Goal: Task Accomplishment & Management: Complete application form

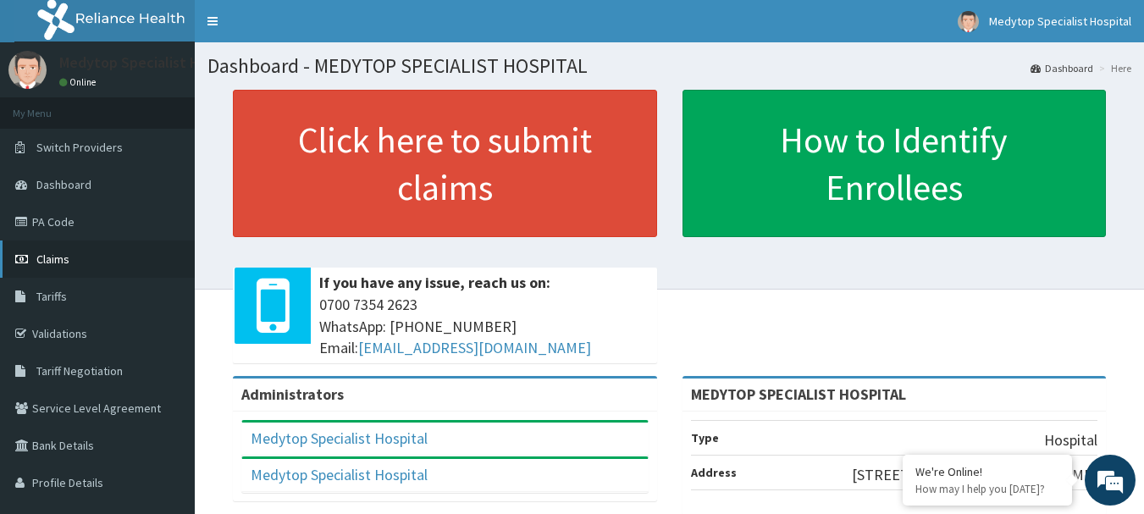
click at [80, 257] on link "Claims" at bounding box center [97, 259] width 195 height 37
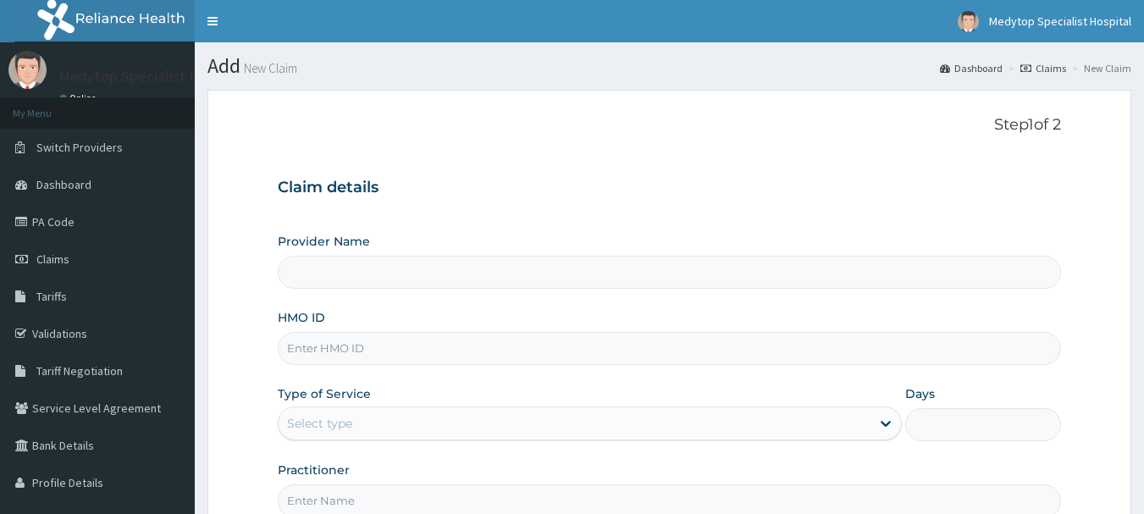
type input "MEDYTOP SPECIALIST HOSPITAL"
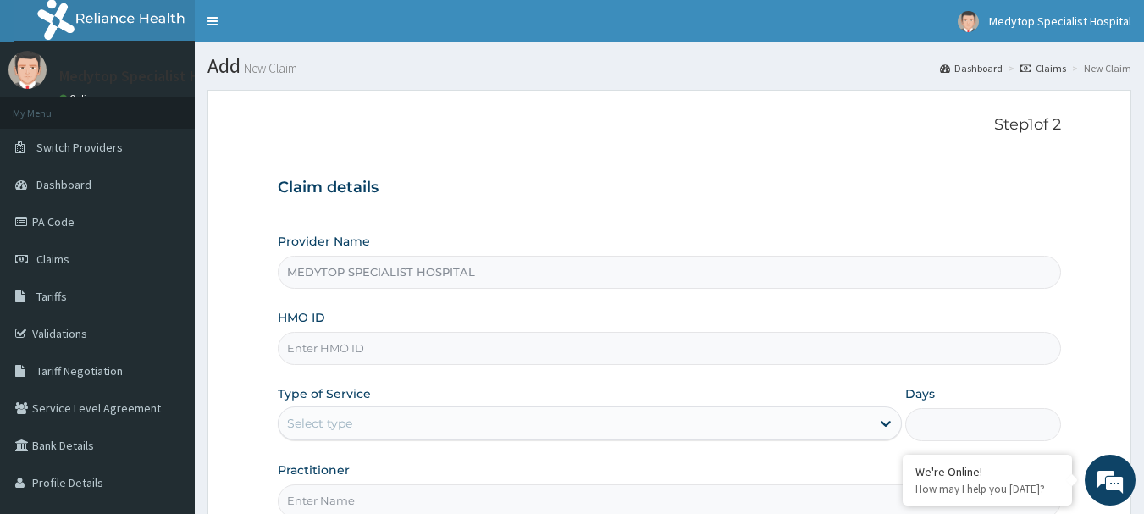
click at [373, 362] on input "HMO ID" at bounding box center [670, 348] width 784 height 33
paste input "RMD/10031/B"
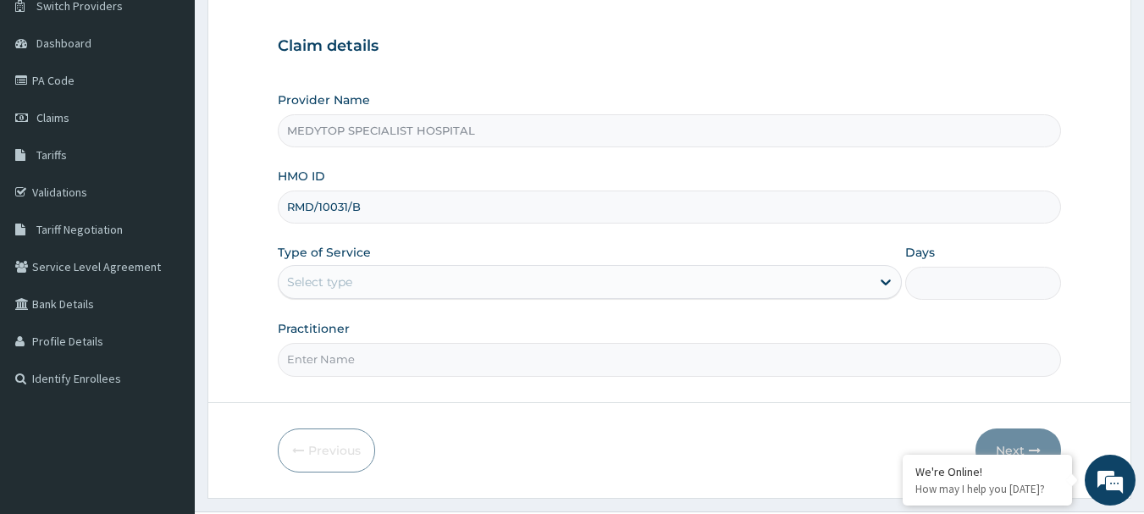
scroll to position [182, 0]
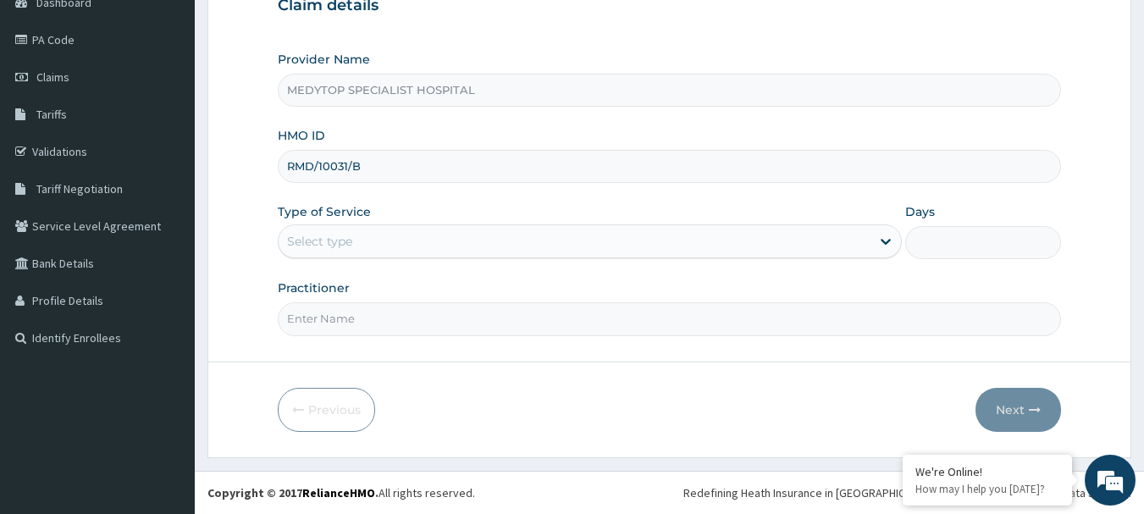
type input "RMD/10031/B"
click at [342, 246] on div "Select type" at bounding box center [319, 241] width 65 height 17
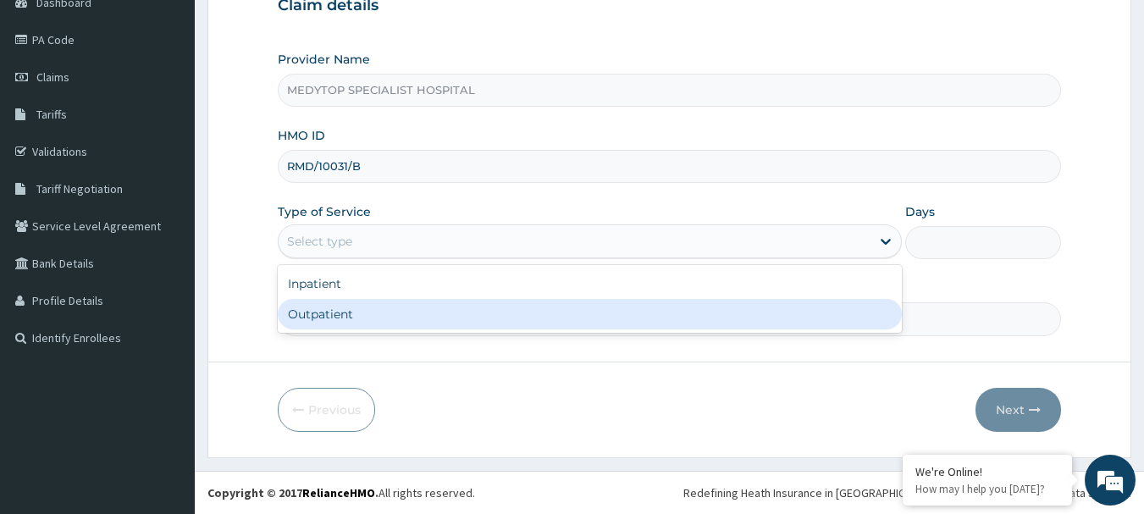
click at [344, 307] on div "Outpatient" at bounding box center [590, 314] width 624 height 30
type input "1"
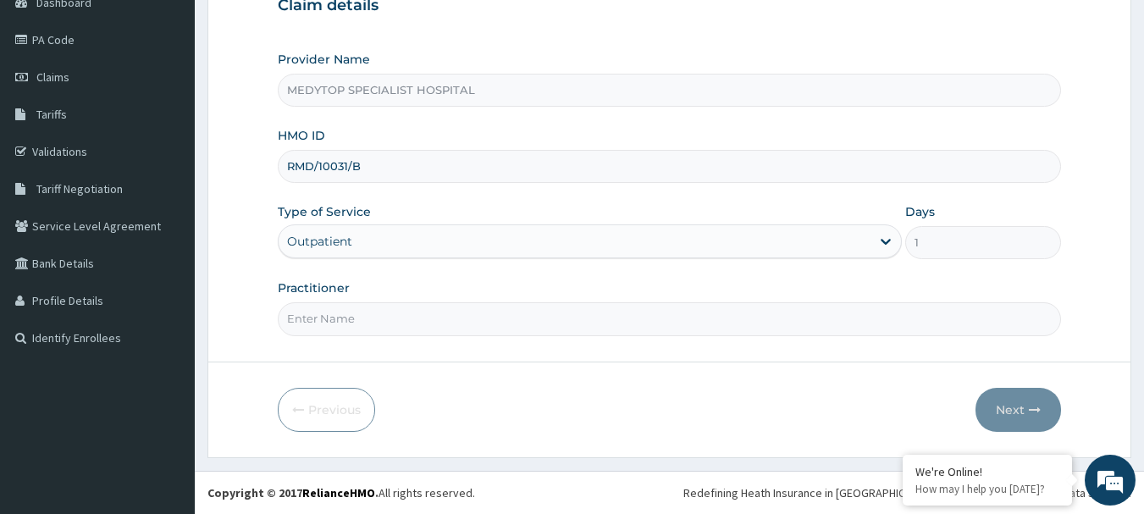
scroll to position [0, 0]
click at [380, 323] on input "Practitioner" at bounding box center [670, 318] width 784 height 33
click at [418, 313] on input "Practitioner" at bounding box center [670, 318] width 784 height 33
type input "Dr Dawodu"
click at [1006, 403] on button "Next" at bounding box center [1019, 410] width 86 height 44
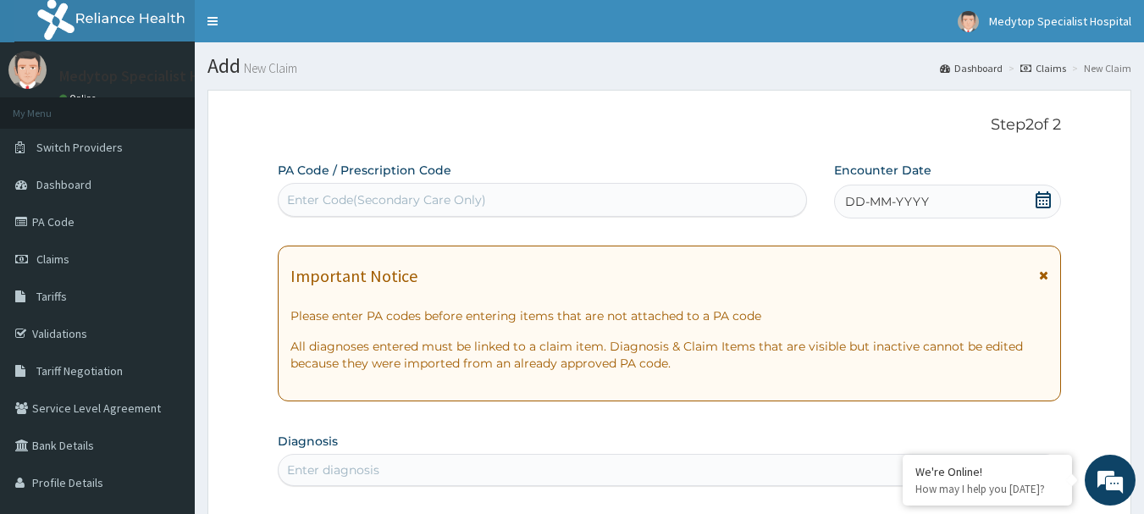
click at [891, 207] on span "DD-MM-YYYY" at bounding box center [887, 201] width 84 height 17
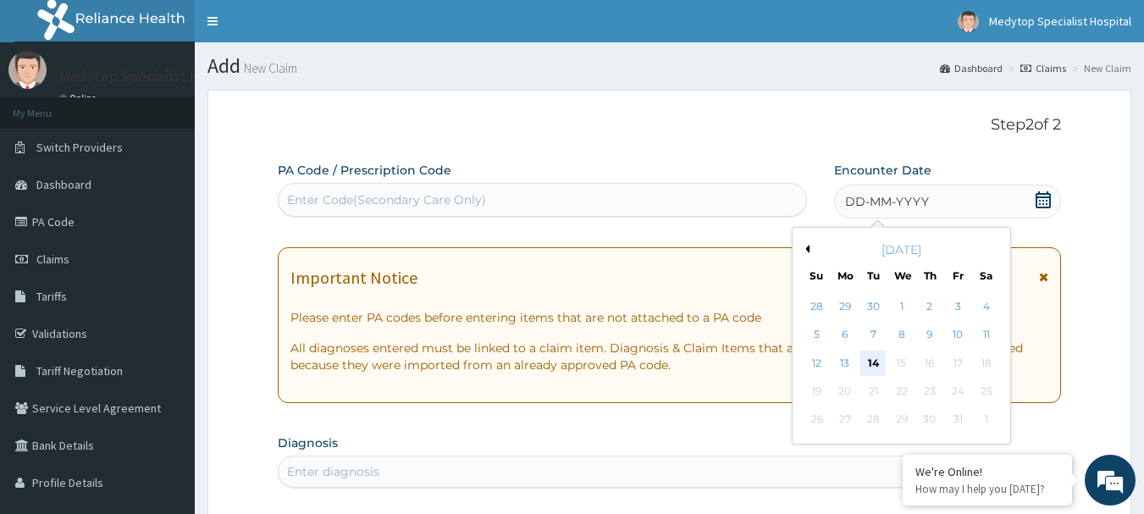
click at [880, 357] on div "14" at bounding box center [873, 363] width 25 height 25
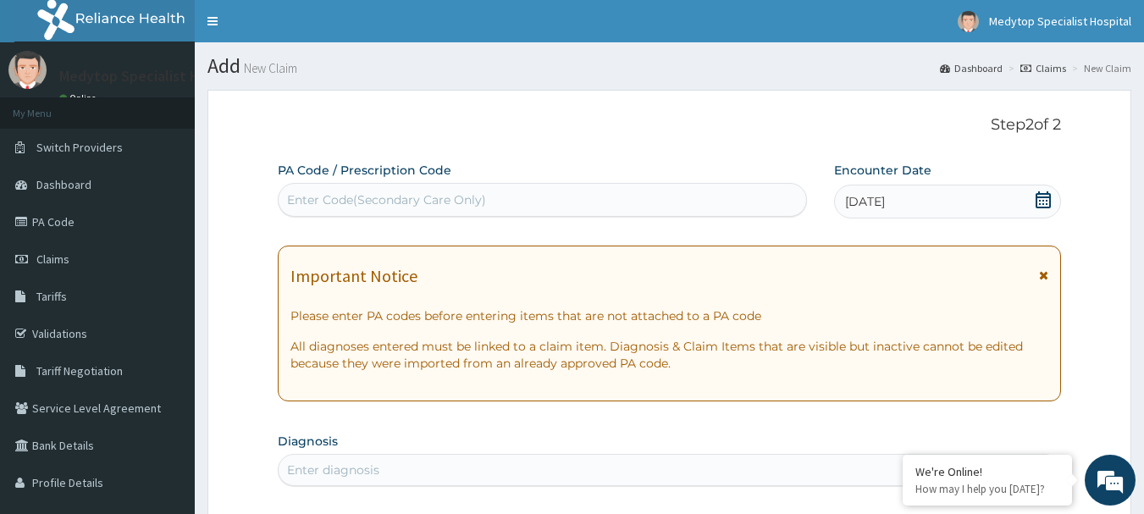
click at [880, 357] on p "All diagnoses entered must be linked to a claim item. Diagnosis & Claim Items t…" at bounding box center [669, 355] width 759 height 34
click at [878, 192] on div "[DATE]" at bounding box center [947, 202] width 227 height 34
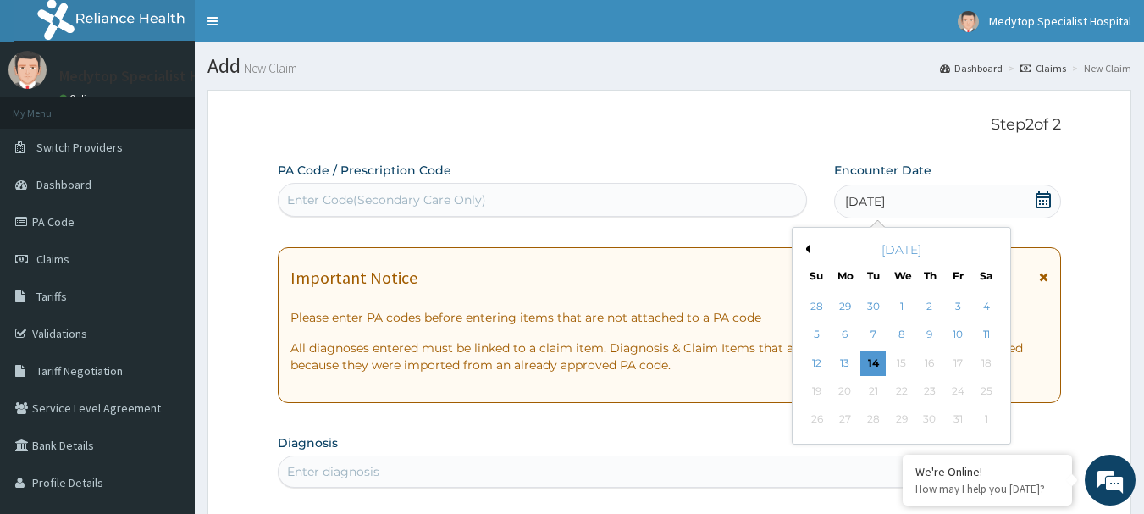
click at [812, 250] on div "October 2025" at bounding box center [902, 249] width 204 height 17
click at [810, 245] on div "October 2025" at bounding box center [902, 249] width 204 height 17
click at [809, 245] on button "Previous Month" at bounding box center [805, 249] width 8 height 8
click at [819, 359] on div "14" at bounding box center [817, 363] width 25 height 25
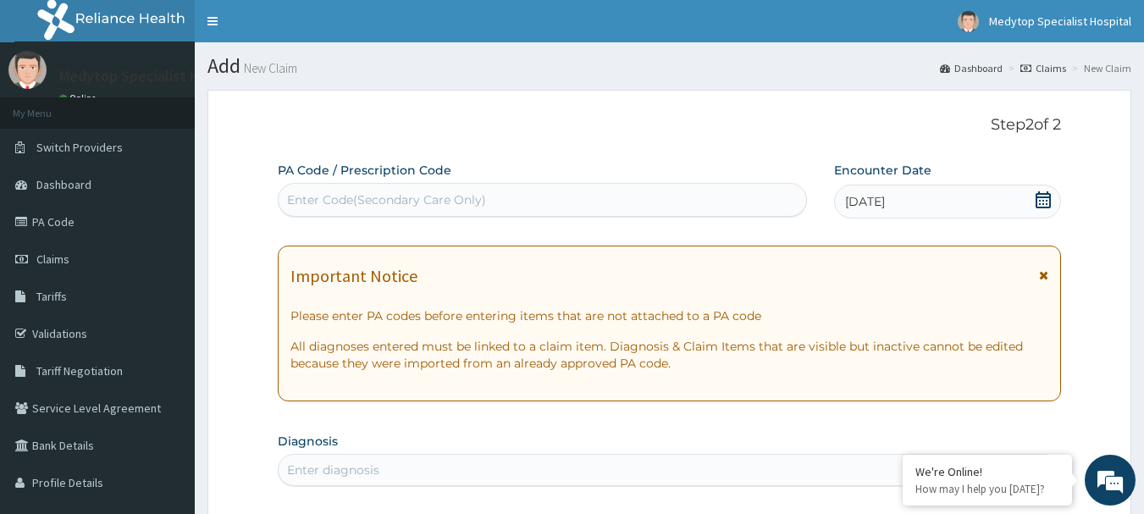
click at [885, 205] on span "14-09-2025" at bounding box center [865, 201] width 40 height 17
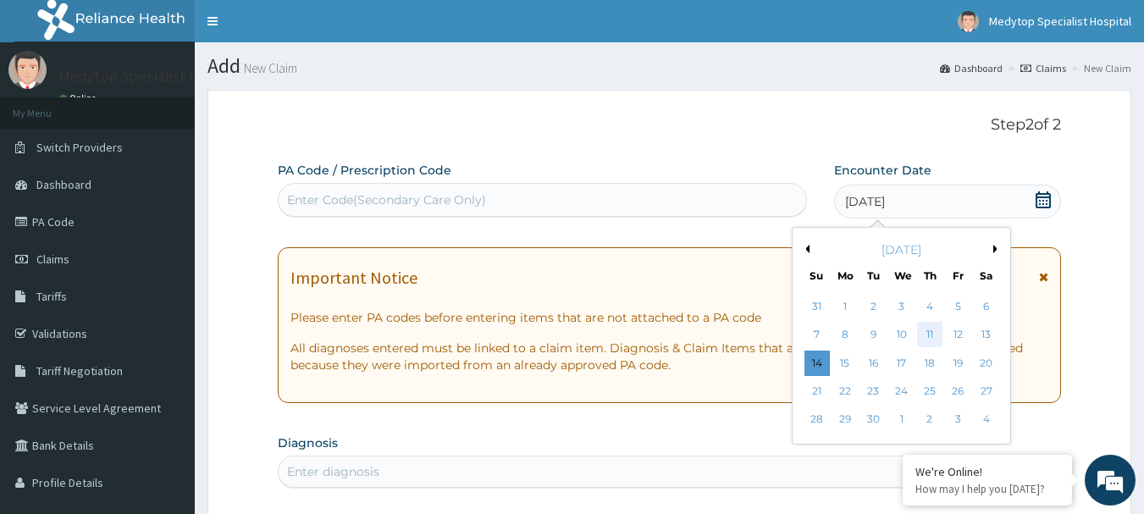
click at [933, 340] on div "11" at bounding box center [929, 335] width 25 height 25
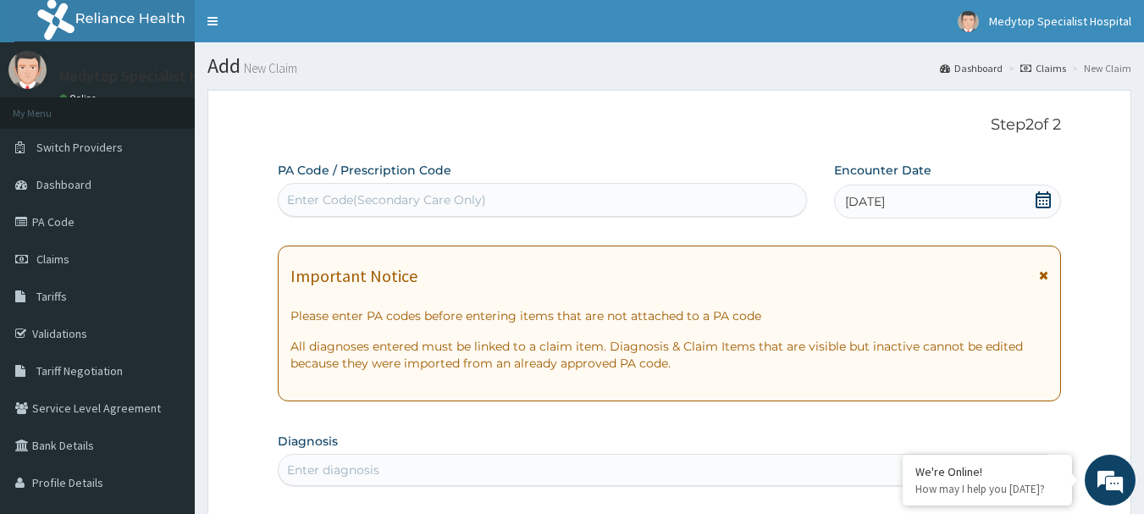
click at [923, 184] on div "Encounter Date 11-09-2025" at bounding box center [947, 190] width 227 height 57
click at [921, 196] on div "11-09-2025" at bounding box center [947, 202] width 227 height 34
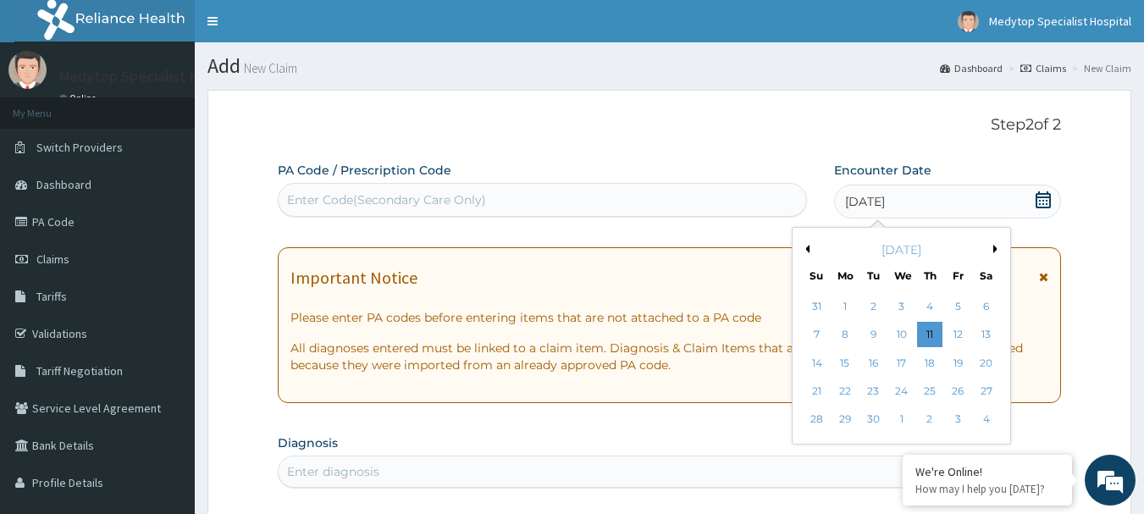
click at [993, 249] on div "September 2025" at bounding box center [902, 249] width 204 height 17
click at [995, 249] on button "Next Month" at bounding box center [997, 249] width 8 height 8
click at [838, 362] on div "13" at bounding box center [845, 363] width 25 height 25
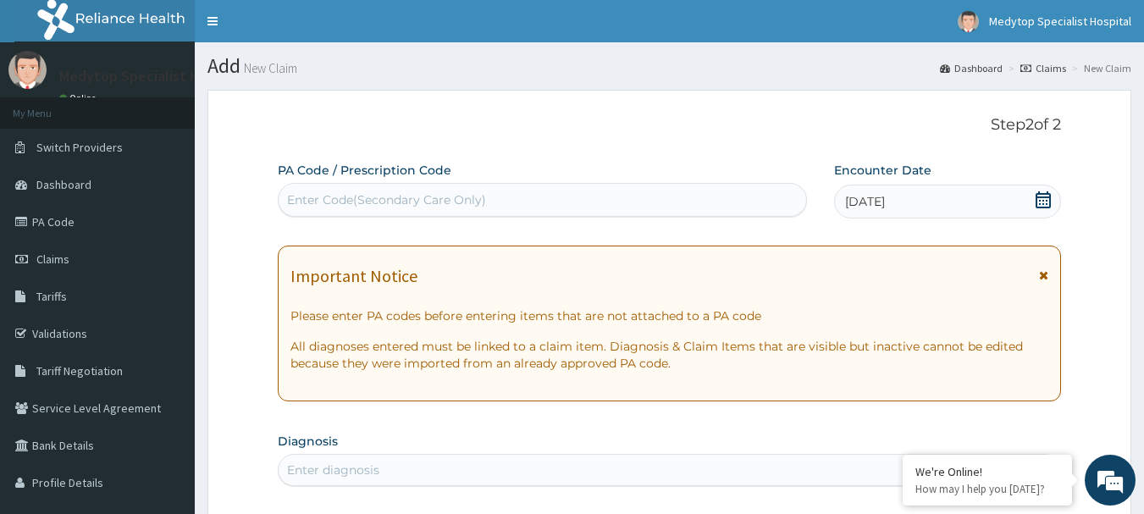
scroll to position [450, 0]
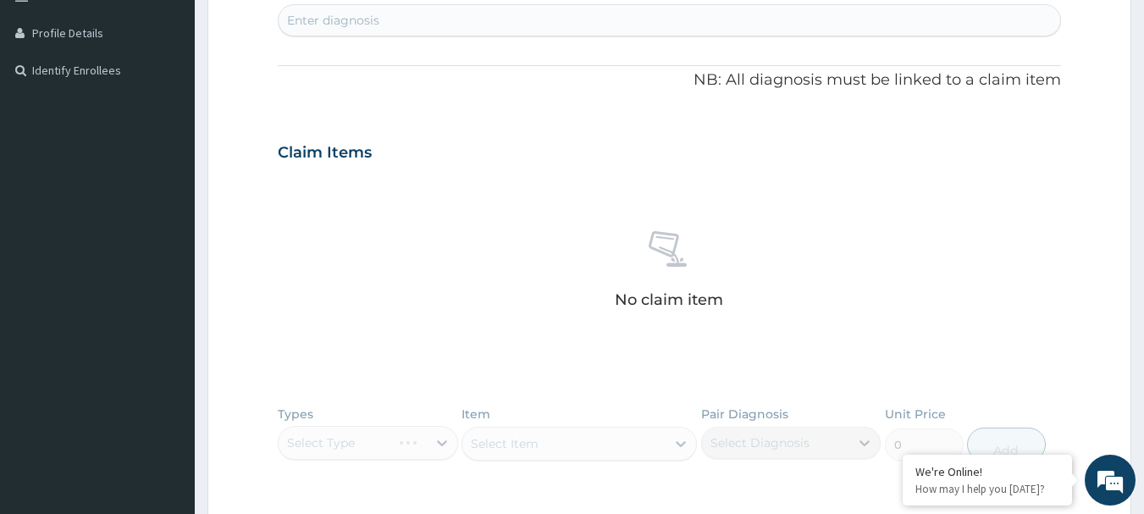
click at [449, 30] on div "Enter diagnosis" at bounding box center [670, 20] width 783 height 27
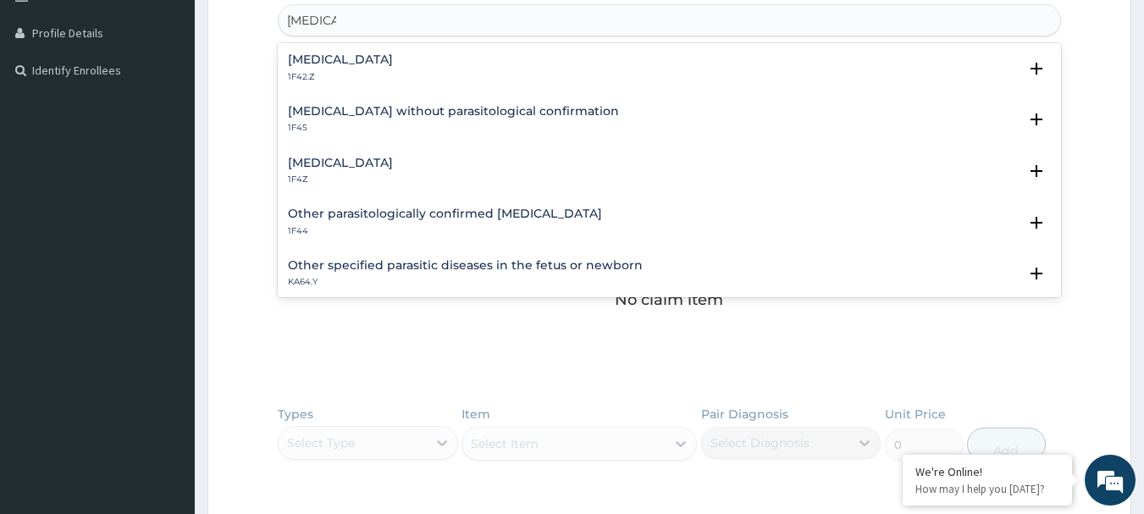
click at [393, 69] on div "Plasmodium malariae malaria without complication 1F42.Z" at bounding box center [340, 68] width 105 height 30
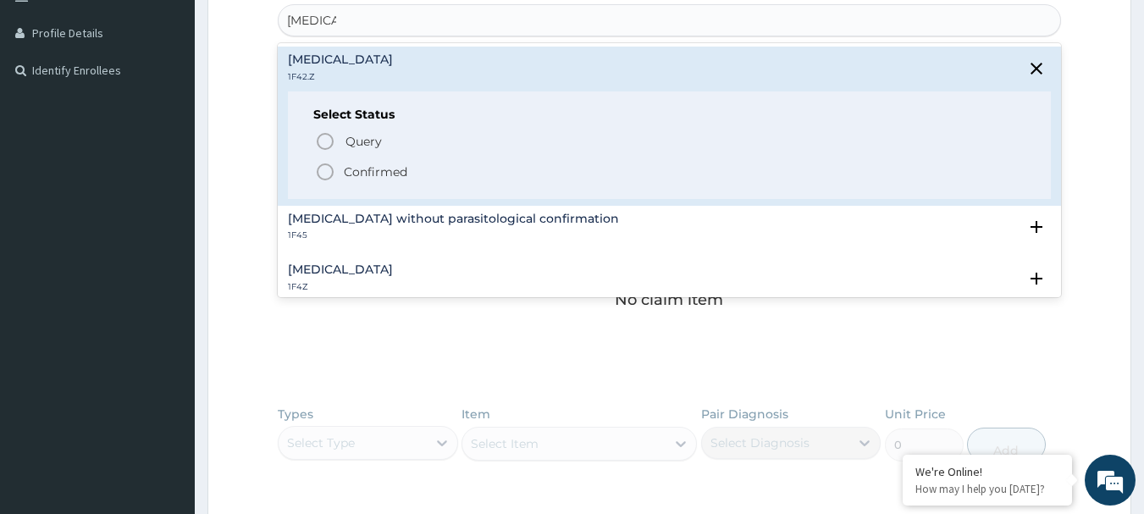
type input "malaria"
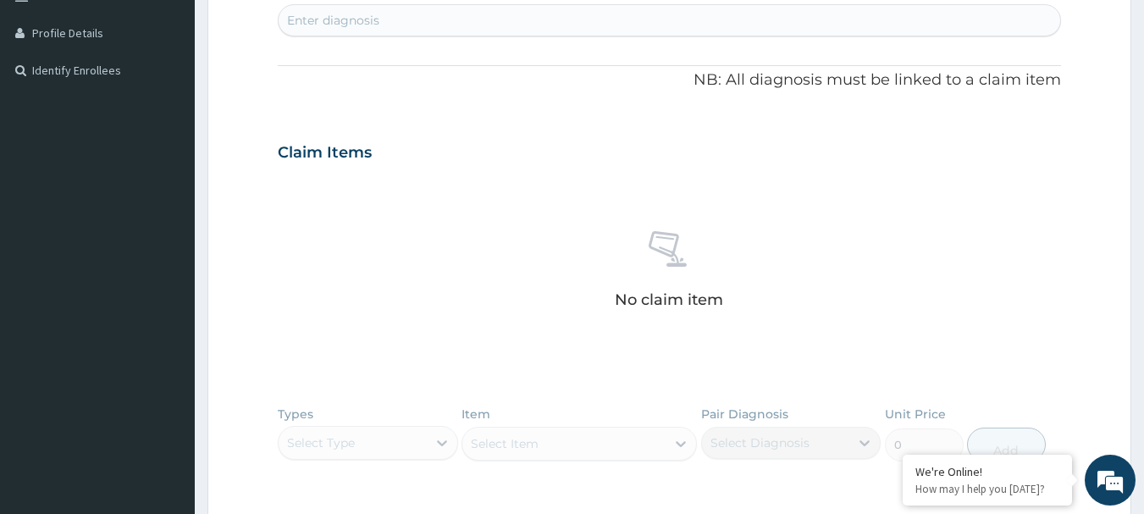
click at [442, 23] on div "Enter diagnosis" at bounding box center [670, 20] width 783 height 27
type input "malaria"
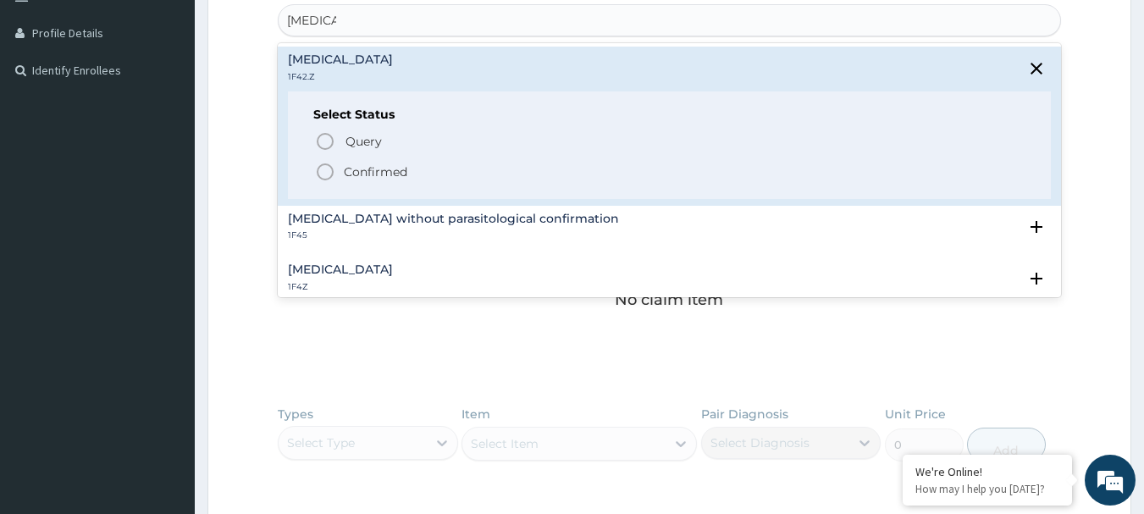
click at [328, 168] on icon "status option filled" at bounding box center [325, 172] width 20 height 20
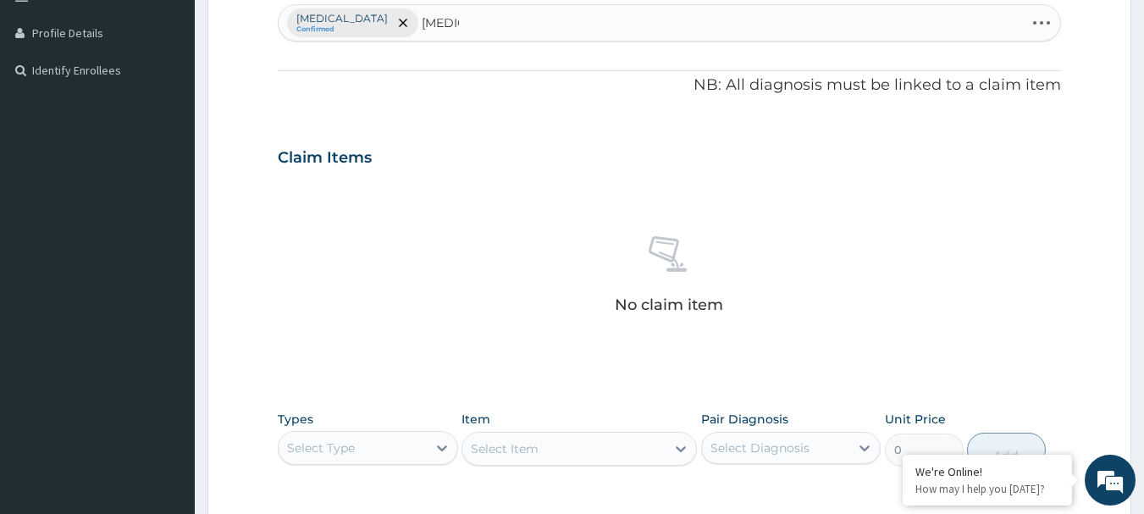
type input "sepsis"
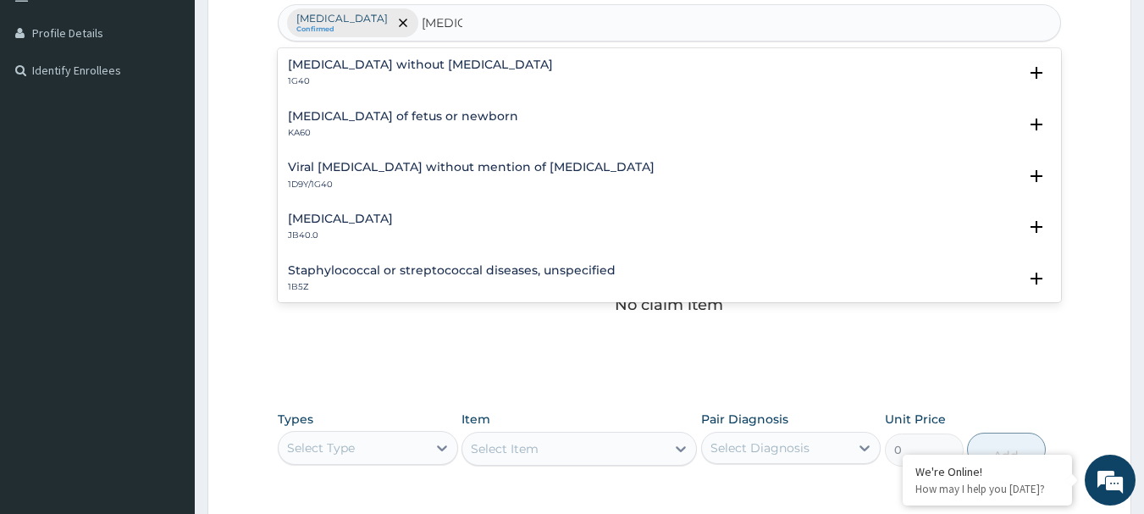
click at [357, 70] on h4 "Sepsis without septic shock" at bounding box center [420, 64] width 265 height 13
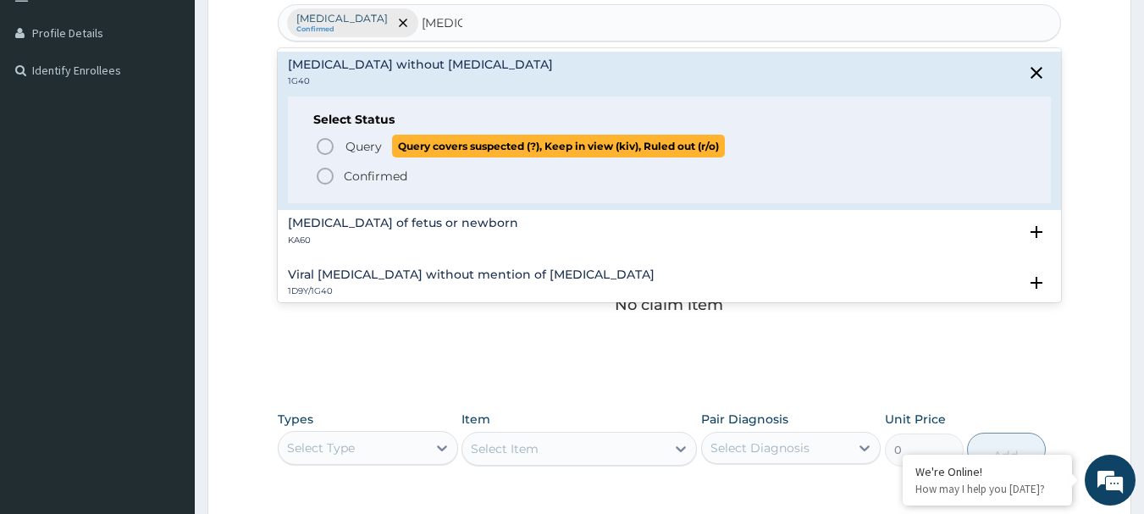
click at [327, 141] on icon "status option query" at bounding box center [325, 146] width 20 height 20
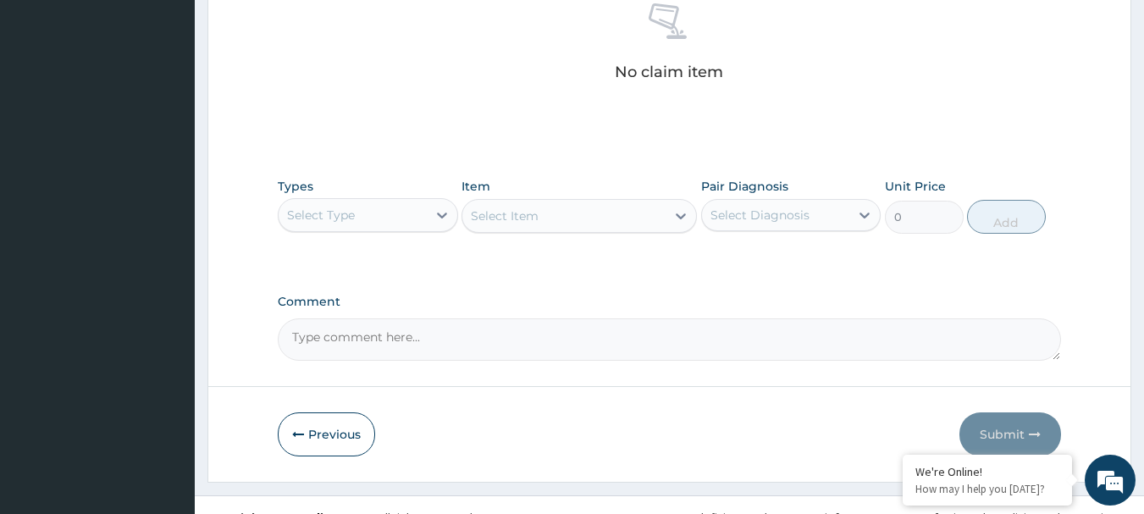
scroll to position [707, 0]
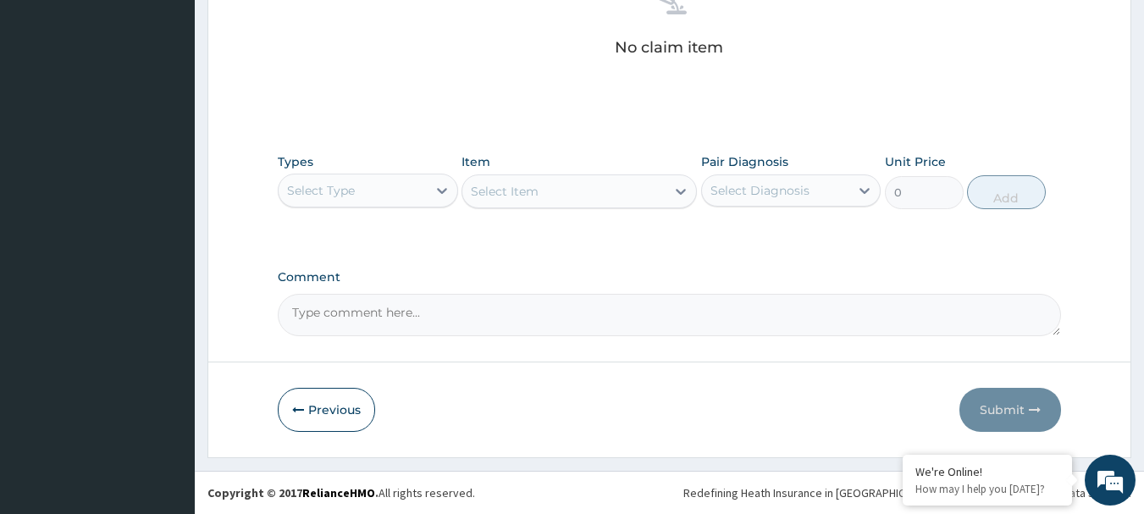
click at [316, 180] on div "Select Type" at bounding box center [353, 190] width 148 height 27
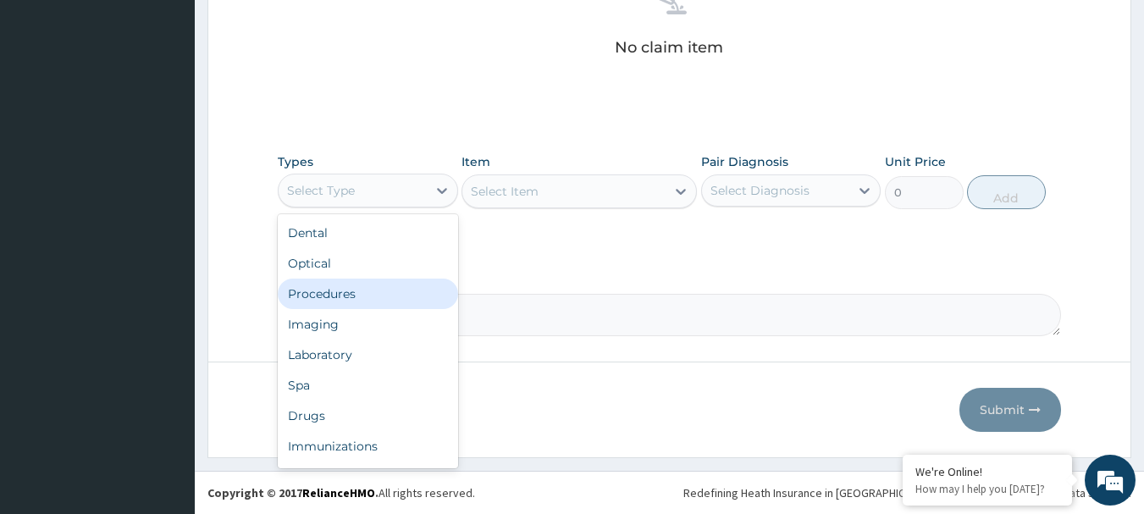
click at [329, 290] on div "Procedures" at bounding box center [368, 294] width 180 height 30
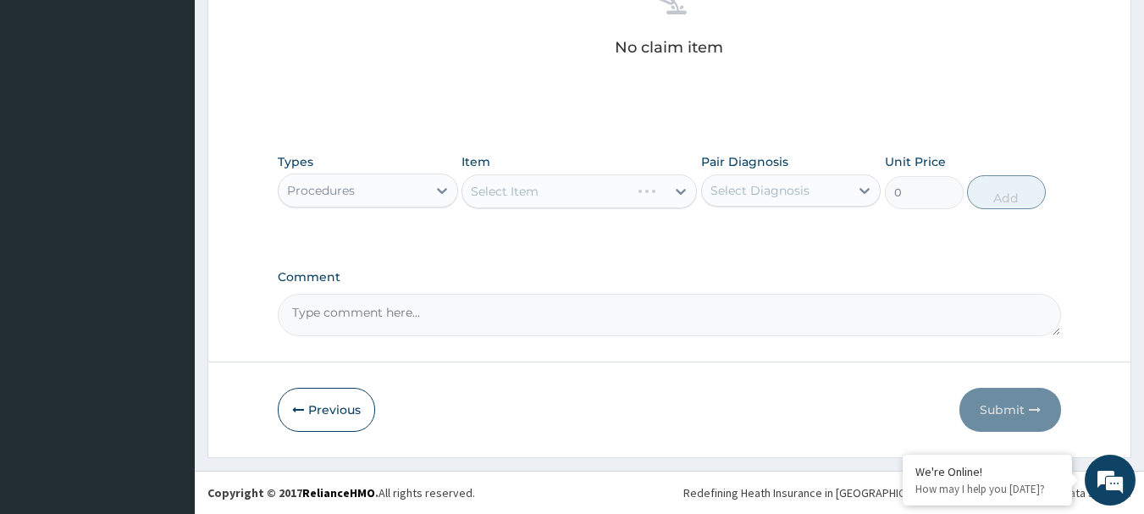
click at [518, 194] on div "Select Item" at bounding box center [579, 191] width 235 height 34
click at [519, 194] on div "Select Item" at bounding box center [579, 191] width 235 height 34
click at [560, 193] on div "Select Item" at bounding box center [579, 191] width 235 height 34
click at [560, 193] on div "Select Item" at bounding box center [563, 191] width 203 height 27
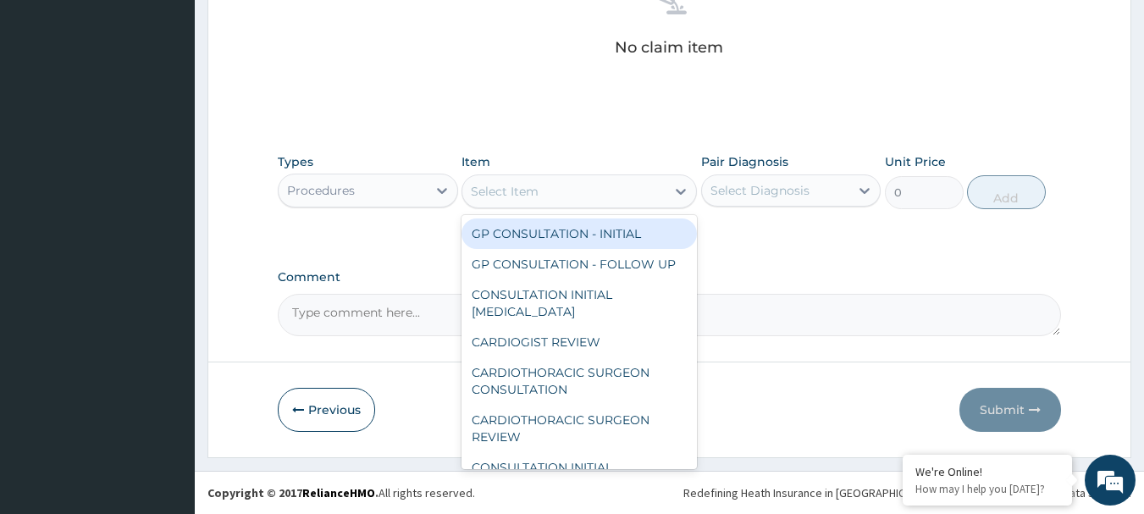
click at [557, 243] on div "GP CONSULTATION - INITIAL" at bounding box center [579, 234] width 235 height 30
type input "2000"
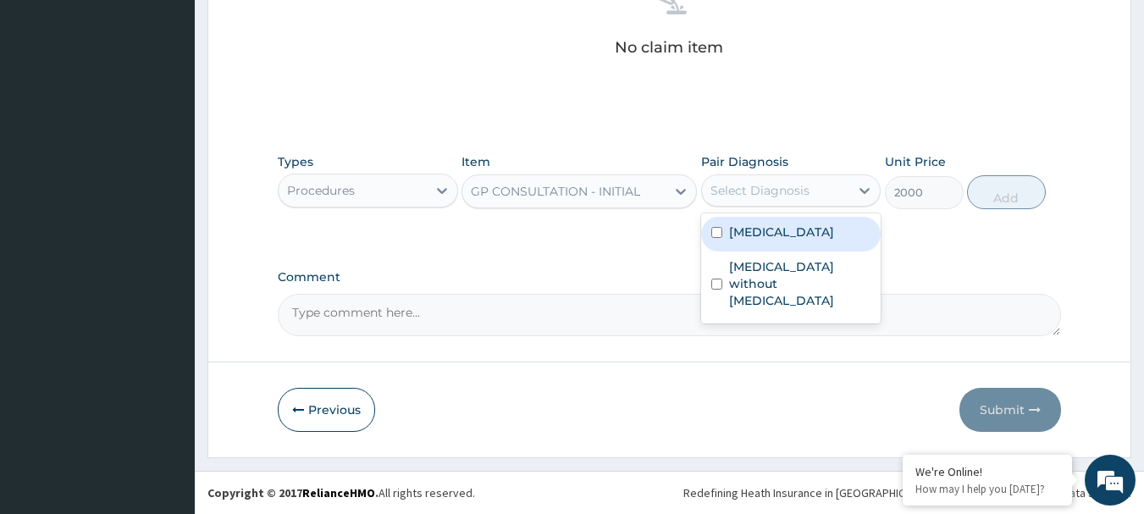
click at [754, 201] on div "Select Diagnosis" at bounding box center [776, 190] width 148 height 27
click at [755, 234] on label "Plasmodium malariae malaria without complication" at bounding box center [781, 232] width 105 height 17
checkbox input "true"
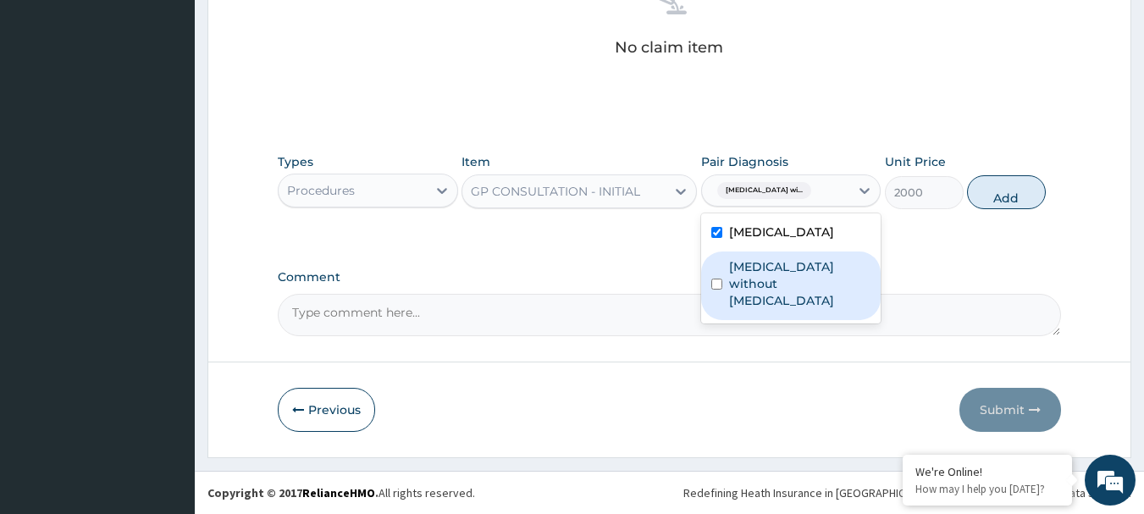
click at [764, 308] on label "Sepsis without septic shock" at bounding box center [800, 283] width 142 height 51
checkbox input "true"
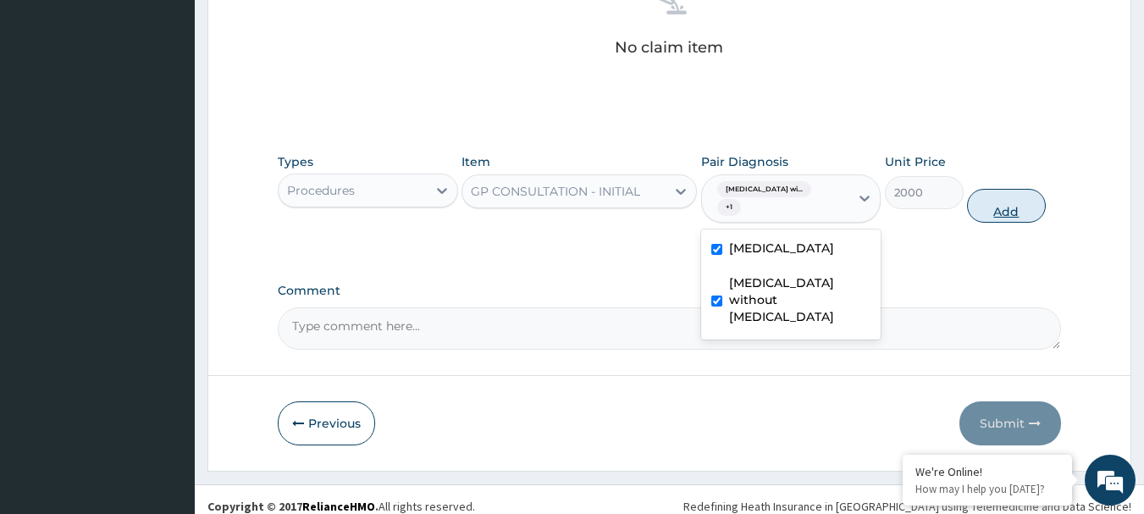
click at [1001, 207] on button "Add" at bounding box center [1006, 206] width 79 height 34
type input "0"
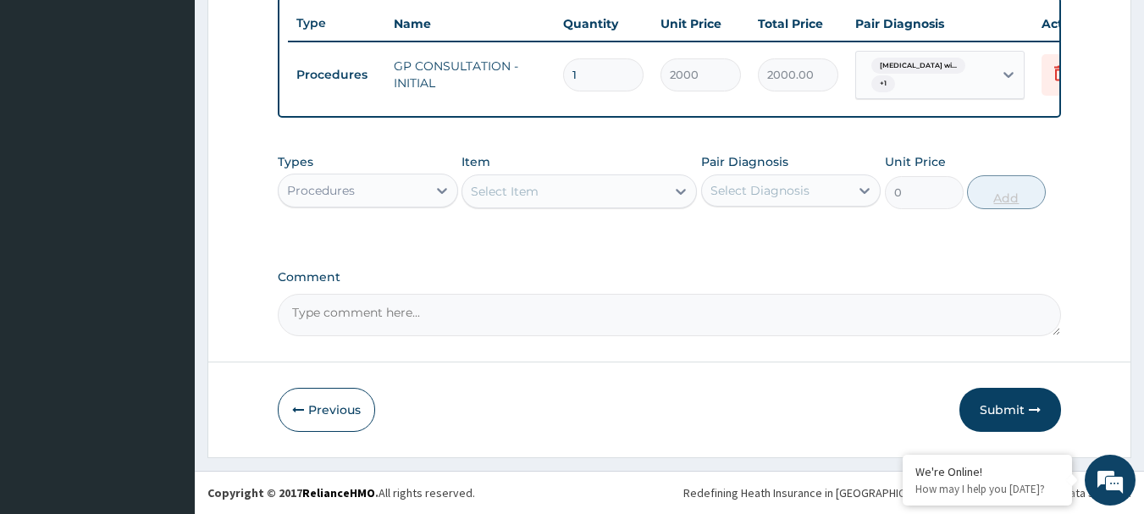
scroll to position [646, 0]
click at [340, 202] on div "Procedures" at bounding box center [353, 190] width 148 height 27
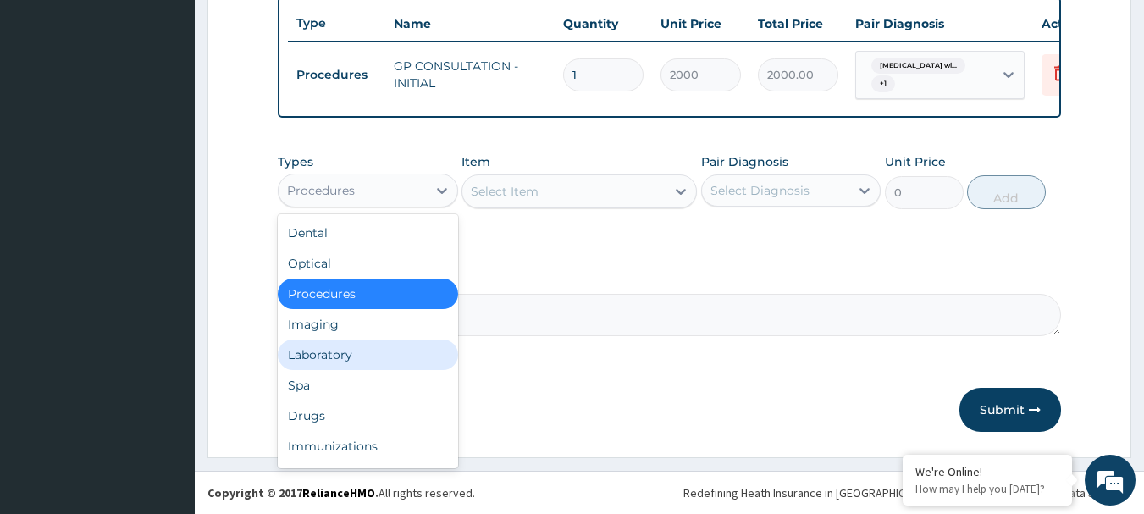
click at [363, 362] on div "Laboratory" at bounding box center [368, 355] width 180 height 30
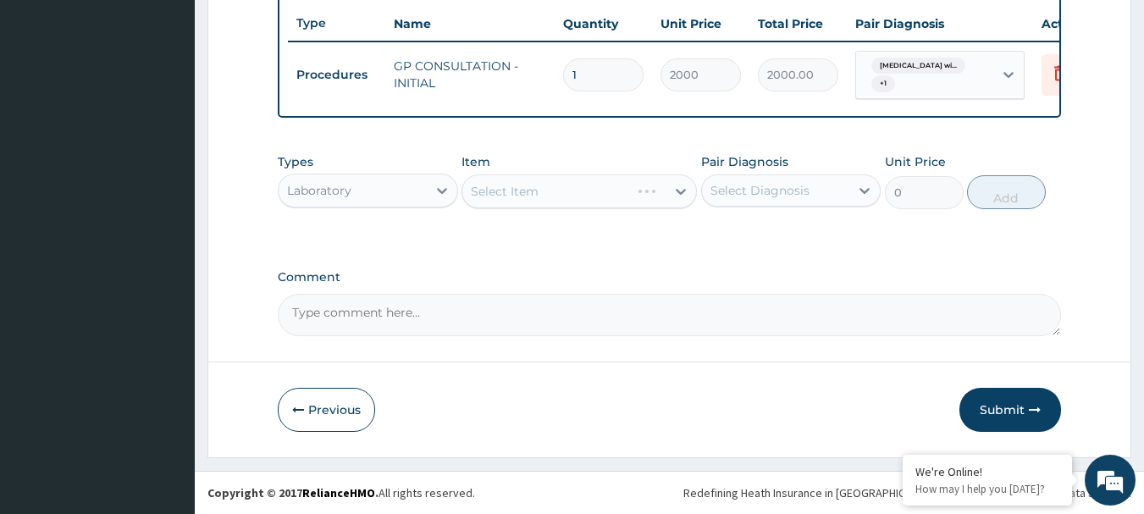
click at [545, 195] on div "Select Item" at bounding box center [579, 191] width 235 height 34
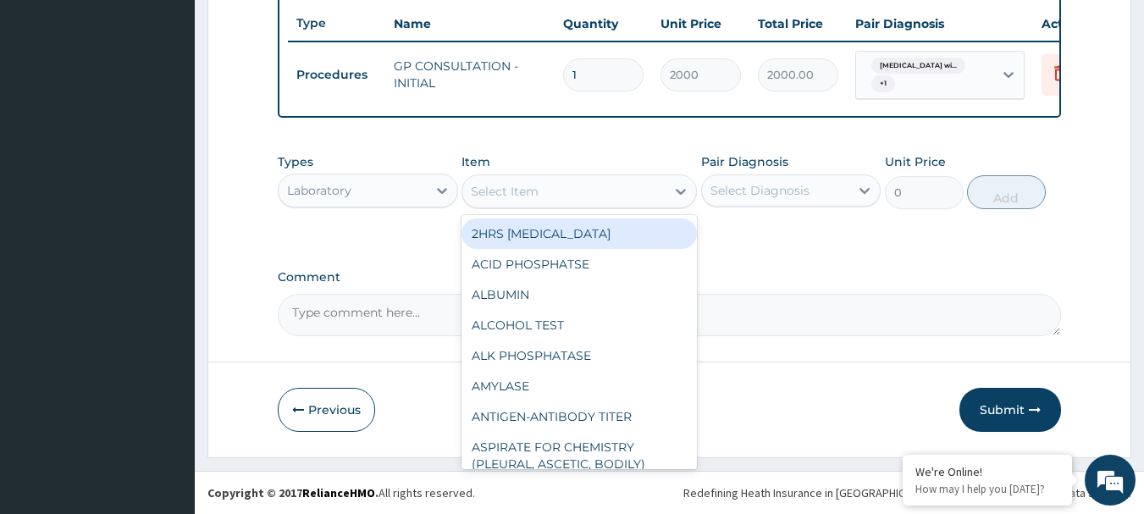
click at [617, 188] on div "Select Item" at bounding box center [563, 191] width 203 height 27
type input "ma"
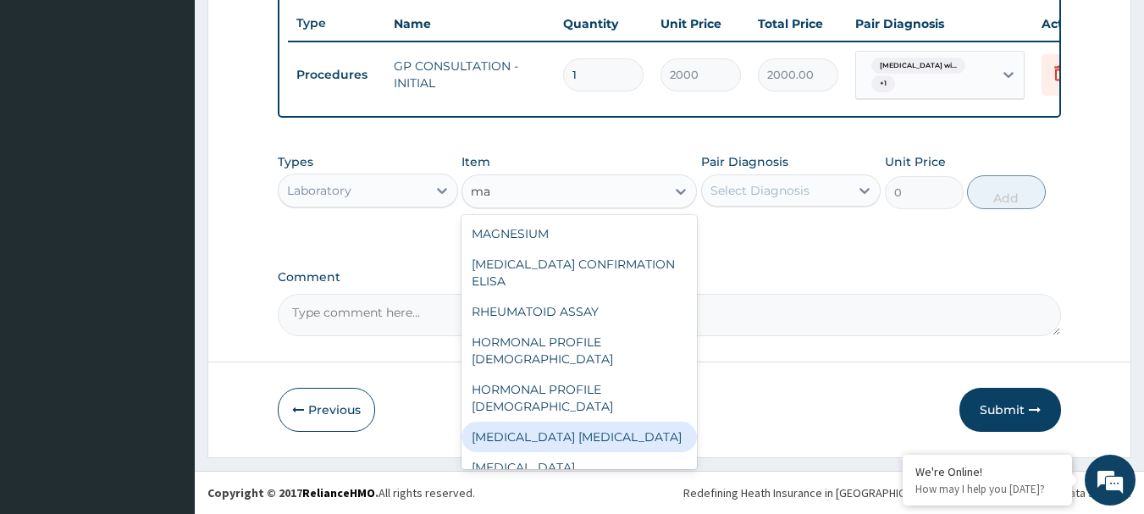
click at [575, 422] on div "MALARIA PARASITE" at bounding box center [579, 437] width 235 height 30
type input "2000"
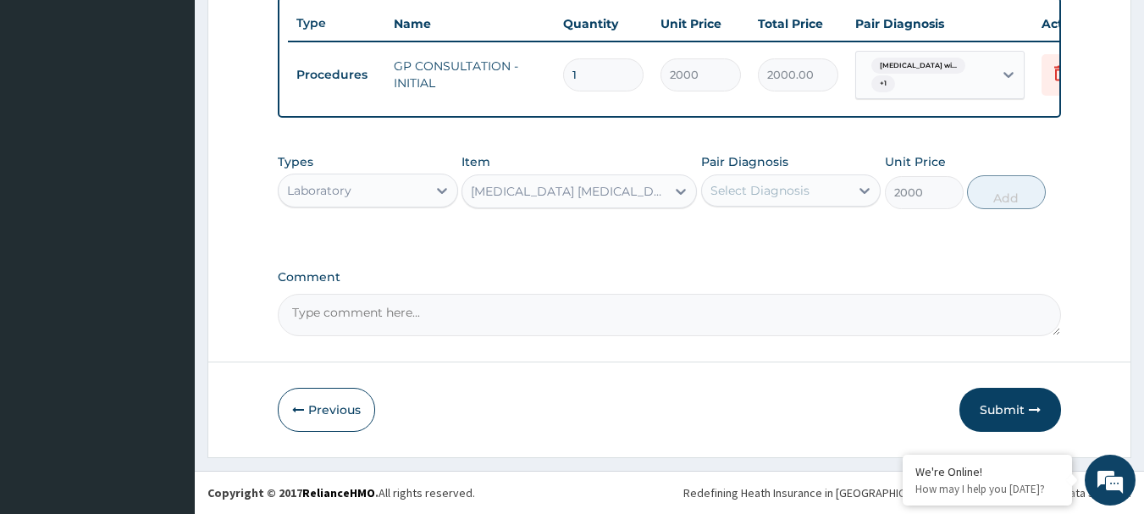
click at [744, 191] on div "Select Diagnosis" at bounding box center [760, 190] width 99 height 17
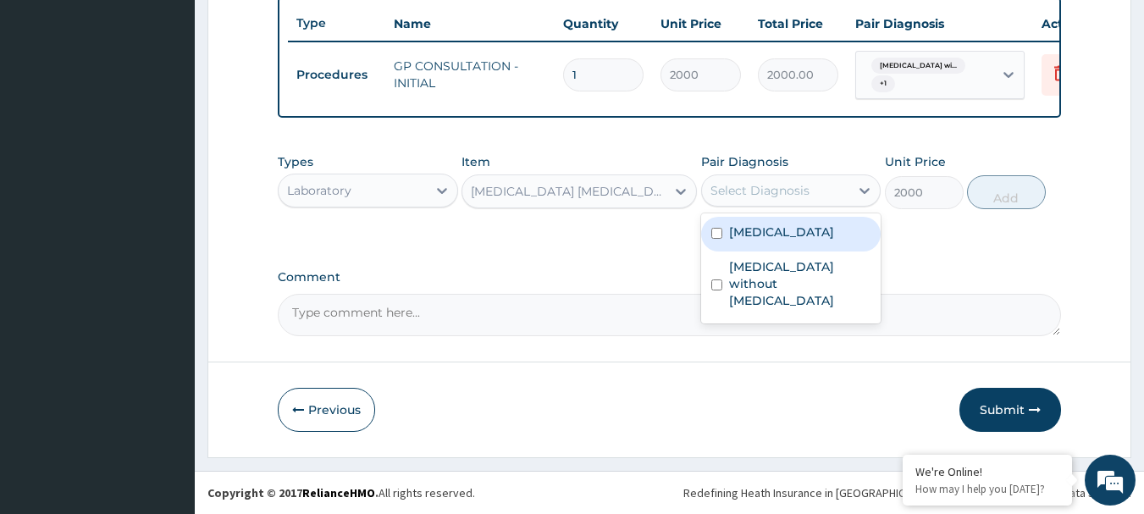
click at [755, 241] on label "[MEDICAL_DATA]" at bounding box center [781, 232] width 105 height 17
checkbox input "true"
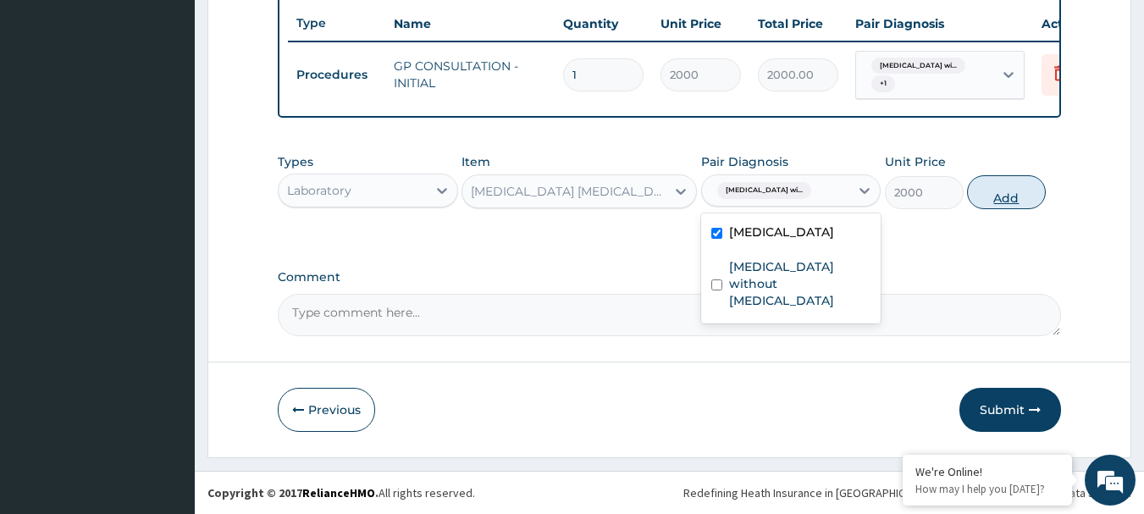
click at [1001, 185] on button "Add" at bounding box center [1006, 192] width 79 height 34
type input "0"
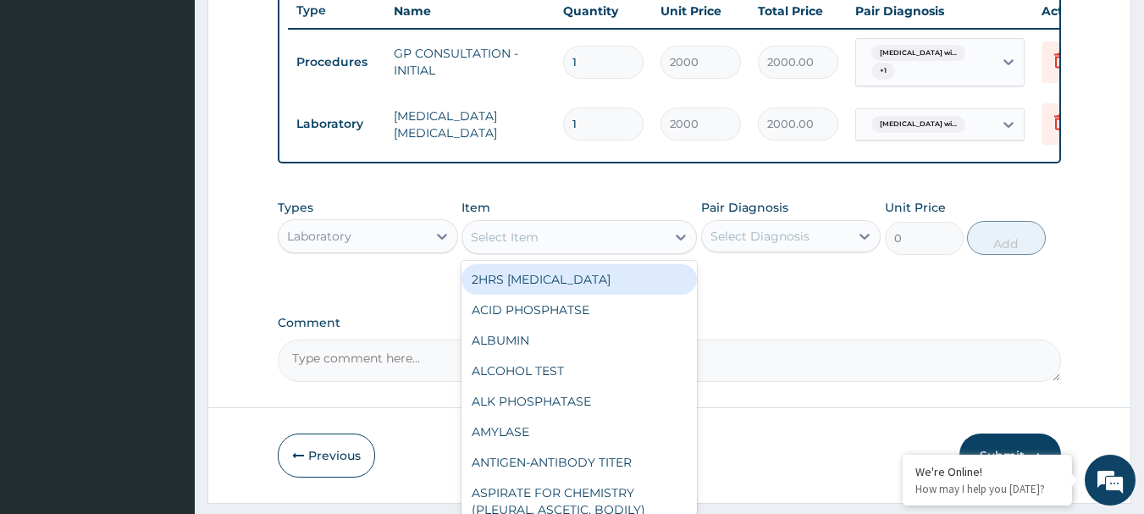
click at [605, 241] on div "Select Item" at bounding box center [563, 237] width 203 height 27
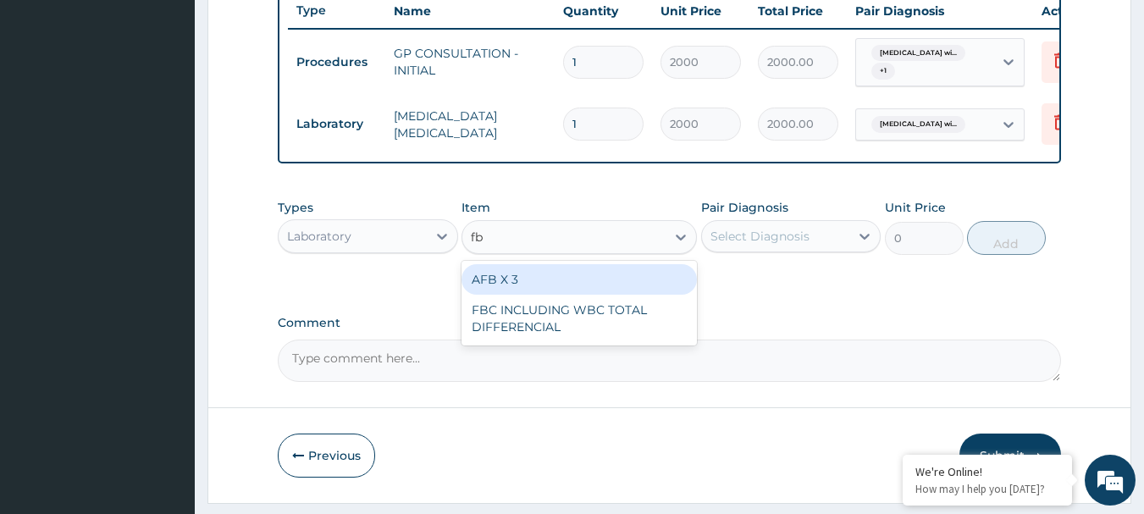
type input "fbc"
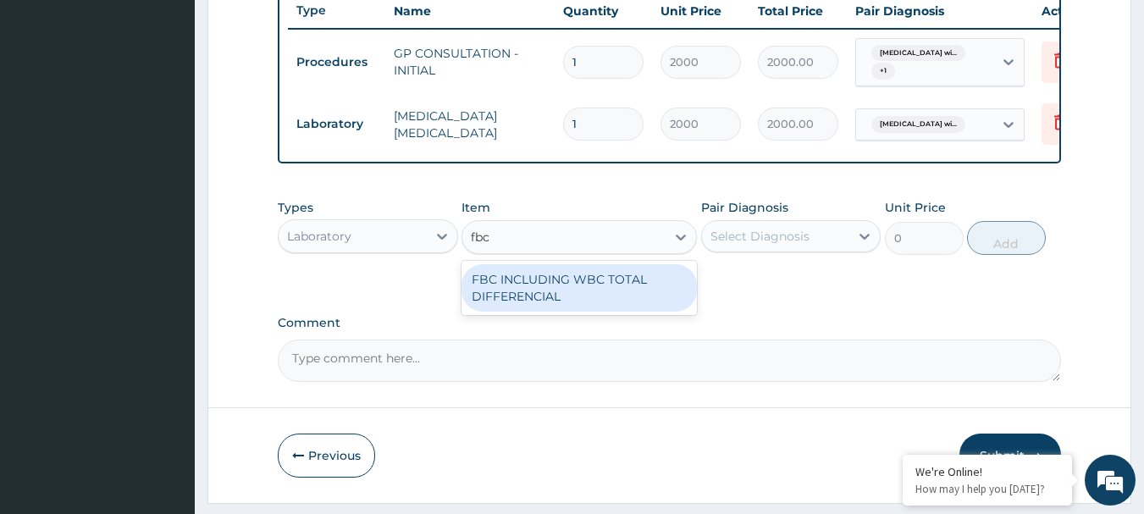
click at [578, 291] on div "FBC INCLUDING WBC TOTAL DIFFERENCIAL" at bounding box center [579, 287] width 235 height 47
type input "4500"
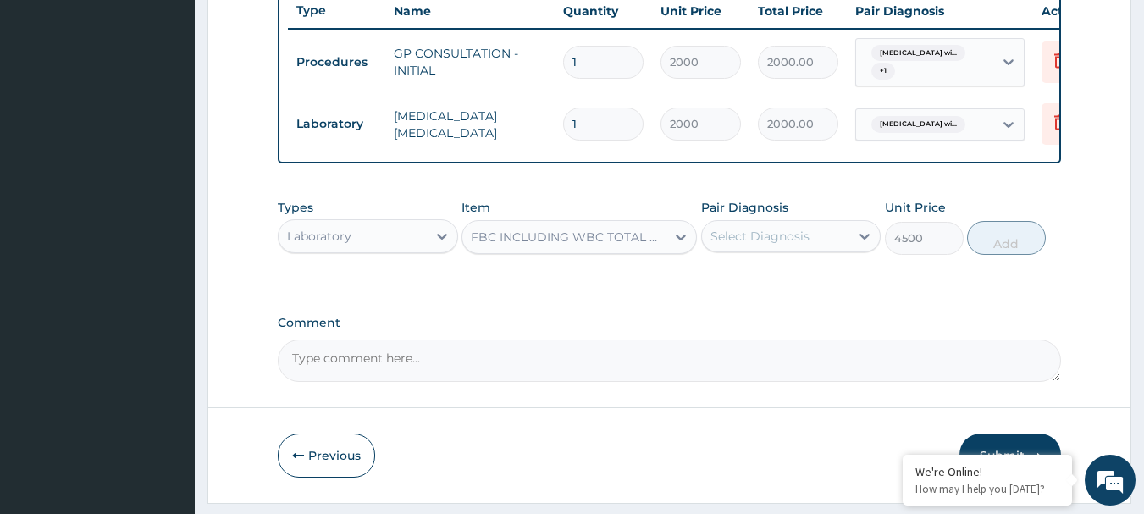
click at [740, 239] on div "Select Diagnosis" at bounding box center [776, 236] width 148 height 27
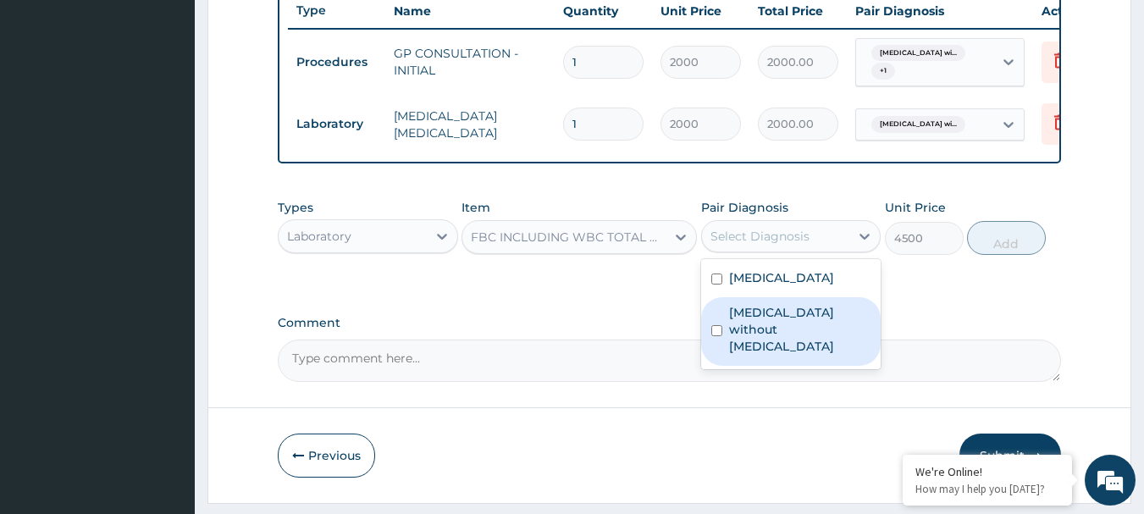
click at [769, 355] on label "Sepsis without septic shock" at bounding box center [800, 329] width 142 height 51
checkbox input "true"
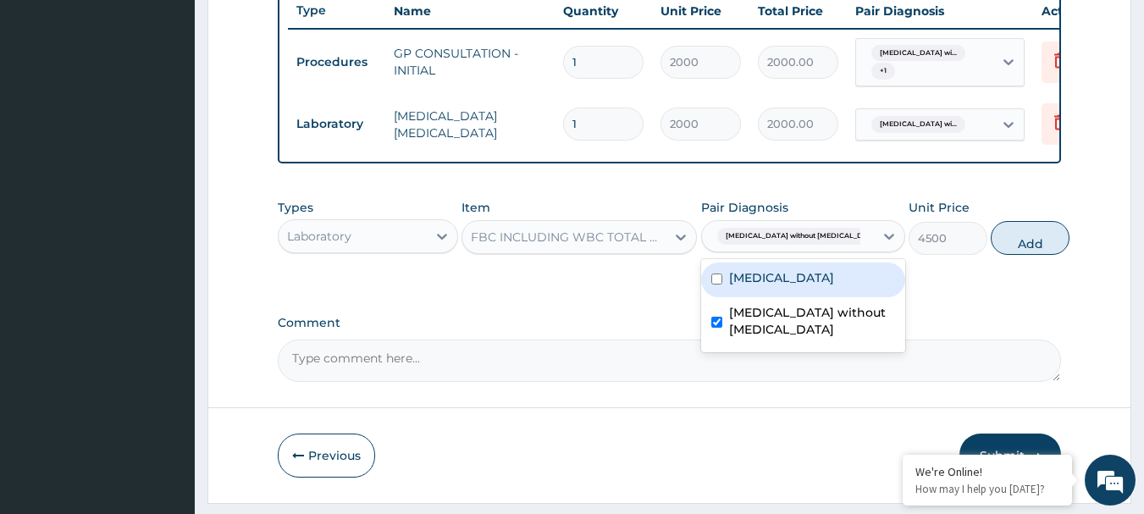
click at [794, 286] on label "[MEDICAL_DATA]" at bounding box center [781, 277] width 105 height 17
checkbox input "true"
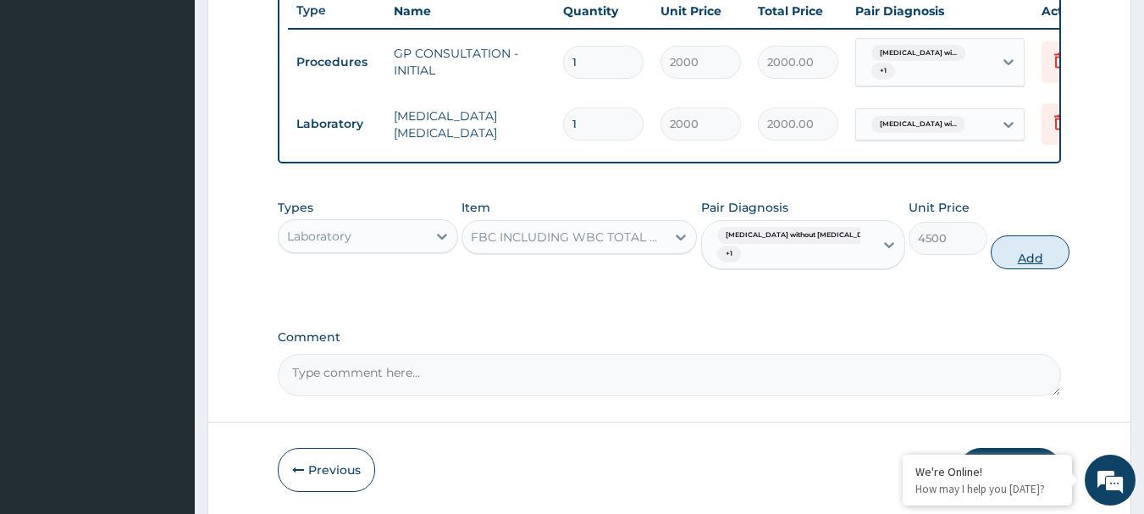
click at [991, 268] on button "Add" at bounding box center [1030, 252] width 79 height 34
type input "0"
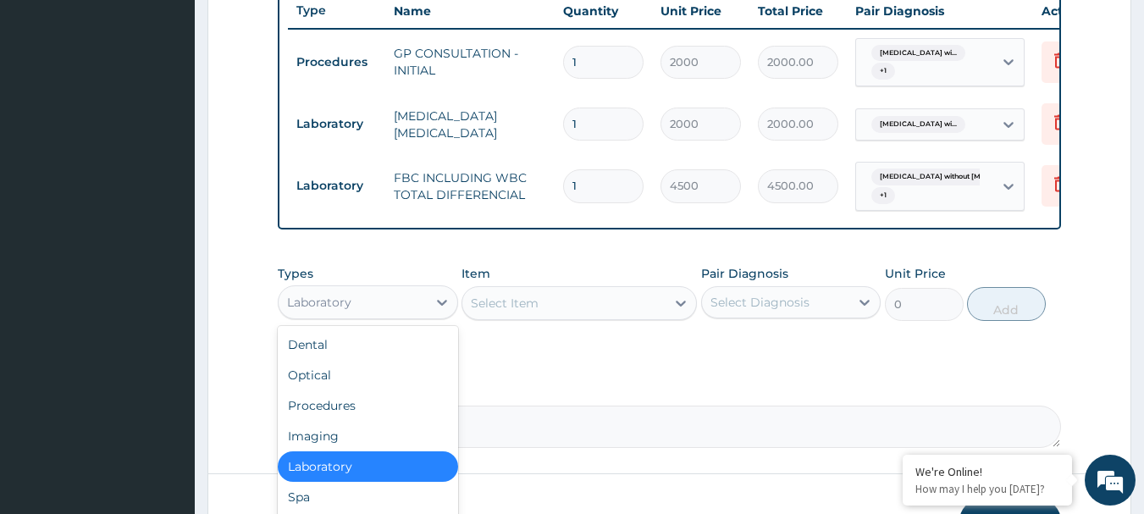
click at [343, 310] on div "Laboratory" at bounding box center [319, 302] width 64 height 17
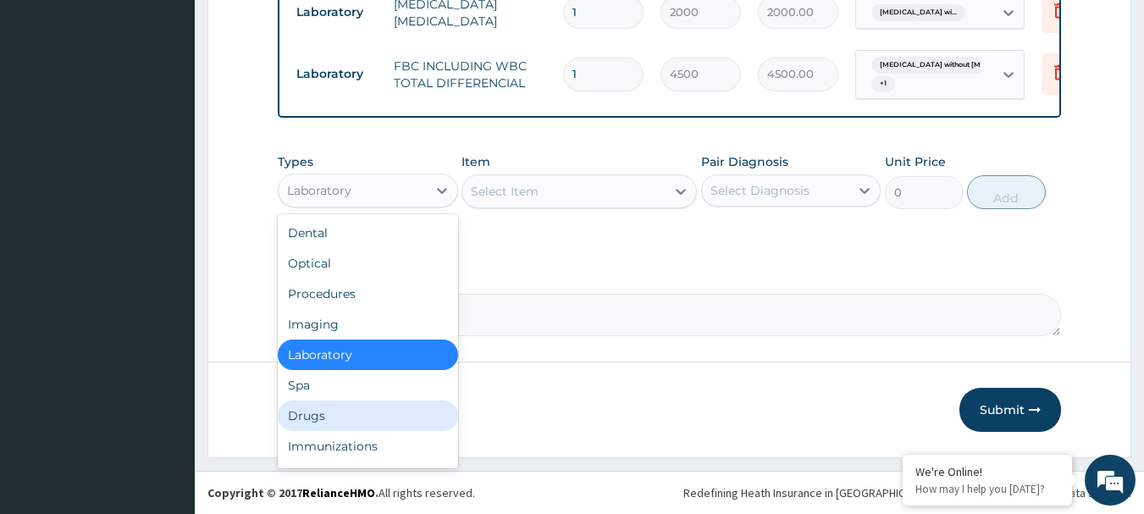
click at [331, 418] on div "Drugs" at bounding box center [368, 416] width 180 height 30
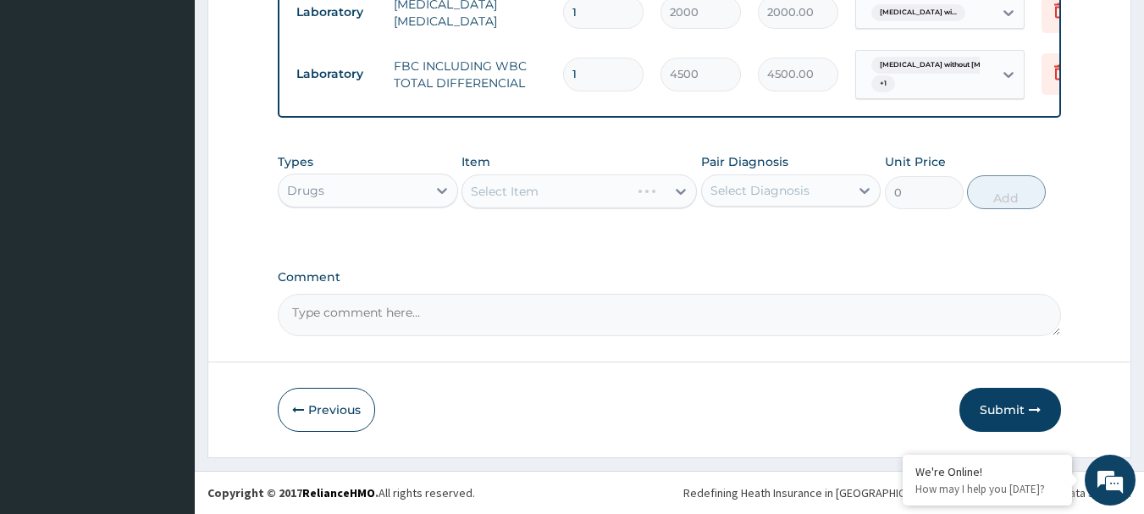
click at [524, 200] on div "Select Item" at bounding box center [579, 191] width 235 height 34
click at [536, 191] on div "Select Item" at bounding box center [579, 191] width 235 height 34
click at [584, 185] on div "Select Item" at bounding box center [579, 191] width 235 height 34
click at [559, 191] on div "Select Item" at bounding box center [579, 191] width 235 height 34
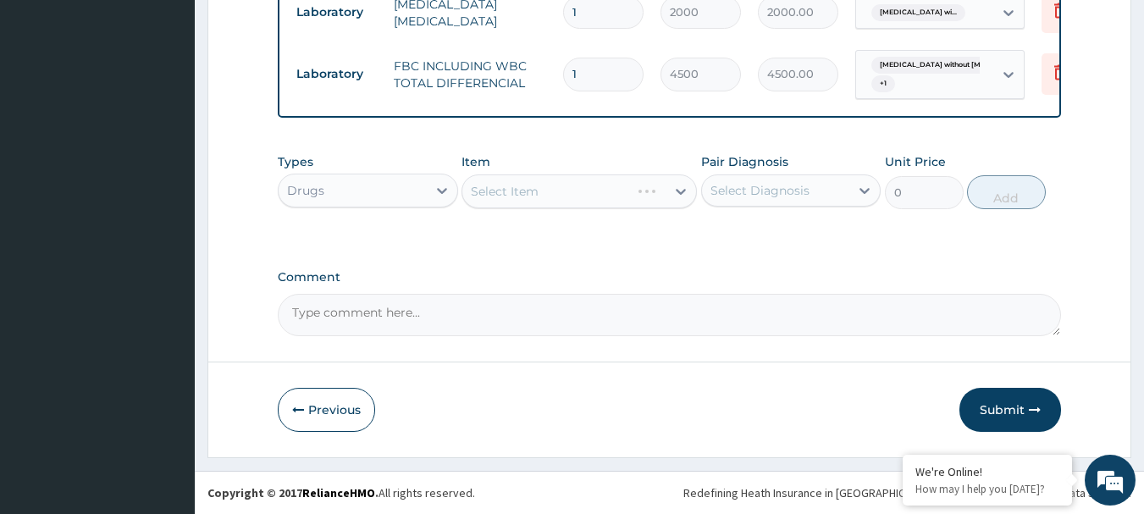
click at [559, 191] on div "Select Item" at bounding box center [579, 191] width 235 height 34
click at [594, 202] on div "Select Item" at bounding box center [579, 191] width 235 height 34
click at [524, 178] on div "Select Item" at bounding box center [579, 191] width 235 height 34
click at [536, 189] on div "Select Item" at bounding box center [579, 191] width 235 height 34
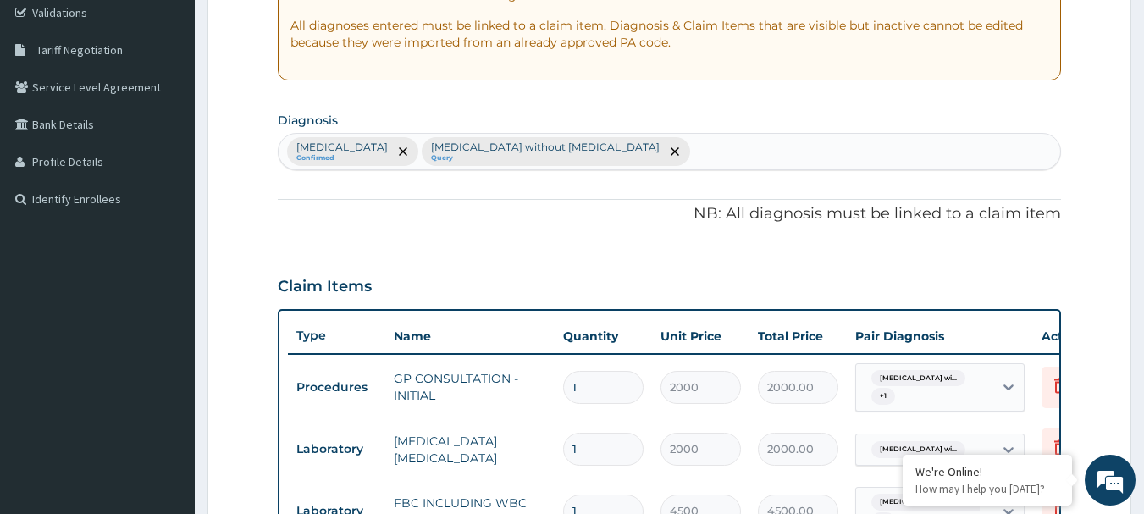
click at [823, 148] on div "Plasmodium malariae malaria without complication Confirmed Sepsis without septi…" at bounding box center [670, 152] width 783 height 36
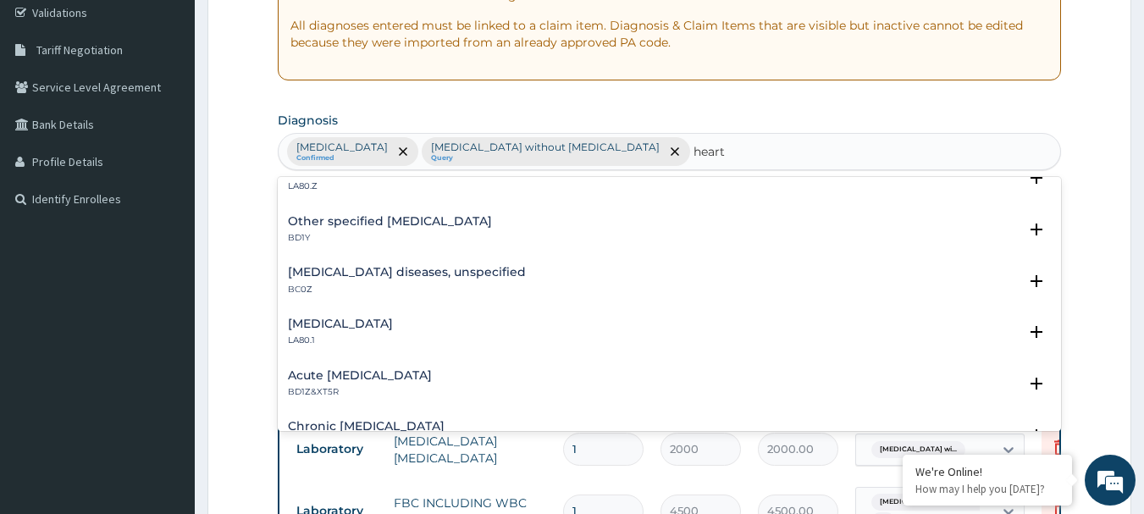
scroll to position [812, 0]
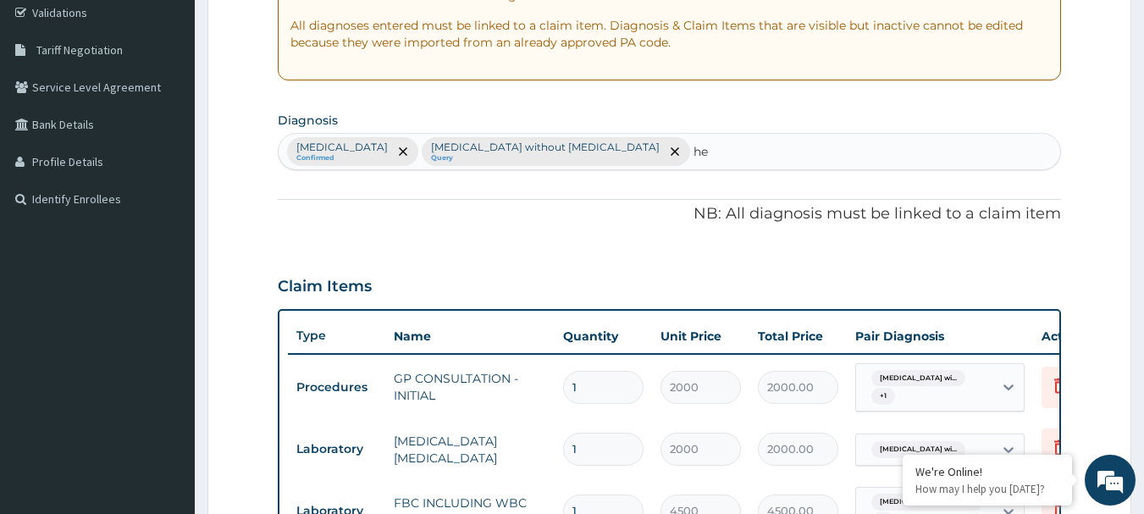
type input "h"
type input "d"
paste input "d"
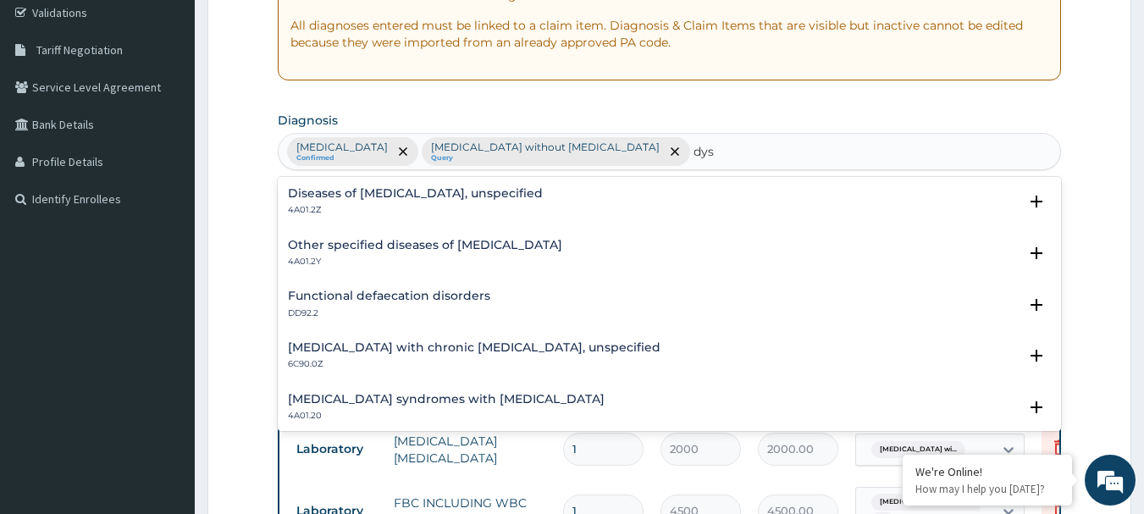
type input "dys"
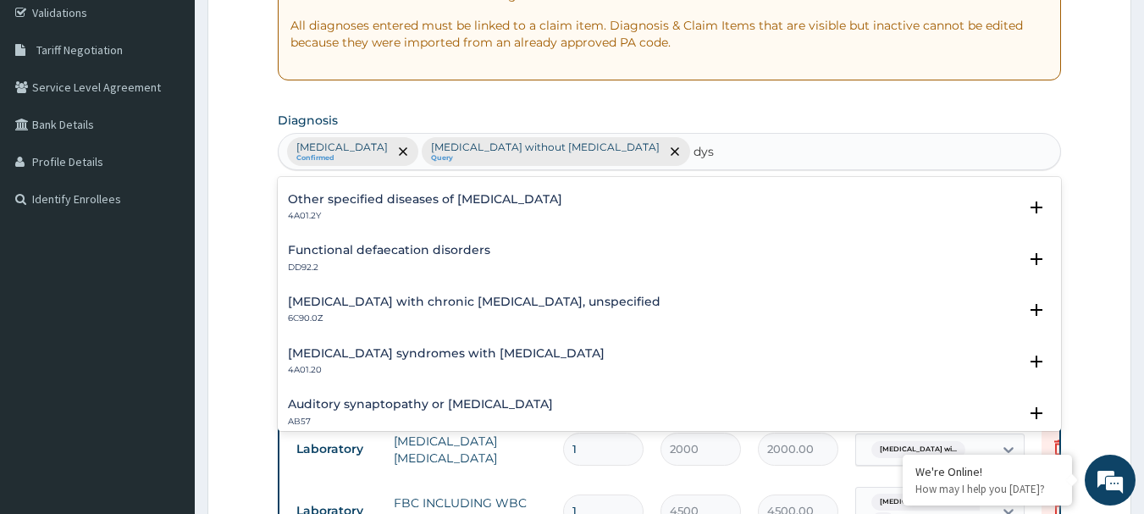
scroll to position [0, 0]
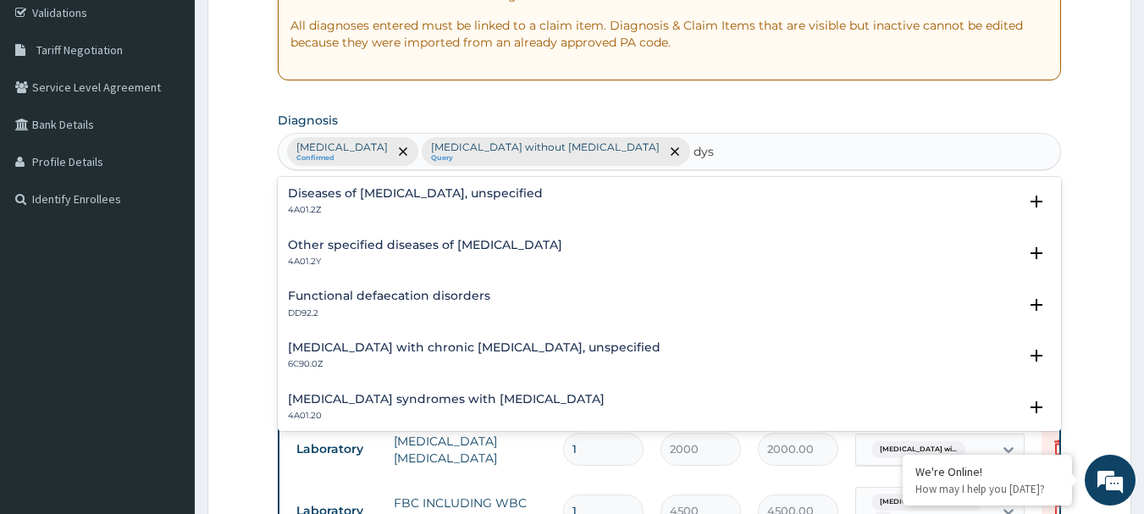
type input "dys"
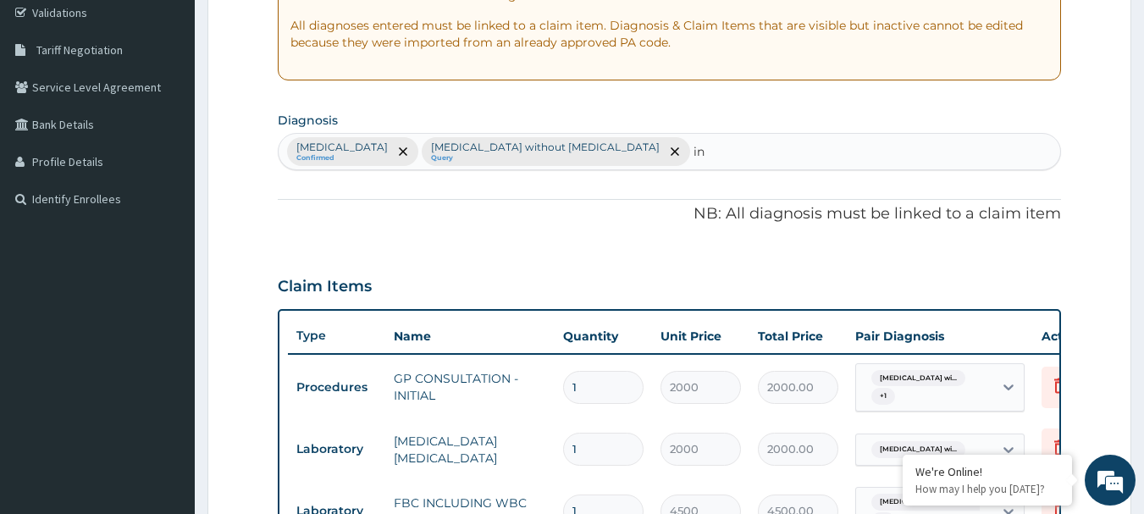
type input "i"
paste input "g"
type input "gastr"
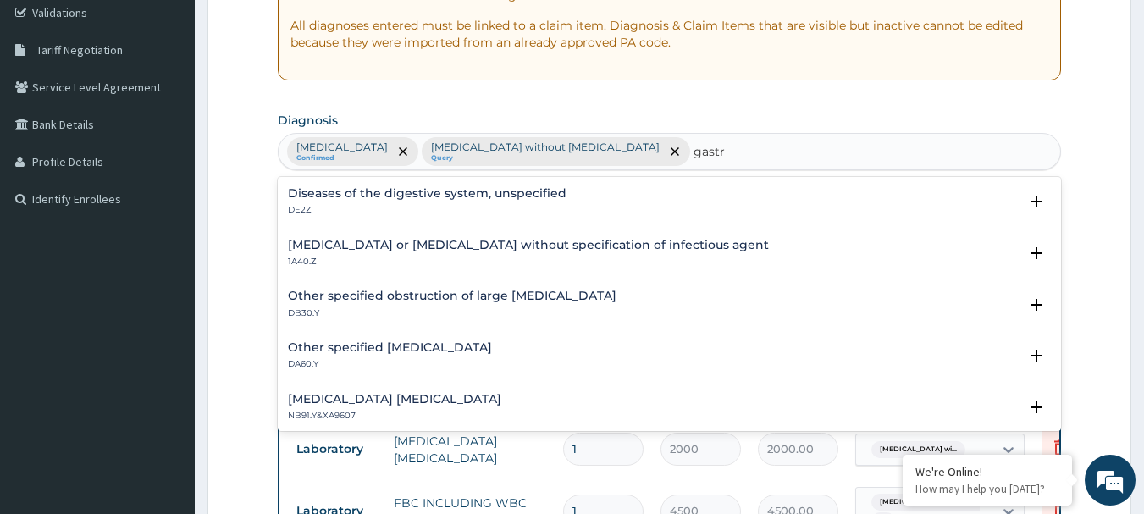
click at [403, 205] on p "DE2Z" at bounding box center [427, 210] width 279 height 12
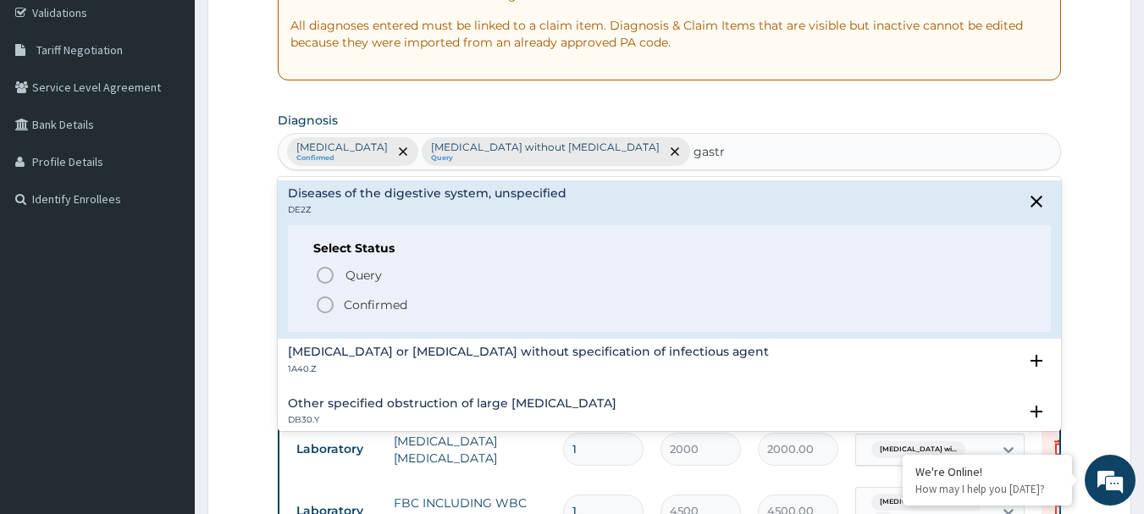
click at [328, 303] on icon "status option filled" at bounding box center [325, 305] width 20 height 20
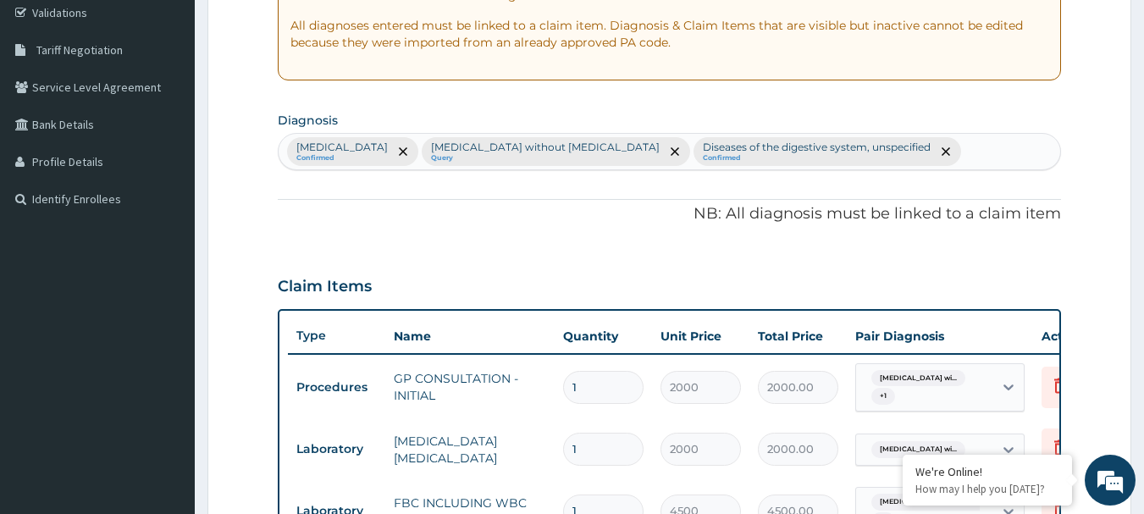
scroll to position [771, 0]
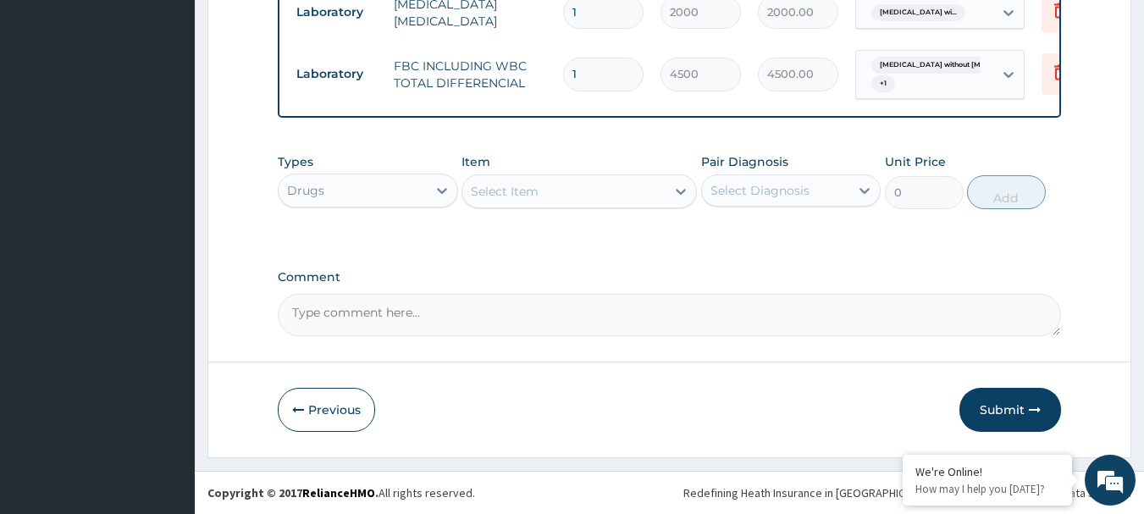
click at [523, 194] on div "Select Item" at bounding box center [505, 191] width 68 height 17
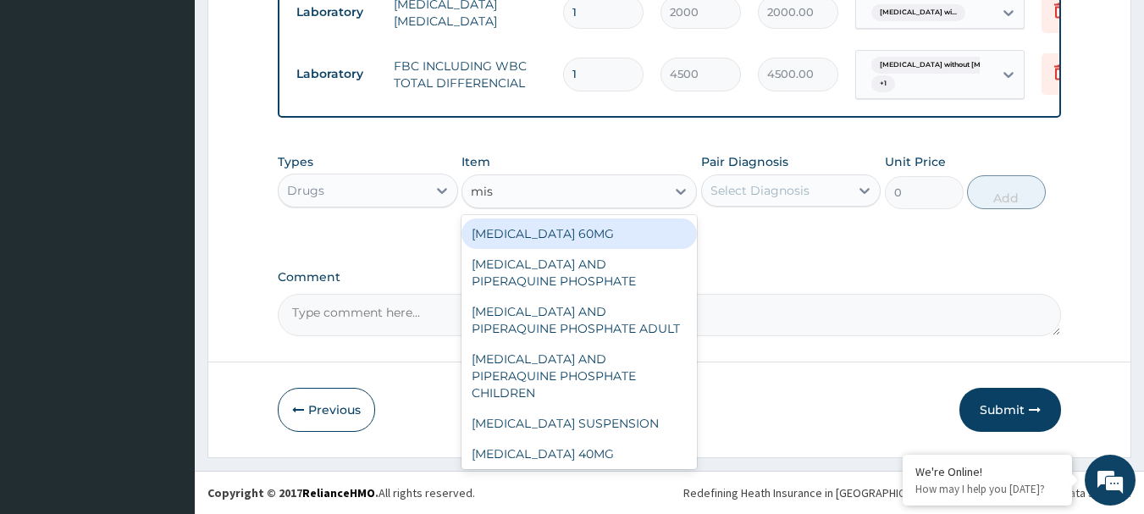
type input "mist"
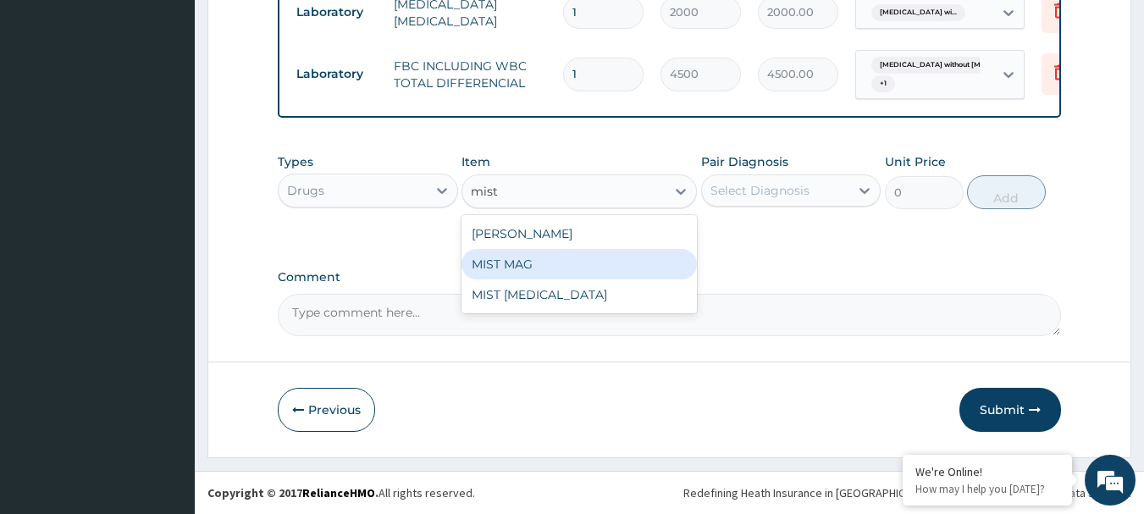
click at [551, 265] on div "MIST MAG" at bounding box center [579, 264] width 235 height 30
type input "1000"
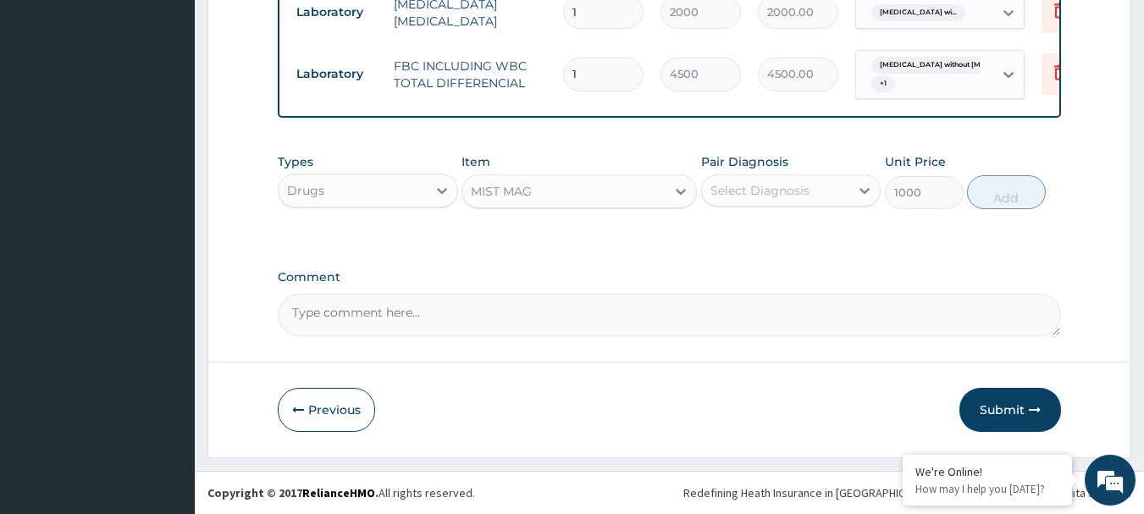
click at [761, 194] on div "Select Diagnosis" at bounding box center [760, 190] width 99 height 17
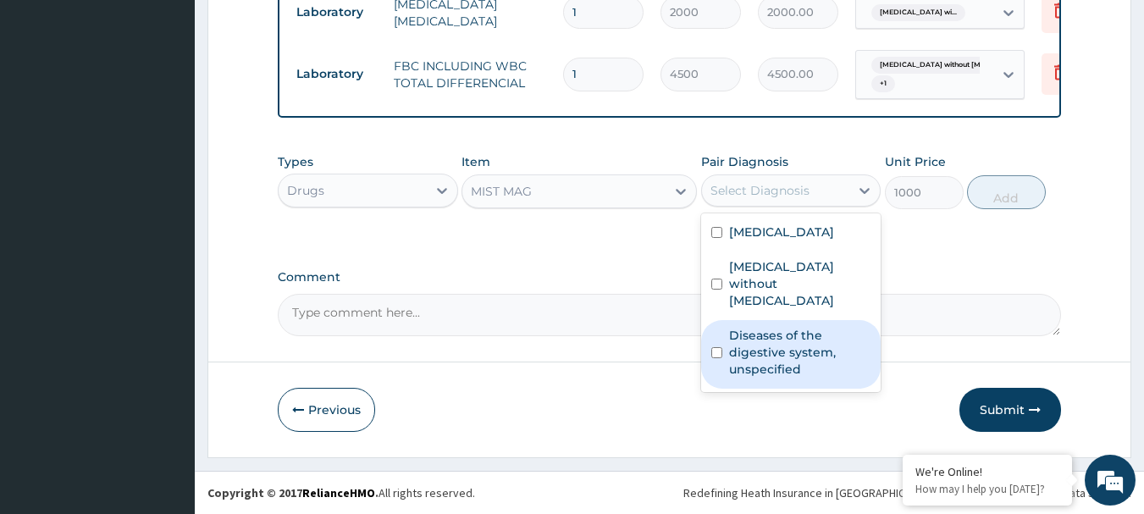
drag, startPoint x: 789, startPoint y: 365, endPoint x: 937, endPoint y: 236, distance: 195.7
click at [790, 365] on label "Diseases of the digestive system, unspecified" at bounding box center [800, 352] width 142 height 51
checkbox input "true"
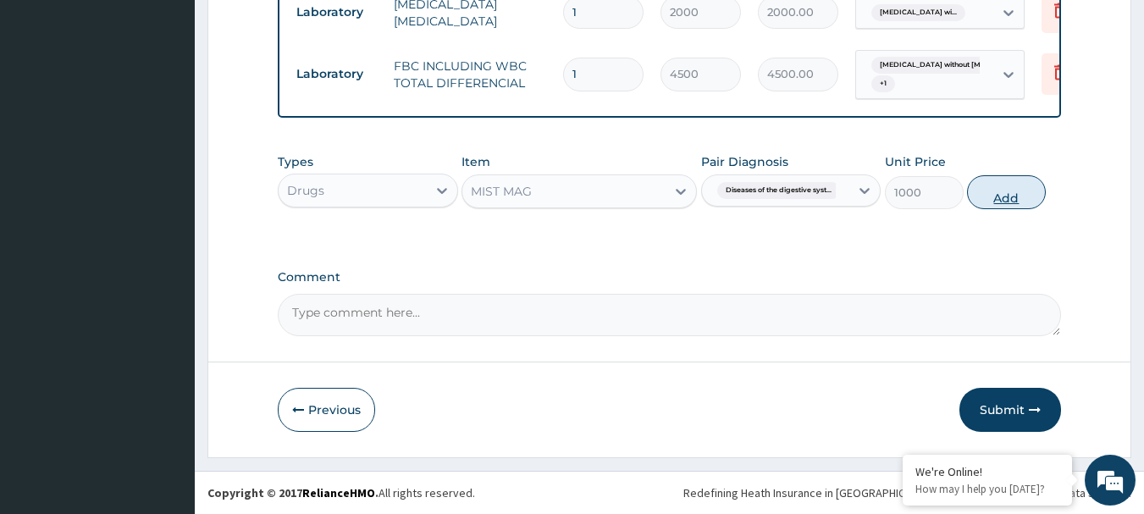
click at [1000, 192] on button "Add" at bounding box center [1006, 192] width 79 height 34
type input "0"
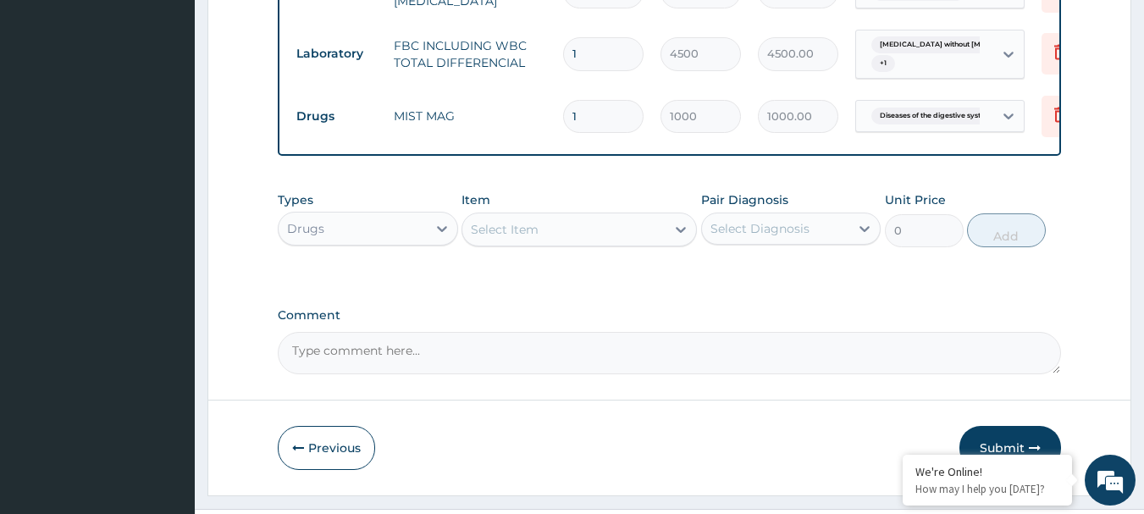
scroll to position [829, 0]
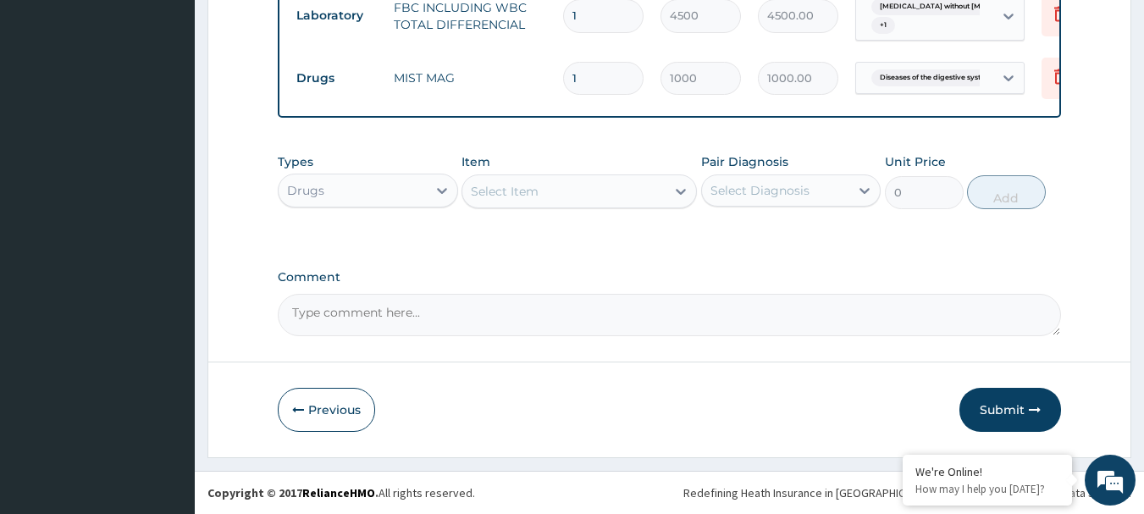
click at [571, 184] on div "Select Item" at bounding box center [563, 191] width 203 height 27
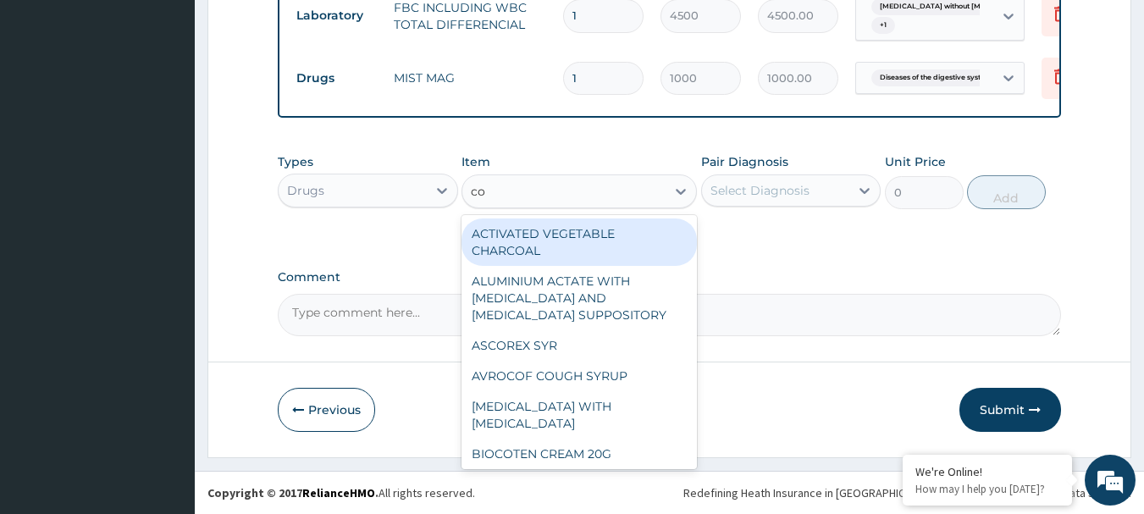
type input "coa"
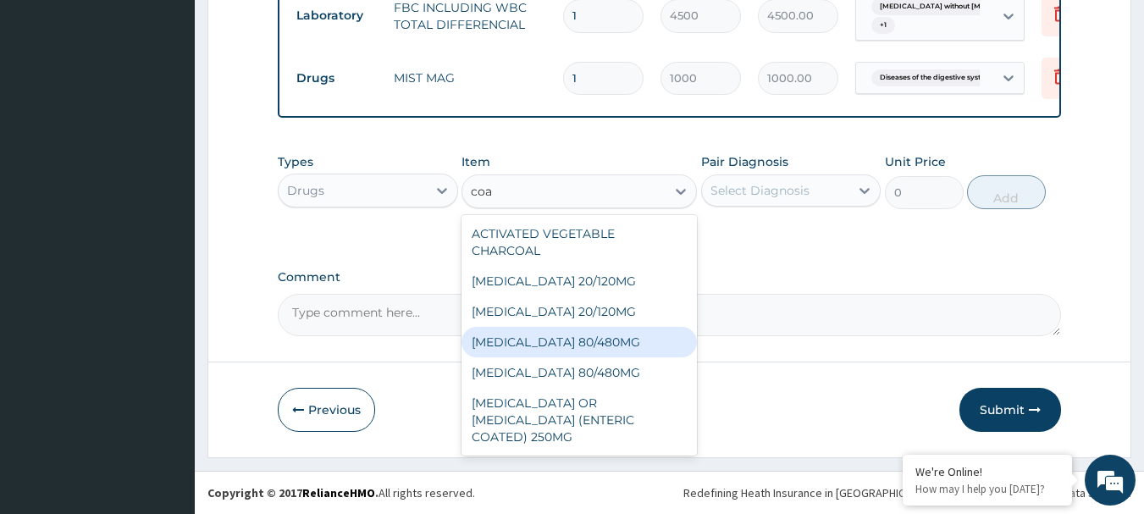
click at [581, 327] on div "COARTEM 80/480MG" at bounding box center [579, 342] width 235 height 30
type input "2500"
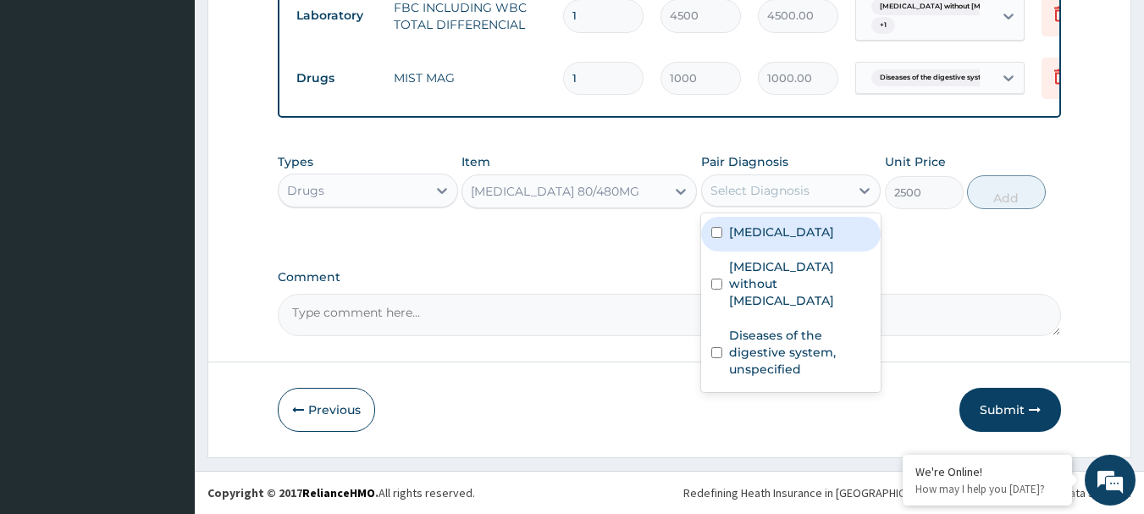
click at [744, 197] on div "Select Diagnosis" at bounding box center [760, 190] width 99 height 17
click at [773, 241] on label "Plasmodium malariae malaria without complication" at bounding box center [781, 232] width 105 height 17
checkbox input "true"
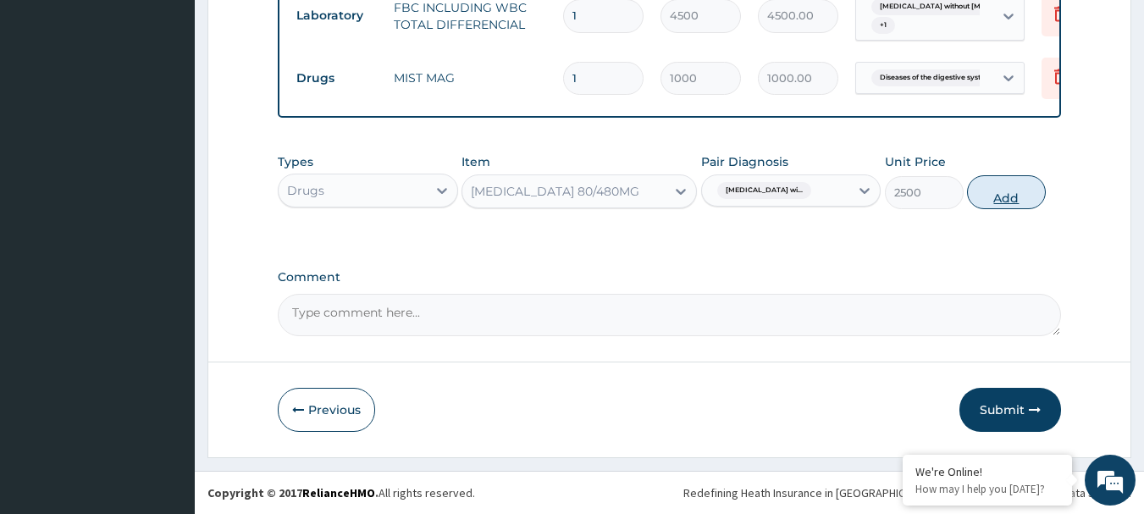
click at [1004, 194] on button "Add" at bounding box center [1006, 192] width 79 height 34
type input "0"
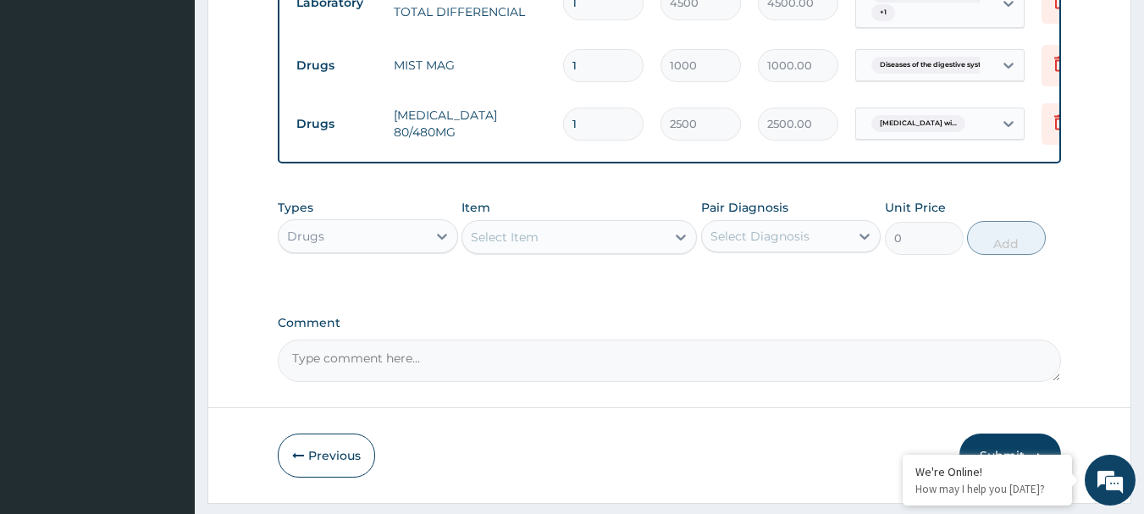
click at [586, 250] on div "Select Item" at bounding box center [563, 237] width 203 height 27
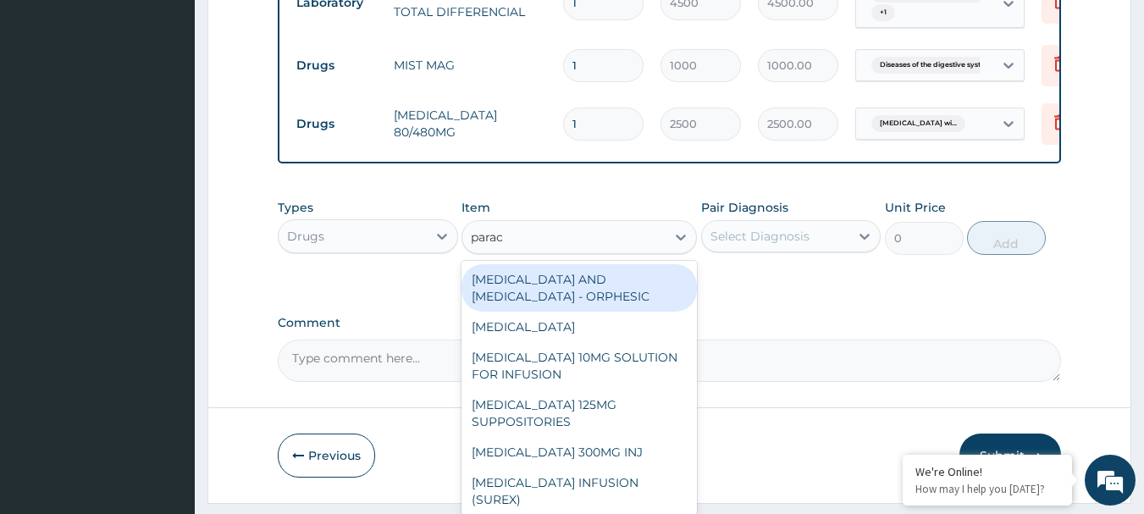
type input "parace"
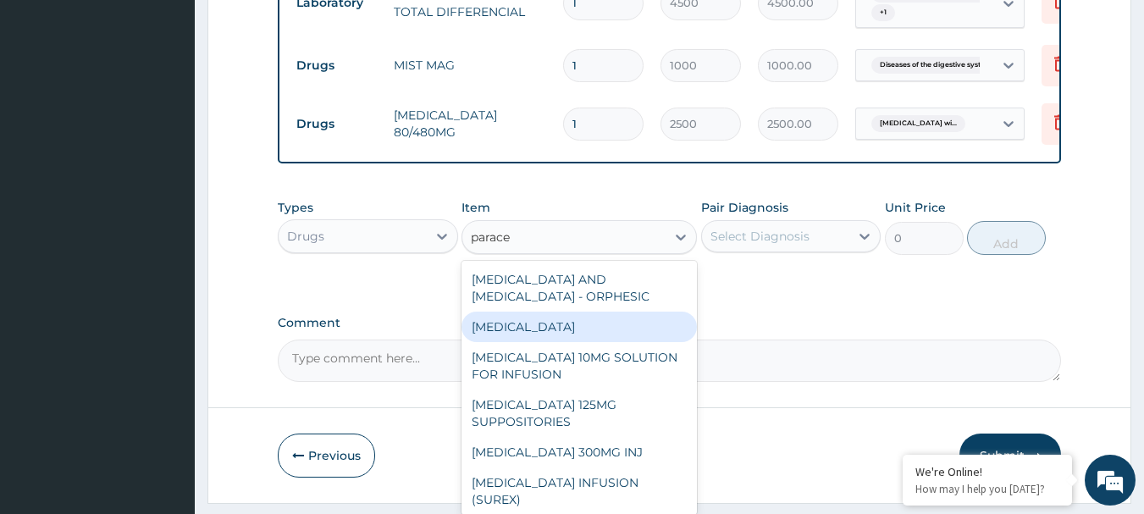
click at [589, 342] on div "PARACETAMOL" at bounding box center [579, 327] width 235 height 30
type input "15"
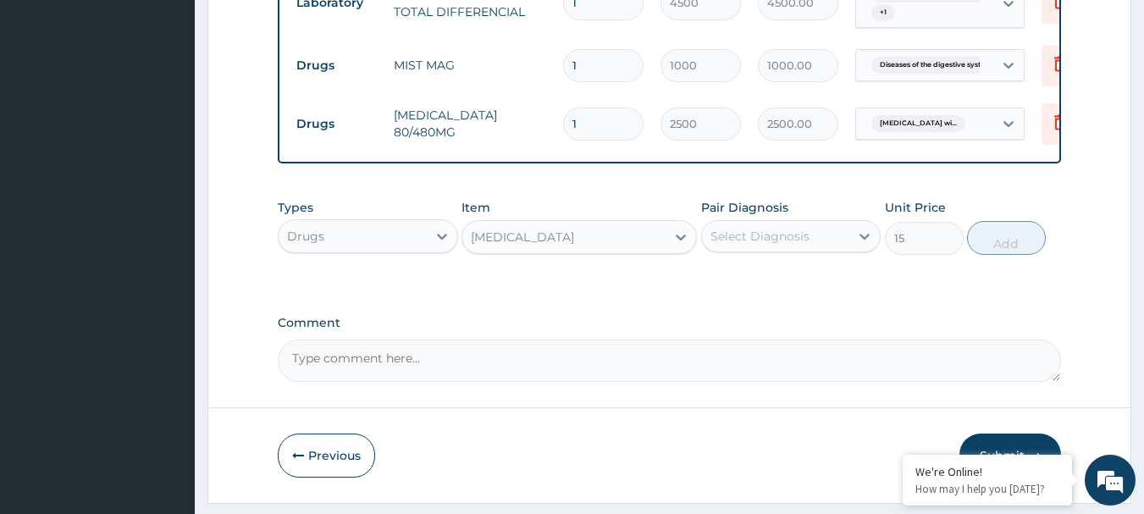
click at [747, 245] on div "Select Diagnosis" at bounding box center [760, 236] width 99 height 17
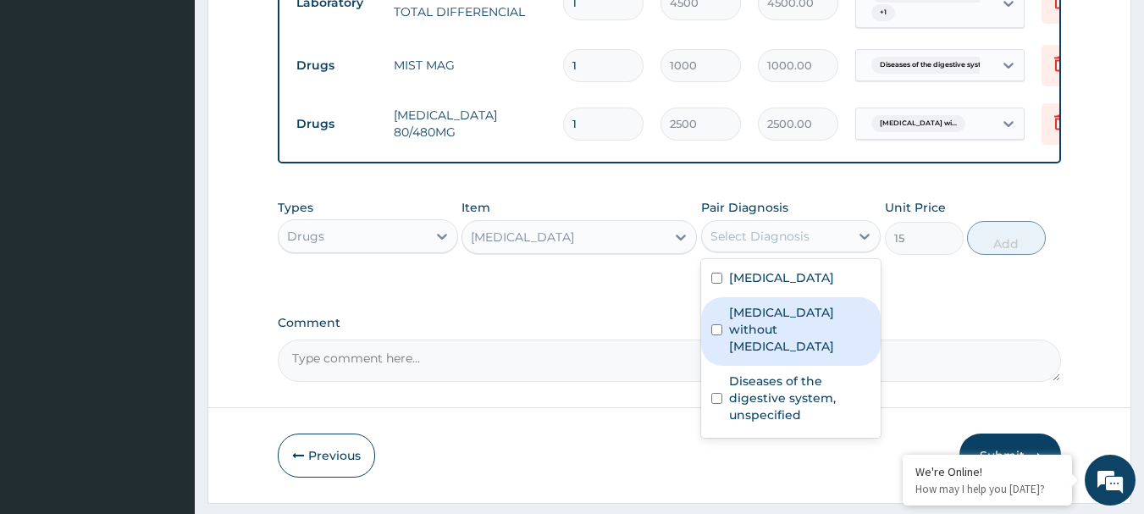
click at [777, 355] on label "Sepsis without septic shock" at bounding box center [800, 329] width 142 height 51
checkbox input "true"
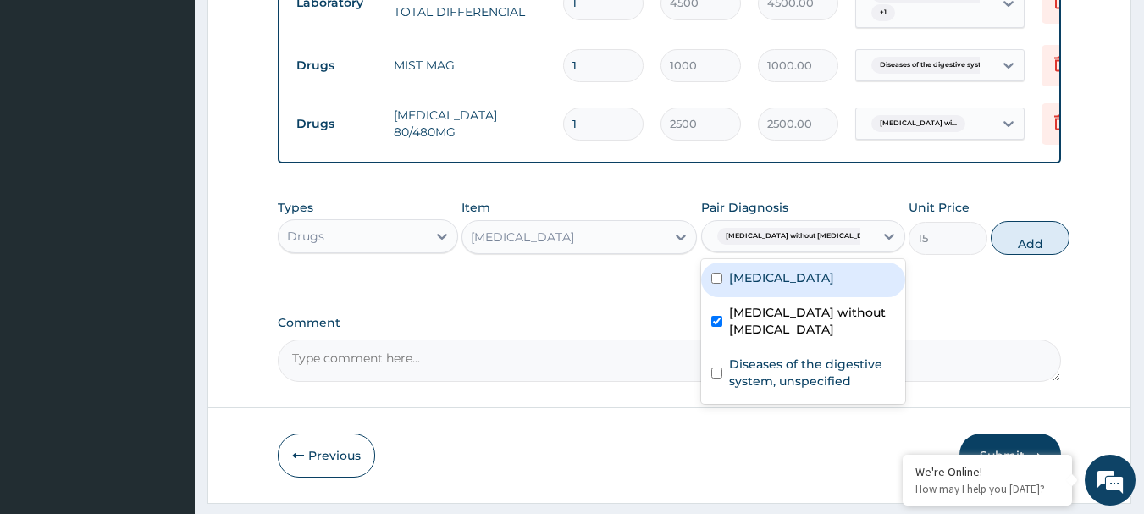
click at [783, 286] on label "Plasmodium malariae malaria without complication" at bounding box center [781, 277] width 105 height 17
checkbox input "true"
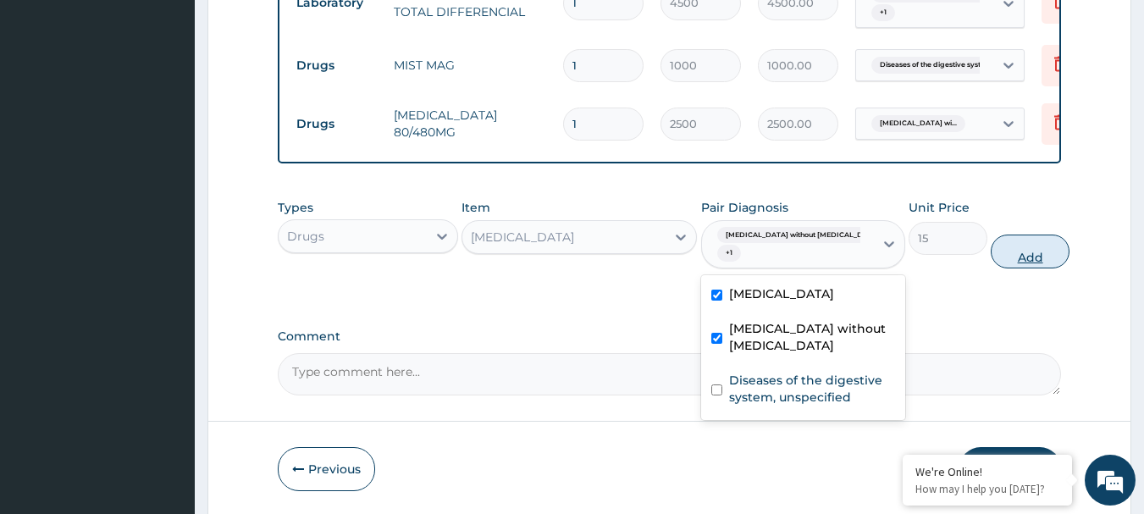
click at [993, 268] on button "Add" at bounding box center [1030, 252] width 79 height 34
type input "0"
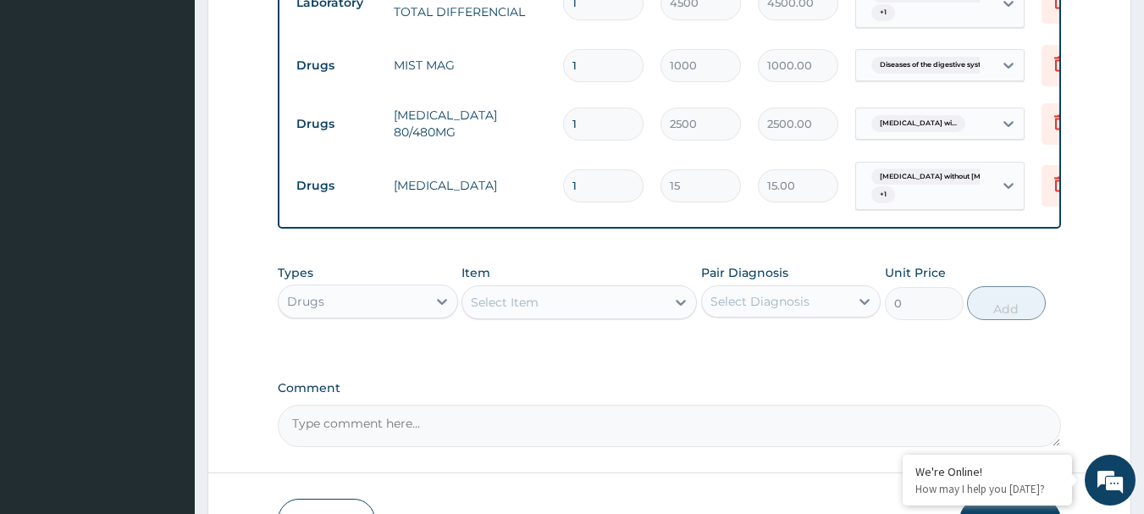
type input "18"
type input "270.00"
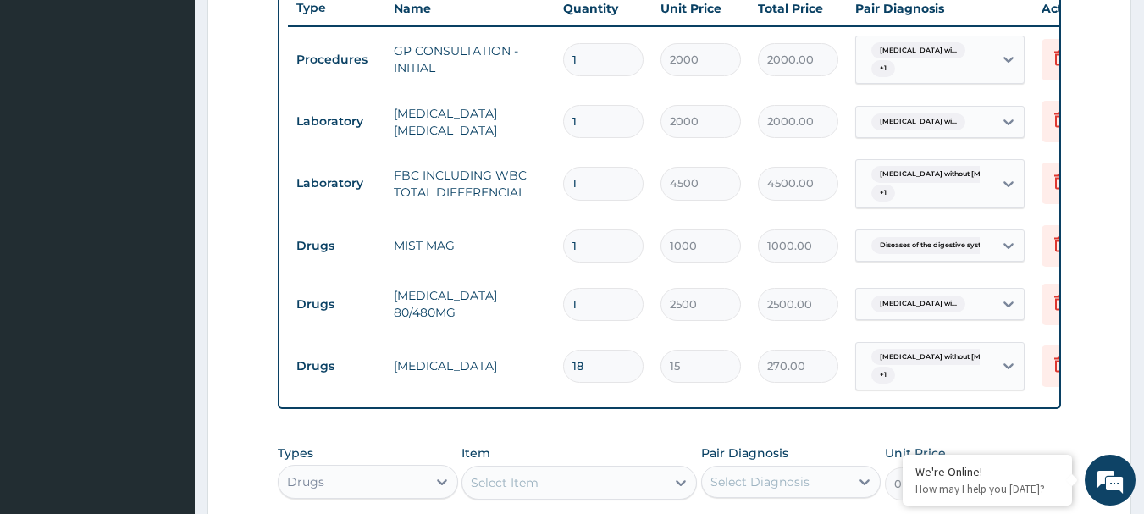
scroll to position [953, 0]
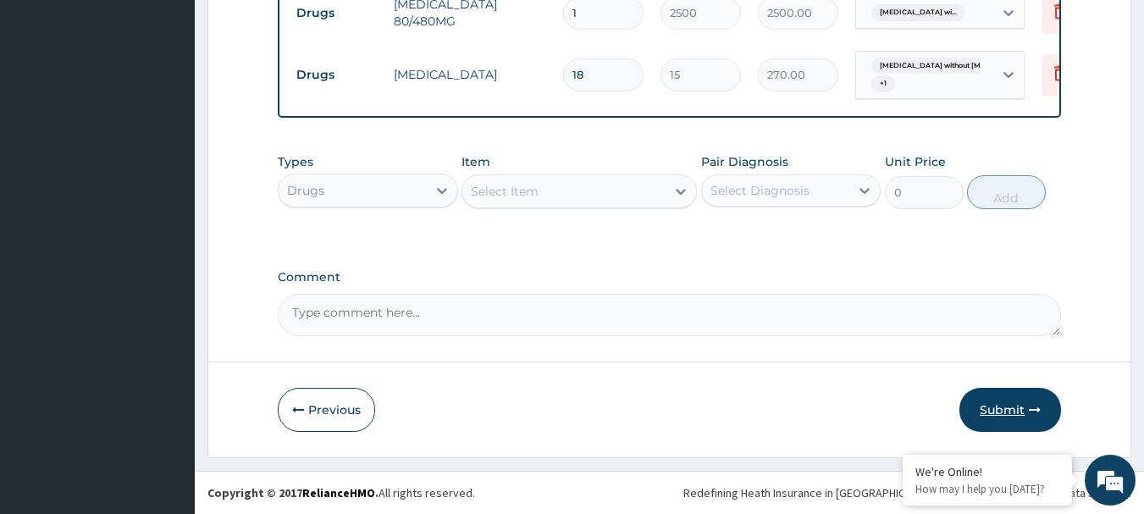
type input "18"
click at [1025, 401] on button "Submit" at bounding box center [1011, 410] width 102 height 44
click at [1010, 404] on button "Submit" at bounding box center [1011, 410] width 102 height 44
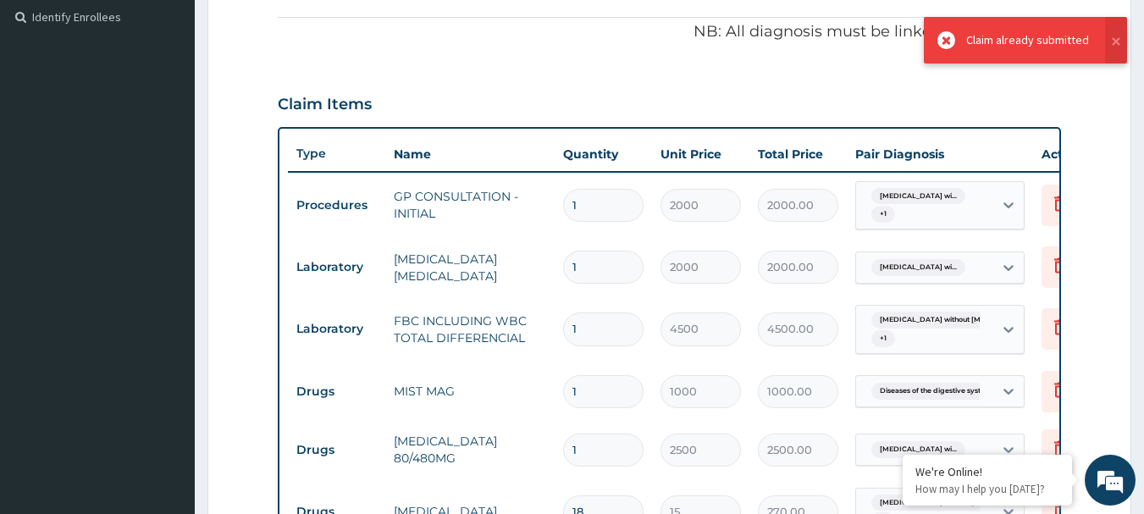
scroll to position [53, 0]
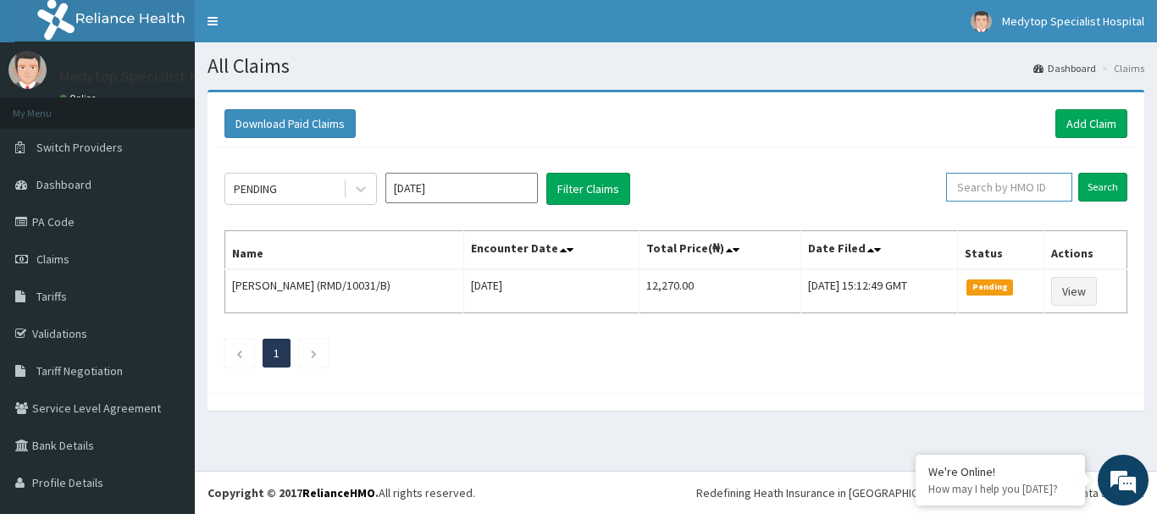
click at [1002, 196] on input "text" at bounding box center [1009, 187] width 126 height 29
paste input "XER/10007/B"
type input "XER/10007/B"
click at [1098, 181] on input "Search" at bounding box center [1102, 187] width 49 height 29
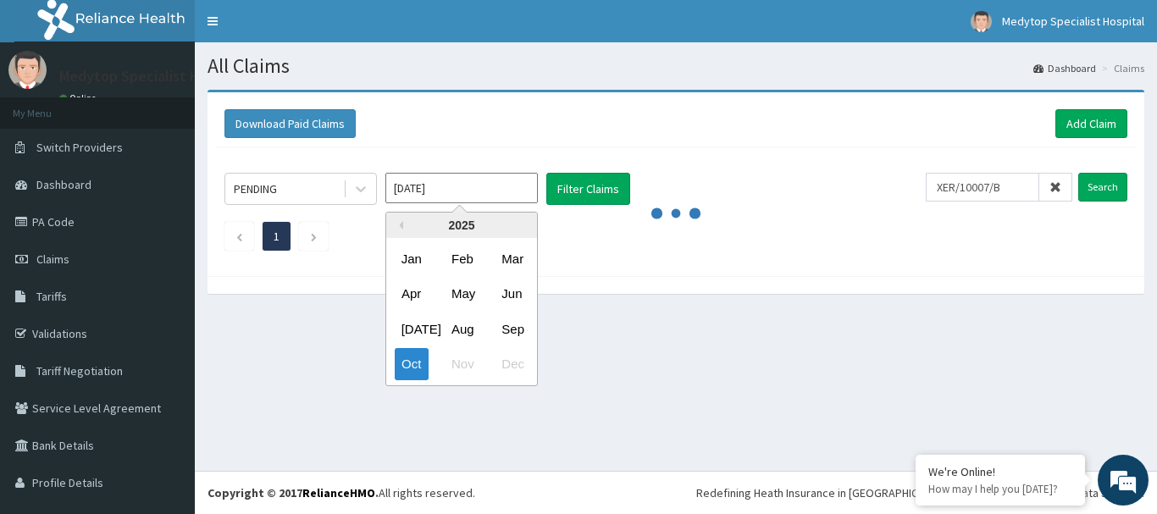
click at [430, 184] on input "[DATE]" at bounding box center [461, 188] width 152 height 30
click at [507, 330] on div "Sep" at bounding box center [512, 328] width 34 height 31
type input "[DATE]"
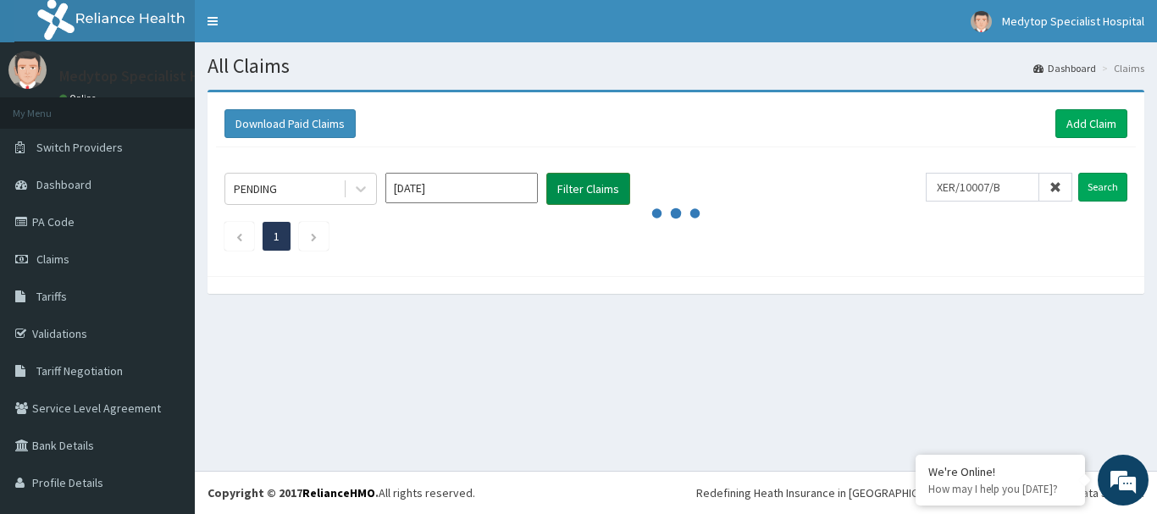
click at [599, 184] on button "Filter Claims" at bounding box center [588, 189] width 84 height 32
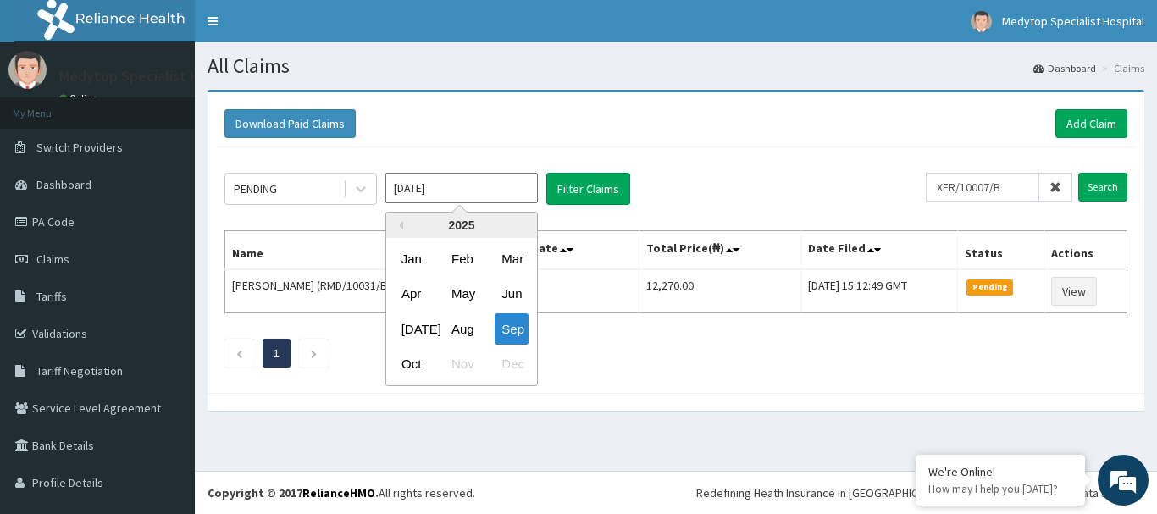
click at [477, 185] on input "[DATE]" at bounding box center [461, 188] width 152 height 30
click at [751, 185] on div "PENDING Sep 2025 Previous Year 2025 Jan Feb Mar Apr May Jun Jul Aug Sep Oct Nov…" at bounding box center [574, 189] width 701 height 32
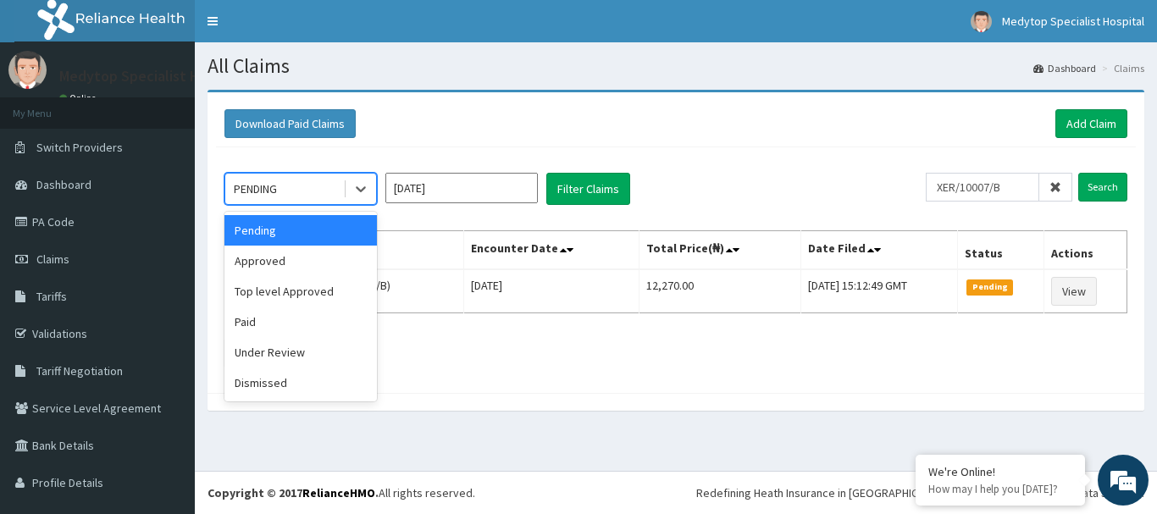
click at [281, 189] on div "PENDING" at bounding box center [284, 188] width 118 height 27
click at [286, 310] on div "Paid" at bounding box center [300, 322] width 152 height 30
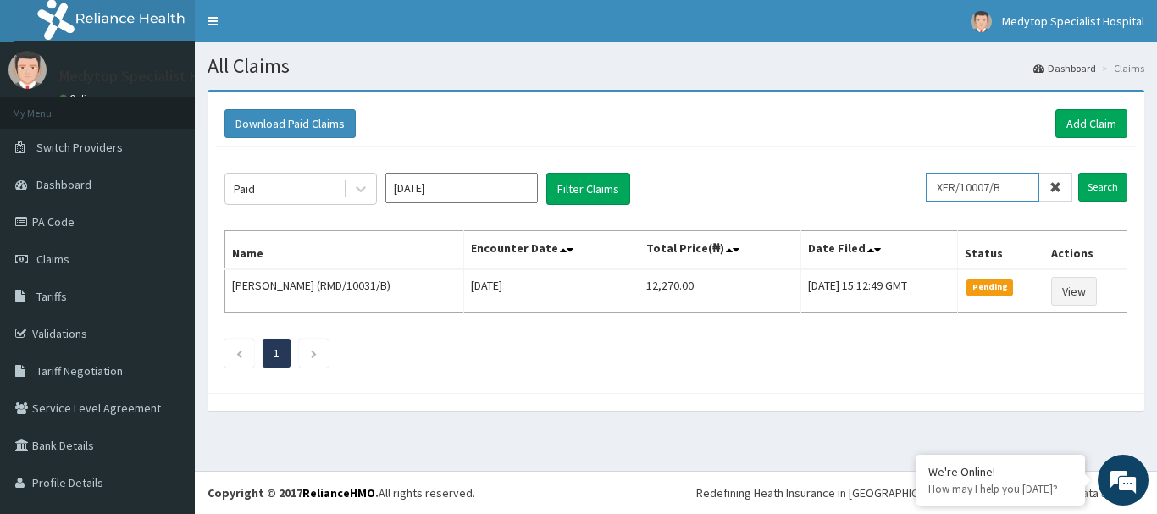
click at [1000, 189] on input "XER/10007/B" at bounding box center [982, 187] width 113 height 29
type input "X"
click at [1098, 183] on input "Search" at bounding box center [1102, 187] width 49 height 29
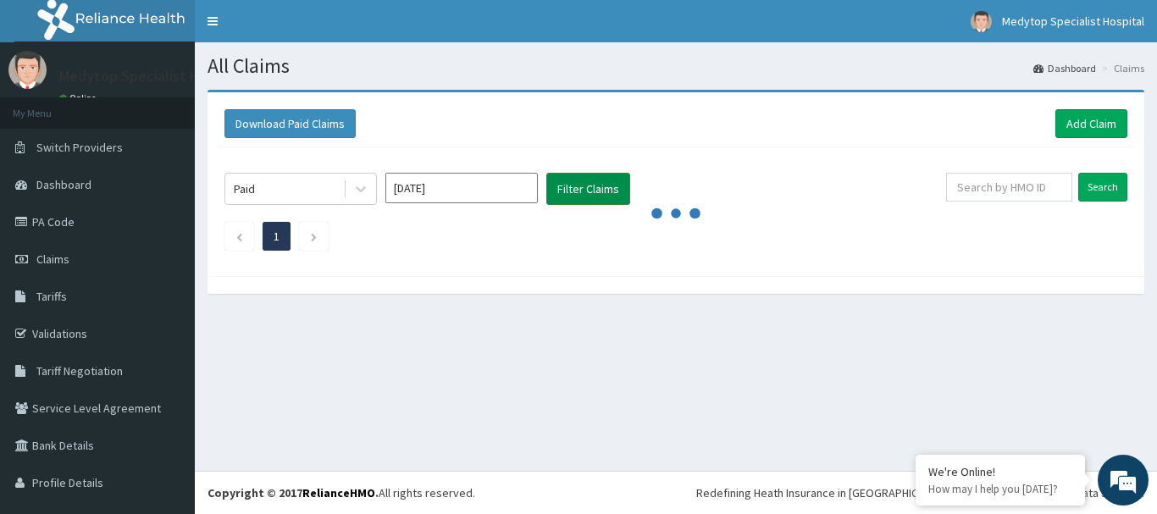
click at [595, 189] on button "Filter Claims" at bounding box center [588, 189] width 84 height 32
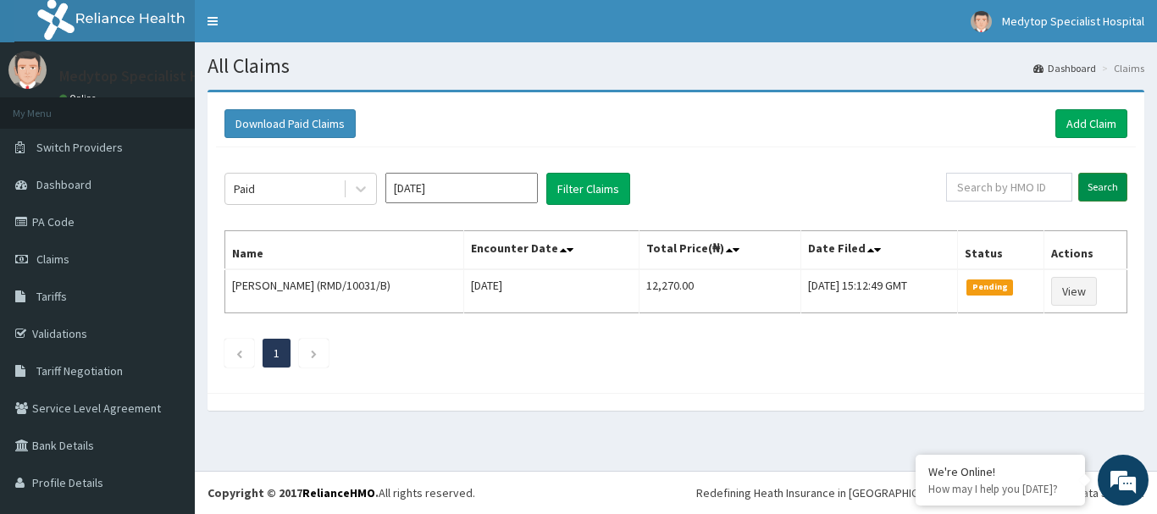
click at [1093, 185] on input "Search" at bounding box center [1102, 187] width 49 height 29
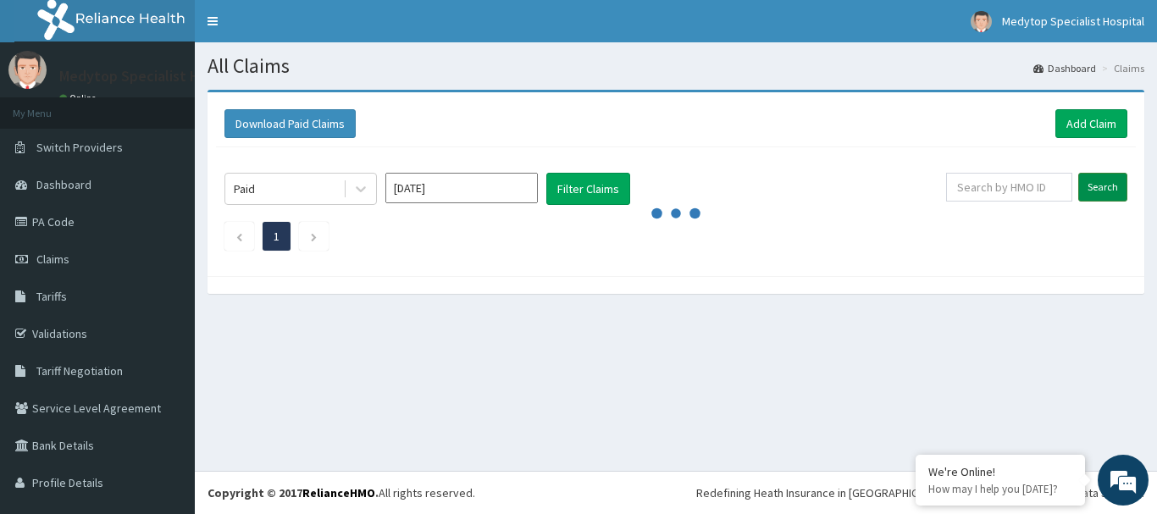
click at [1094, 191] on input "Search" at bounding box center [1102, 187] width 49 height 29
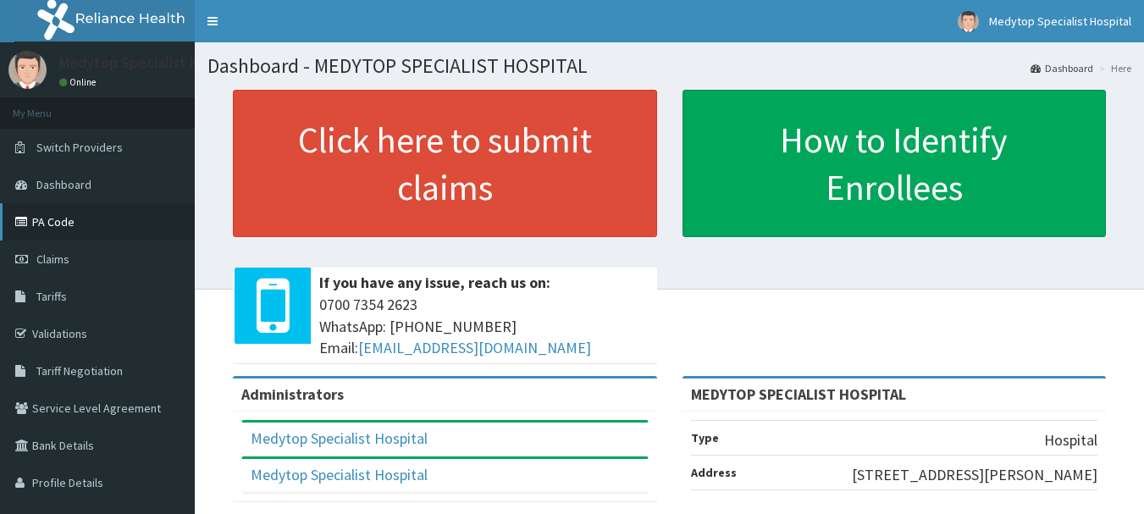
click at [123, 224] on link "PA Code" at bounding box center [97, 221] width 195 height 37
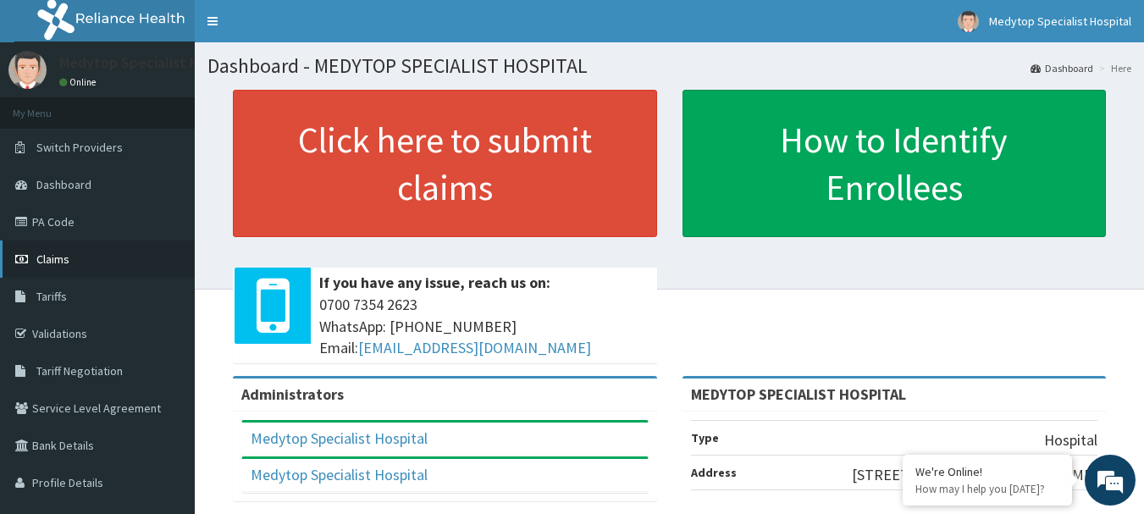
click at [65, 256] on span "Claims" at bounding box center [52, 259] width 33 height 15
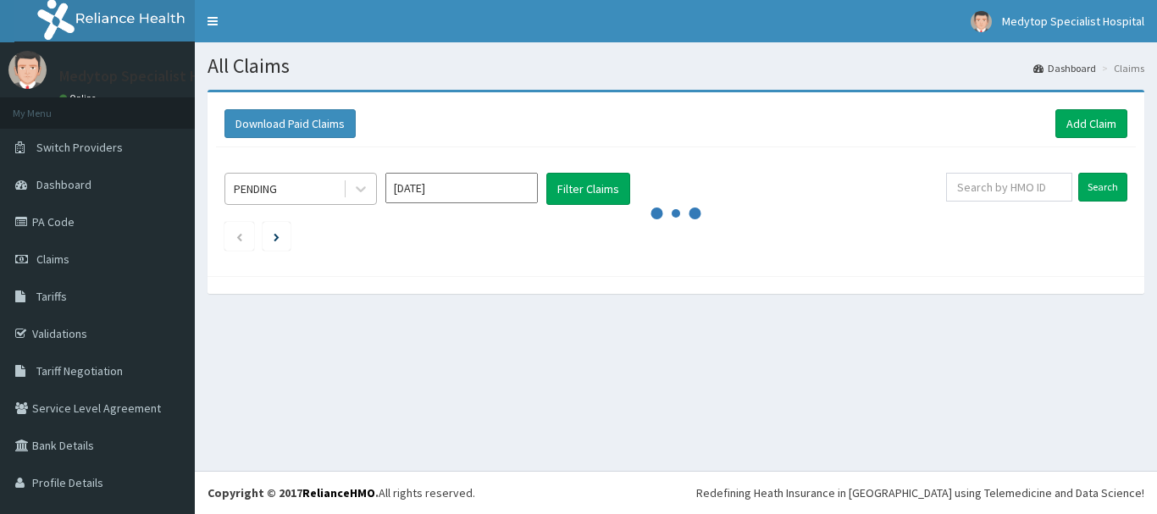
click at [329, 197] on div "PENDING" at bounding box center [284, 188] width 118 height 27
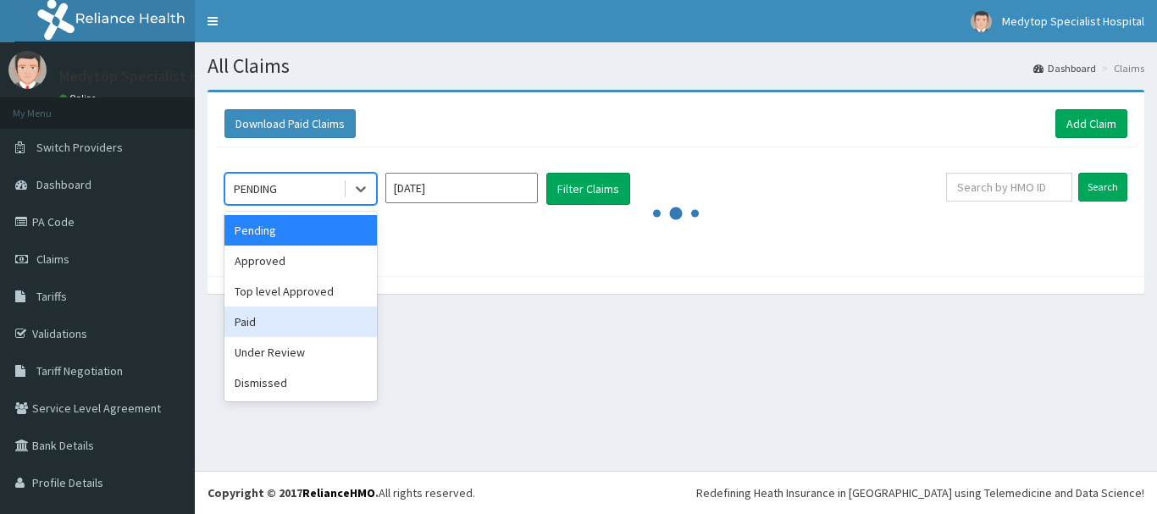
click at [277, 327] on div "Paid" at bounding box center [300, 322] width 152 height 30
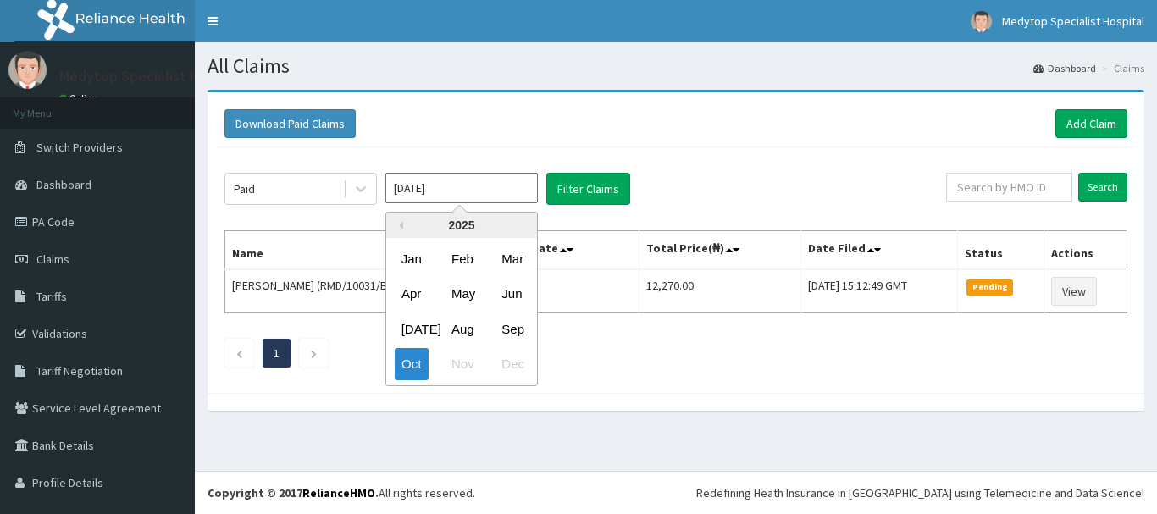
click at [496, 203] on input "[DATE]" at bounding box center [461, 188] width 152 height 30
click at [512, 332] on div "Sep" at bounding box center [512, 328] width 34 height 31
type input "[DATE]"
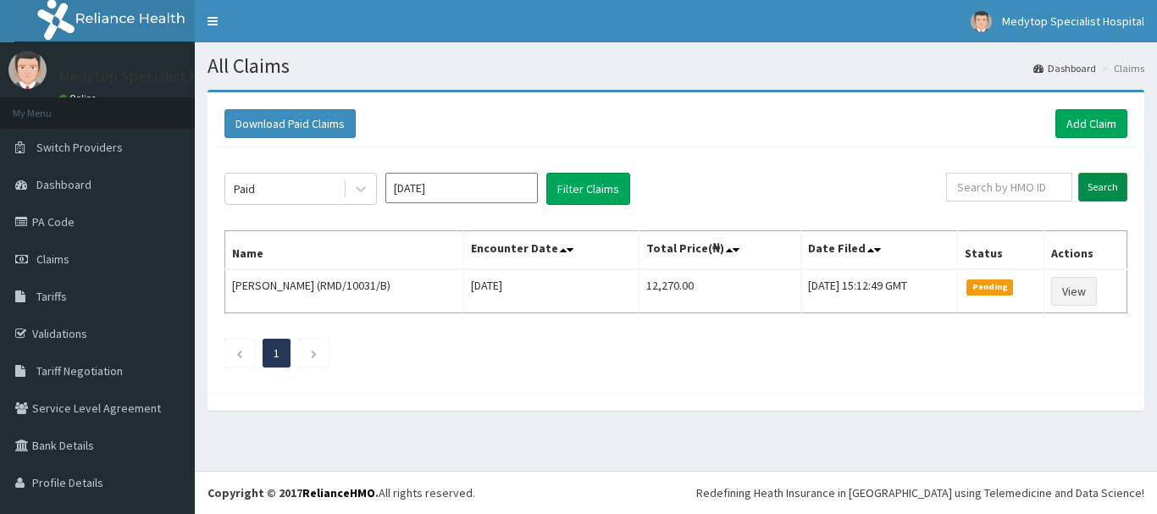
click at [1098, 191] on input "Search" at bounding box center [1102, 187] width 49 height 29
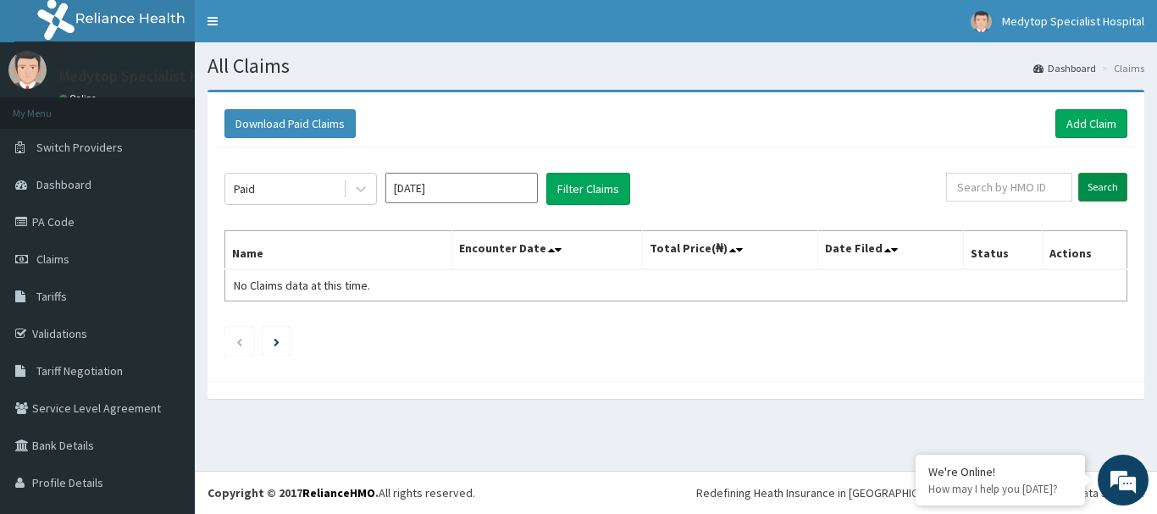
click at [1098, 191] on input "Search" at bounding box center [1102, 187] width 49 height 29
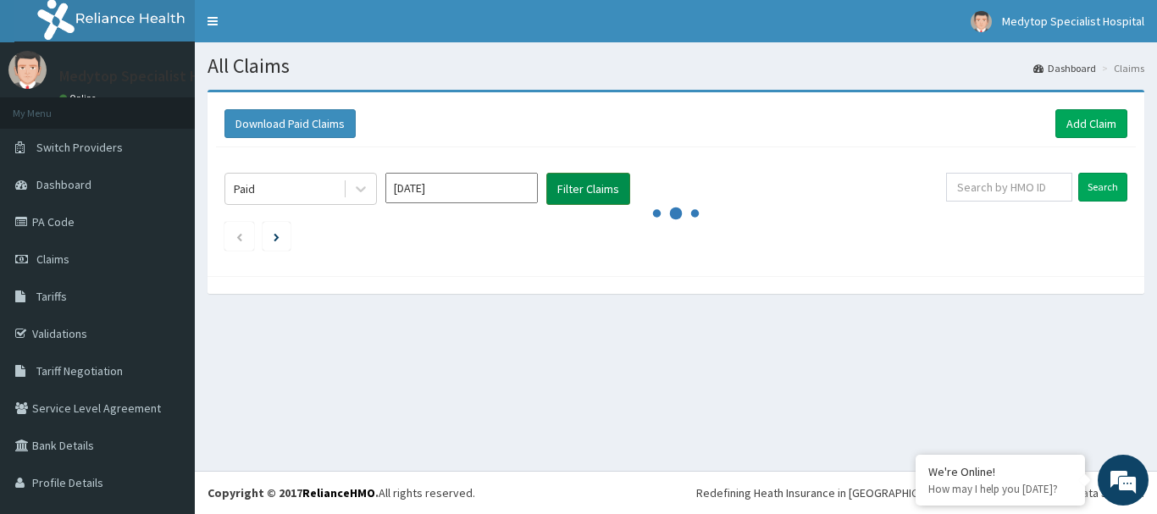
click at [595, 185] on button "Filter Claims" at bounding box center [588, 189] width 84 height 32
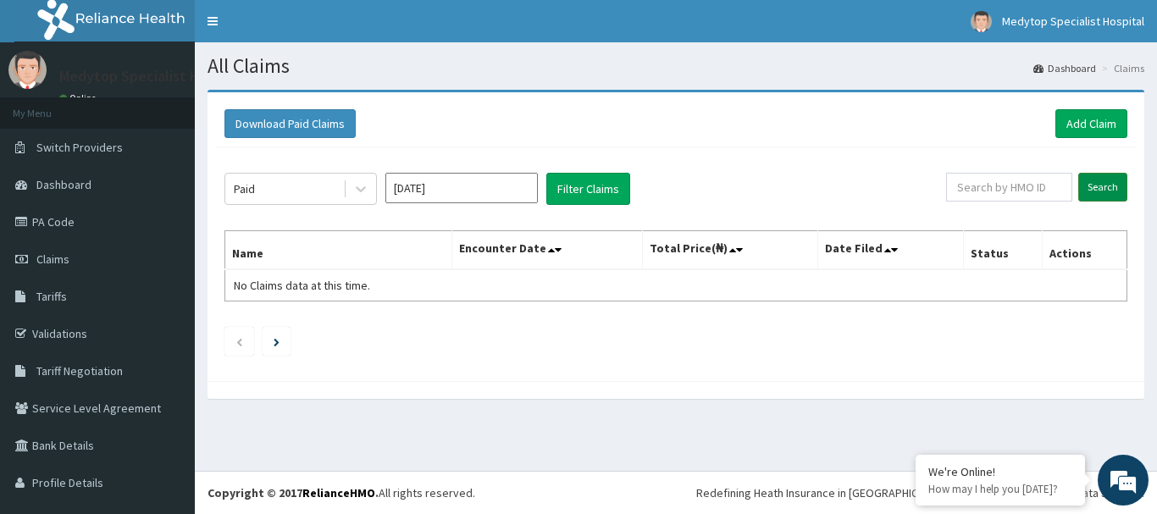
click at [1089, 182] on input "Search" at bounding box center [1102, 187] width 49 height 29
click at [1097, 184] on input "Search" at bounding box center [1102, 187] width 49 height 29
click at [569, 191] on button "Filter Claims" at bounding box center [588, 189] width 84 height 32
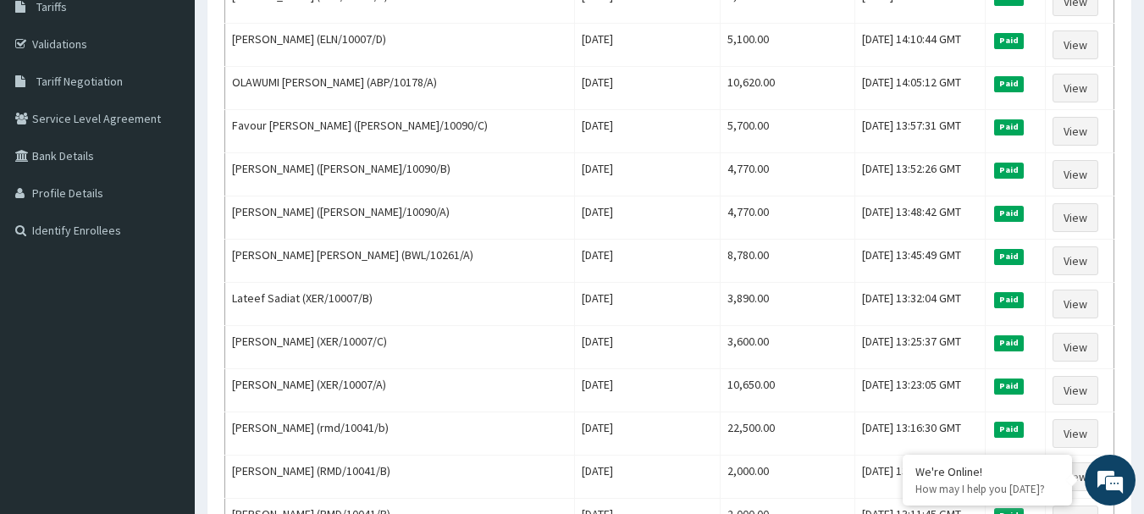
scroll to position [291, 0]
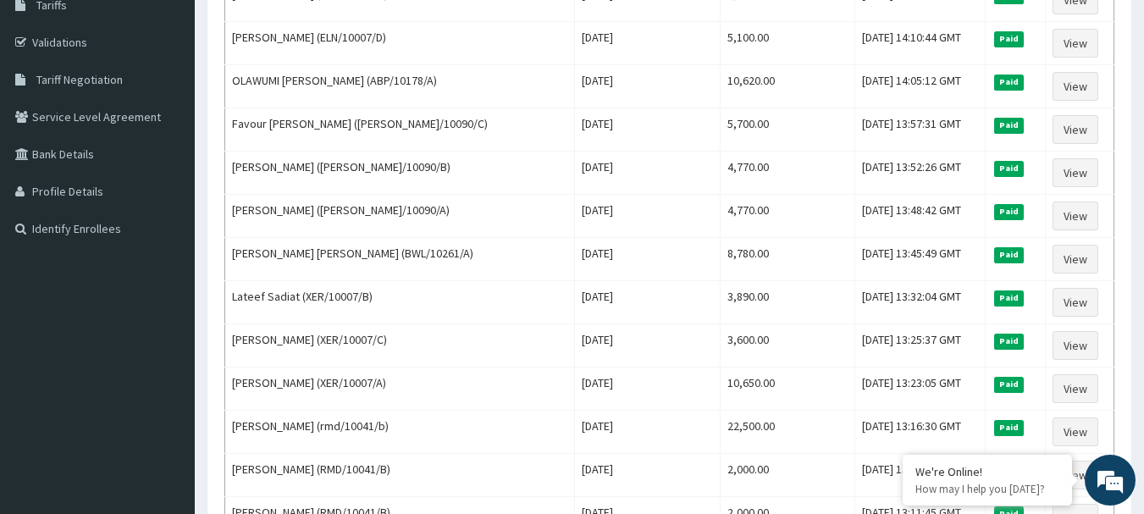
click at [1143, 507] on div "Download Paid Claims Add Claim × Note you can only download claims within a max…" at bounding box center [669, 507] width 949 height 1418
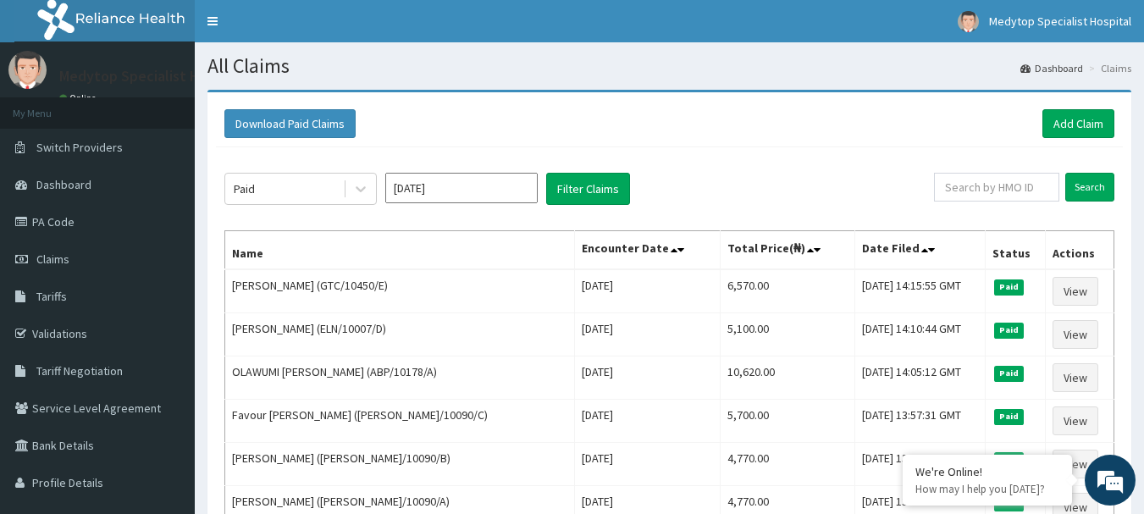
scroll to position [450, 0]
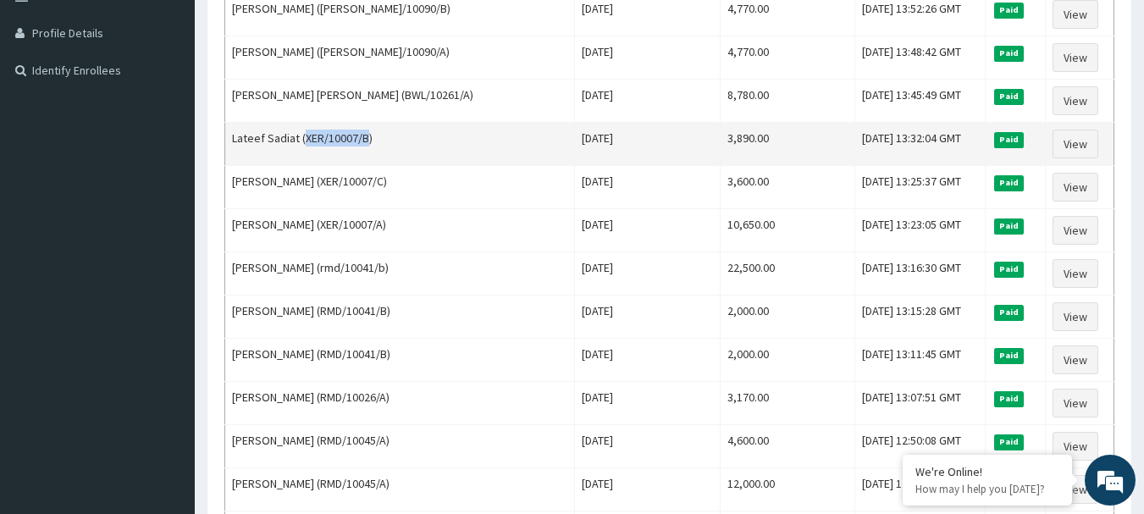
drag, startPoint x: 302, startPoint y: 136, endPoint x: 366, endPoint y: 142, distance: 64.6
click at [366, 142] on td "Lateef Sadiat (XER/10007/B)" at bounding box center [400, 144] width 350 height 43
copy td "XER/10007/B"
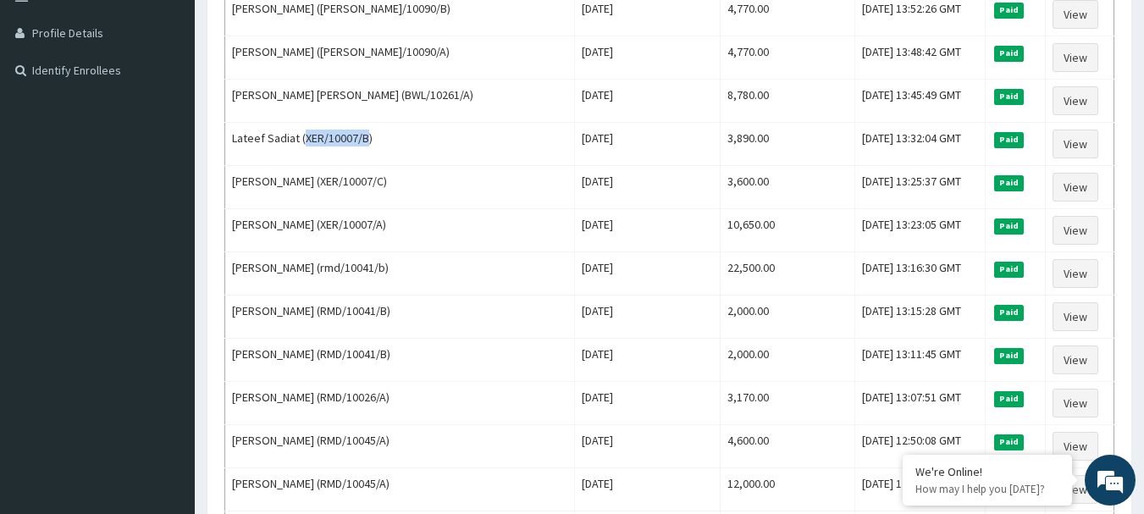
scroll to position [0, 0]
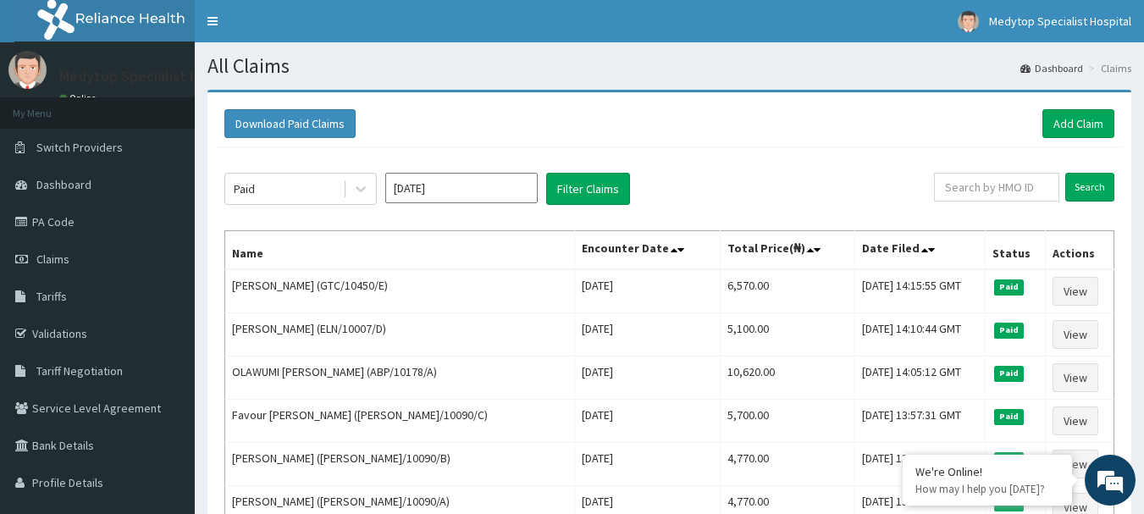
click at [85, 224] on link "PA Code" at bounding box center [97, 221] width 195 height 37
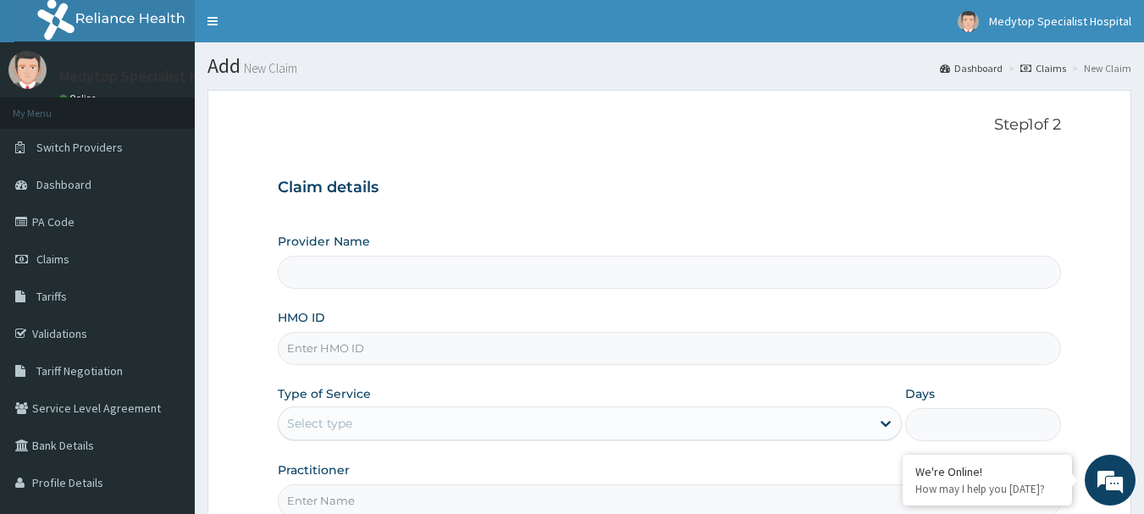
type input "MEDYTOP SPECIALIST HOSPITAL"
click at [363, 348] on input "HMO ID" at bounding box center [670, 348] width 784 height 33
paste input "XER/10007/B"
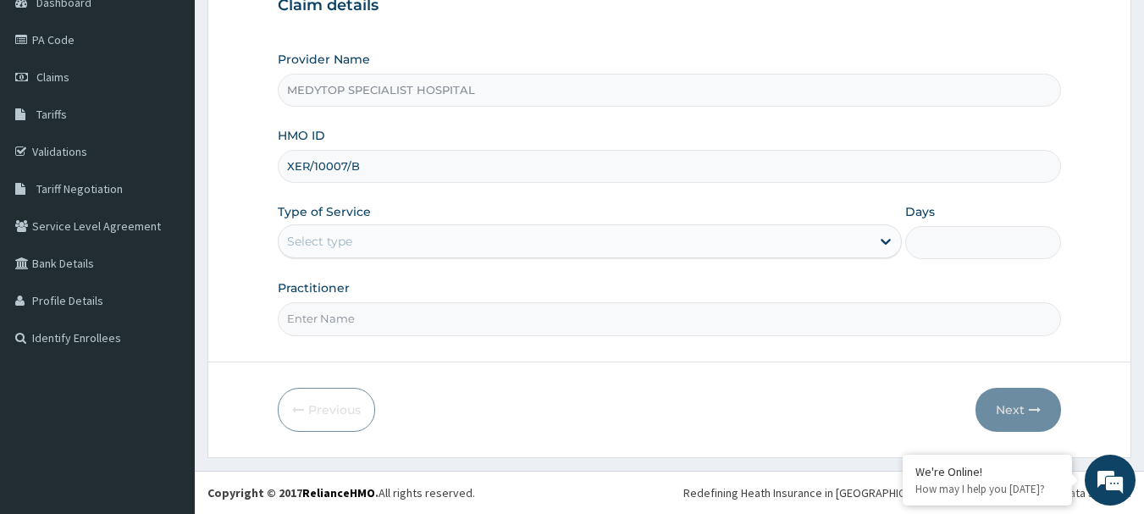
type input "XER/10007/B"
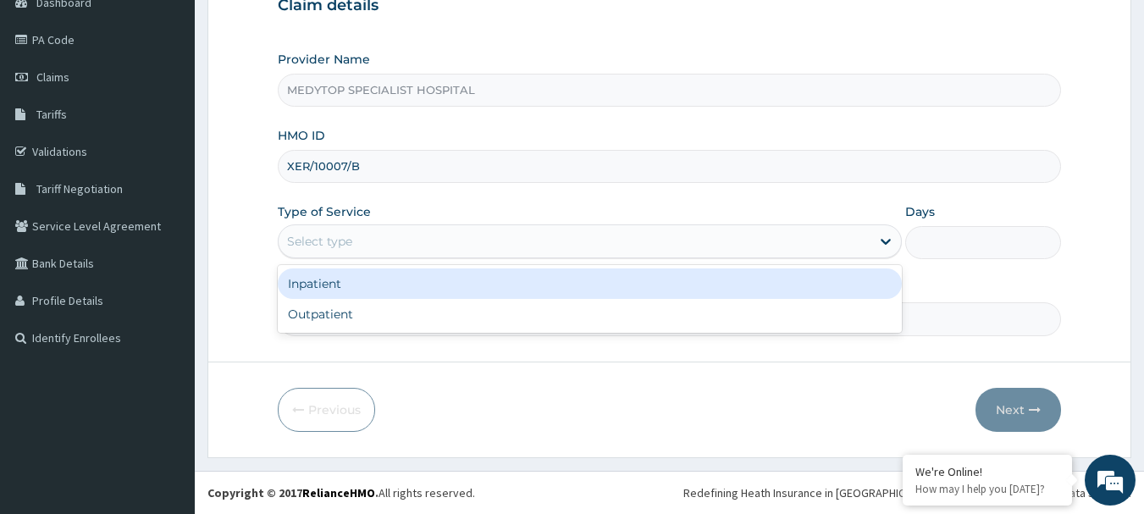
click at [376, 235] on div "Select type" at bounding box center [575, 241] width 592 height 27
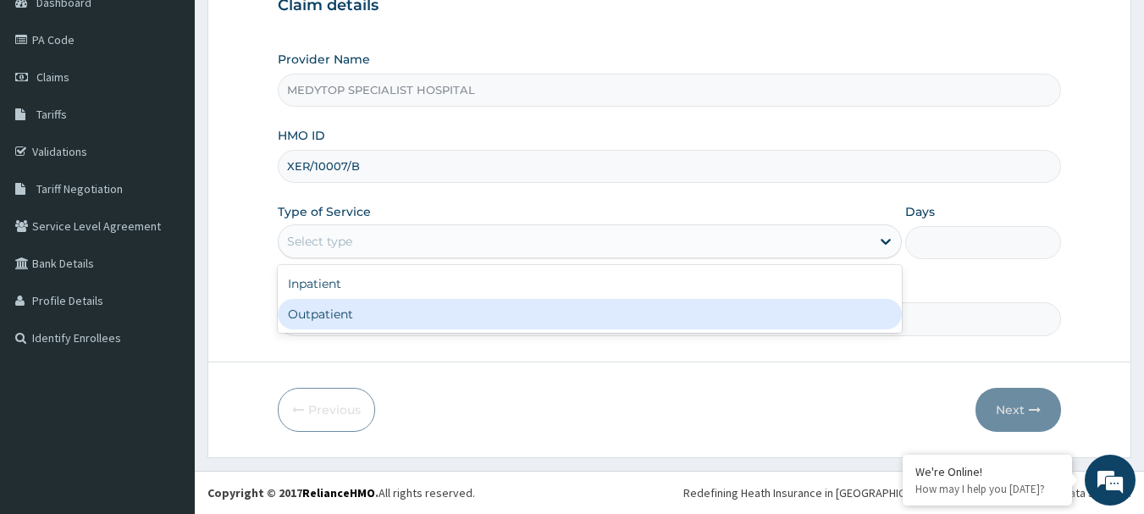
click at [382, 318] on div "Outpatient" at bounding box center [590, 314] width 624 height 30
type input "1"
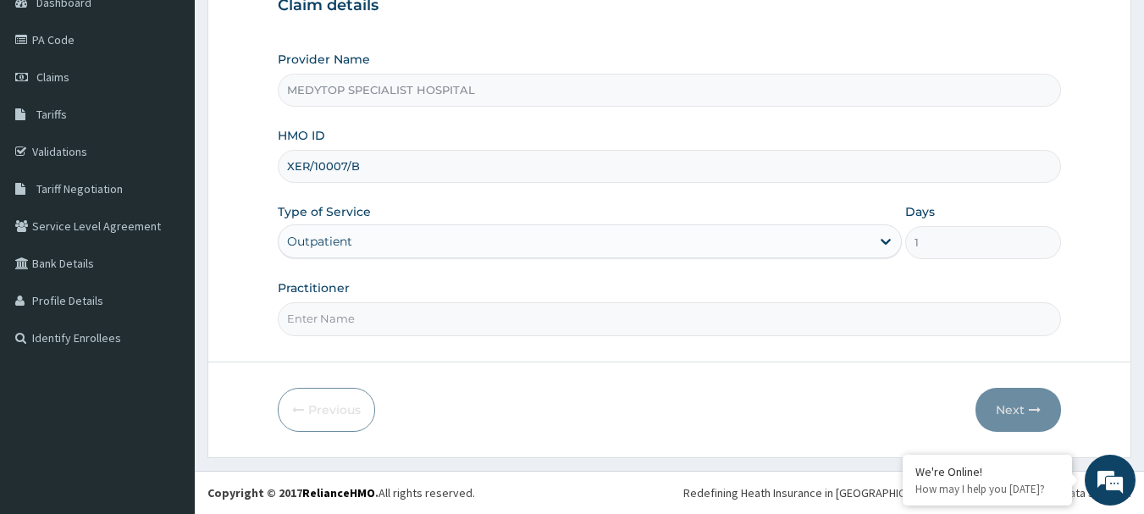
click at [369, 318] on input "Practitioner" at bounding box center [670, 318] width 784 height 33
type input "Dr Nonso"
click at [1037, 409] on icon "button" at bounding box center [1035, 410] width 12 height 12
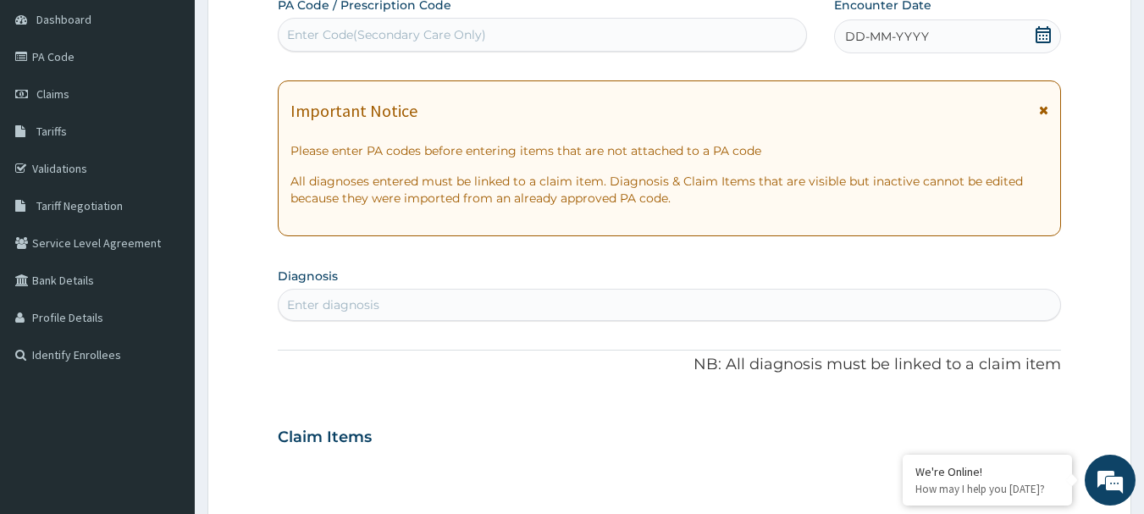
scroll to position [0, 0]
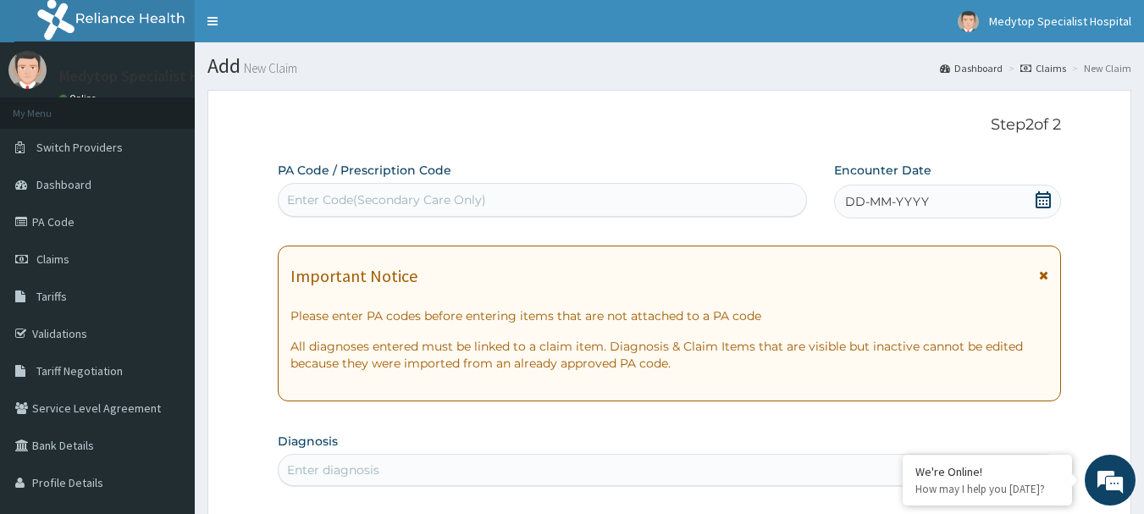
click at [441, 191] on div "Enter Code(Secondary Care Only)" at bounding box center [386, 199] width 199 height 17
paste input "PA/9B025B"
type input "PA/9B025B"
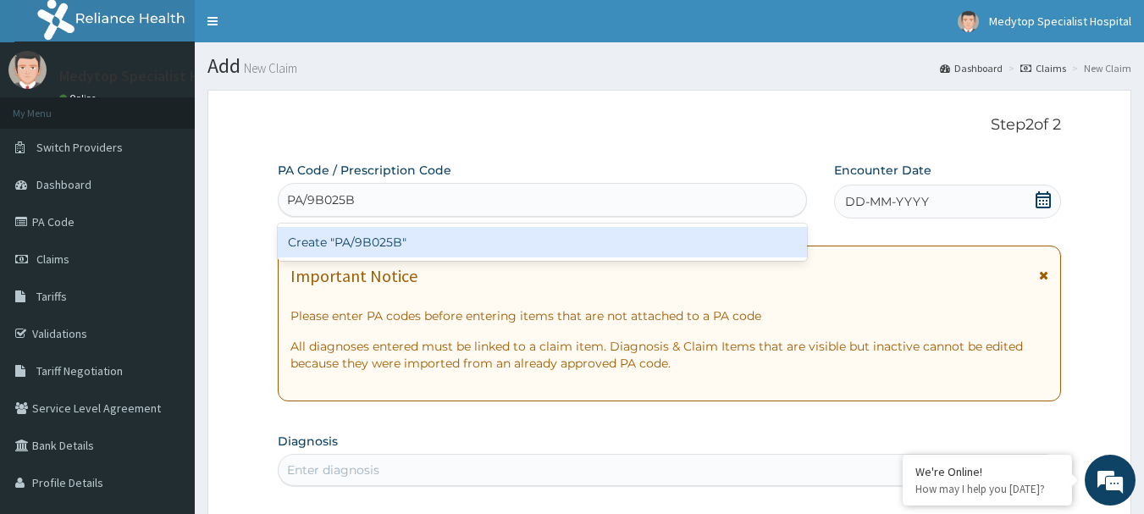
click at [441, 238] on div "Create "PA/9B025B"" at bounding box center [543, 242] width 530 height 30
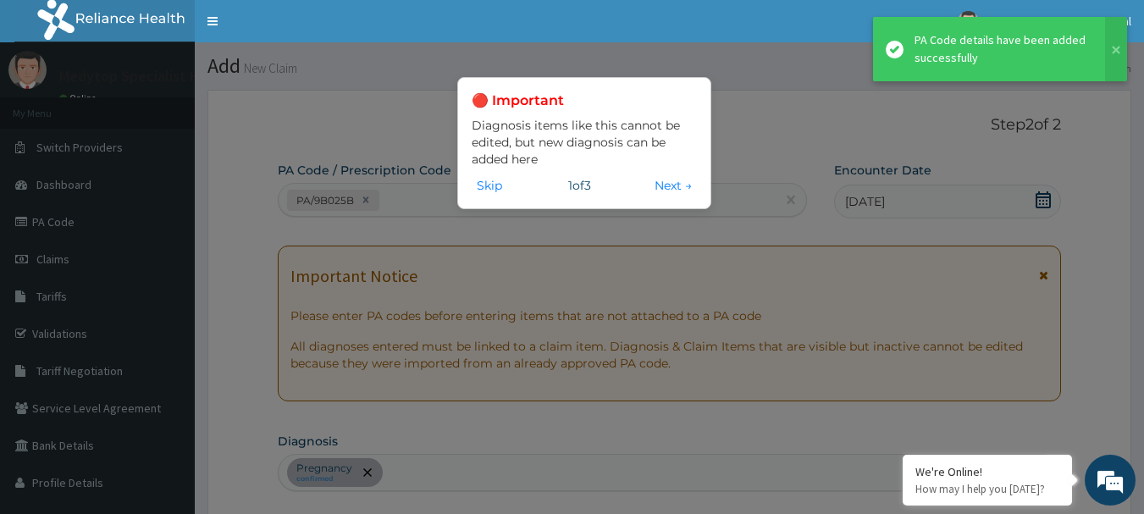
scroll to position [448, 0]
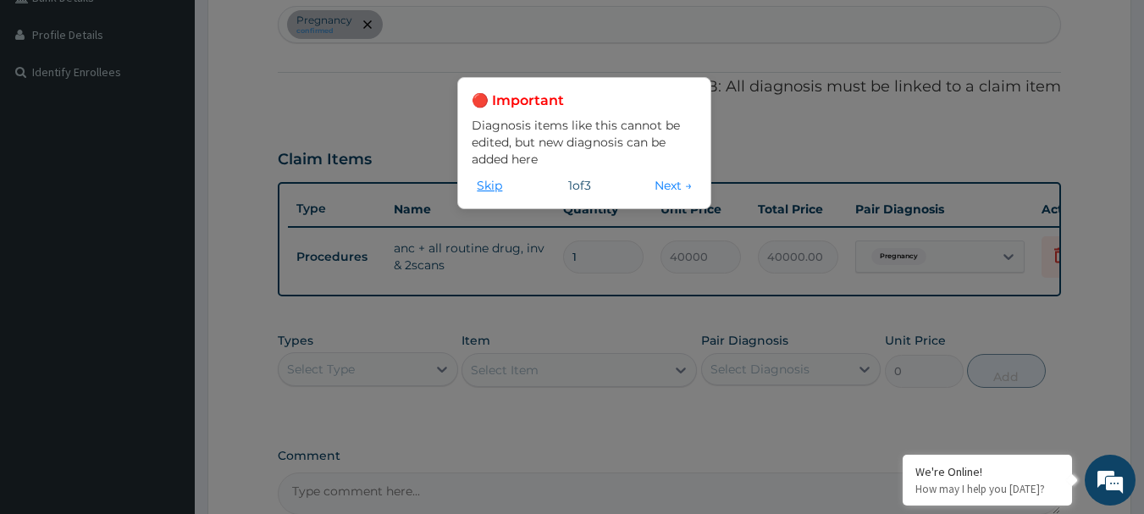
click at [482, 190] on button "Skip" at bounding box center [490, 185] width 36 height 19
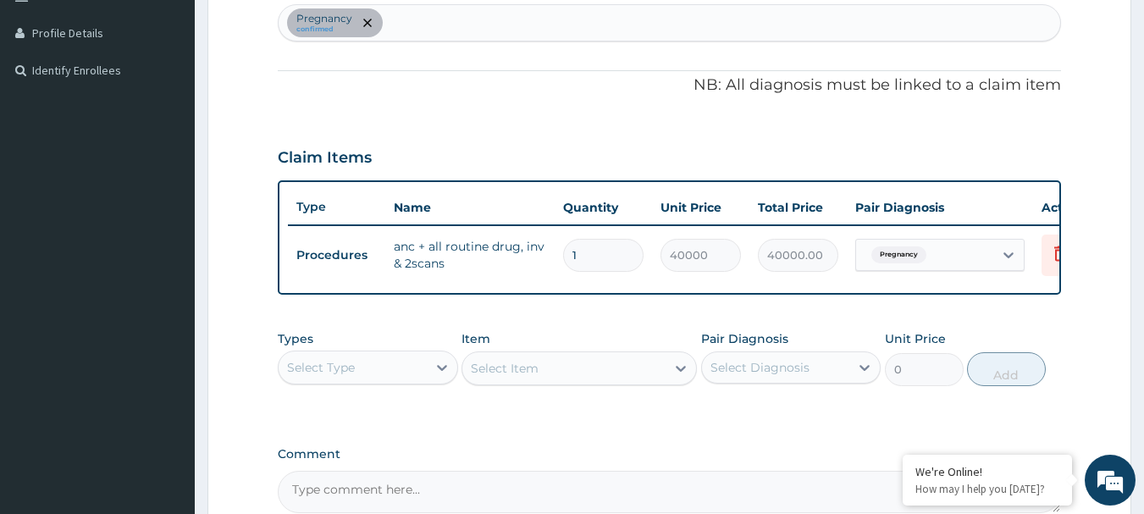
scroll to position [639, 0]
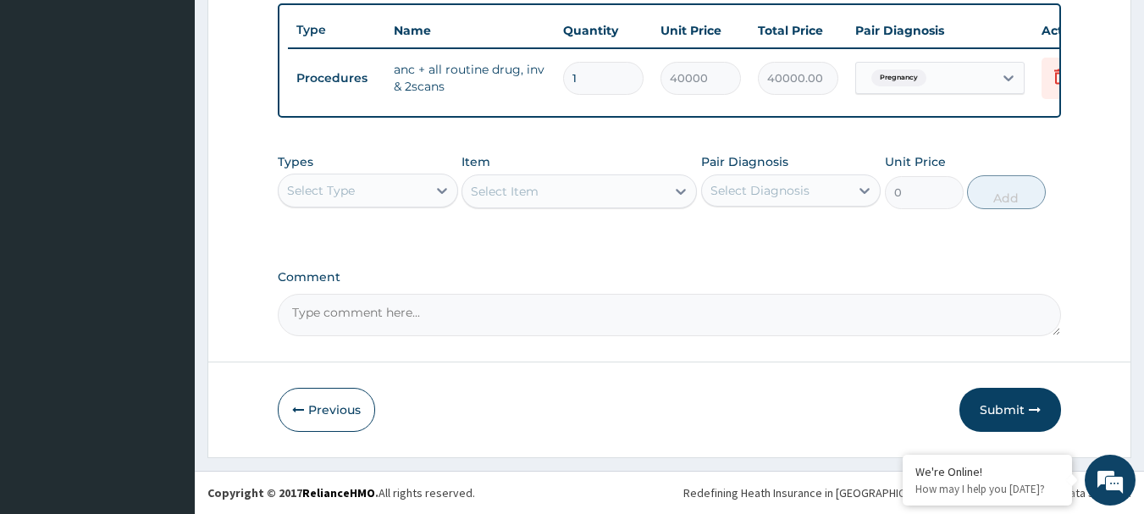
click at [1019, 404] on button "Submit" at bounding box center [1011, 410] width 102 height 44
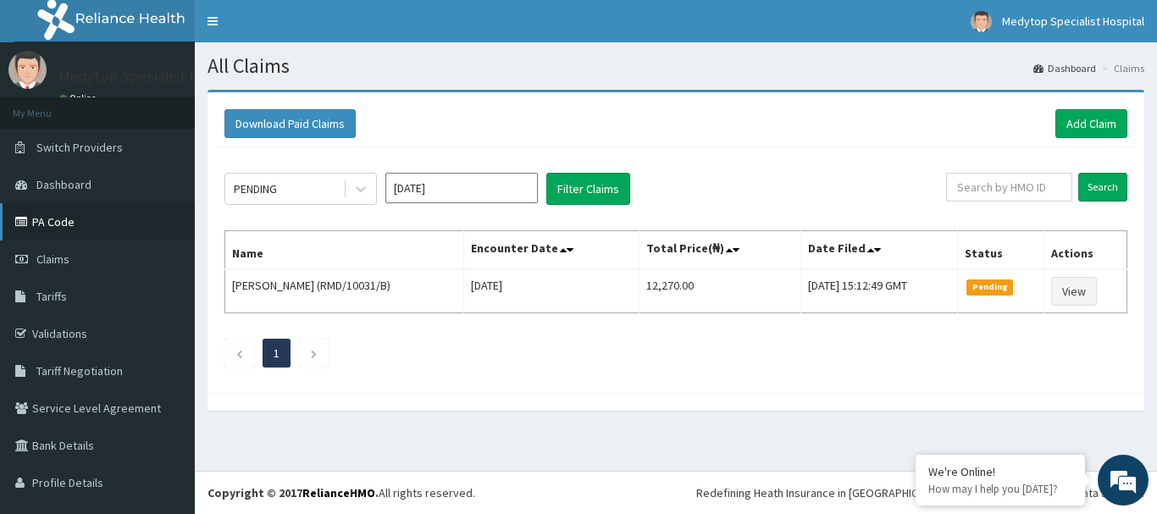
click at [42, 229] on link "PA Code" at bounding box center [97, 221] width 195 height 37
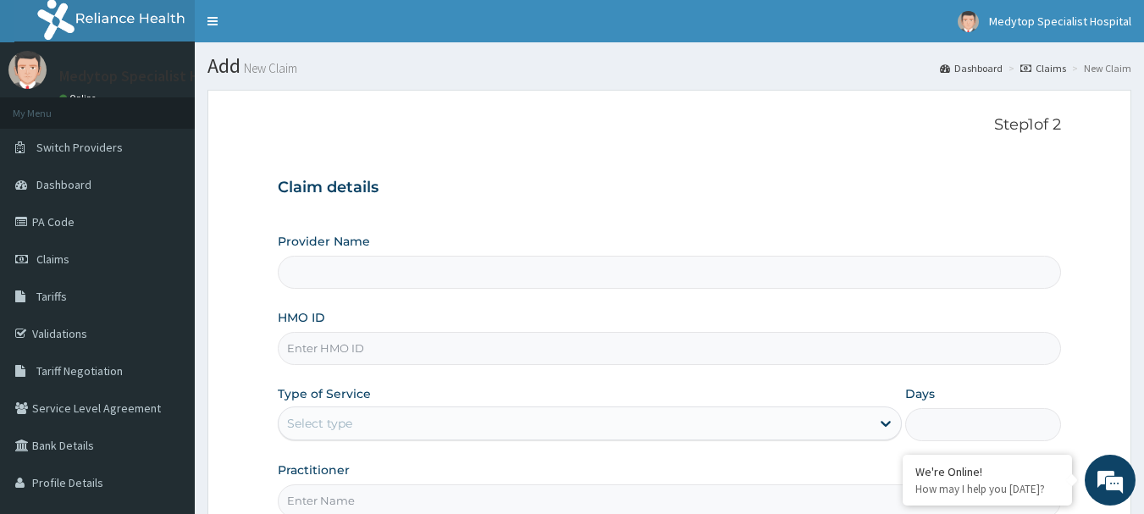
type input "MEDYTOP SPECIALIST HOSPITAL"
click at [384, 353] on input "HMO ID" at bounding box center [670, 348] width 784 height 33
paste input "GTC/10450/D"
type input "GTC/10450/D"
click at [346, 416] on div "Select type" at bounding box center [319, 423] width 65 height 17
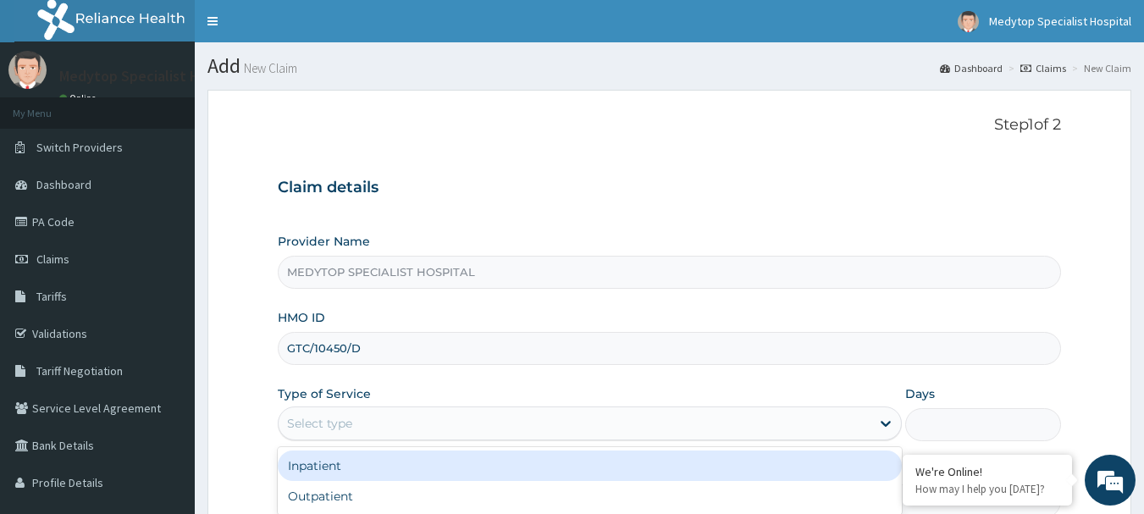
click at [348, 462] on div "Inpatient" at bounding box center [590, 466] width 624 height 30
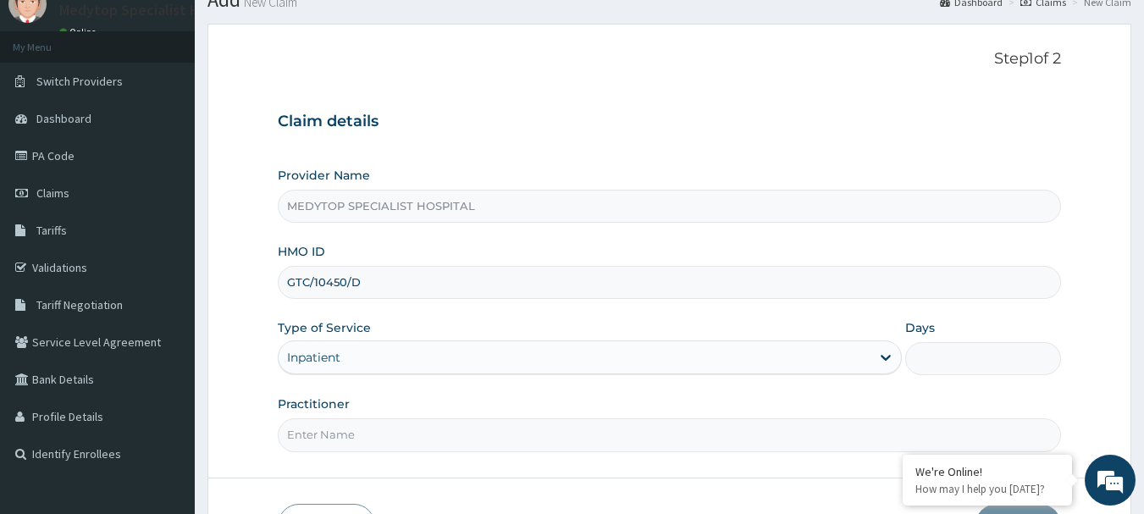
scroll to position [182, 0]
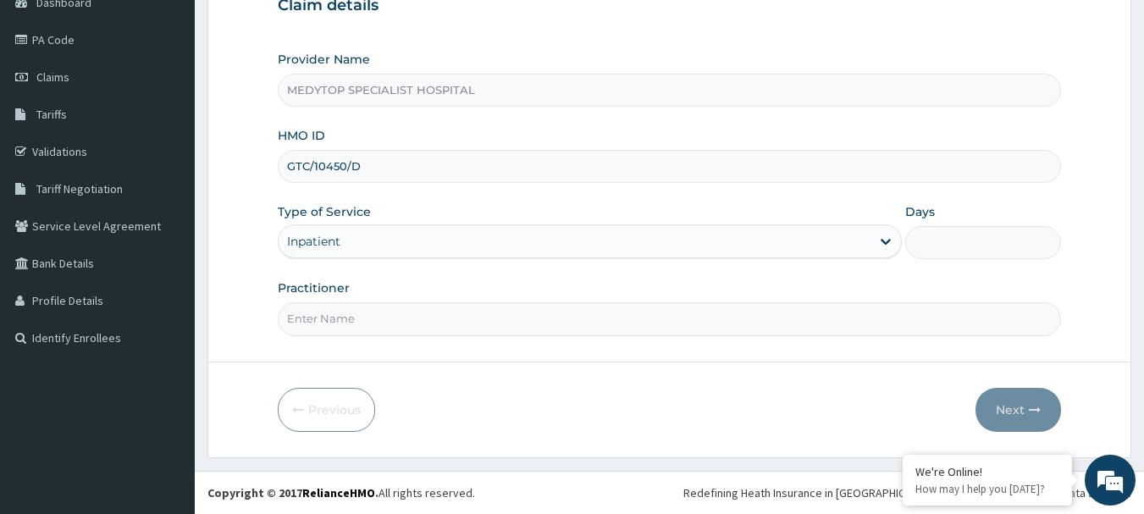
click at [392, 310] on input "Practitioner" at bounding box center [670, 318] width 784 height 33
type input "d"
type input "DR [PERSON_NAME]"
click at [954, 241] on input "Days" at bounding box center [983, 242] width 156 height 33
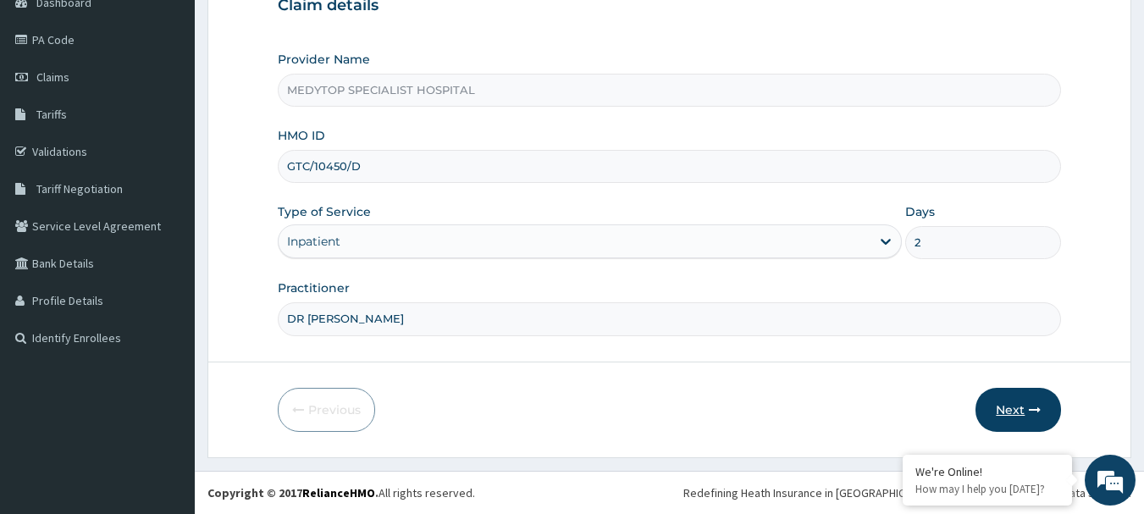
type input "2"
click at [1002, 409] on button "Next" at bounding box center [1019, 410] width 86 height 44
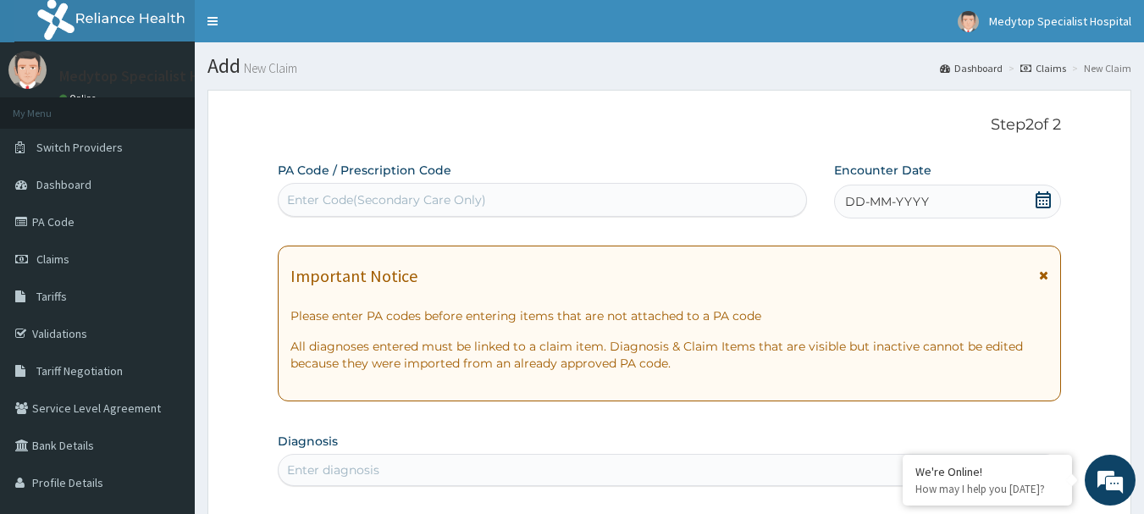
click at [519, 200] on div "Enter Code(Secondary Care Only)" at bounding box center [543, 199] width 528 height 27
paste input "PA/9B7170"
type input "PA/9B7170"
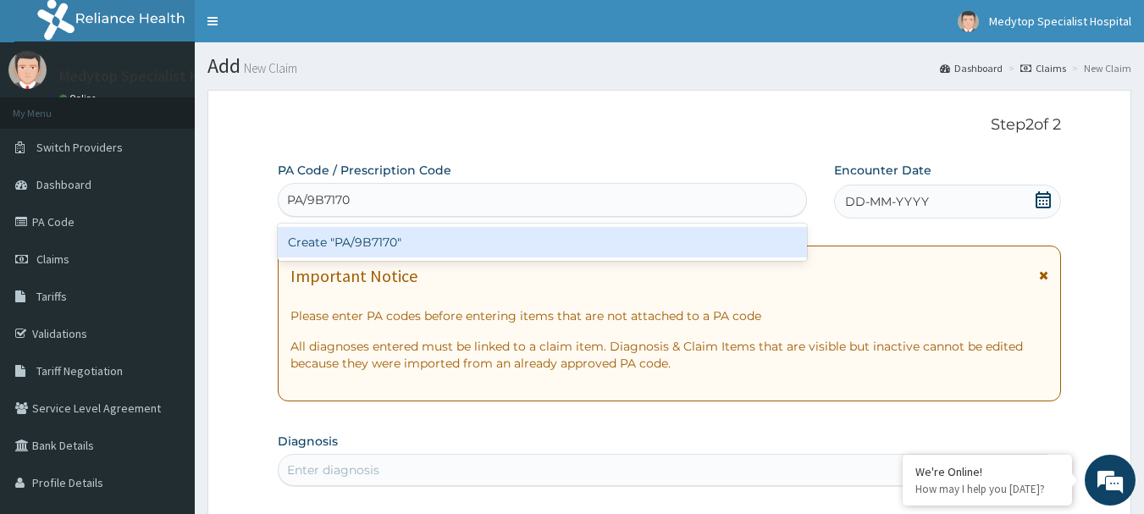
click at [516, 234] on div "Create "PA/9B7170"" at bounding box center [543, 242] width 530 height 30
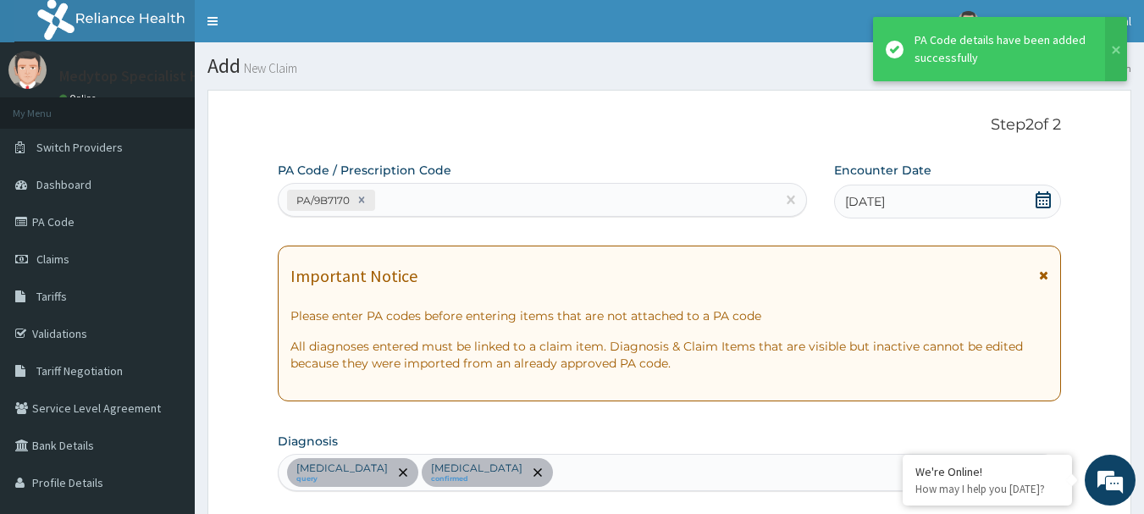
scroll to position [623, 0]
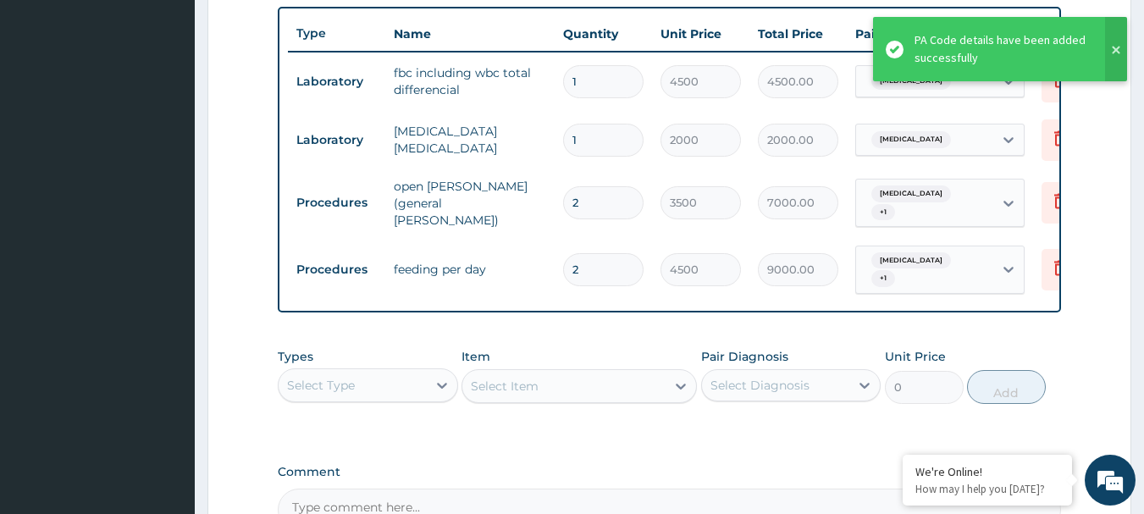
click at [1116, 52] on button at bounding box center [1116, 49] width 22 height 64
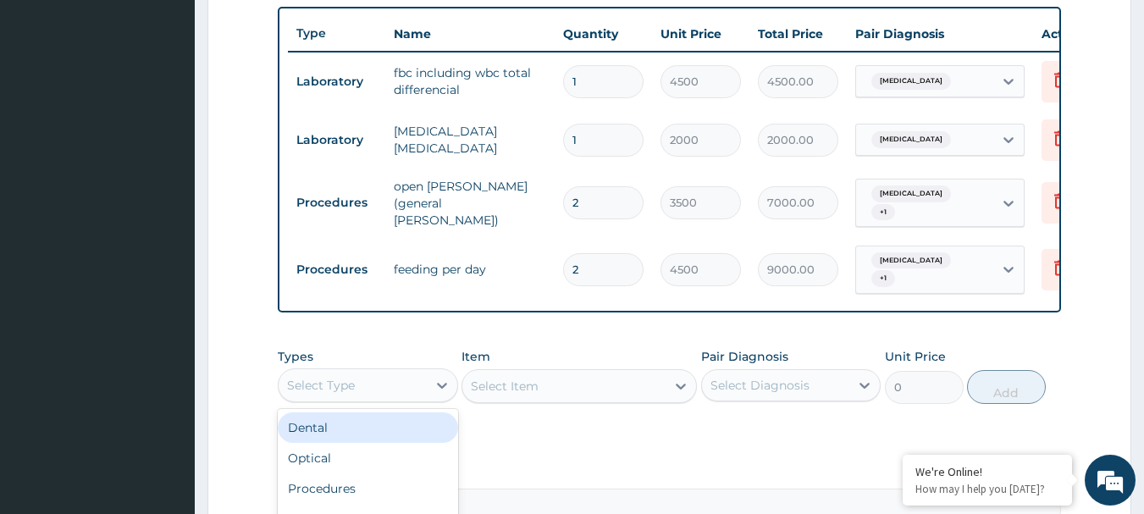
click at [381, 374] on div "Select Type" at bounding box center [353, 385] width 148 height 27
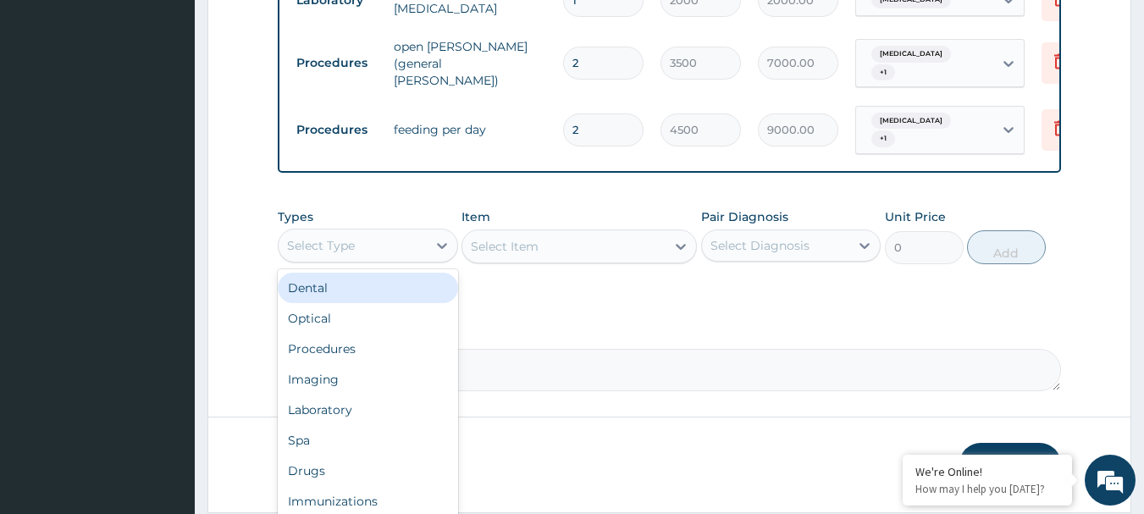
scroll to position [815, 0]
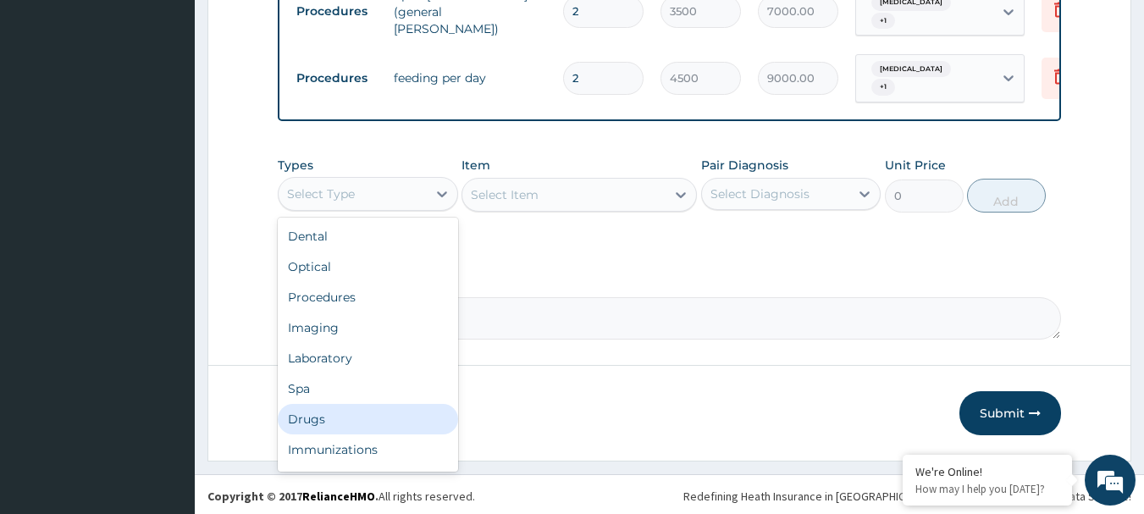
click at [355, 414] on div "Drugs" at bounding box center [368, 419] width 180 height 30
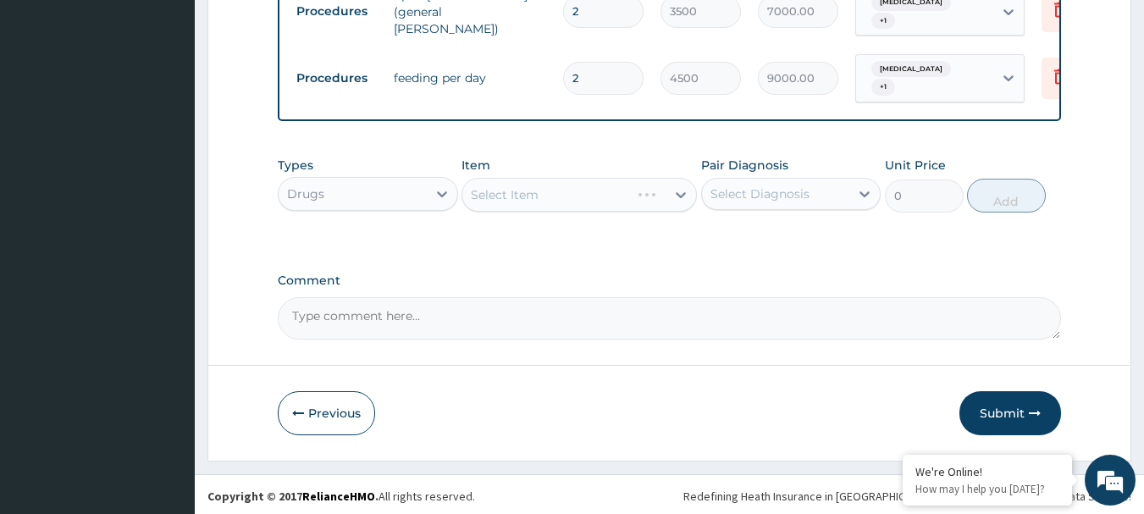
click at [529, 180] on div "Select Item" at bounding box center [579, 195] width 235 height 34
click at [530, 191] on div "Select Item" at bounding box center [579, 195] width 235 height 34
click at [590, 200] on div "Select Item" at bounding box center [563, 194] width 203 height 27
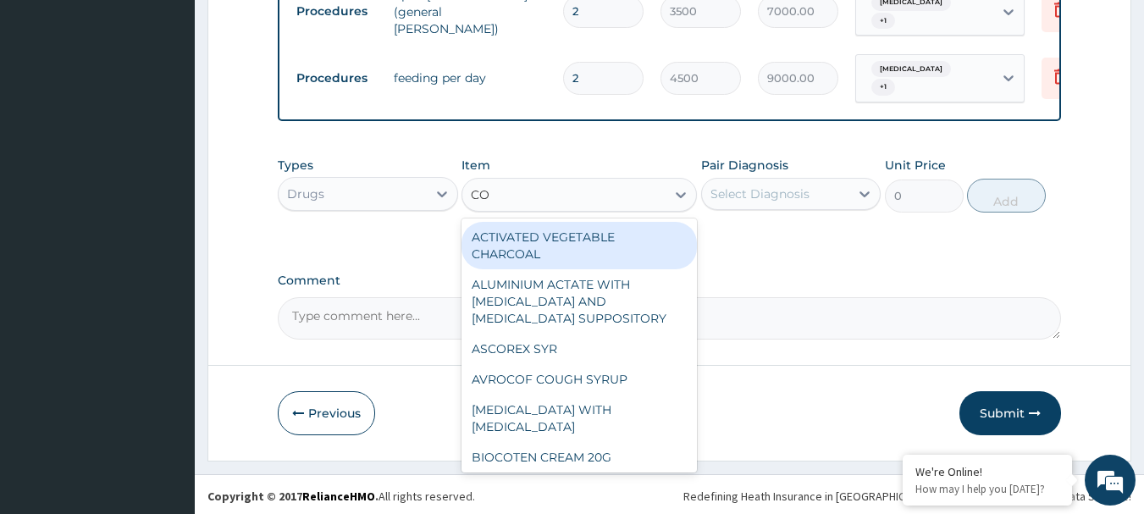
type input "COA"
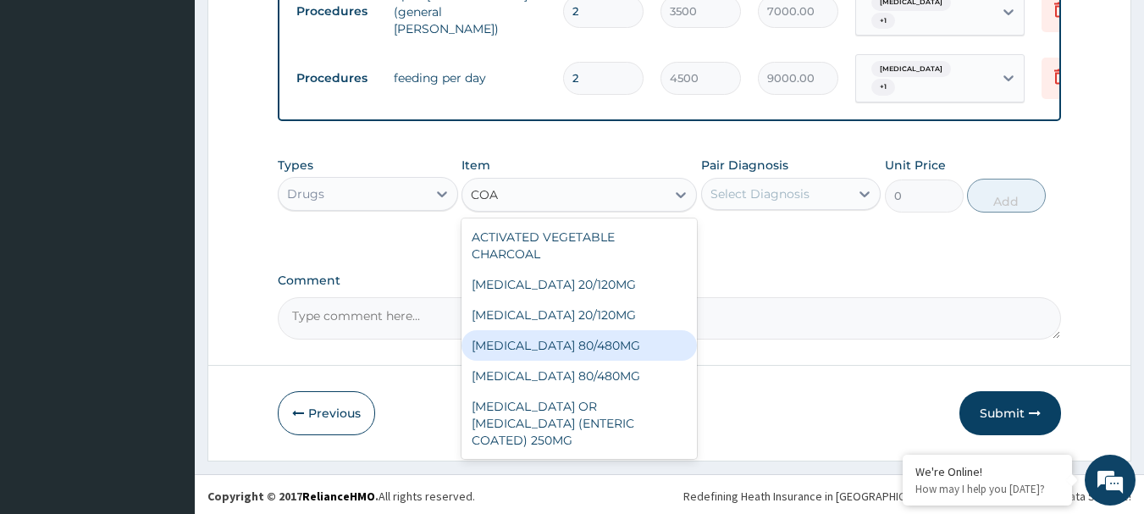
click at [540, 330] on div "[MEDICAL_DATA] 80/480MG" at bounding box center [579, 345] width 235 height 30
type input "2500"
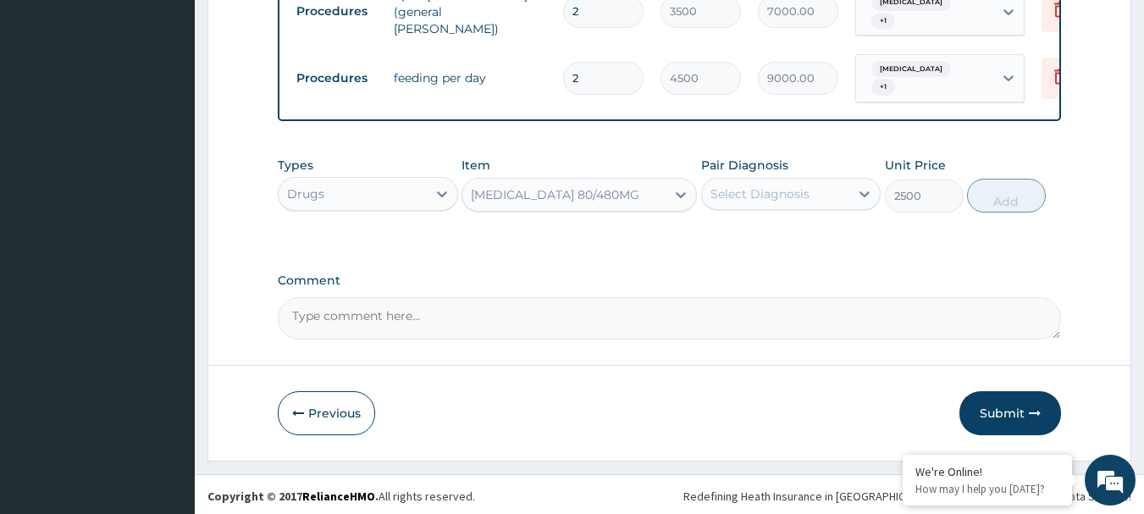
click at [769, 191] on div "Select Diagnosis" at bounding box center [760, 193] width 99 height 17
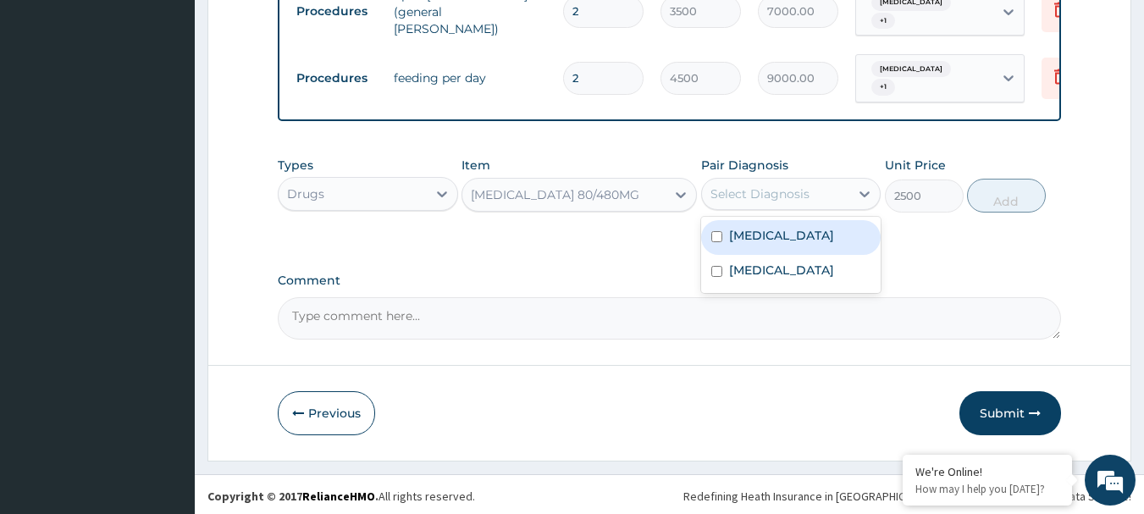
click at [775, 232] on div "Sepsis" at bounding box center [791, 237] width 180 height 35
checkbox input "true"
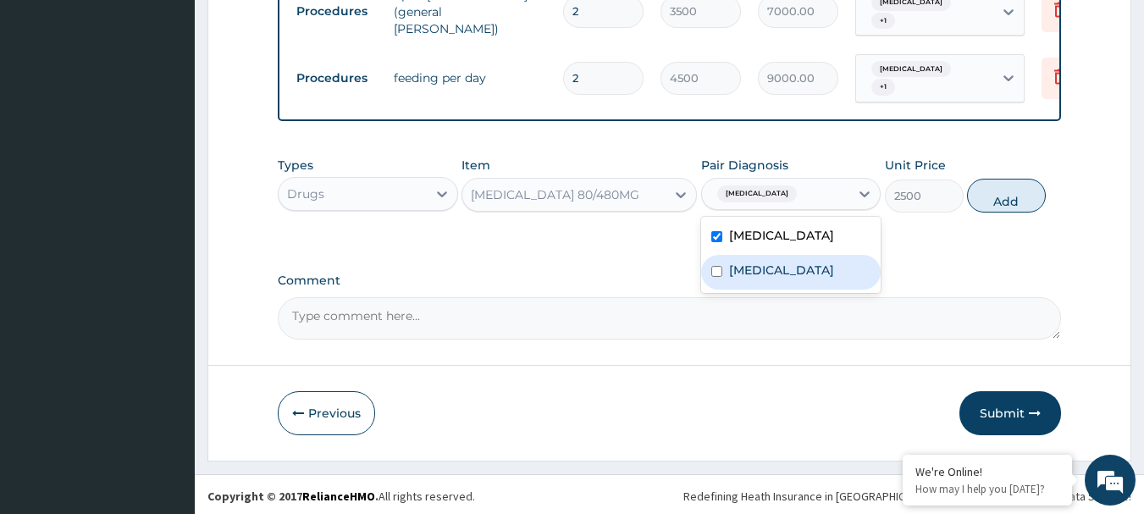
click at [777, 266] on div "Malaria" at bounding box center [791, 272] width 180 height 35
checkbox input "true"
click at [1012, 193] on button "Add" at bounding box center [1006, 196] width 79 height 34
type input "0"
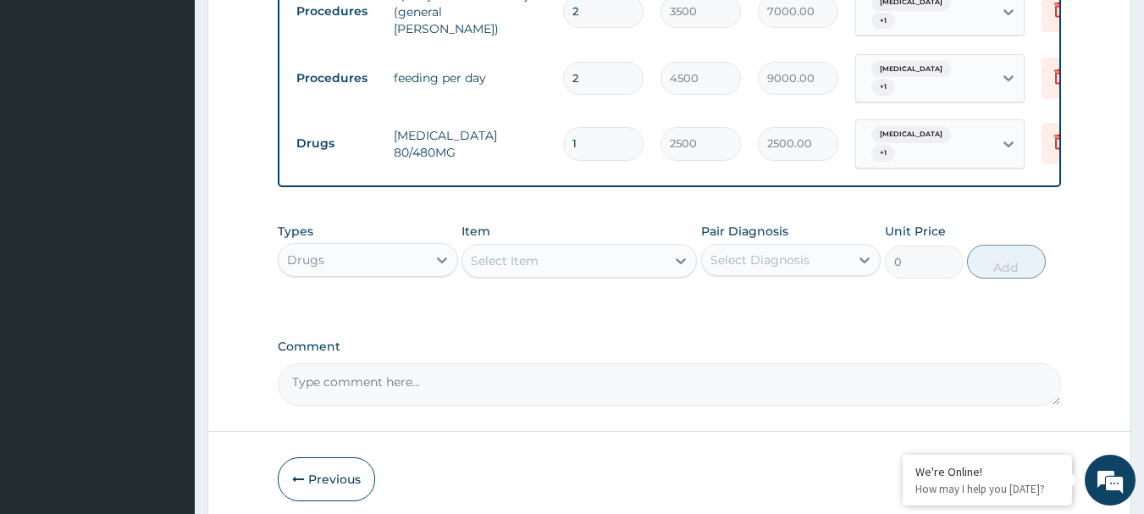
click at [590, 247] on div "Select Item" at bounding box center [563, 260] width 203 height 27
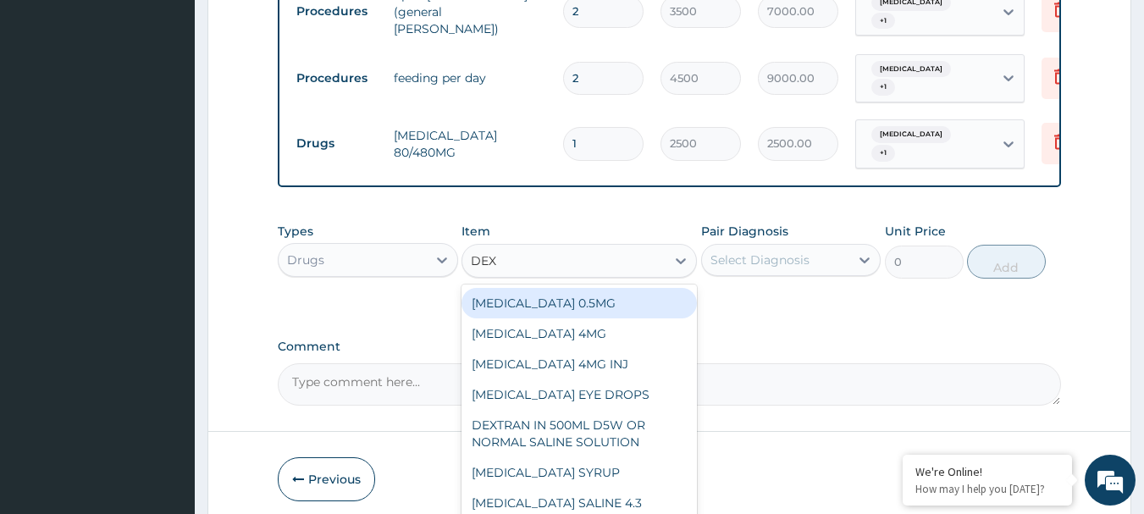
type input "DEXT"
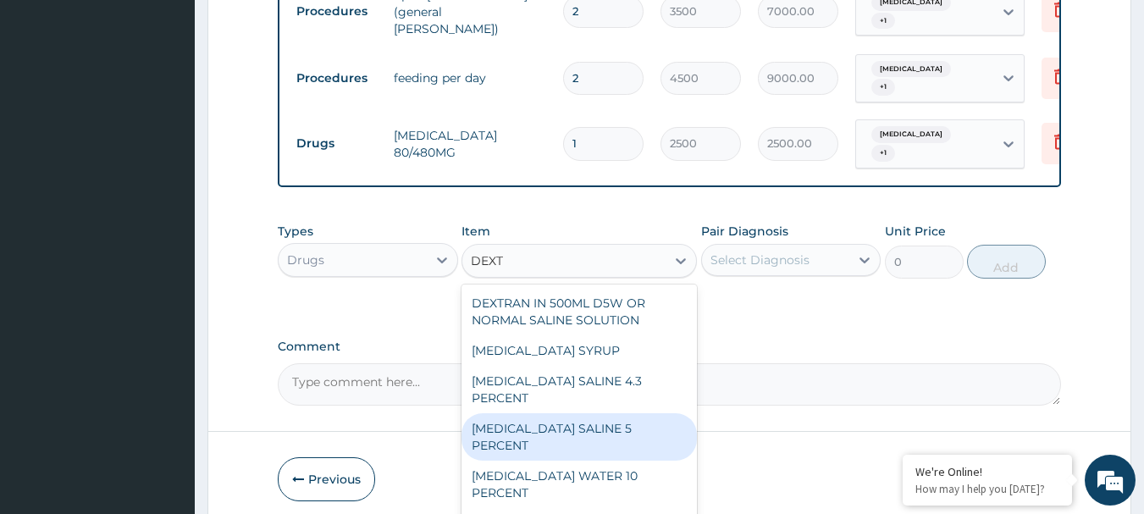
click at [605, 421] on div "[MEDICAL_DATA] SALINE 5 PERCENT" at bounding box center [579, 436] width 235 height 47
type input "1200"
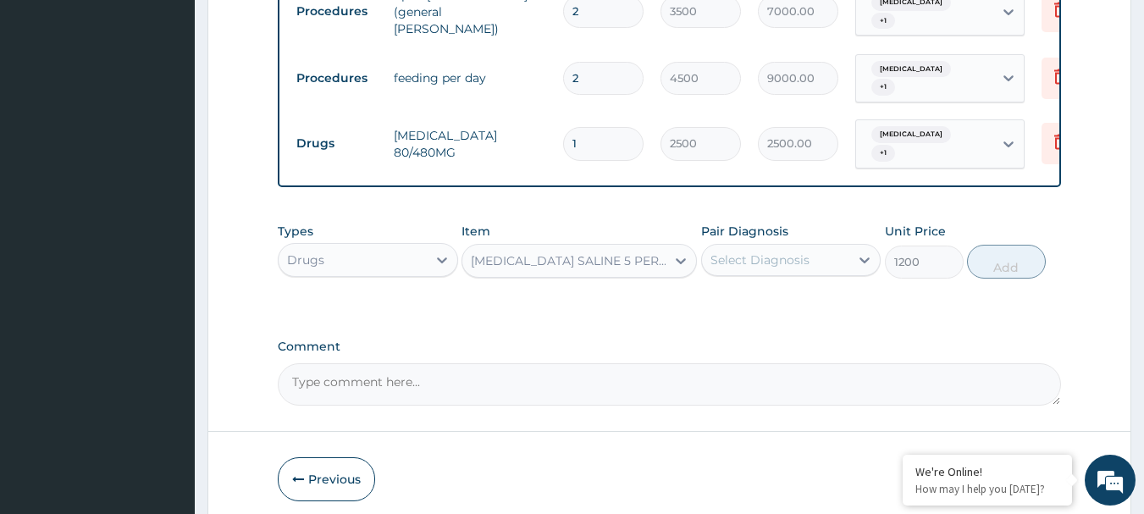
click at [766, 257] on div "Select Diagnosis" at bounding box center [776, 259] width 148 height 27
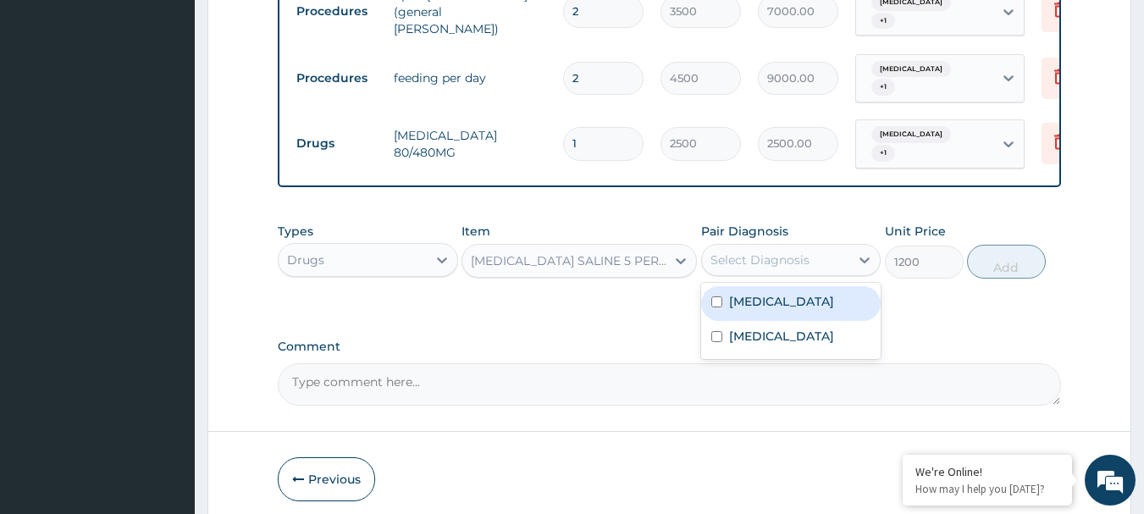
click at [773, 286] on div "Sepsis" at bounding box center [791, 303] width 180 height 35
checkbox input "true"
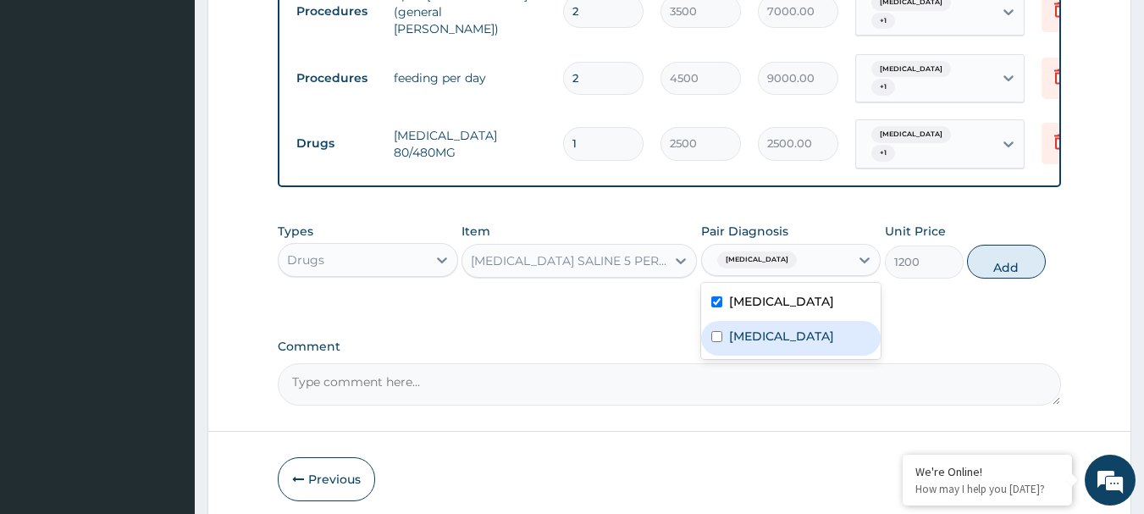
click at [783, 328] on div "Malaria" at bounding box center [791, 338] width 180 height 35
checkbox input "true"
click at [989, 251] on button "Add" at bounding box center [1006, 262] width 79 height 34
type input "0"
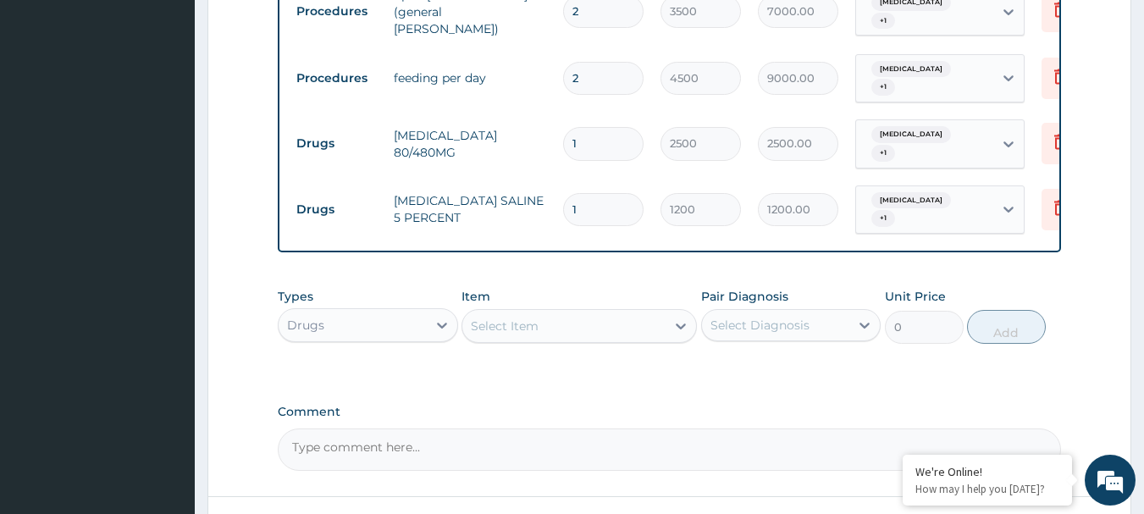
click at [518, 318] on div "Select Item" at bounding box center [505, 326] width 68 height 17
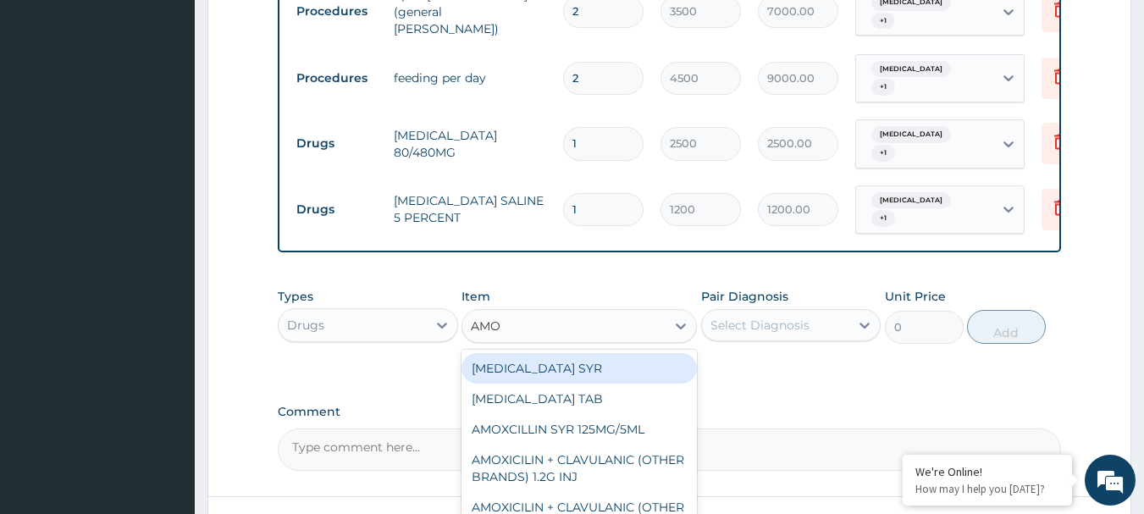
type input "AMOX"
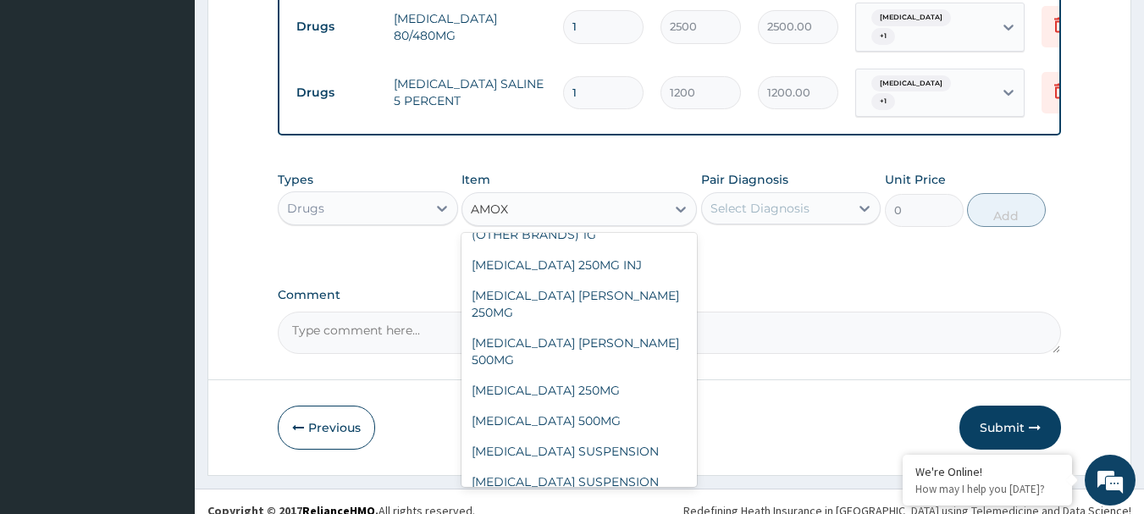
scroll to position [593, 0]
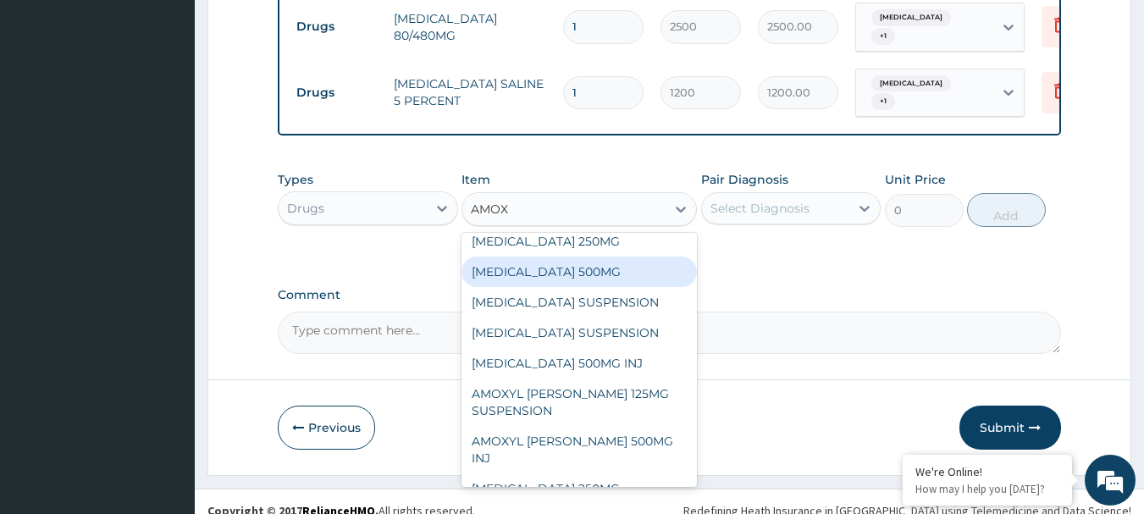
click at [596, 257] on div "[MEDICAL_DATA] 500MG" at bounding box center [579, 272] width 235 height 30
type input "60"
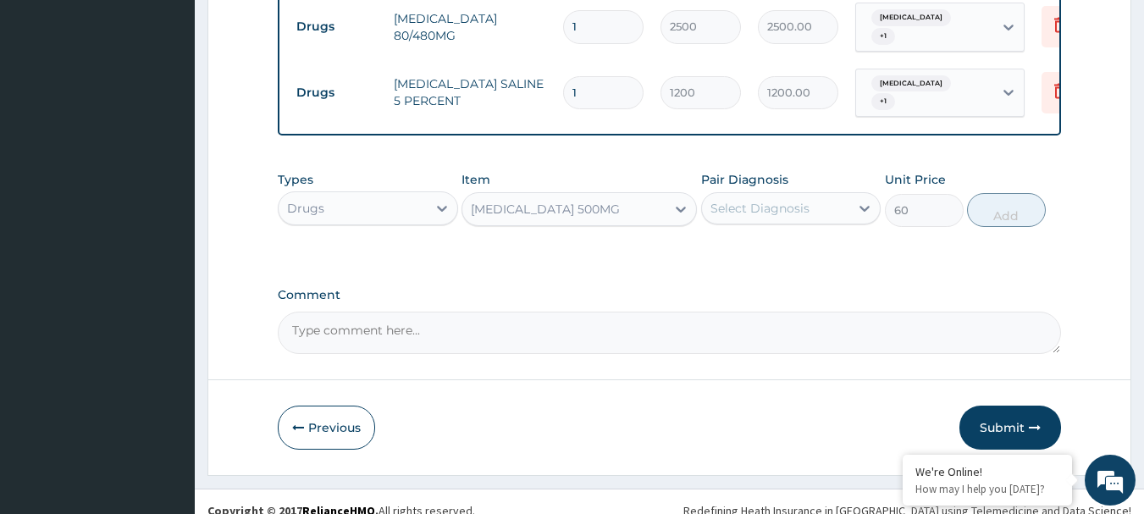
click at [751, 200] on div "Select Diagnosis" at bounding box center [760, 208] width 99 height 17
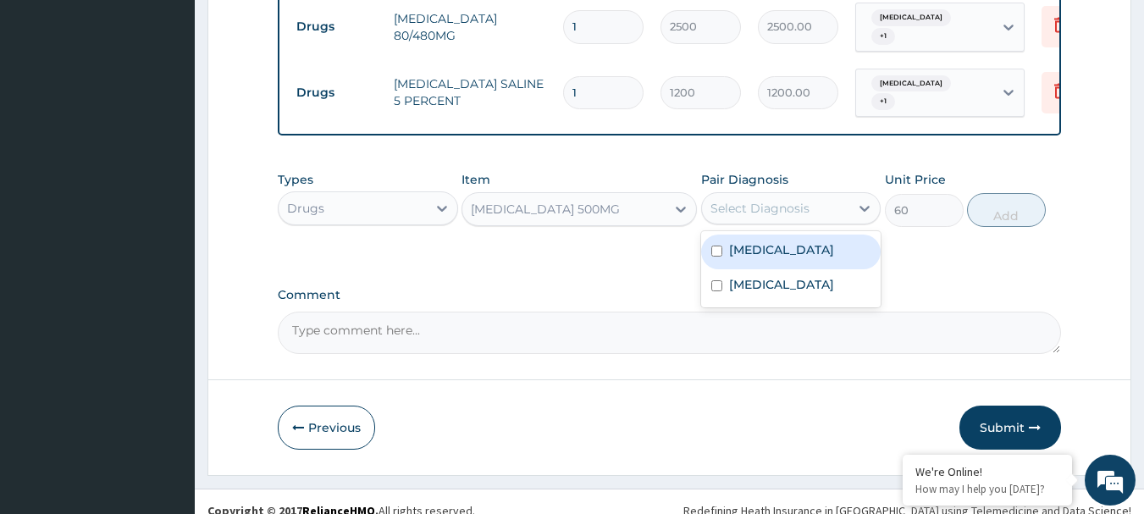
click at [757, 241] on label "Sepsis" at bounding box center [781, 249] width 105 height 17
checkbox input "true"
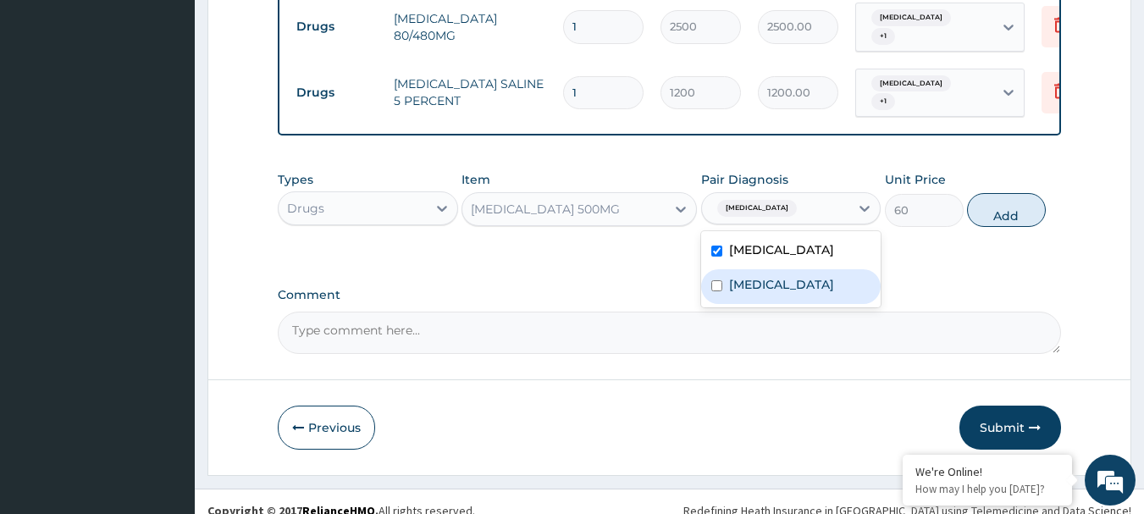
click at [786, 269] on div "Malaria" at bounding box center [791, 286] width 180 height 35
checkbox input "true"
click at [993, 200] on button "Add" at bounding box center [1006, 210] width 79 height 34
type input "0"
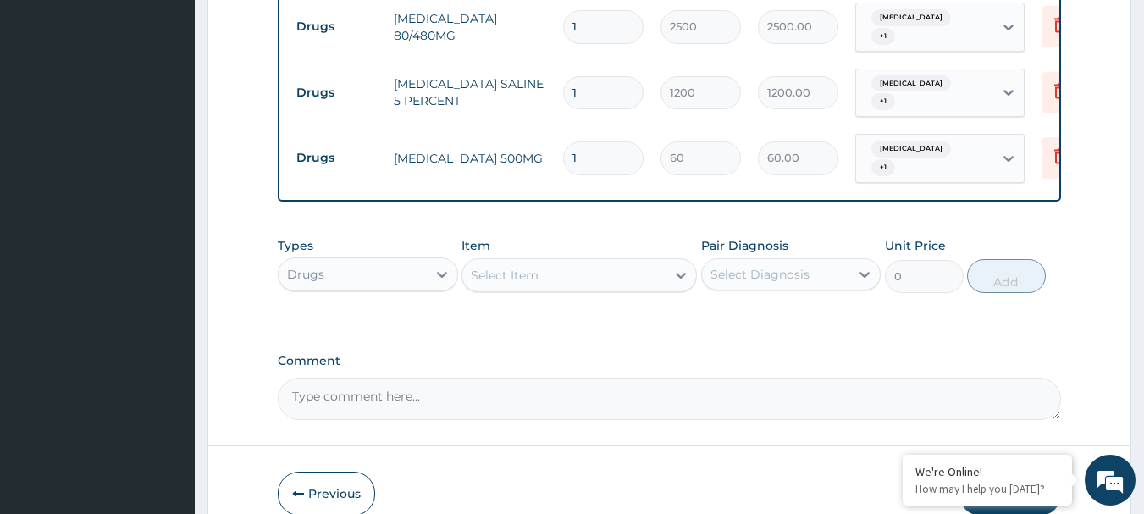
type input "15"
type input "900.00"
type input "15"
click at [528, 267] on div "Select Item" at bounding box center [505, 275] width 68 height 17
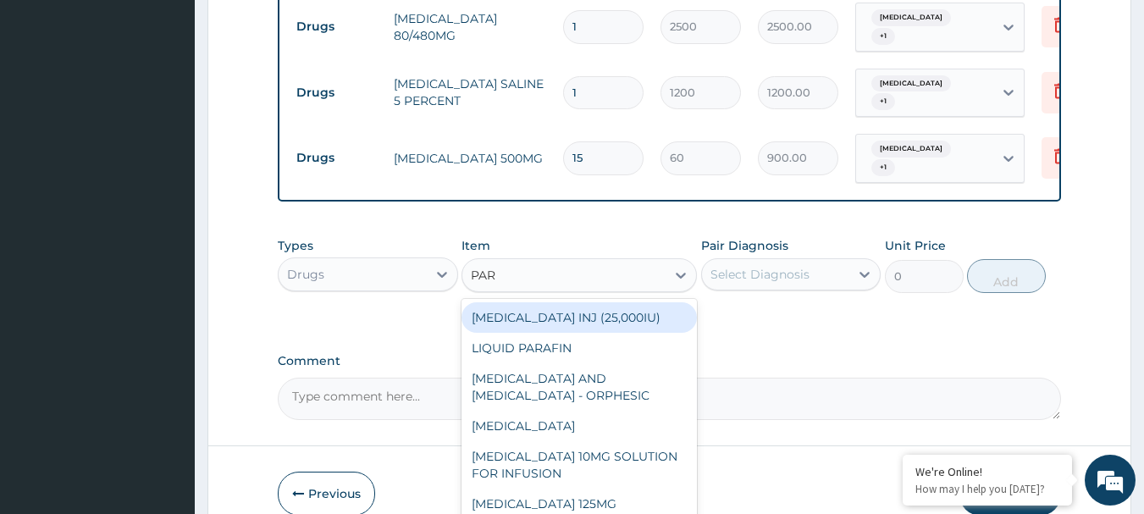
type input "PARA"
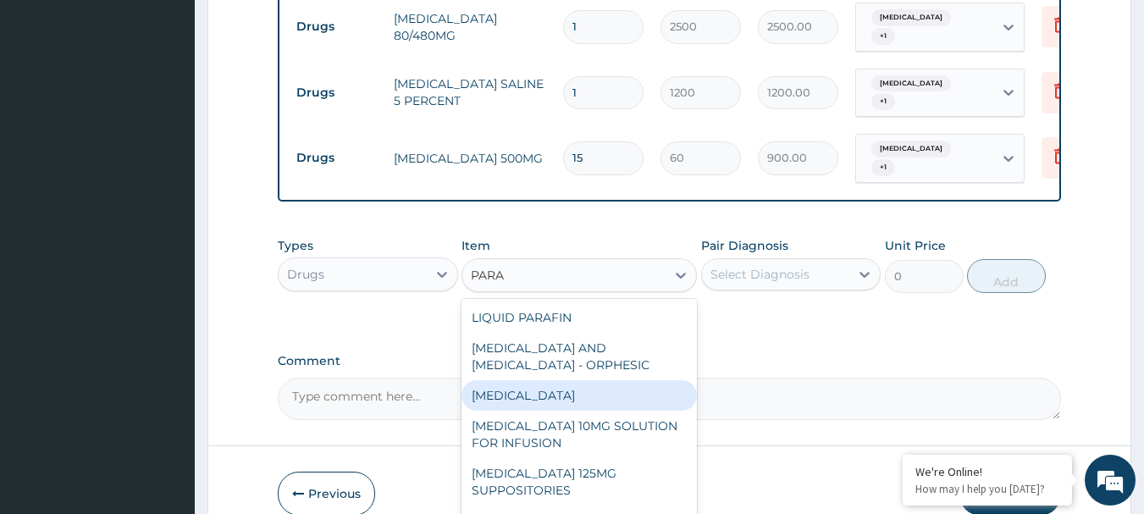
click at [484, 380] on div "[MEDICAL_DATA]" at bounding box center [579, 395] width 235 height 30
type input "15"
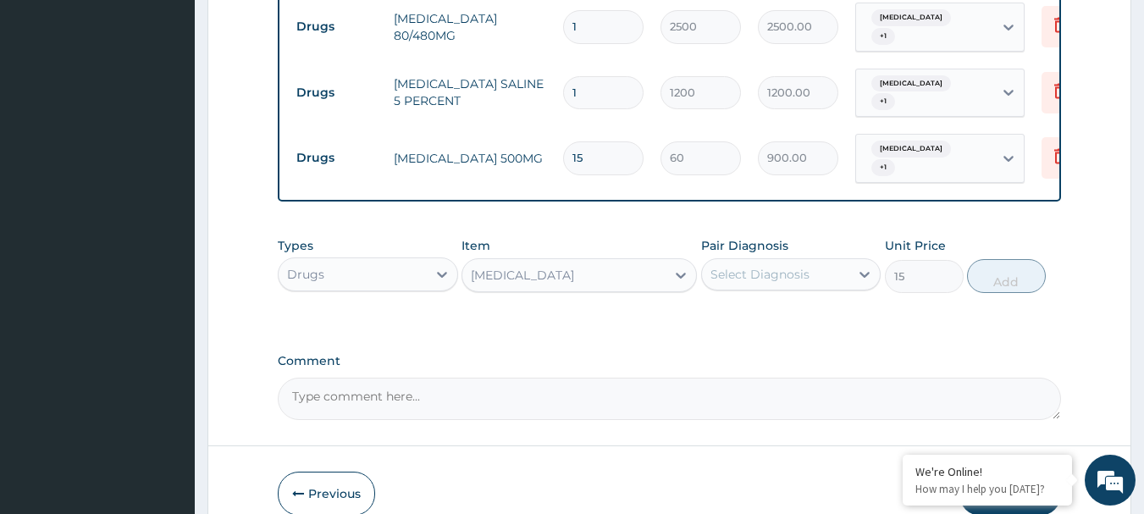
click at [591, 262] on div "[MEDICAL_DATA]" at bounding box center [563, 275] width 203 height 27
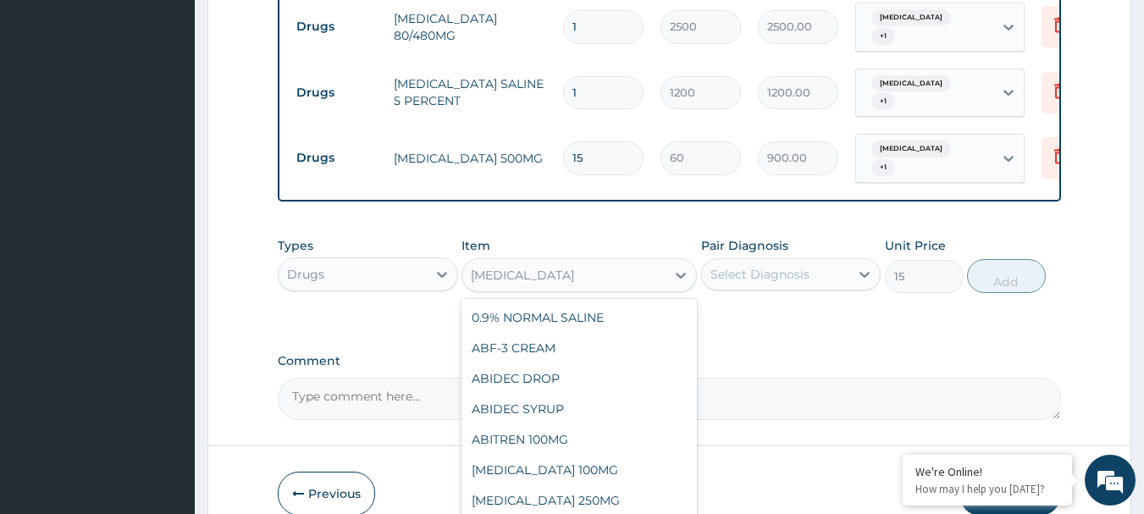
scroll to position [28535, 0]
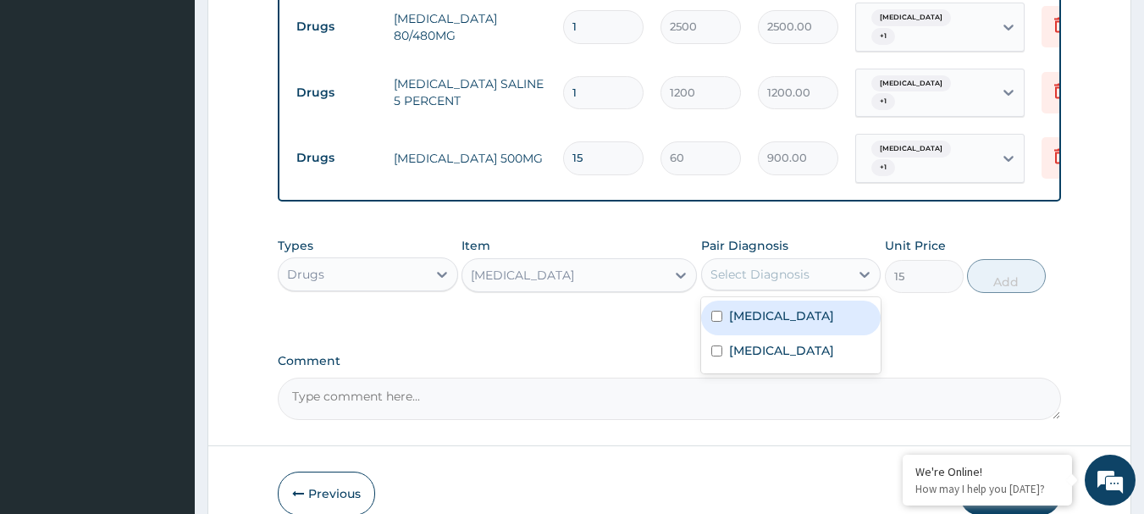
click at [718, 266] on div "Select Diagnosis" at bounding box center [760, 274] width 99 height 17
click at [755, 307] on label "Sepsis" at bounding box center [781, 315] width 105 height 17
checkbox input "true"
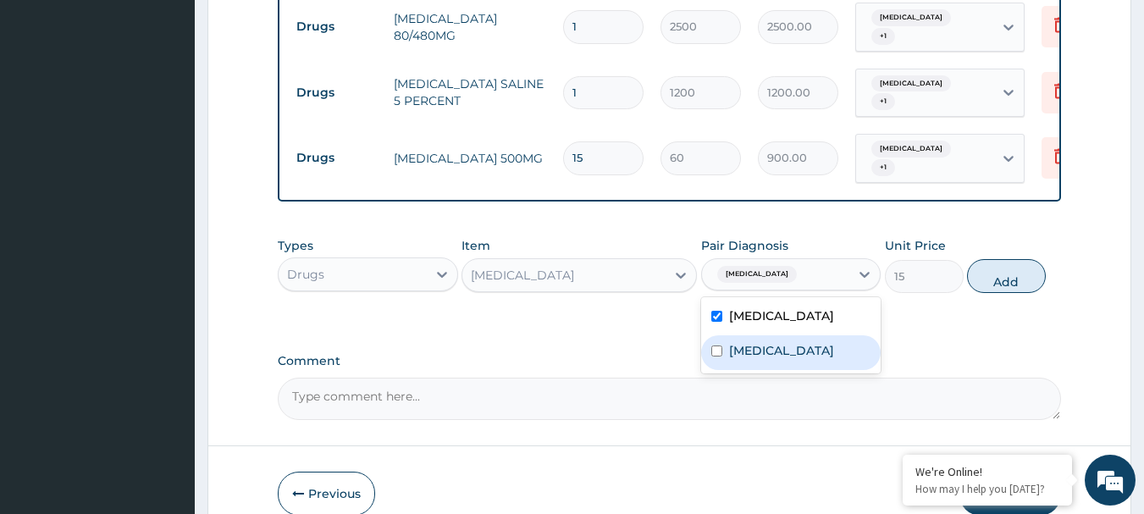
click at [770, 342] on label "Malaria" at bounding box center [781, 350] width 105 height 17
checkbox input "true"
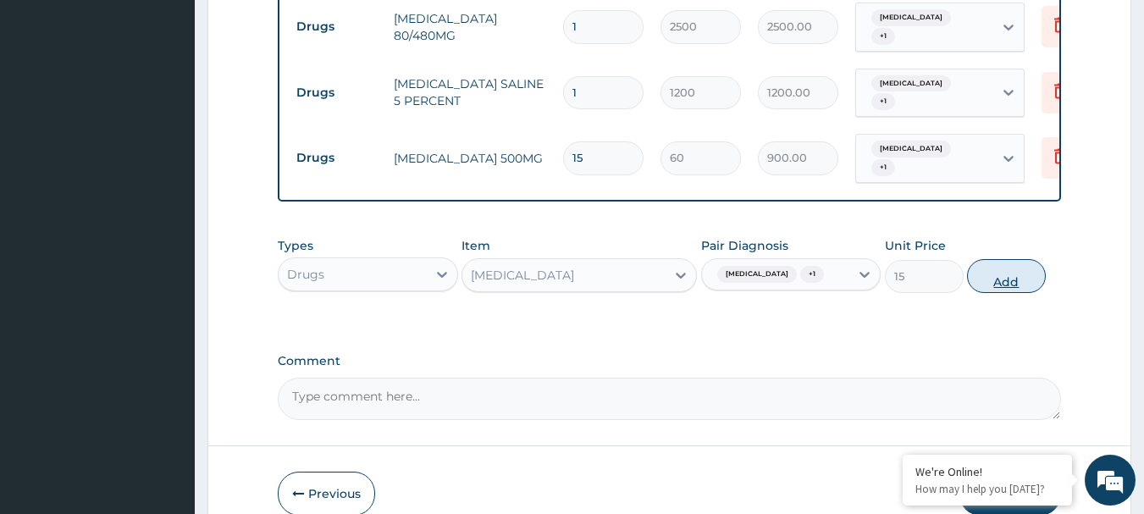
click at [1000, 259] on button "Add" at bounding box center [1006, 276] width 79 height 34
type input "0"
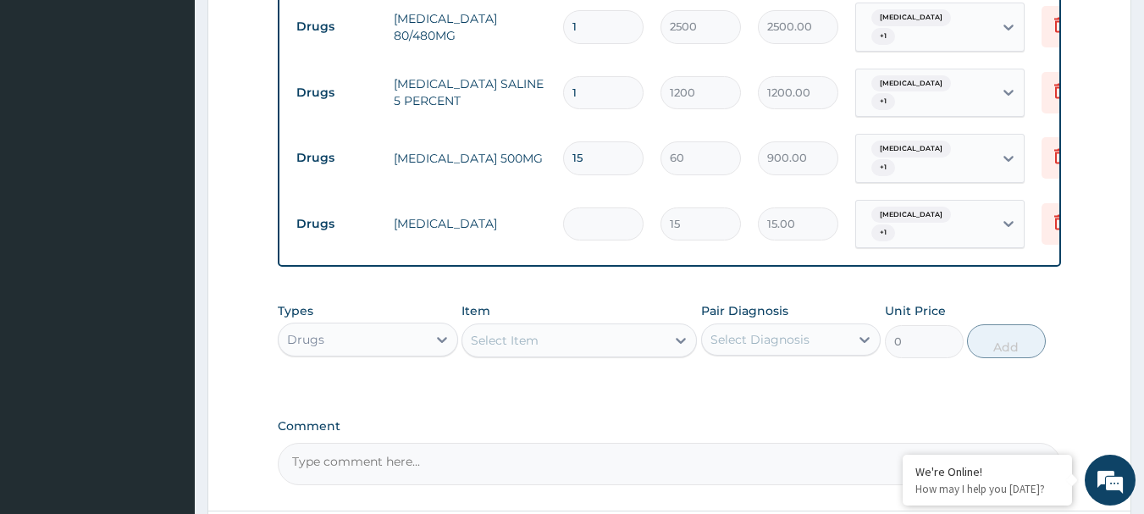
type input "0.00"
type input "2"
type input "30.00"
type input "20"
type input "300.00"
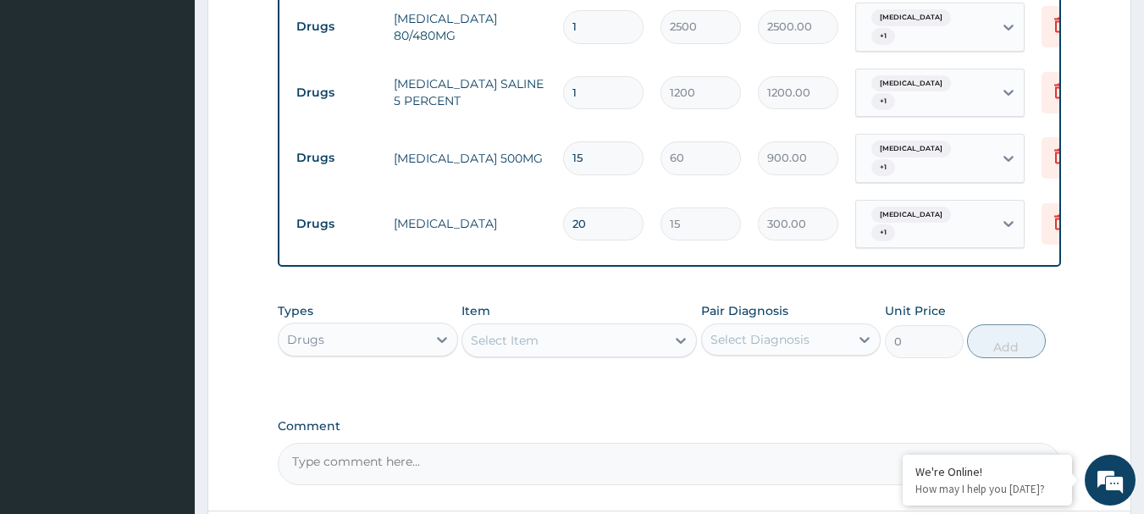
type input "20"
click at [495, 332] on div "Select Item" at bounding box center [505, 340] width 68 height 17
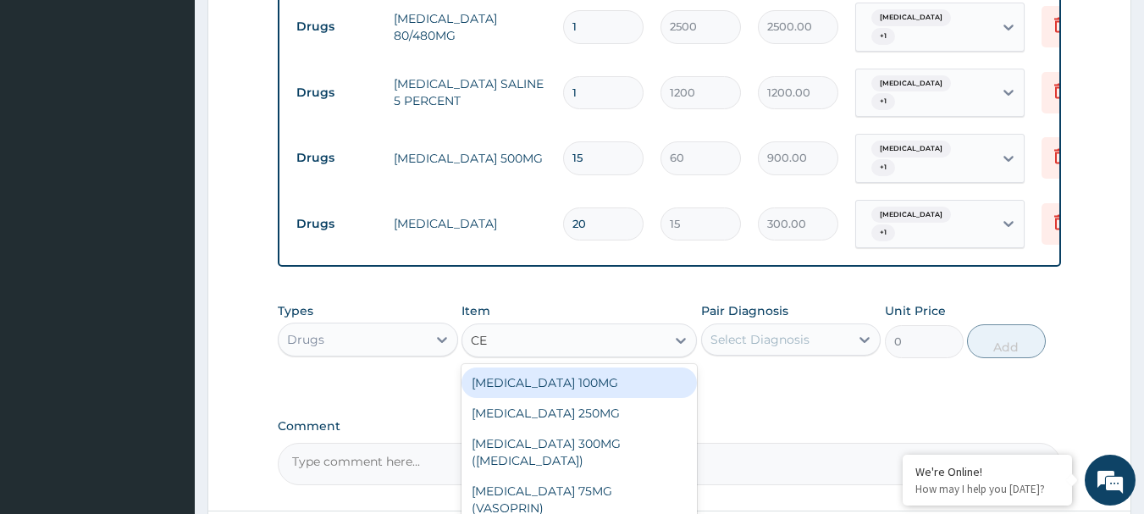
type input "CEF"
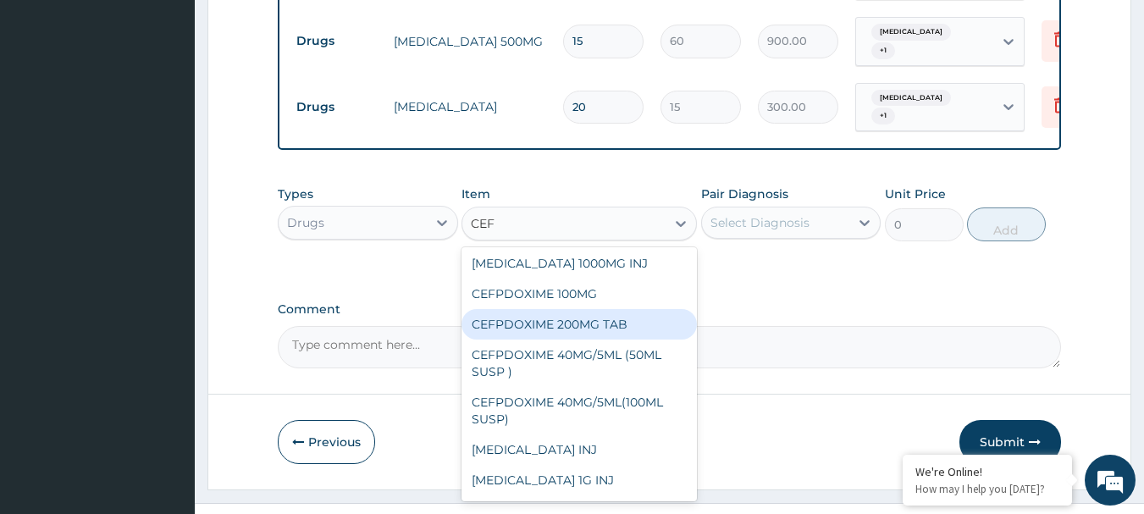
scroll to position [158, 0]
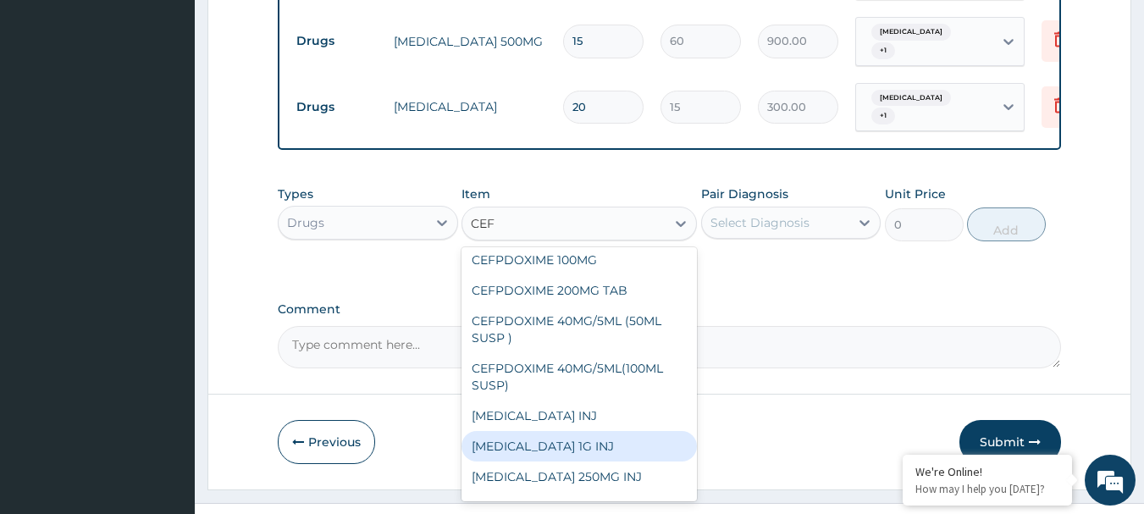
click at [528, 431] on div "[MEDICAL_DATA] 1G INJ" at bounding box center [579, 446] width 235 height 30
type input "1500"
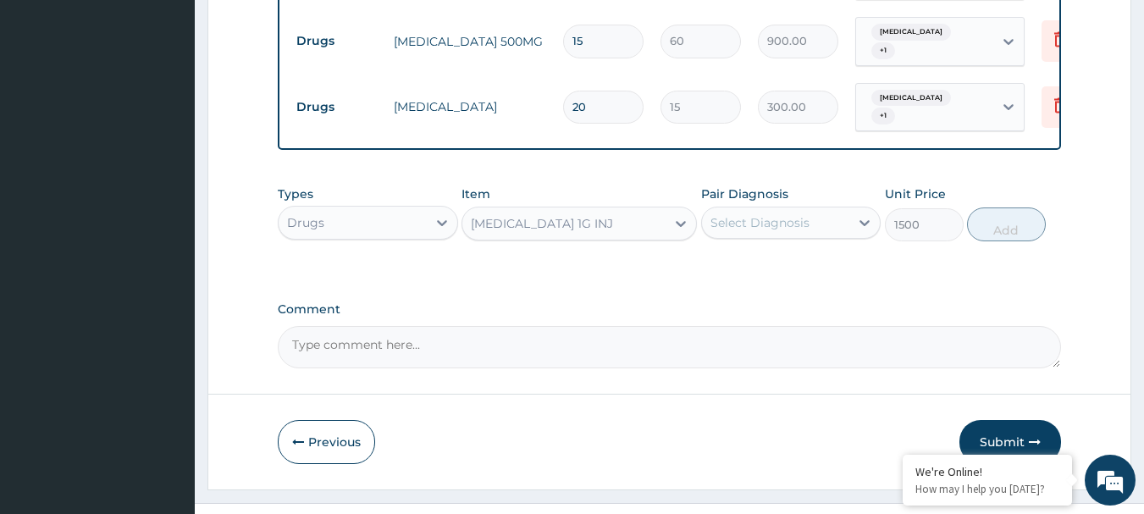
click at [733, 214] on div "Select Diagnosis" at bounding box center [760, 222] width 99 height 17
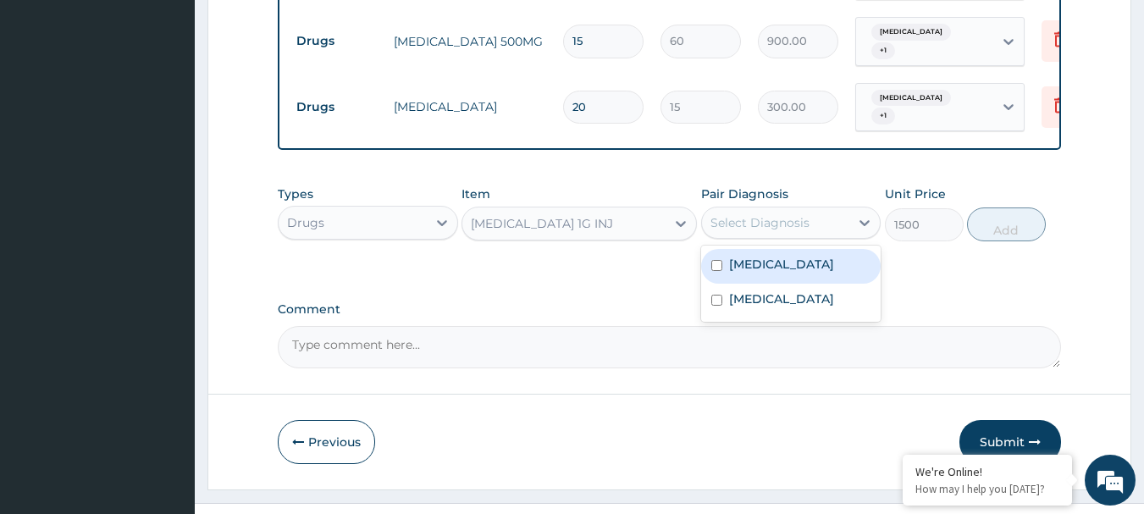
click at [740, 256] on label "Sepsis" at bounding box center [781, 264] width 105 height 17
checkbox input "true"
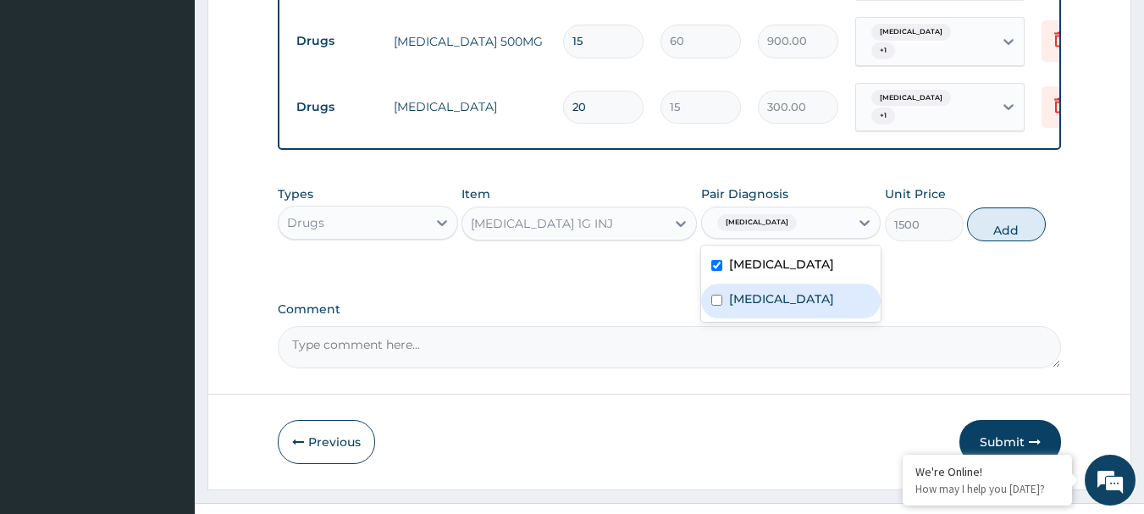
click at [751, 290] on label "Malaria" at bounding box center [781, 298] width 105 height 17
checkbox input "true"
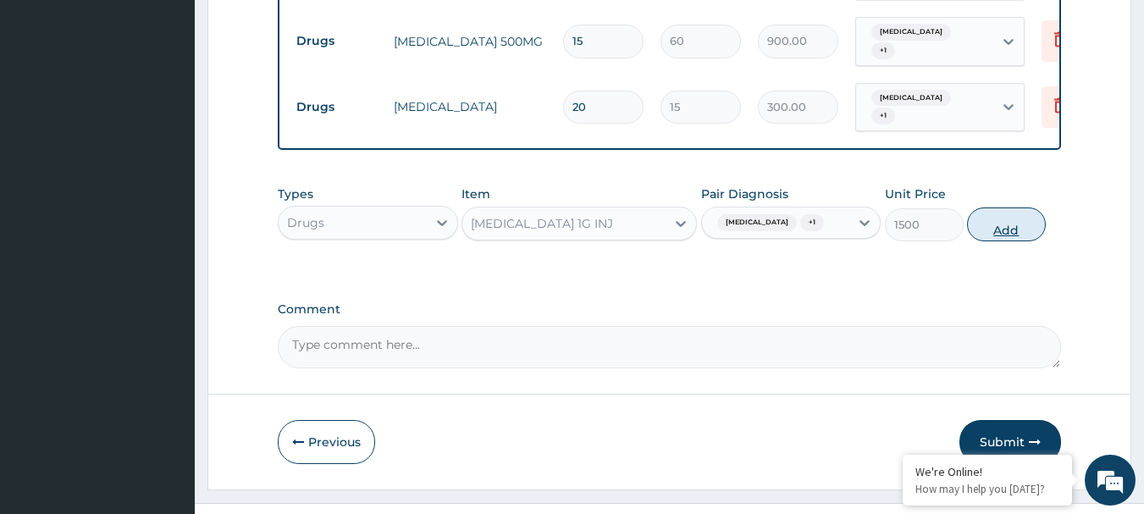
click at [993, 207] on button "Add" at bounding box center [1006, 224] width 79 height 34
type input "0"
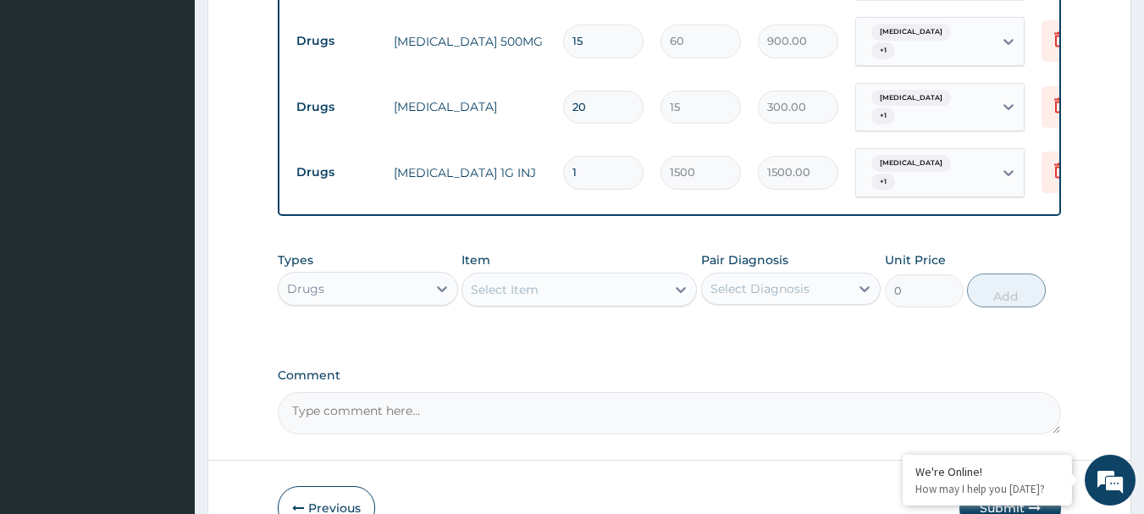
click at [611, 156] on input "1" at bounding box center [603, 172] width 80 height 33
type input "0.00"
type input "2"
type input "3000.00"
type input "2"
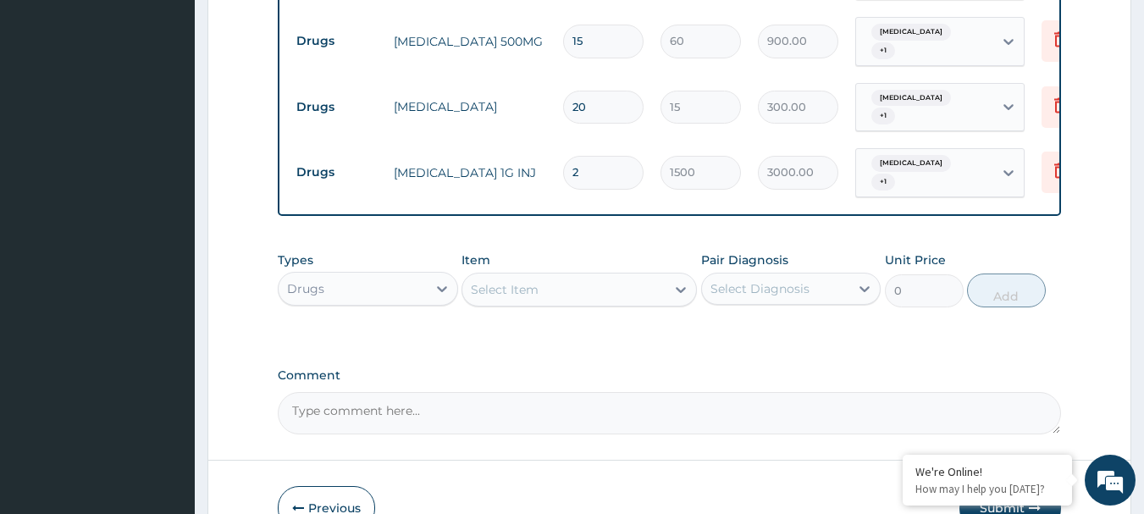
click at [514, 281] on div "Select Item" at bounding box center [505, 289] width 68 height 17
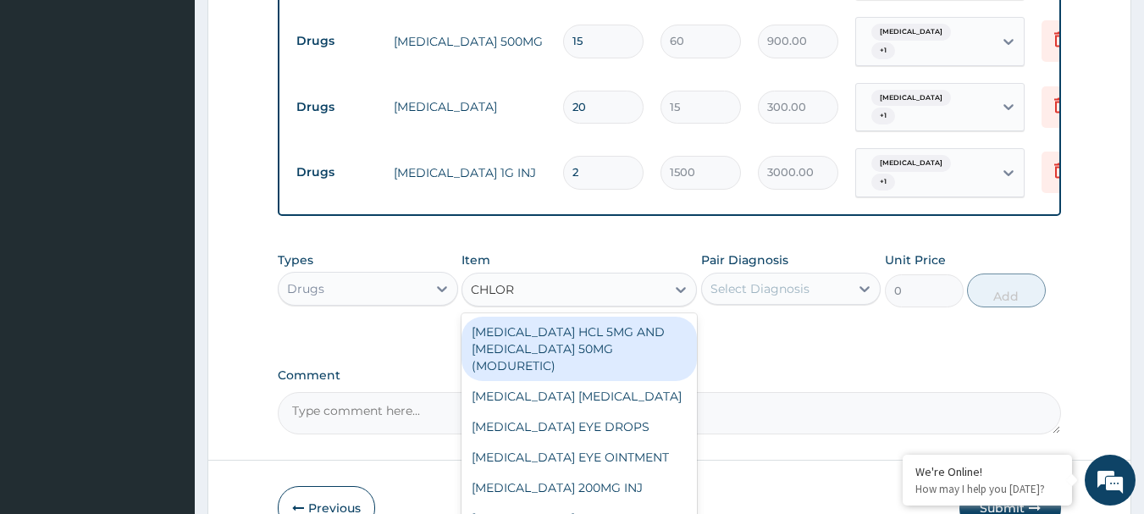
type input "CHLORO"
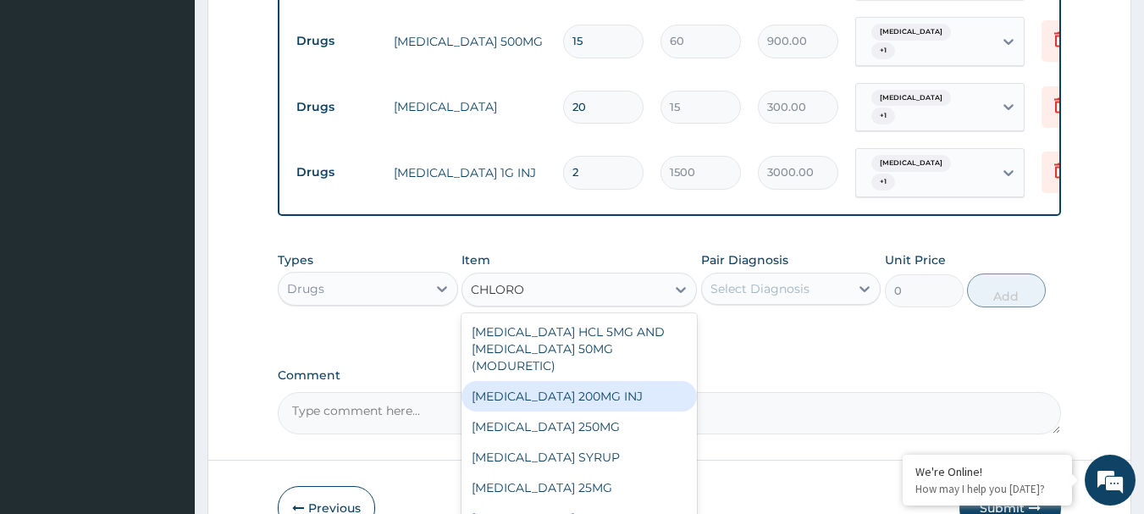
click at [545, 381] on div "CHLOROQUINE 200MG INJ" at bounding box center [579, 396] width 235 height 30
type input "400"
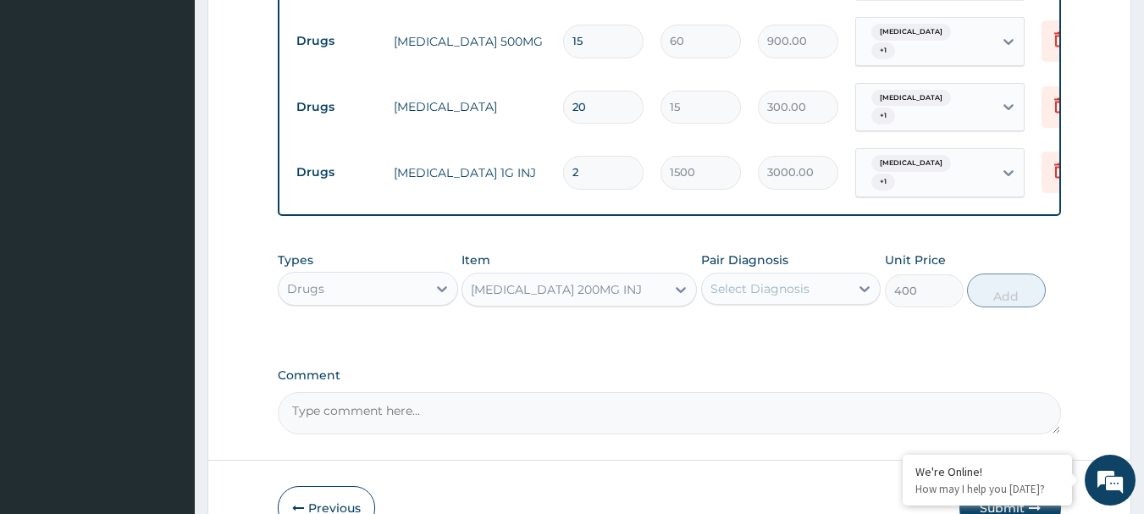
click at [772, 280] on div "Select Diagnosis" at bounding box center [760, 288] width 99 height 17
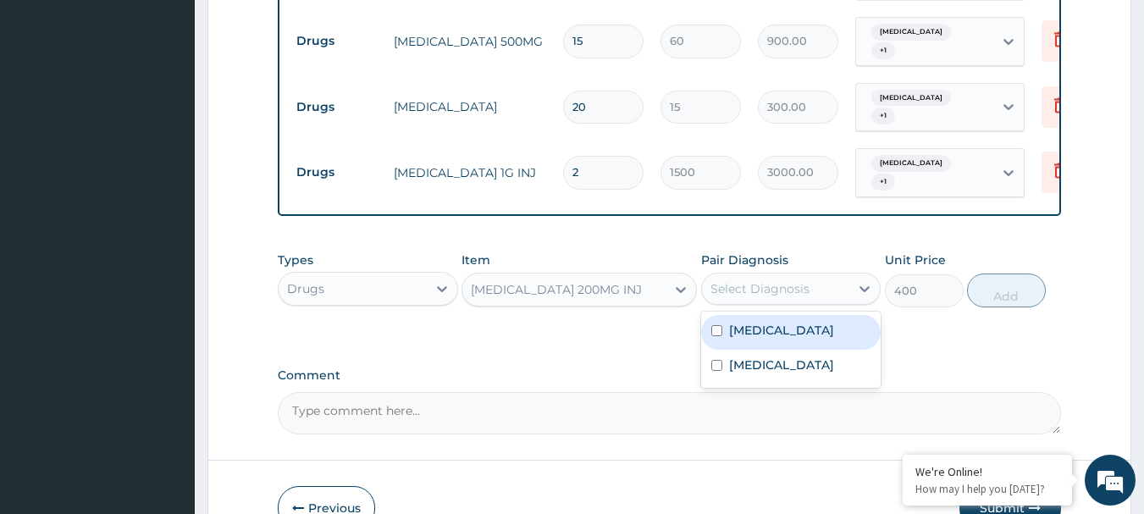
click at [777, 315] on div "Sepsis" at bounding box center [791, 332] width 180 height 35
checkbox input "true"
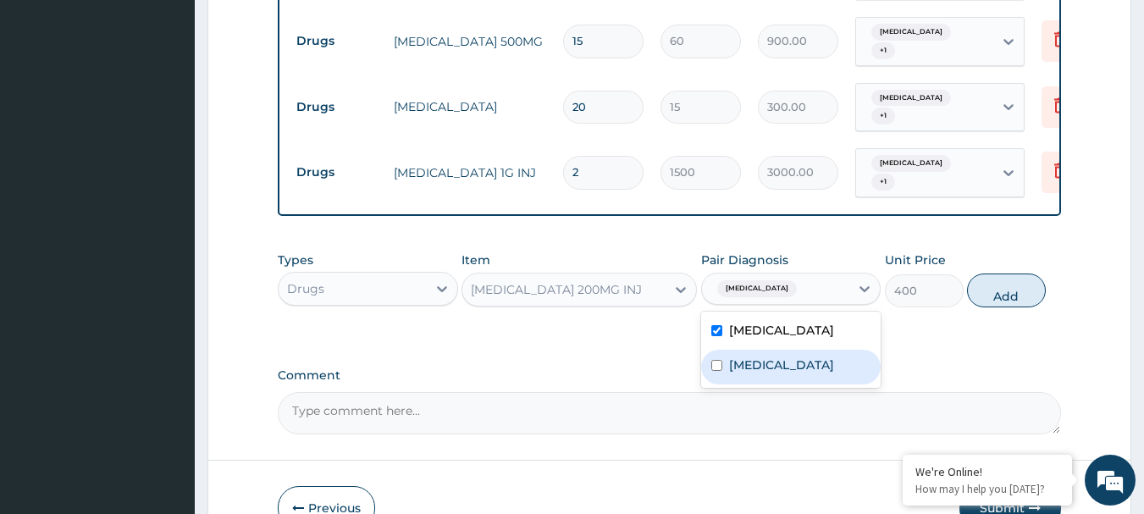
click at [782, 350] on div "Malaria" at bounding box center [791, 367] width 180 height 35
checkbox input "true"
click at [1021, 274] on button "Add" at bounding box center [1006, 291] width 79 height 34
type input "0"
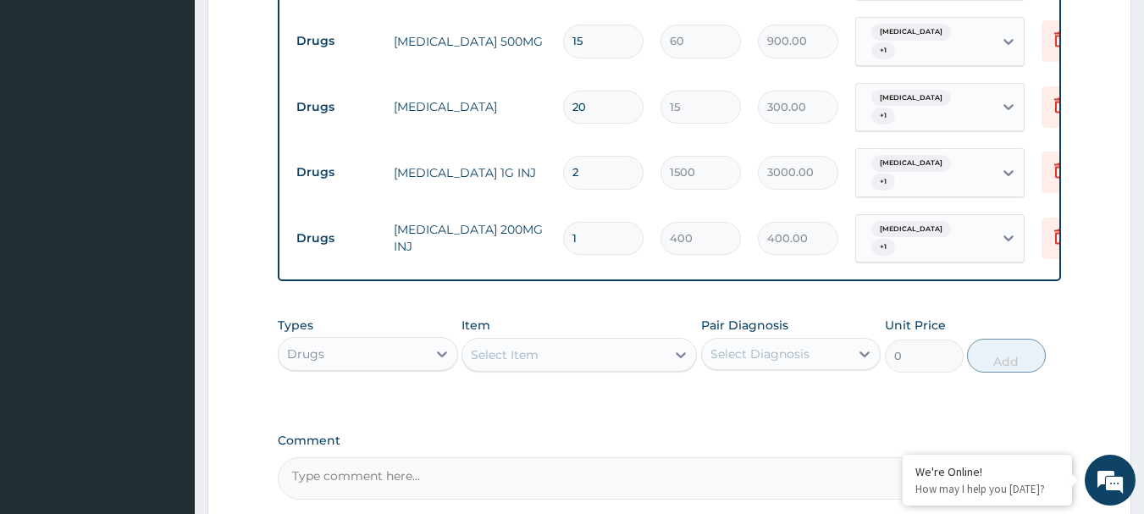
type input "0.00"
type input "3"
type input "1200.00"
type input "3"
click at [613, 156] on input "2" at bounding box center [603, 172] width 80 height 33
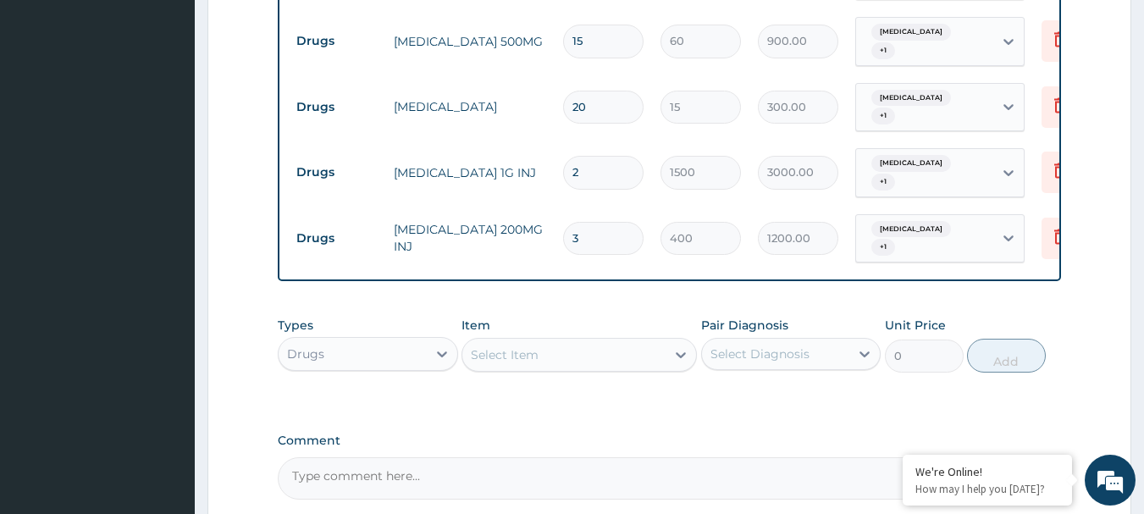
type input "0.00"
type input "3"
type input "4500.00"
type input "3"
click at [556, 341] on div "Select Item" at bounding box center [563, 354] width 203 height 27
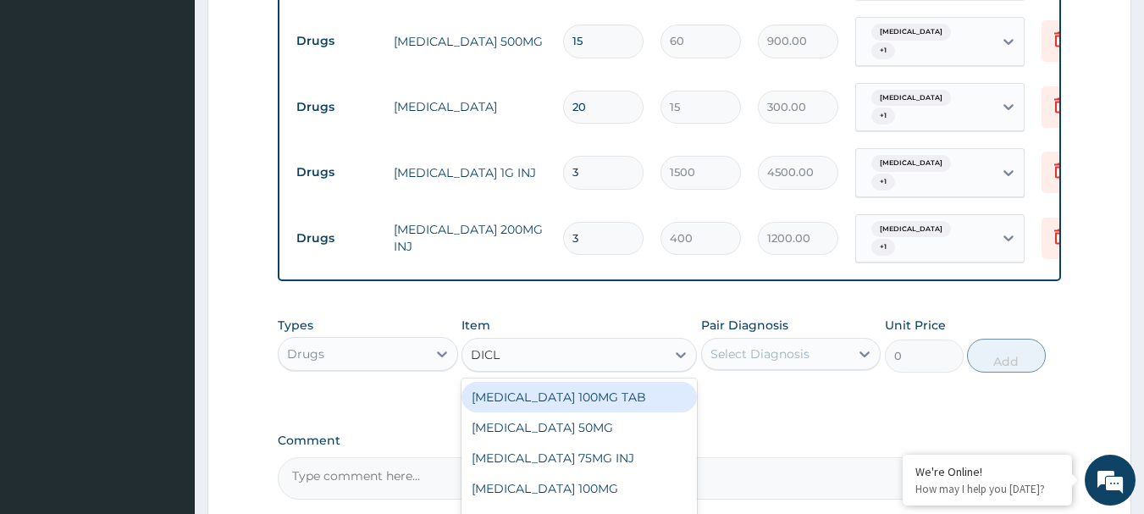
type input "DICLO"
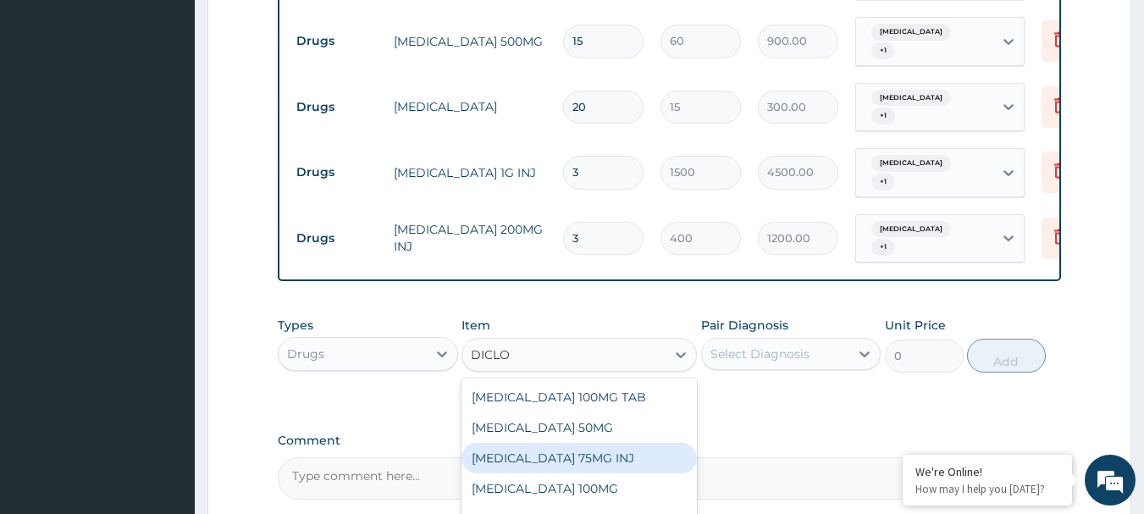
click at [582, 443] on div "DICLOFENAC 75MG INJ" at bounding box center [579, 458] width 235 height 30
type input "500"
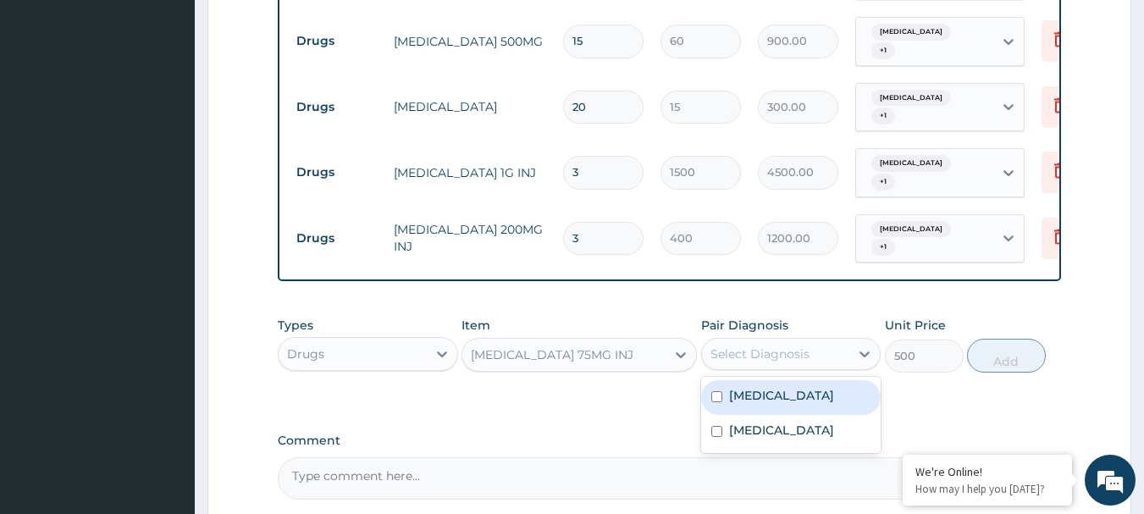
click at [740, 346] on div "Select Diagnosis" at bounding box center [760, 354] width 99 height 17
click at [777, 380] on div "Sepsis" at bounding box center [791, 397] width 180 height 35
checkbox input "true"
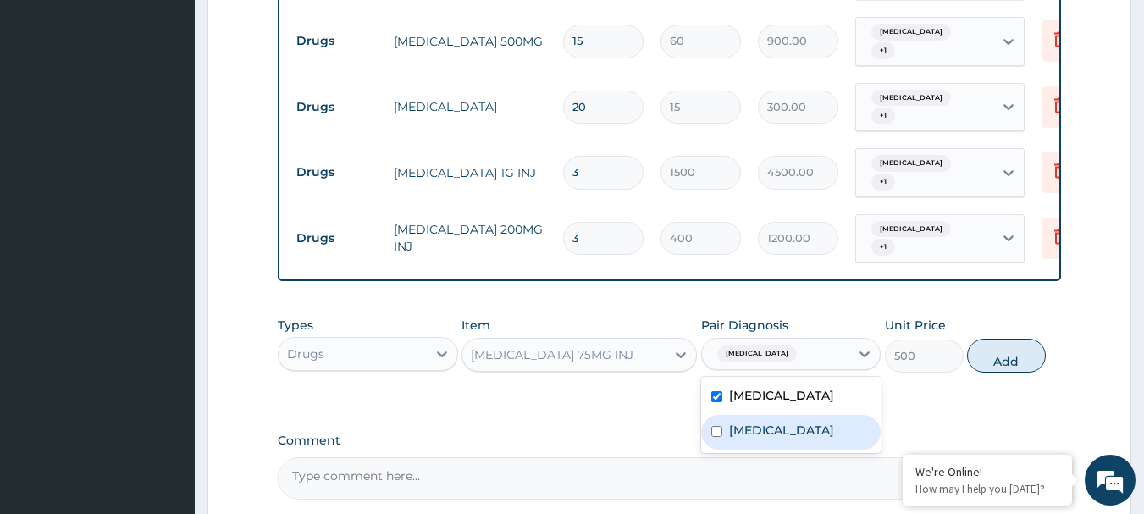
click at [773, 415] on div "Malaria" at bounding box center [791, 432] width 180 height 35
checkbox input "true"
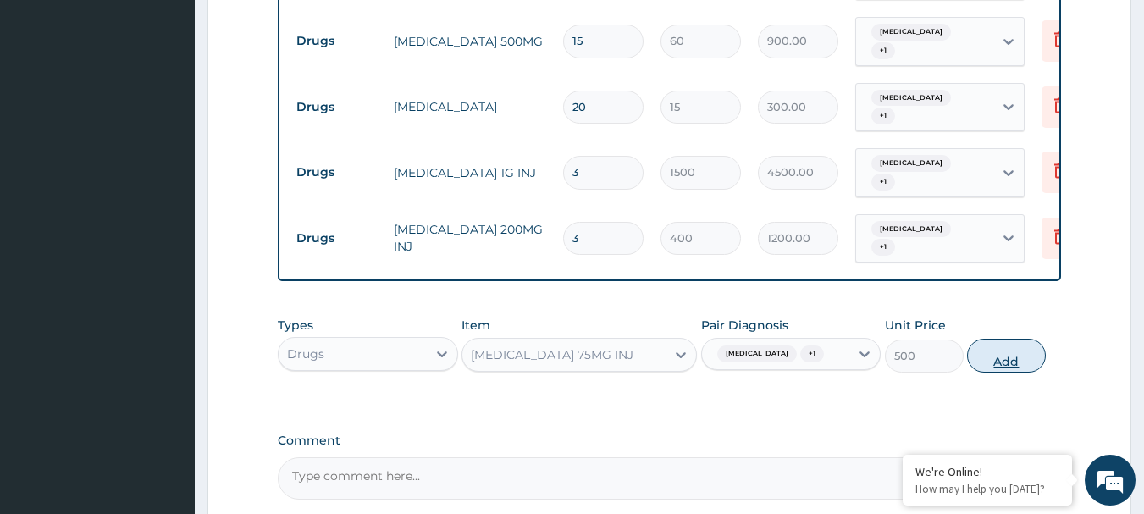
click at [994, 339] on button "Add" at bounding box center [1006, 356] width 79 height 34
type input "0"
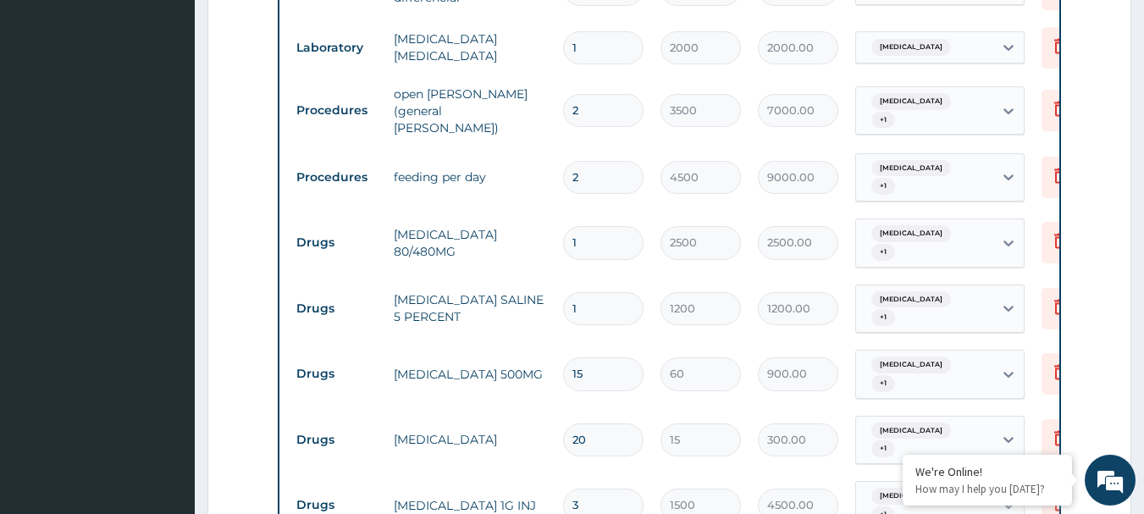
scroll to position [603, 0]
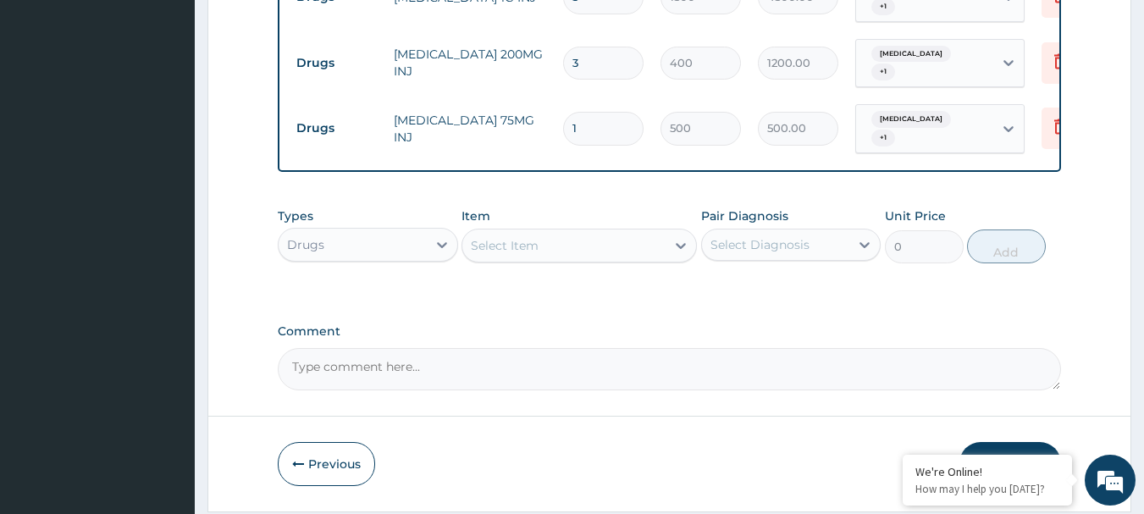
click at [1004, 442] on button "Submit" at bounding box center [1011, 464] width 102 height 44
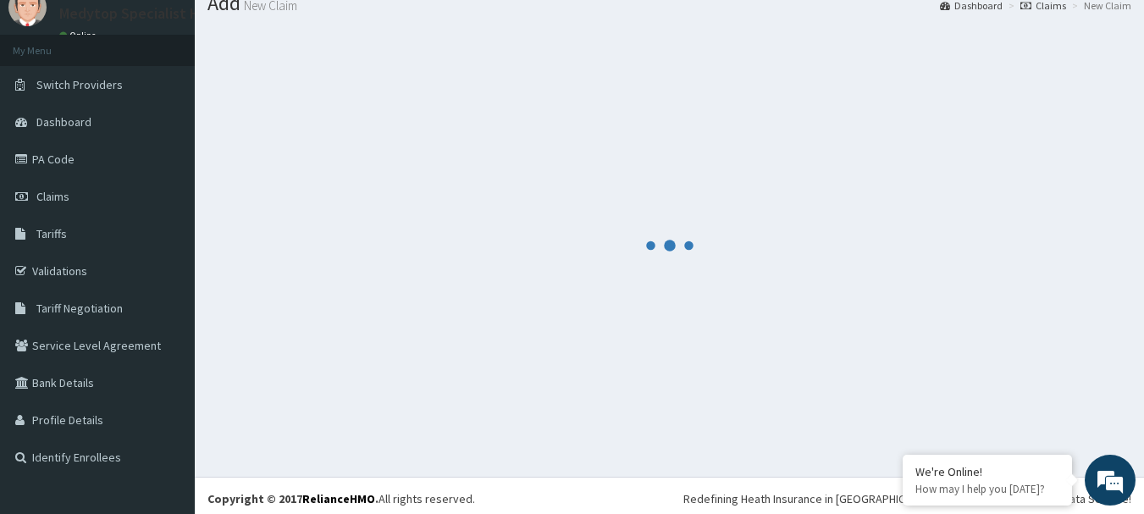
scroll to position [69, 0]
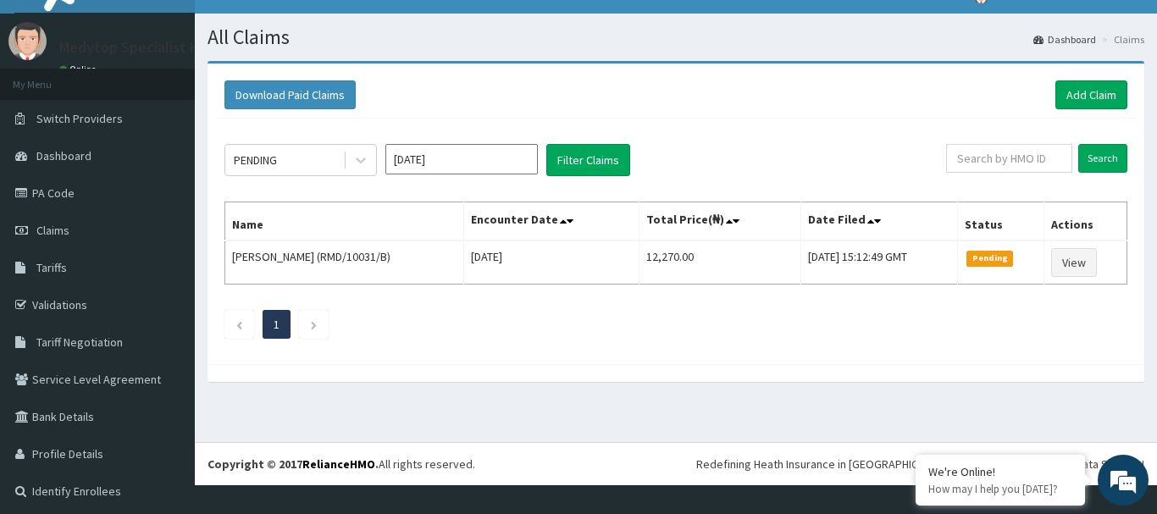
scroll to position [33, 0]
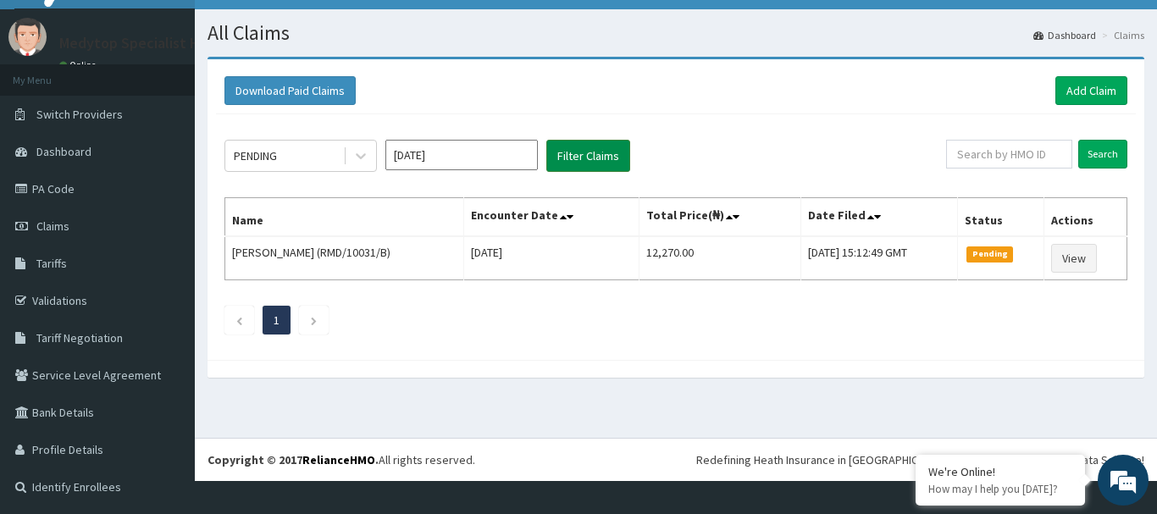
click at [581, 157] on button "Filter Claims" at bounding box center [588, 156] width 84 height 32
click at [1091, 158] on input "Search" at bounding box center [1102, 154] width 49 height 29
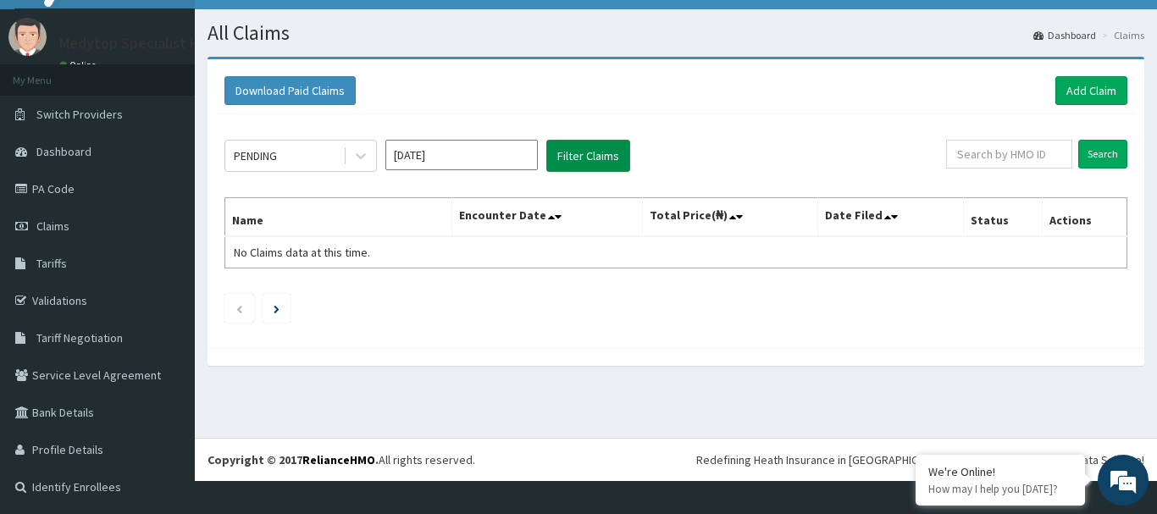
click at [579, 167] on button "Filter Claims" at bounding box center [588, 156] width 84 height 32
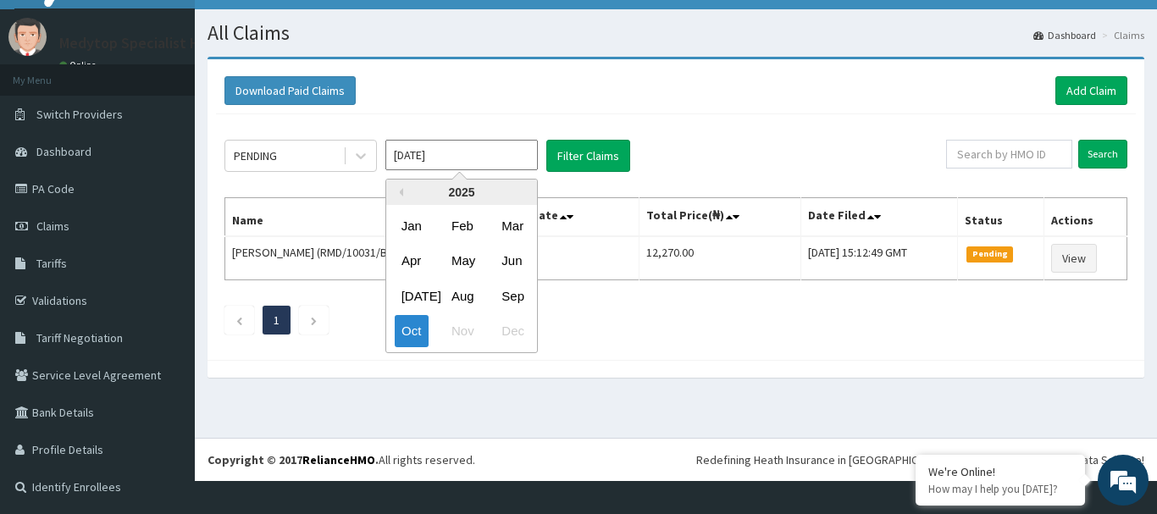
click at [466, 158] on input "Oct 2025" at bounding box center [461, 155] width 152 height 30
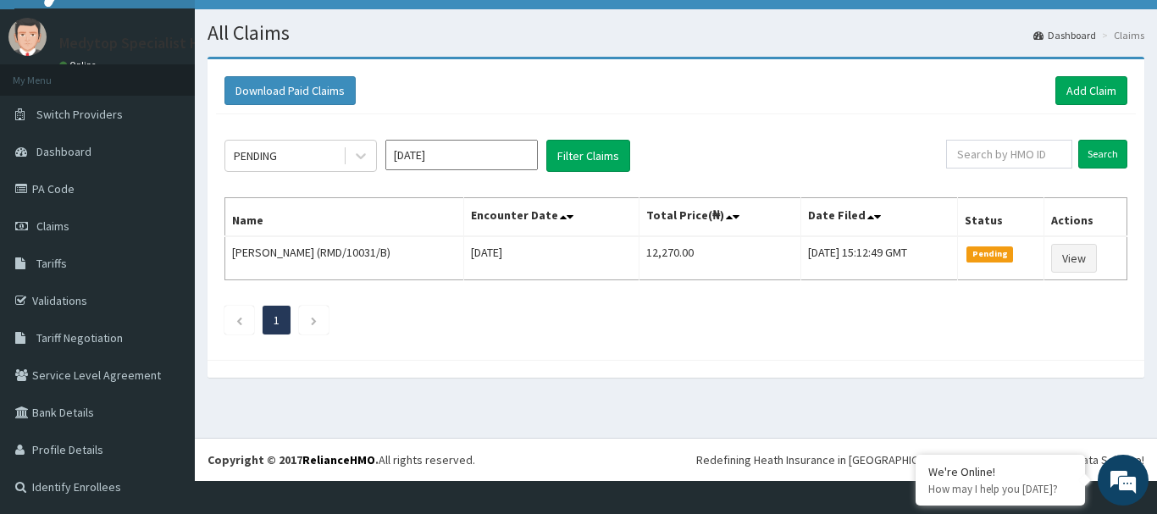
click at [605, 379] on div "Download Paid Claims Add Claim × Note you can only download claims within a max…" at bounding box center [676, 226] width 962 height 338
click at [436, 151] on input "Oct 2025" at bounding box center [461, 155] width 152 height 30
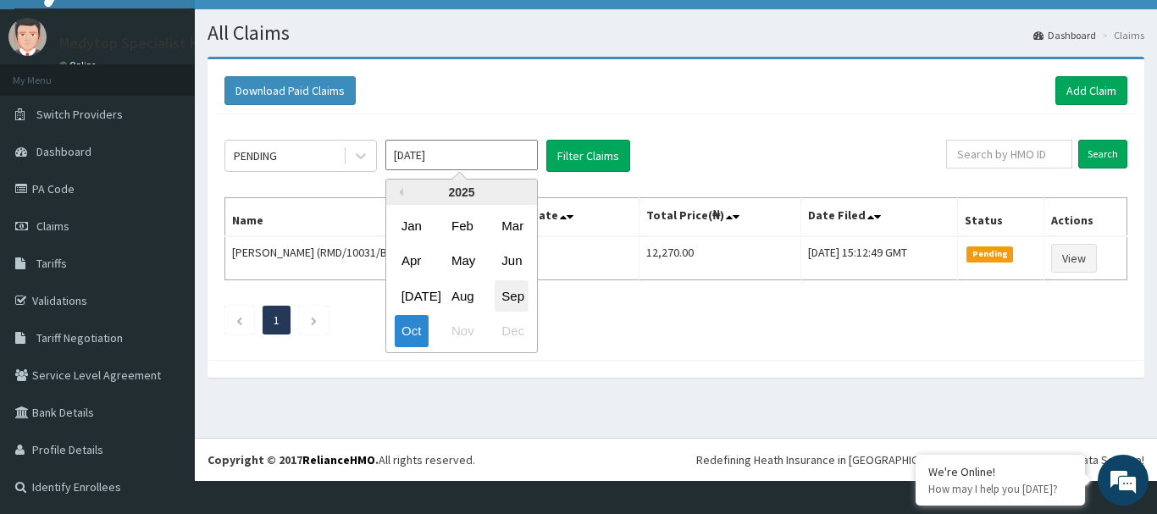
click at [505, 290] on div "Sep" at bounding box center [512, 295] width 34 height 31
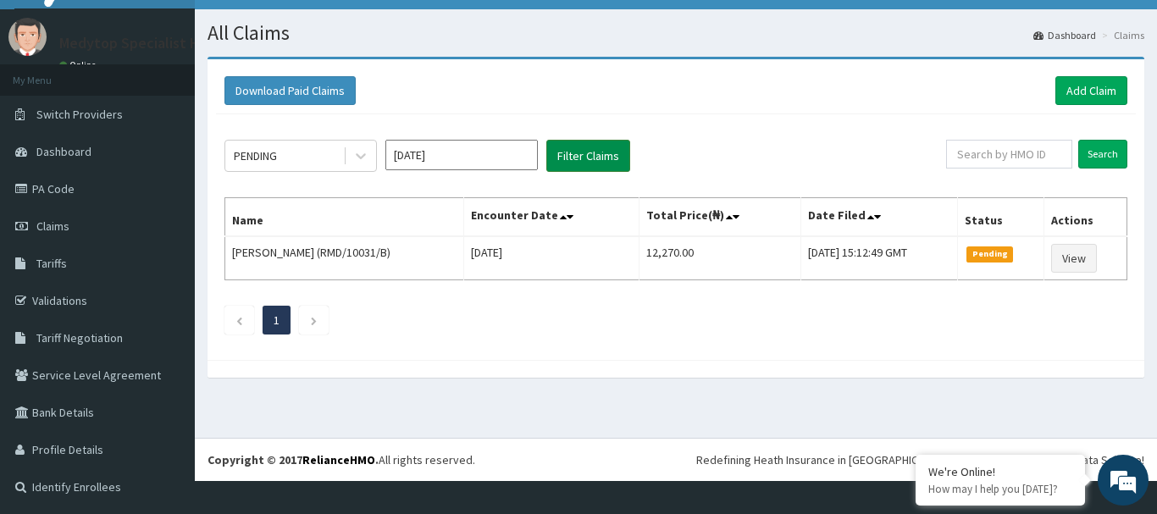
click at [584, 158] on button "Filter Claims" at bounding box center [588, 156] width 84 height 32
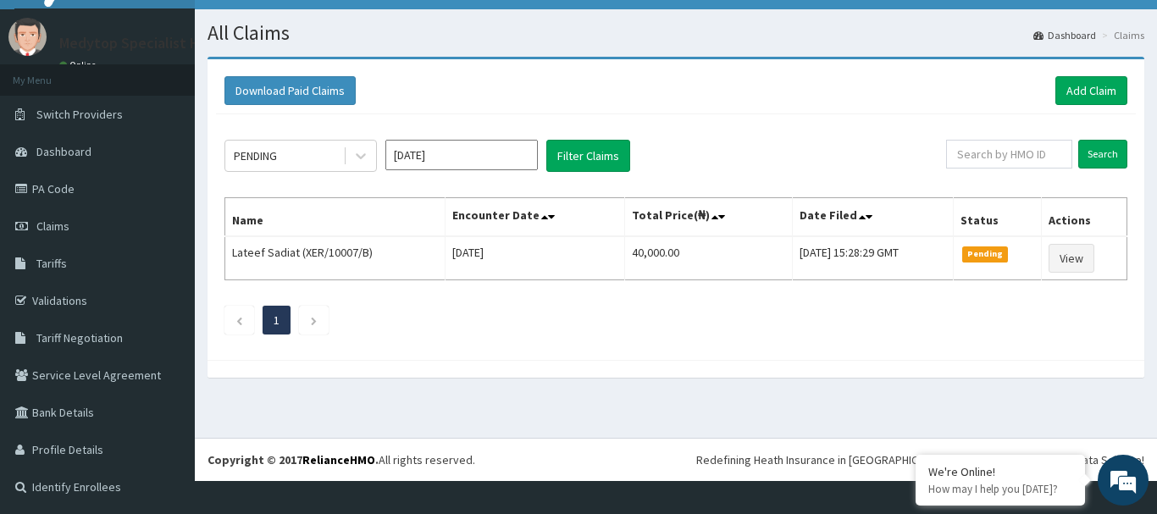
click at [479, 158] on input "Sep 2025" at bounding box center [461, 155] width 152 height 30
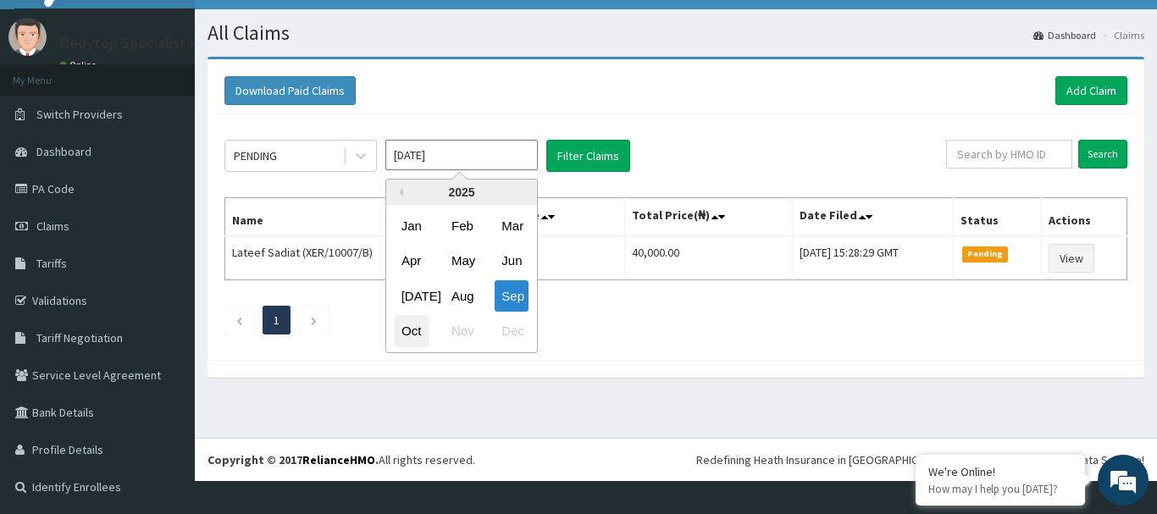
click at [413, 337] on div "Oct" at bounding box center [412, 331] width 34 height 31
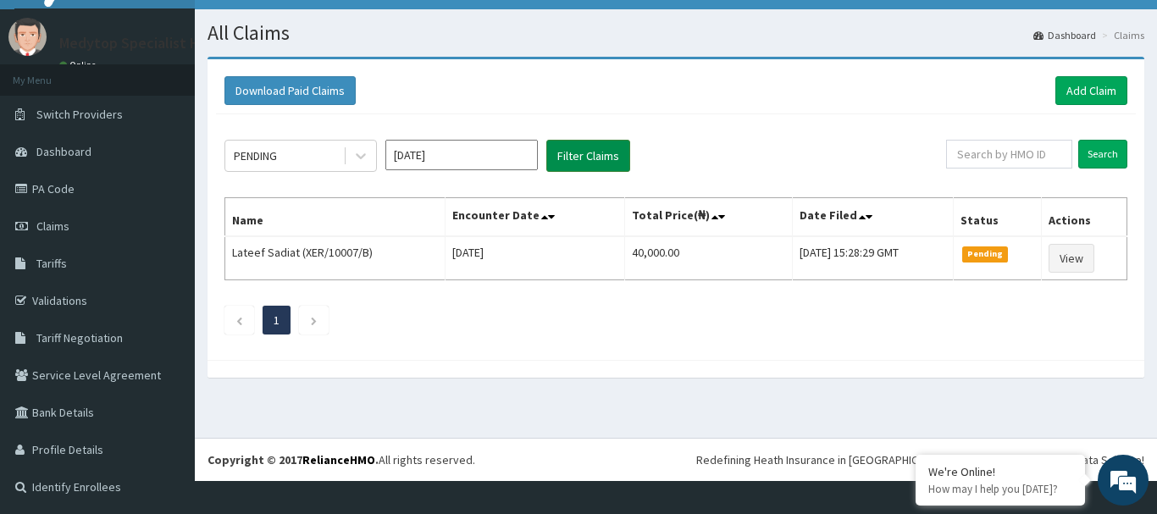
click at [586, 158] on button "Filter Claims" at bounding box center [588, 156] width 84 height 32
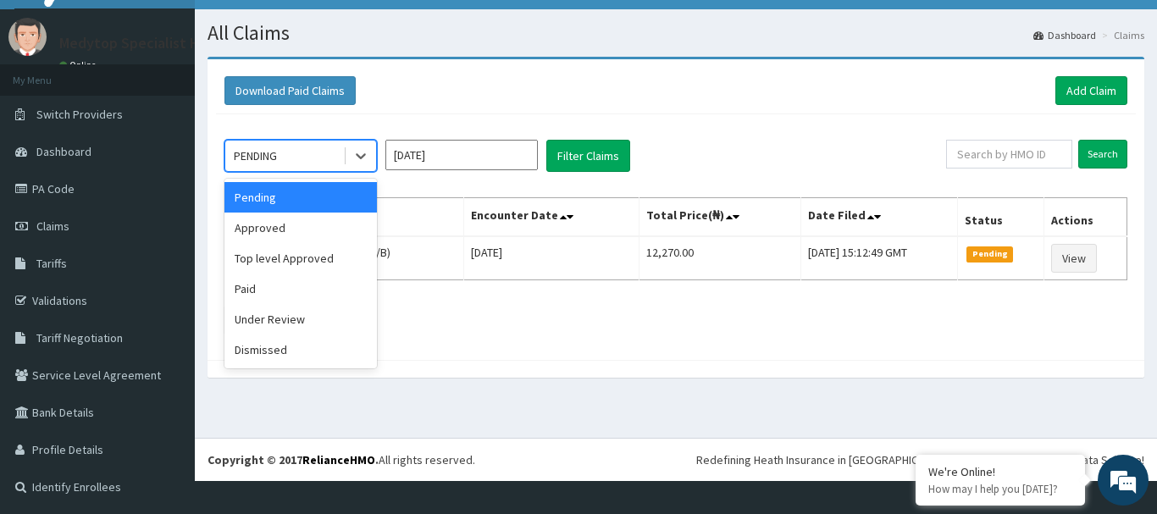
click at [329, 163] on div "PENDING" at bounding box center [284, 155] width 118 height 27
click at [327, 304] on div "Under Review" at bounding box center [300, 319] width 152 height 30
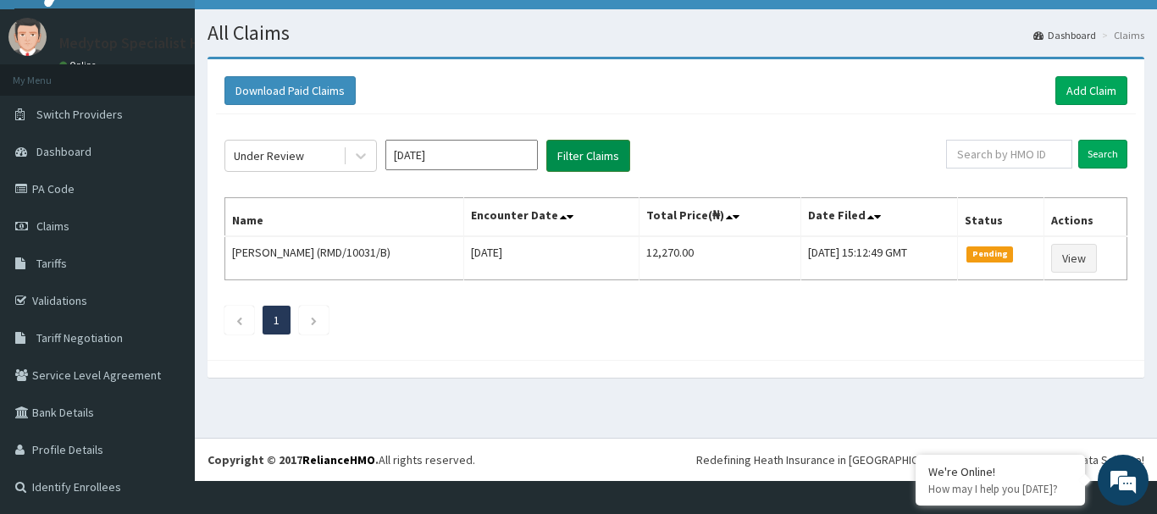
click at [584, 153] on button "Filter Claims" at bounding box center [588, 156] width 84 height 32
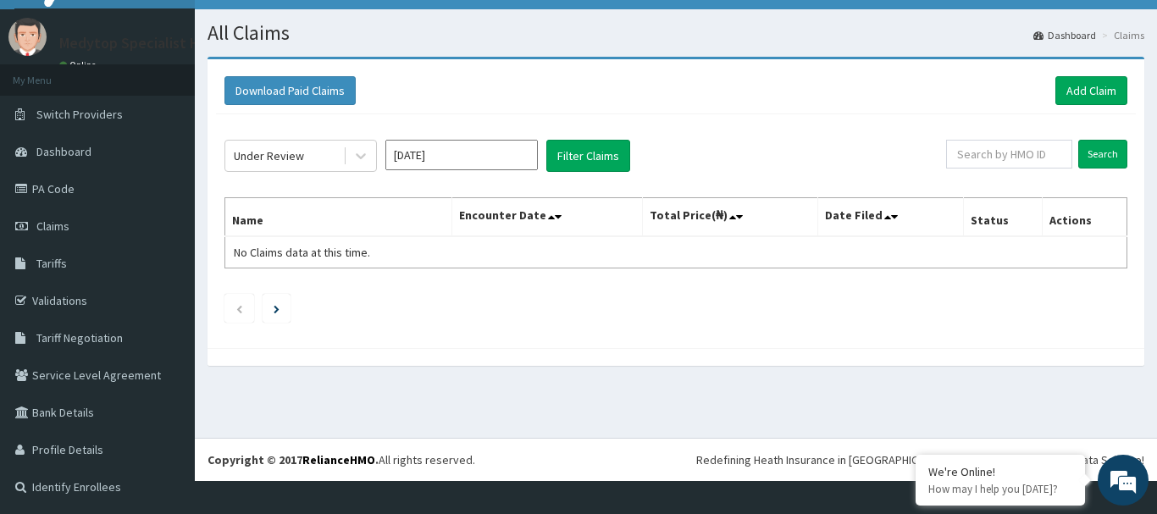
click at [451, 162] on input "Oct 2025" at bounding box center [461, 155] width 152 height 30
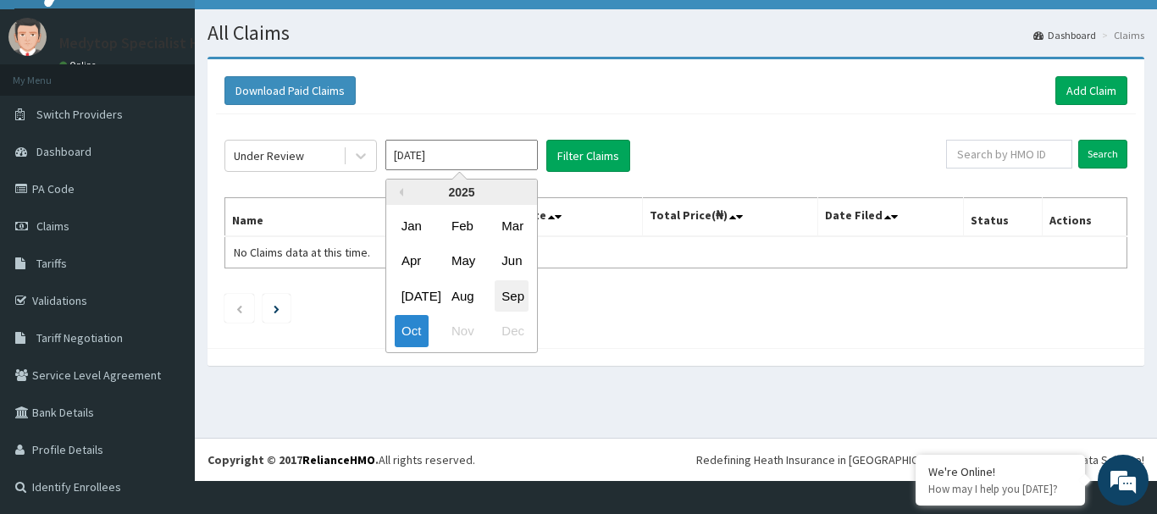
click at [512, 299] on div "Sep" at bounding box center [512, 295] width 34 height 31
type input "Sep 2025"
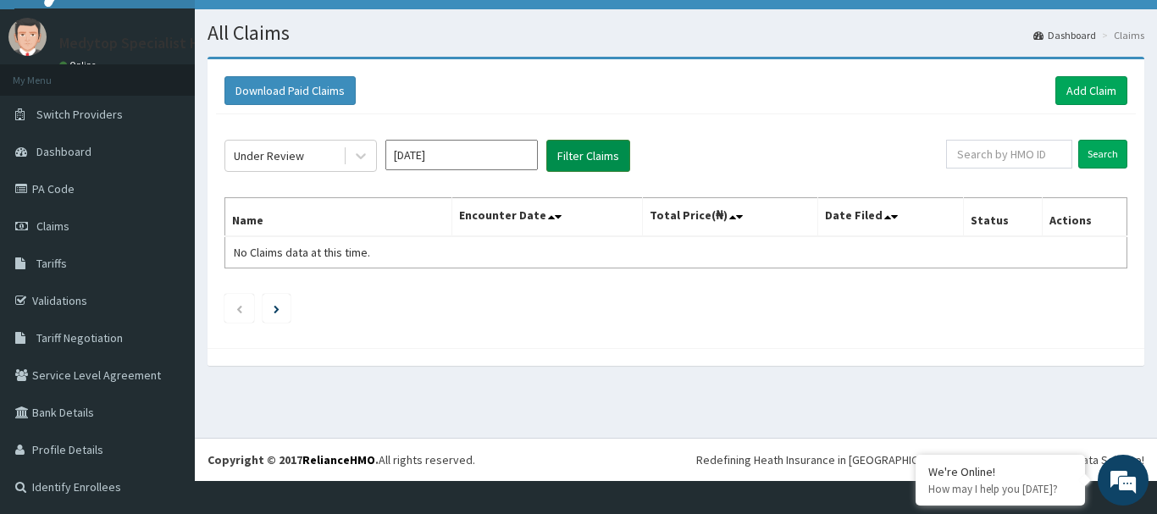
click at [583, 152] on button "Filter Claims" at bounding box center [588, 156] width 84 height 32
click at [584, 152] on button "Filter Claims" at bounding box center [588, 156] width 84 height 32
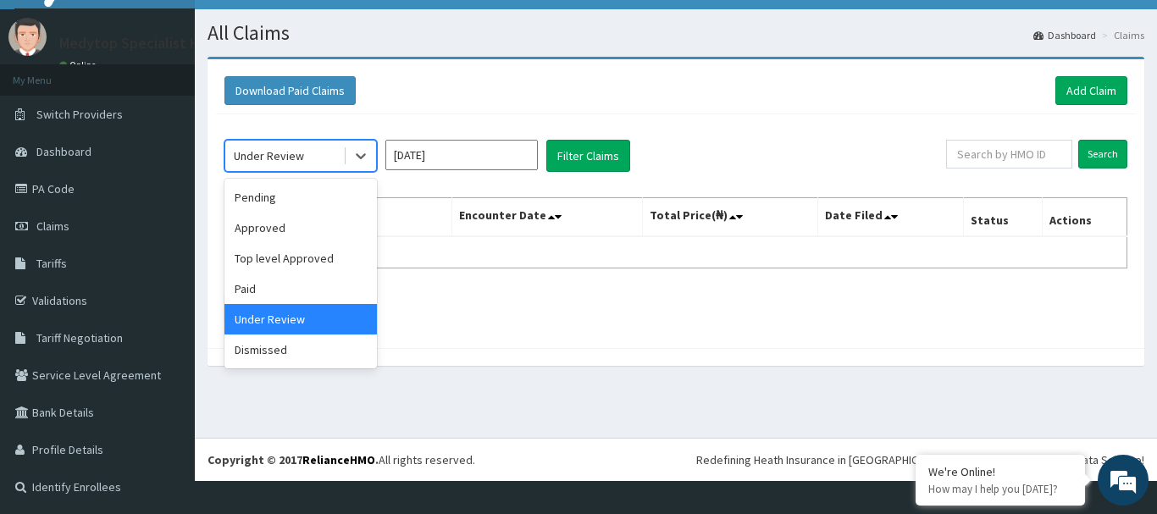
click at [274, 163] on div "Under Review" at bounding box center [269, 155] width 70 height 17
click at [300, 226] on div "Approved" at bounding box center [300, 228] width 152 height 30
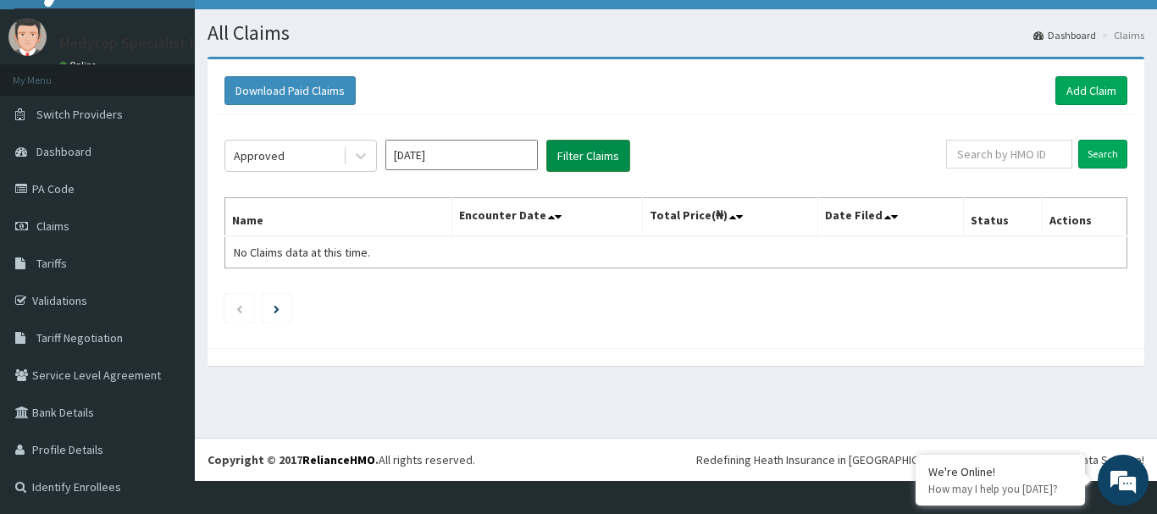
click at [580, 153] on button "Filter Claims" at bounding box center [588, 156] width 84 height 32
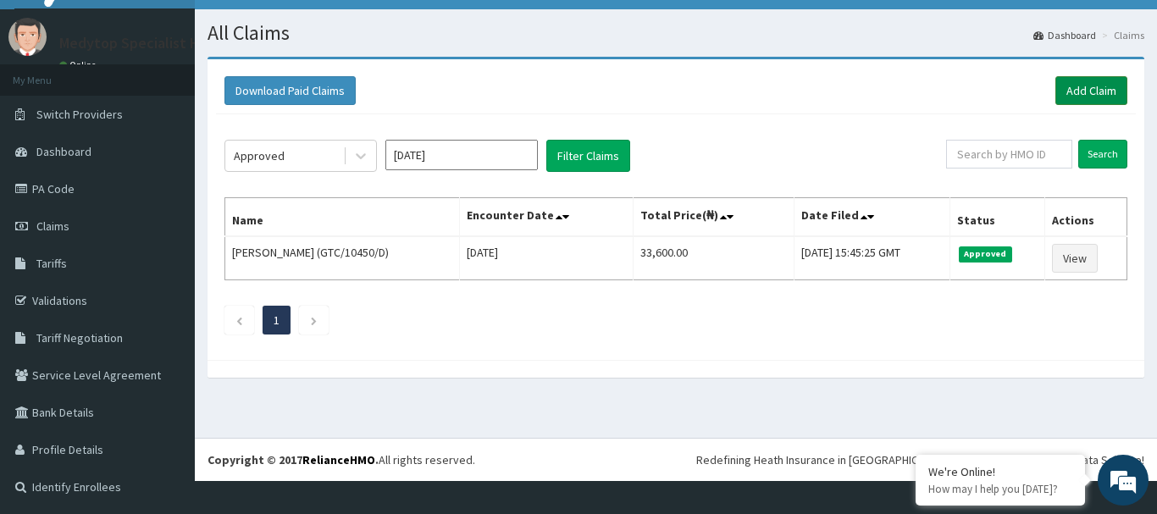
click at [1055, 87] on link "Add Claim" at bounding box center [1091, 90] width 72 height 29
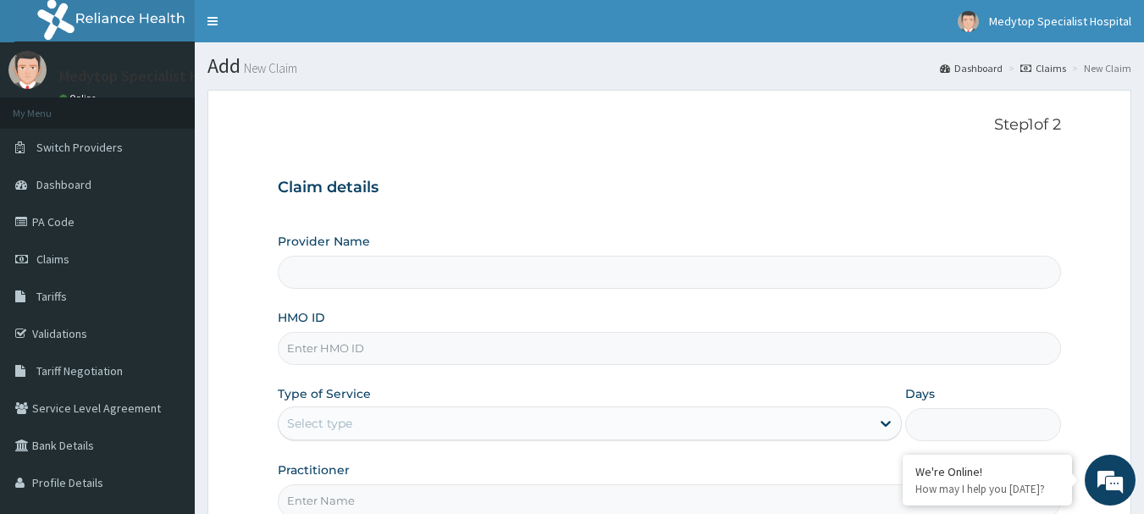
type input "MEDYTOP SPECIALIST HOSPITAL"
click at [385, 350] on input "HMO ID" at bounding box center [670, 348] width 784 height 33
paste input "RMD/10014/A"
type input "RMD/10014/A"
click at [400, 416] on div "Select type" at bounding box center [575, 423] width 592 height 27
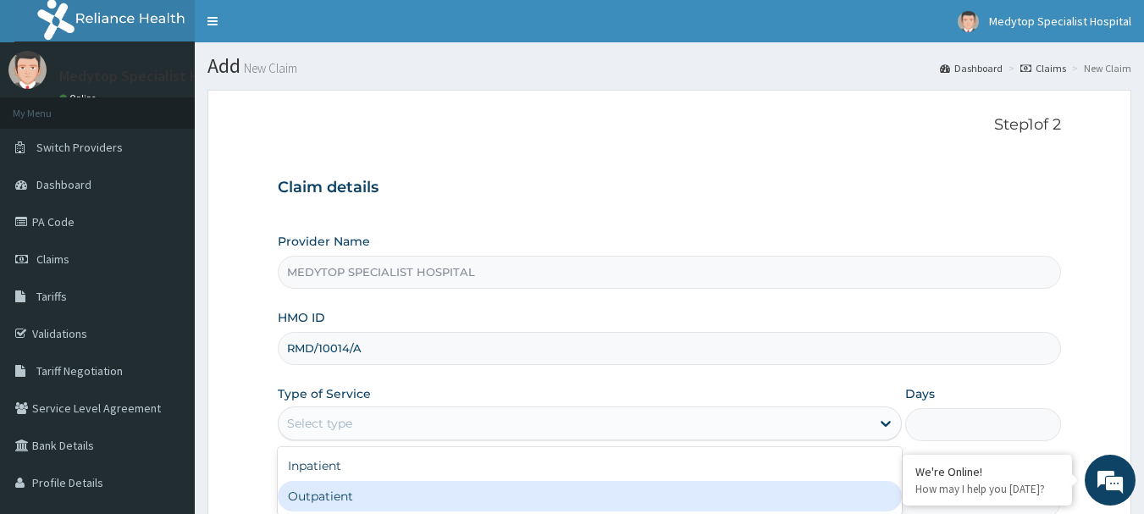
click at [375, 499] on div "Outpatient" at bounding box center [590, 496] width 624 height 30
type input "1"
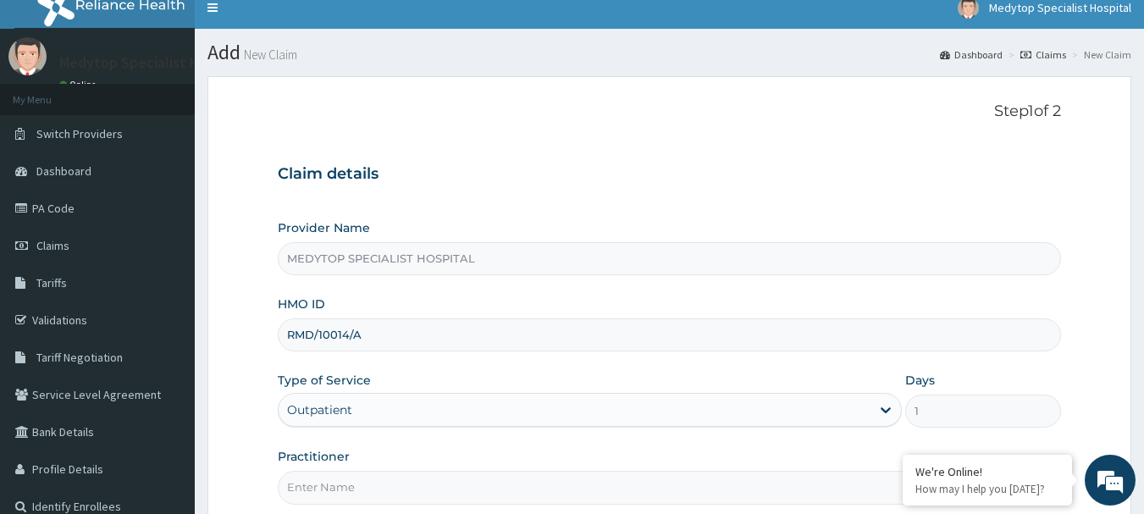
scroll to position [182, 0]
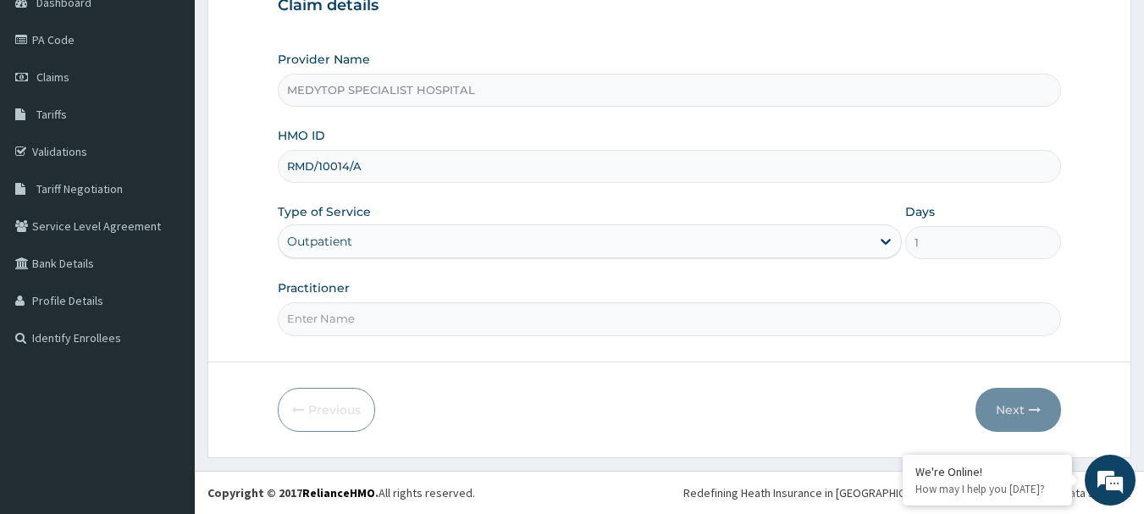
click at [433, 319] on input "Practitioner" at bounding box center [670, 318] width 784 height 33
type input "[PERSON_NAME]"
click at [1020, 411] on button "Next" at bounding box center [1019, 410] width 86 height 44
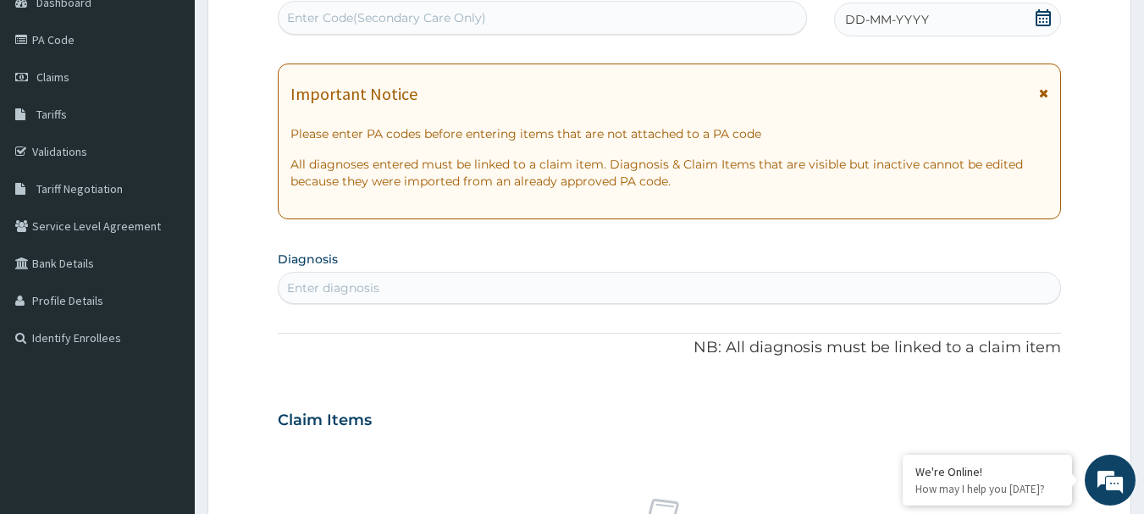
click at [934, 19] on div "DD-MM-YYYY" at bounding box center [947, 20] width 227 height 34
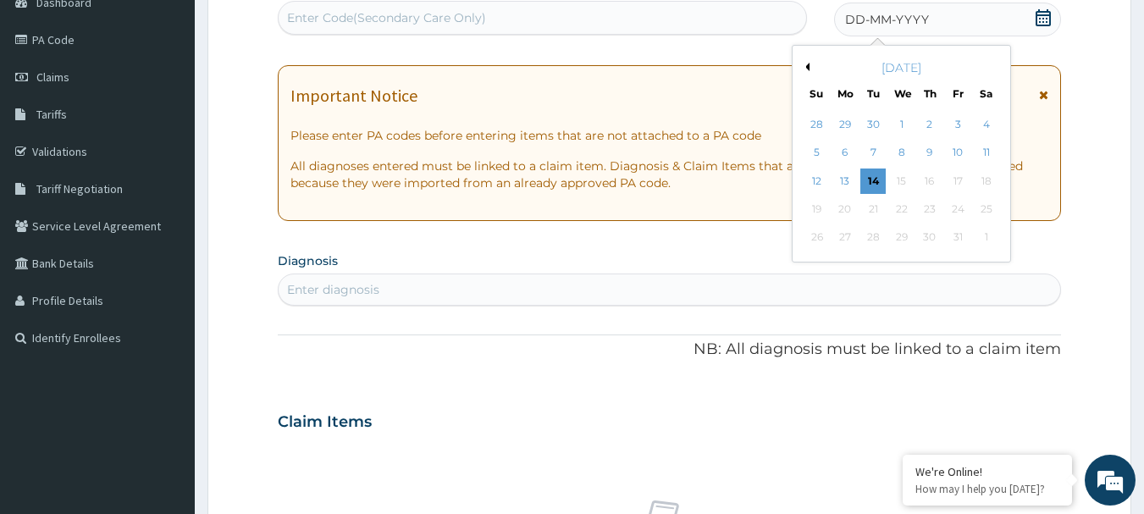
click at [811, 66] on div "[DATE]" at bounding box center [902, 67] width 204 height 17
click at [809, 68] on button "Previous Month" at bounding box center [805, 67] width 8 height 8
click at [870, 233] on div "30" at bounding box center [873, 237] width 25 height 25
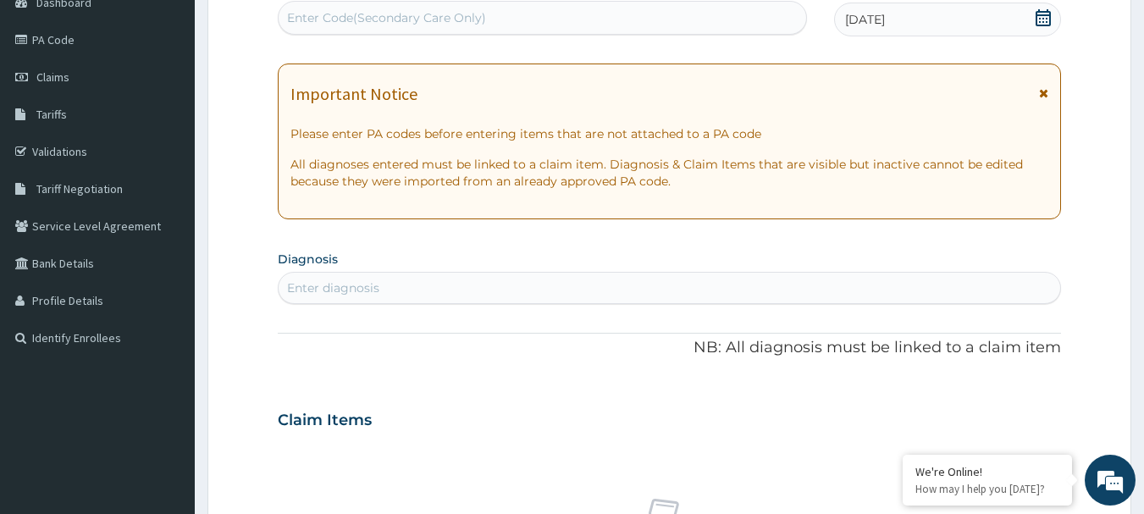
click at [500, 294] on div "Enter diagnosis" at bounding box center [670, 287] width 783 height 27
type input "[MEDICAL_DATA]"
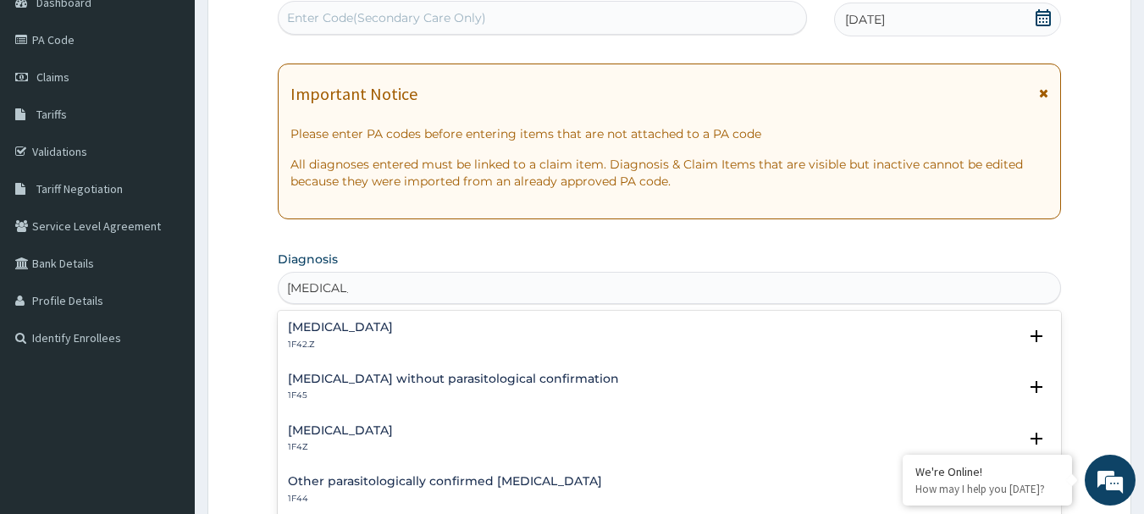
click at [393, 324] on h4 "[MEDICAL_DATA]" at bounding box center [340, 327] width 105 height 13
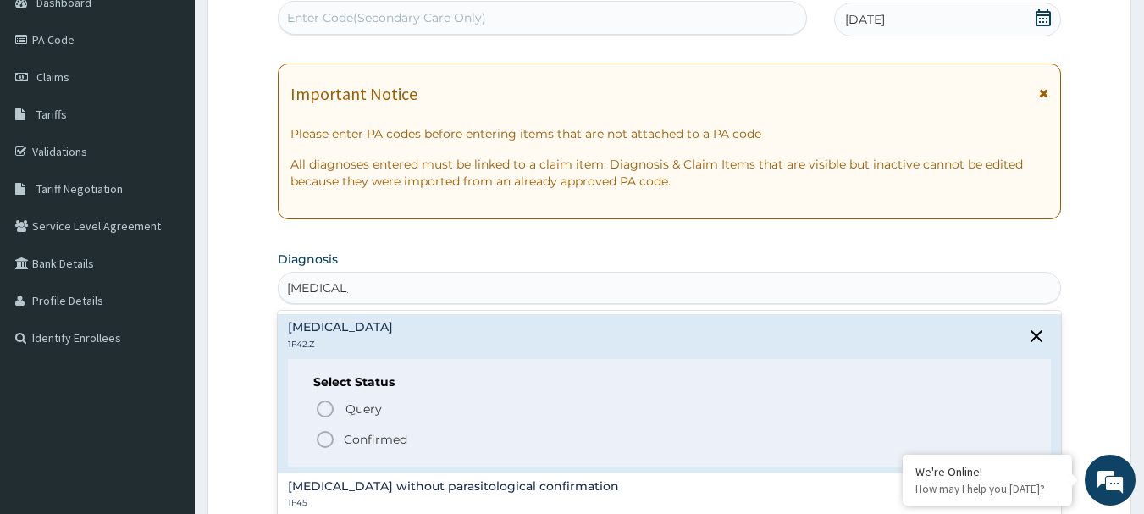
click at [321, 440] on icon "status option filled" at bounding box center [325, 439] width 20 height 20
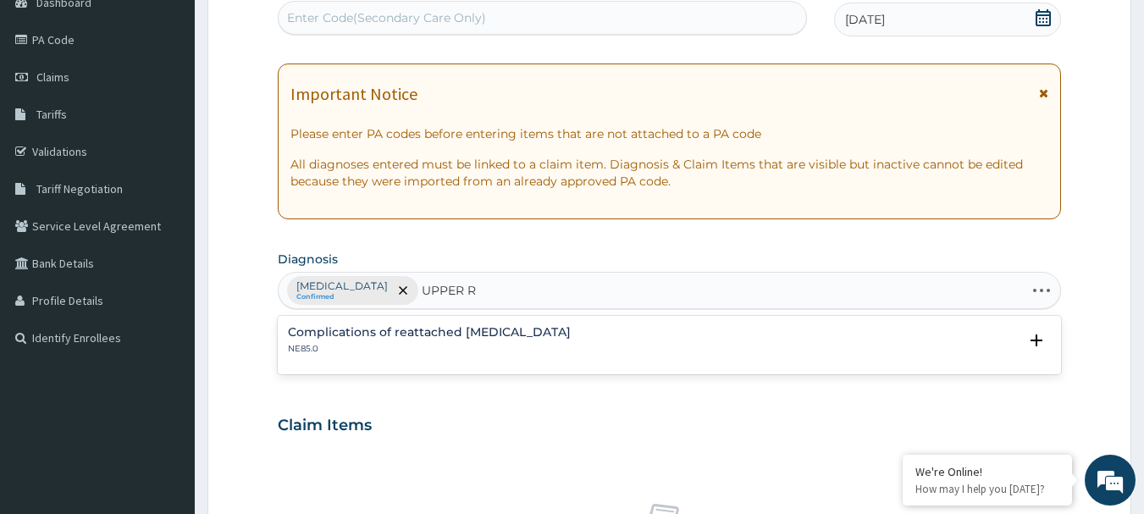
type input "UPPER"
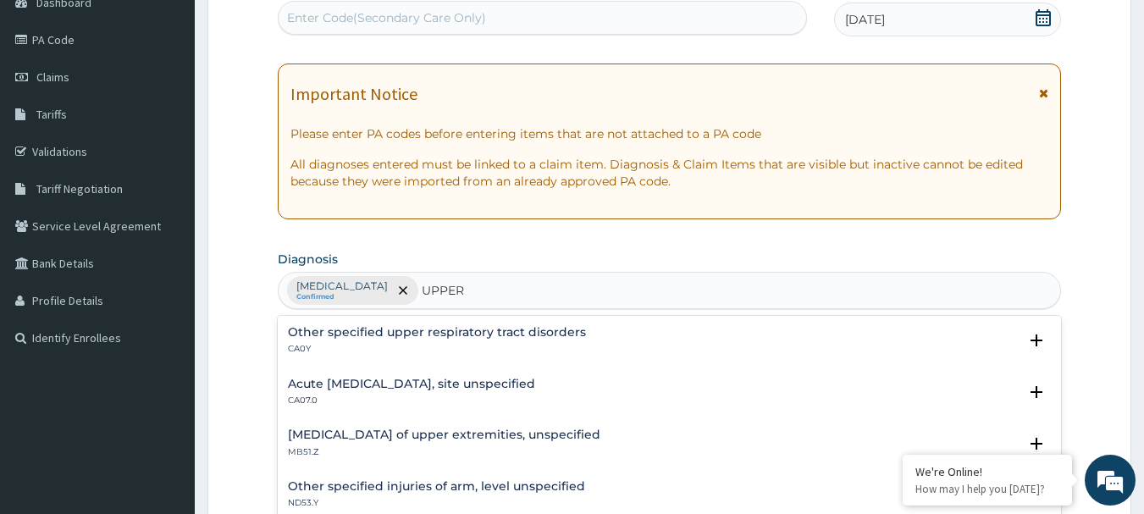
click at [468, 383] on h4 "Acute [MEDICAL_DATA], site unspecified" at bounding box center [411, 384] width 247 height 13
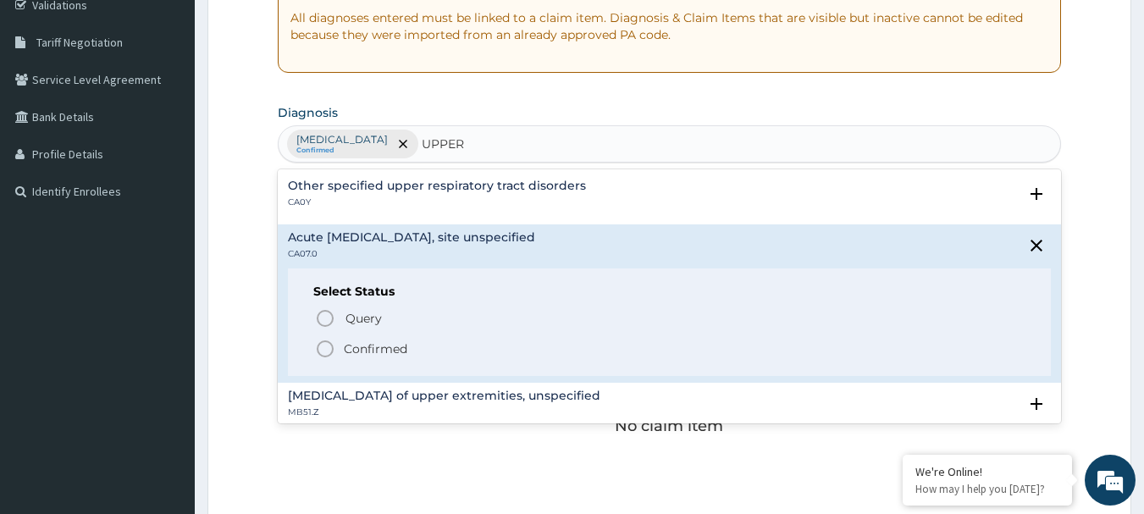
scroll to position [374, 0]
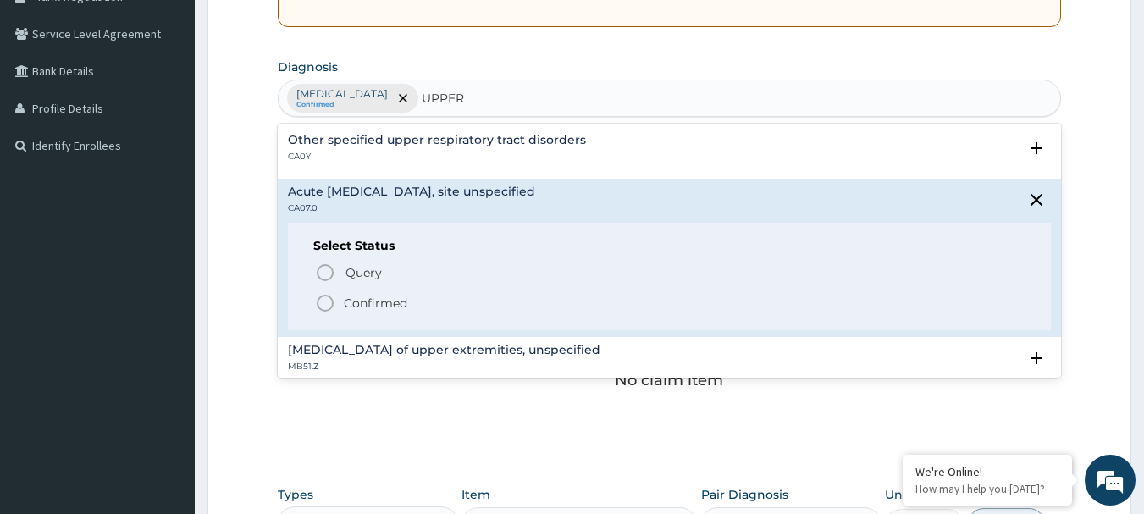
click at [319, 304] on icon "status option filled" at bounding box center [325, 303] width 20 height 20
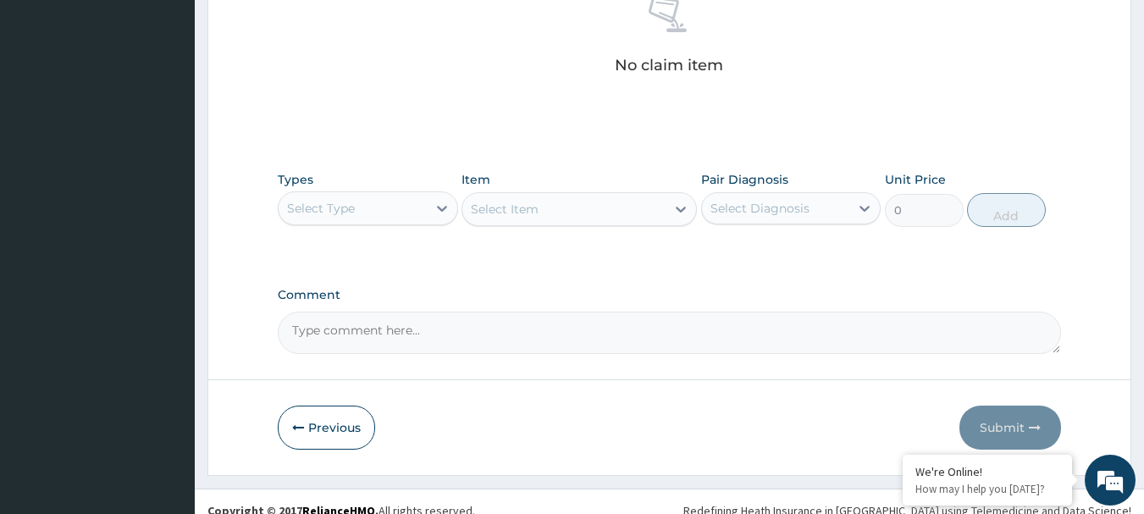
scroll to position [707, 0]
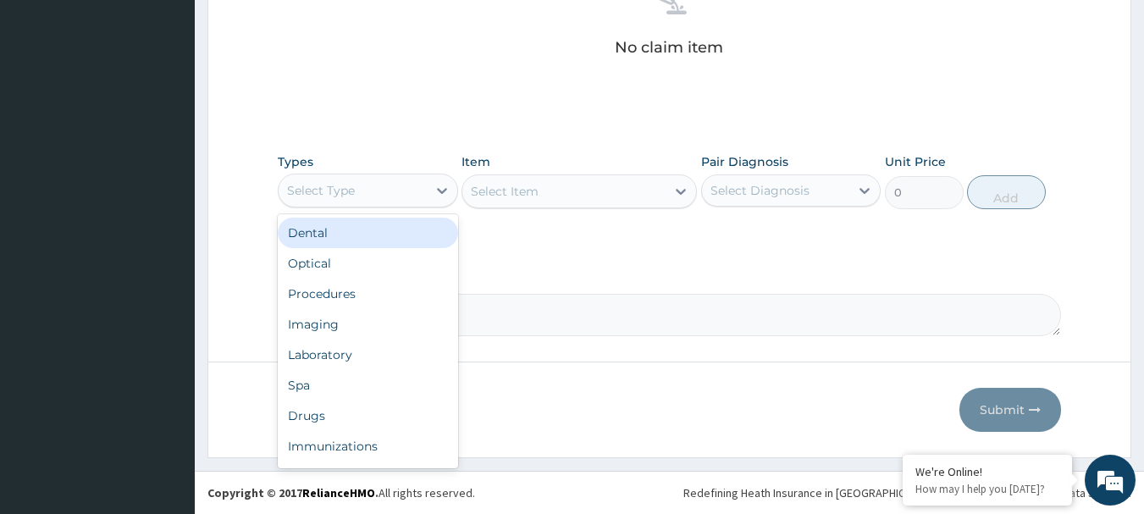
click at [320, 183] on div "Select Type" at bounding box center [321, 190] width 68 height 17
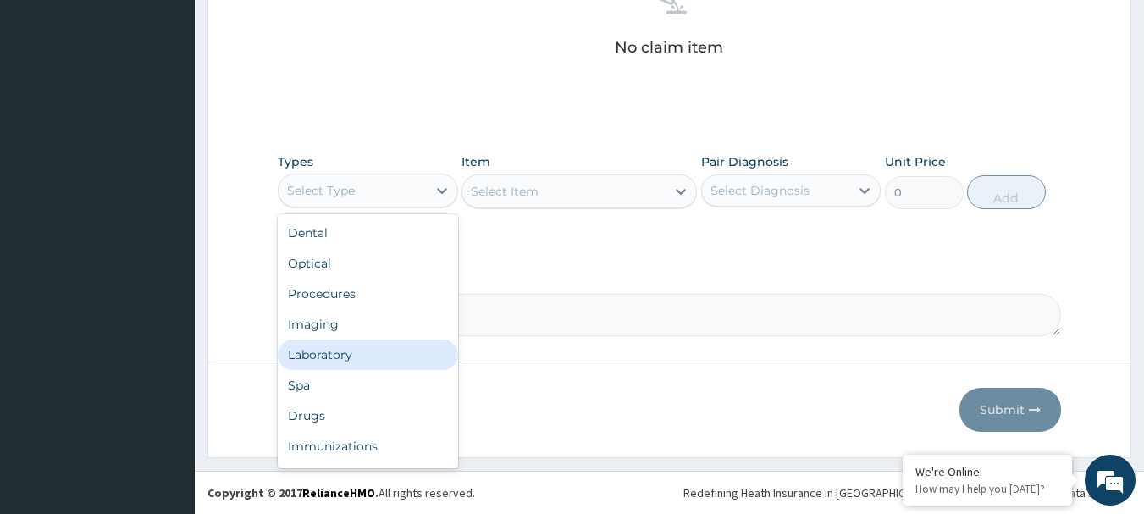
click at [355, 357] on div "Laboratory" at bounding box center [368, 355] width 180 height 30
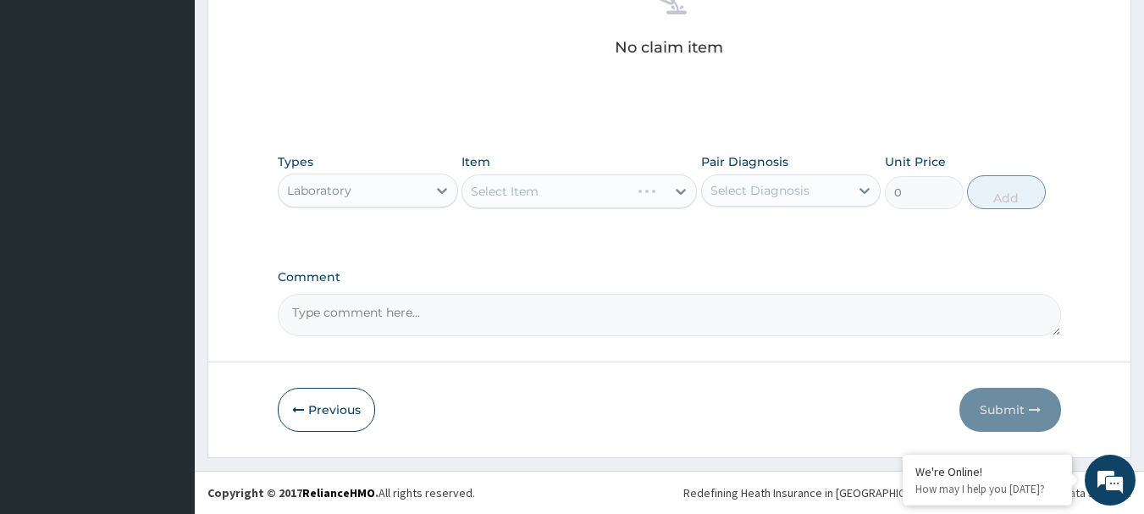
click at [566, 190] on div "Select Item" at bounding box center [579, 191] width 235 height 34
click at [523, 196] on div "Select Item" at bounding box center [579, 191] width 235 height 34
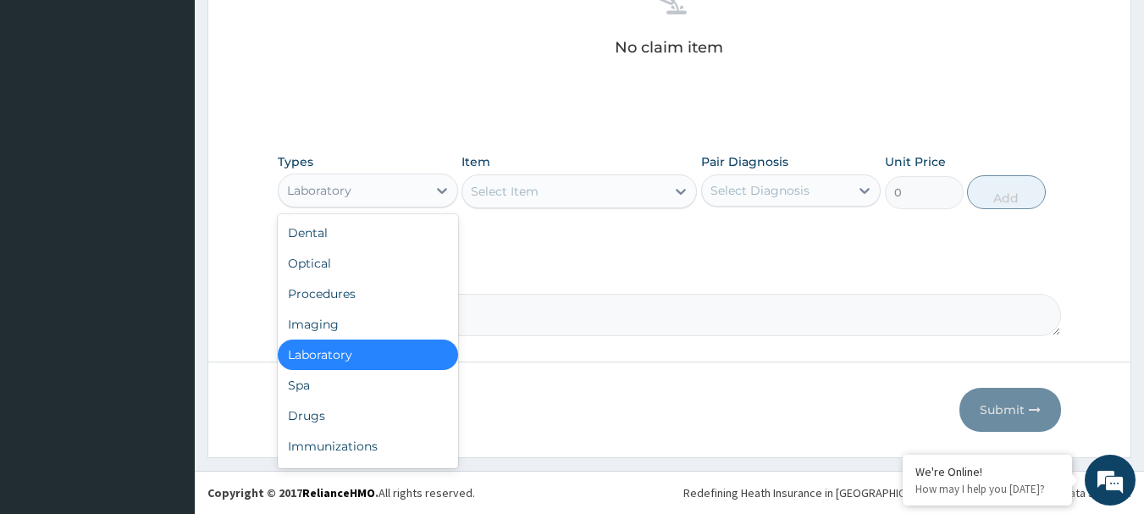
click at [412, 193] on div "Laboratory" at bounding box center [353, 190] width 148 height 27
click at [343, 287] on div "Procedures" at bounding box center [368, 294] width 180 height 30
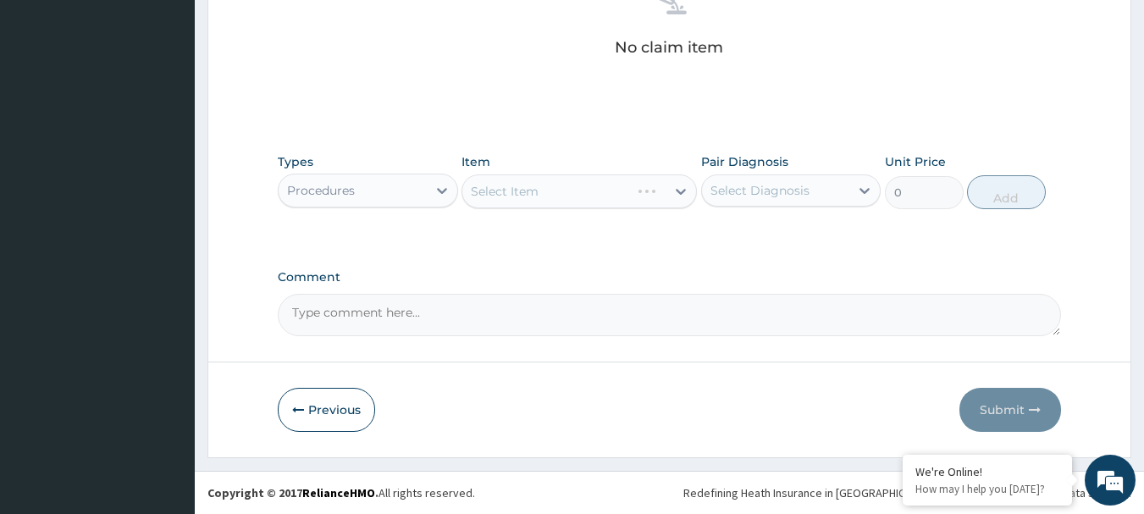
click at [543, 186] on div "Select Item" at bounding box center [579, 191] width 235 height 34
click at [597, 196] on div "Select Item" at bounding box center [579, 191] width 235 height 34
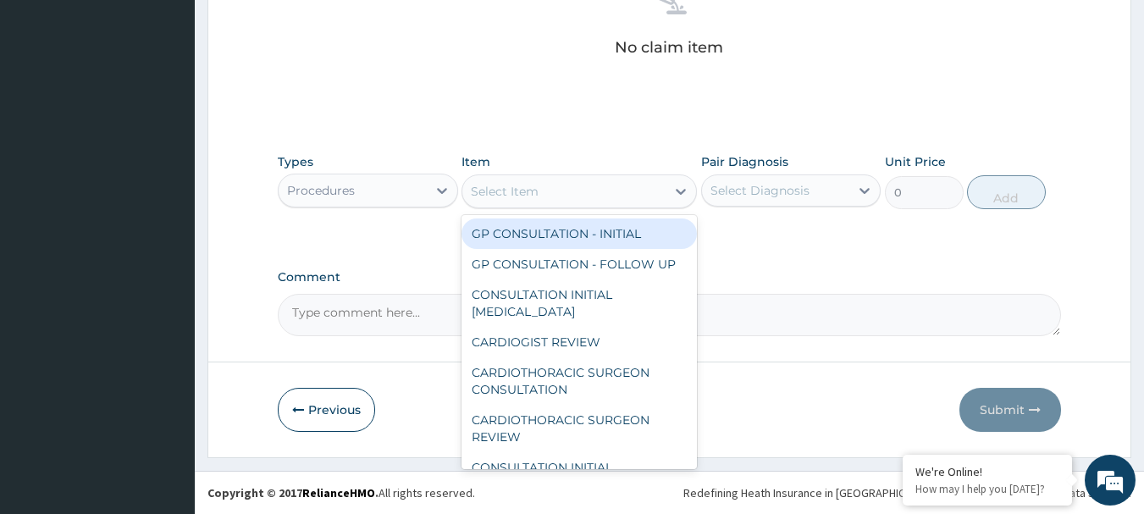
click at [584, 196] on div "Select Item" at bounding box center [563, 191] width 203 height 27
click at [586, 244] on div "GP CONSULTATION - INITIAL" at bounding box center [579, 234] width 235 height 30
type input "2000"
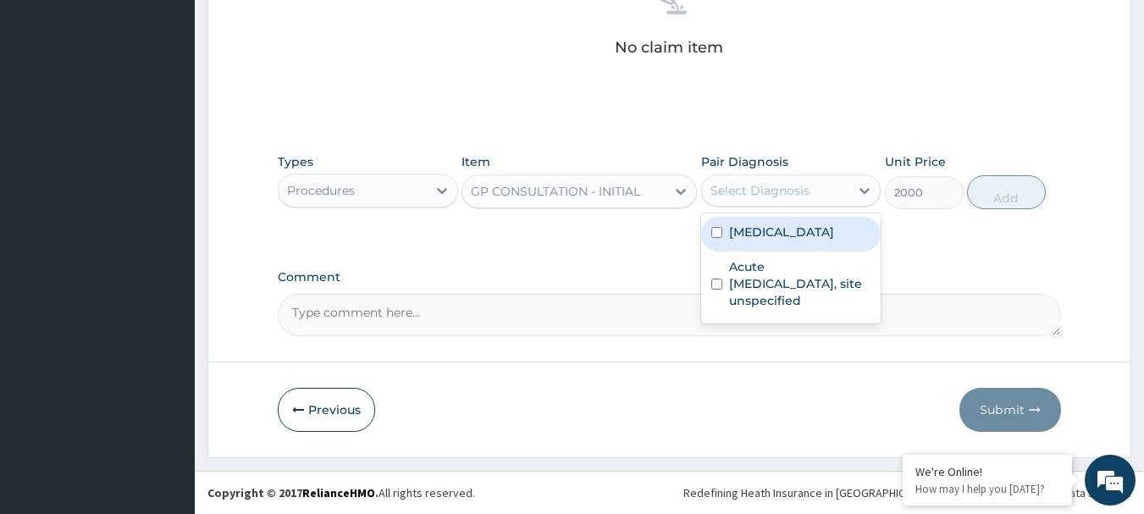
click at [748, 202] on div "Select Diagnosis" at bounding box center [776, 190] width 148 height 27
click at [755, 241] on label "Plasmodium malariae malaria without complication" at bounding box center [781, 232] width 105 height 17
checkbox input "true"
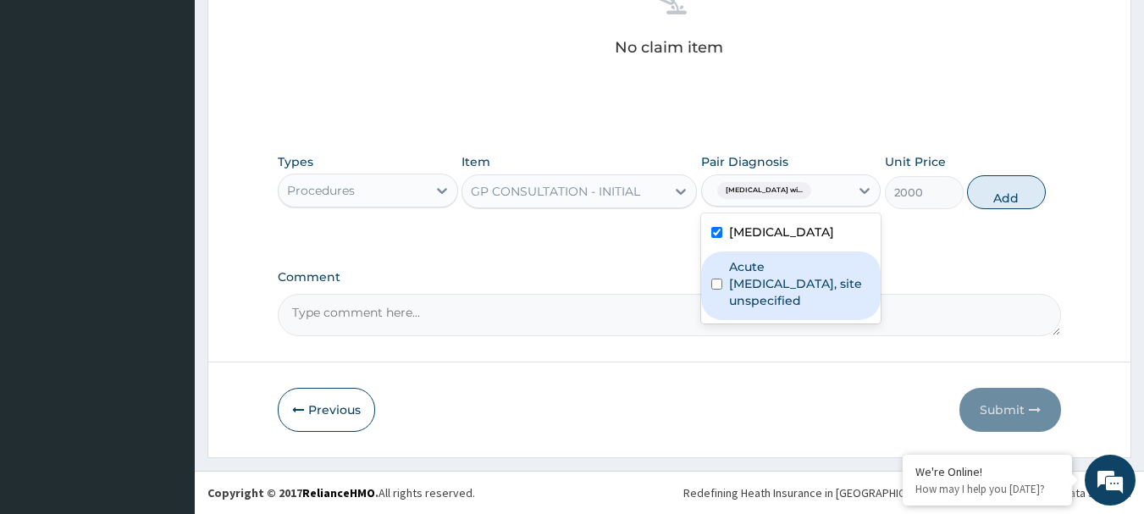
click at [759, 303] on label "Acute upper respiratory infection, site unspecified" at bounding box center [800, 283] width 142 height 51
checkbox input "true"
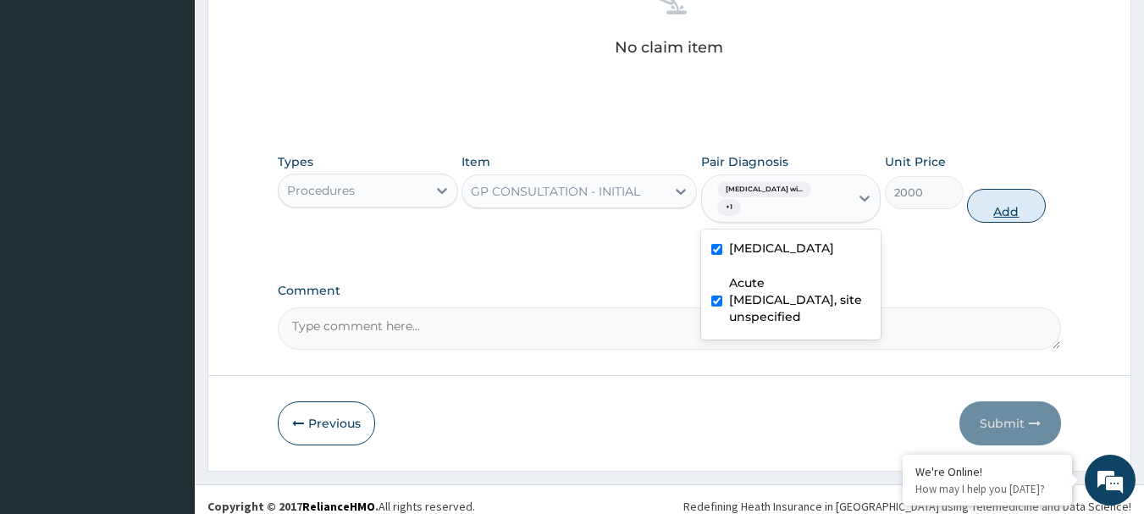
click at [1008, 217] on button "Add" at bounding box center [1006, 206] width 79 height 34
type input "0"
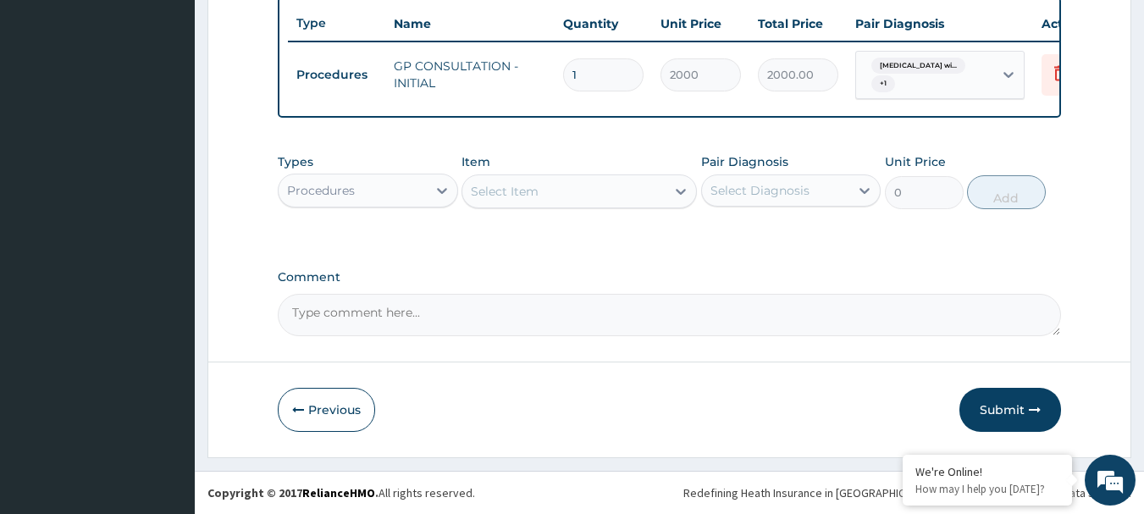
scroll to position [646, 0]
click at [373, 183] on div "Procedures" at bounding box center [353, 190] width 148 height 27
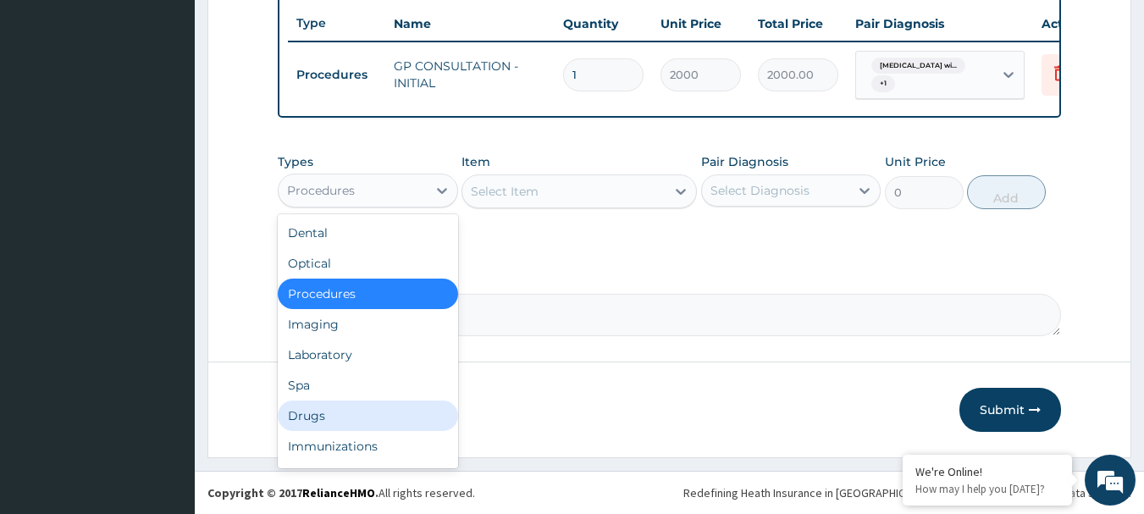
click at [337, 412] on div "Drugs" at bounding box center [368, 416] width 180 height 30
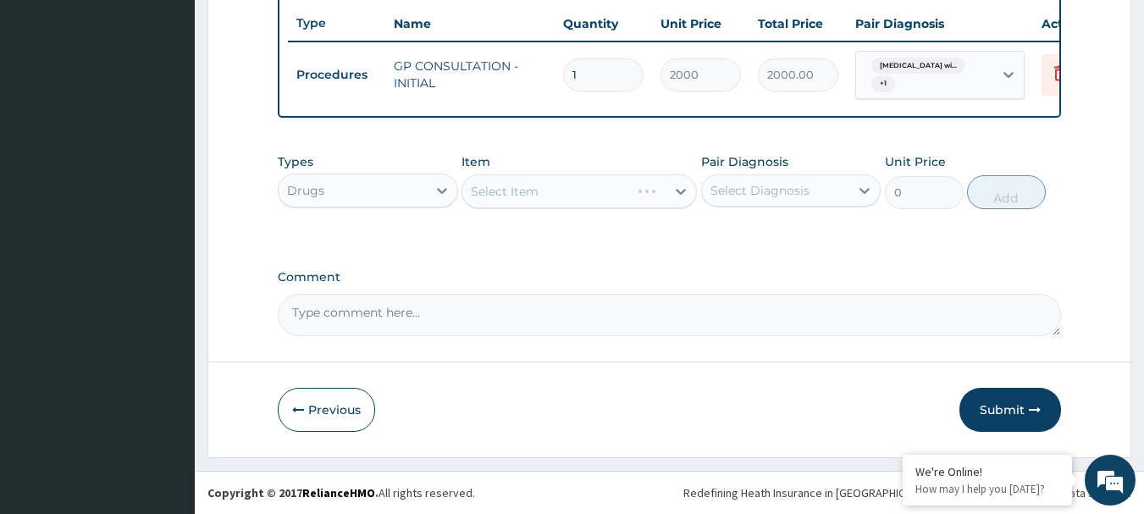
click at [520, 188] on div "Select Item" at bounding box center [579, 191] width 235 height 34
click at [612, 189] on div "Select Item" at bounding box center [579, 191] width 235 height 34
click at [600, 186] on div "Select Item" at bounding box center [579, 191] width 235 height 34
click at [600, 192] on div "Select Item" at bounding box center [563, 191] width 203 height 27
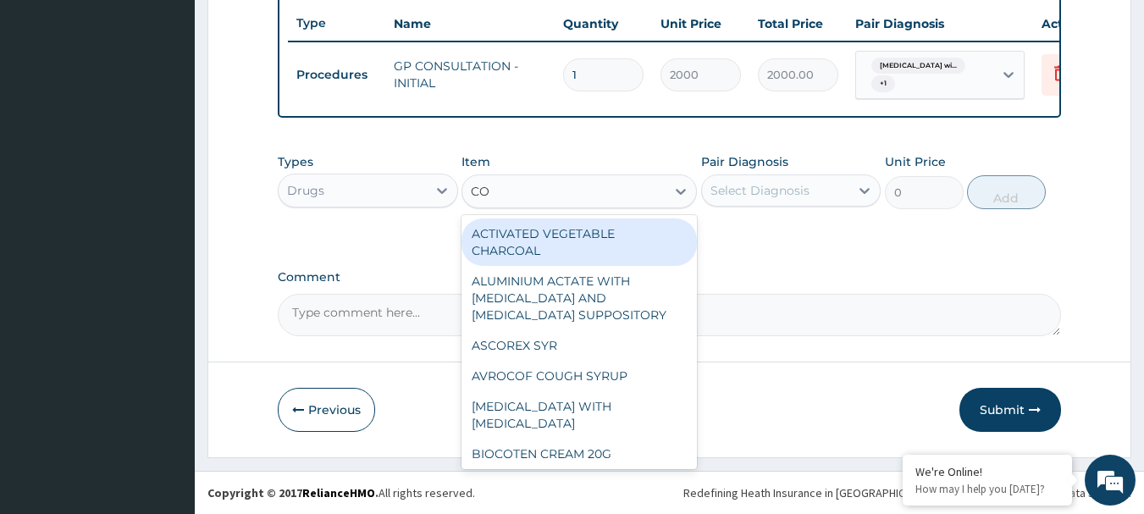
type input "COA"
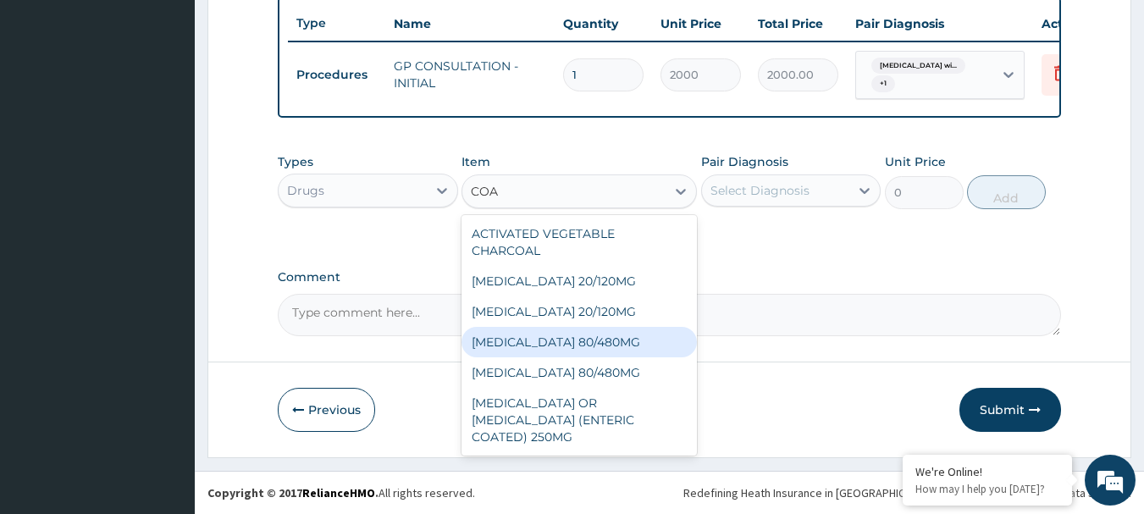
click at [565, 327] on div "COARTEM 80/480MG" at bounding box center [579, 342] width 235 height 30
type input "2500"
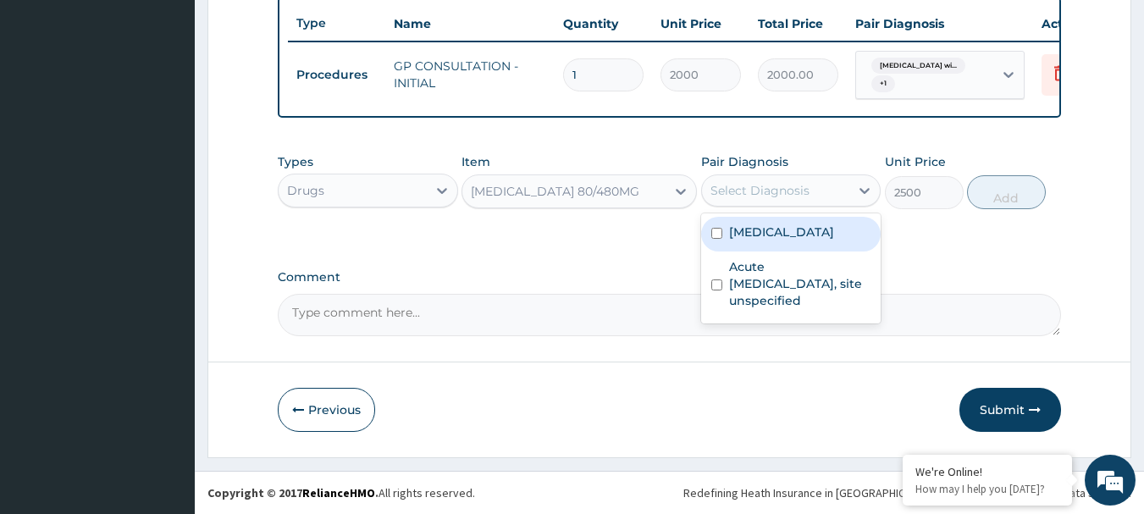
click at [772, 185] on div "Select Diagnosis" at bounding box center [760, 190] width 99 height 17
click at [781, 227] on label "Plasmodium malariae malaria without complication" at bounding box center [781, 232] width 105 height 17
checkbox input "true"
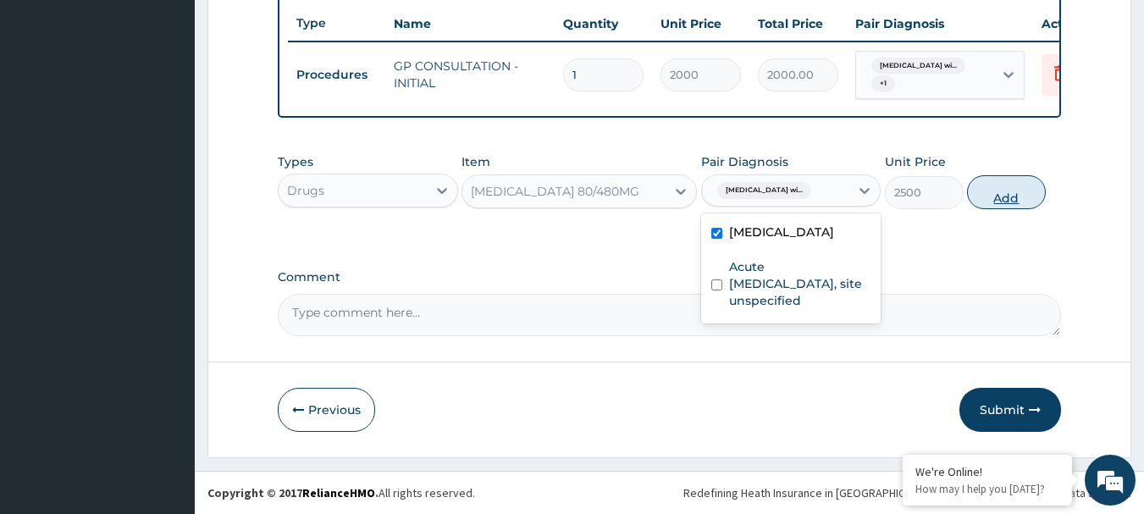
click at [1018, 195] on button "Add" at bounding box center [1006, 192] width 79 height 34
type input "0"
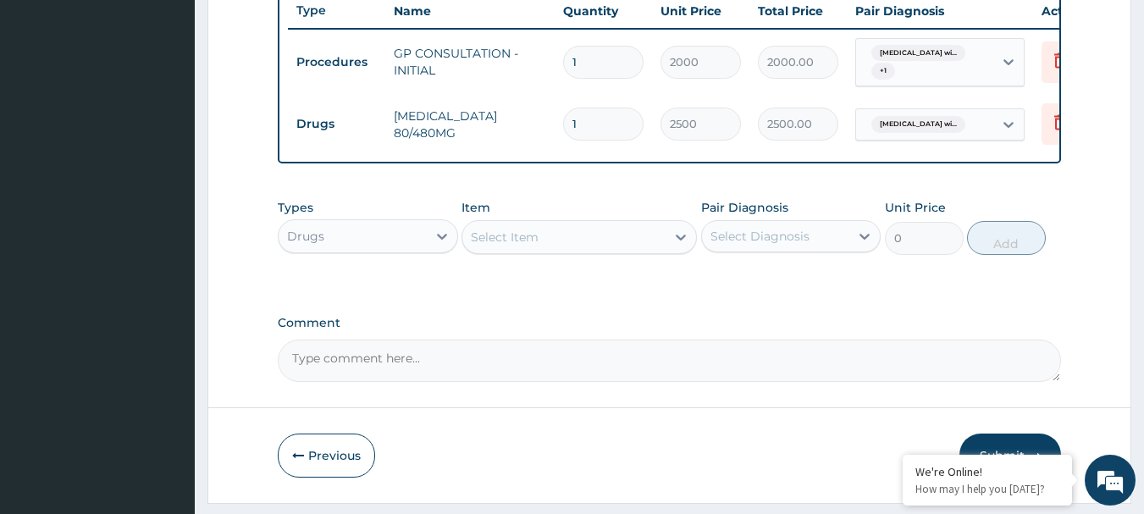
click at [559, 248] on div "Select Item" at bounding box center [563, 237] width 203 height 27
type input "AMOX"
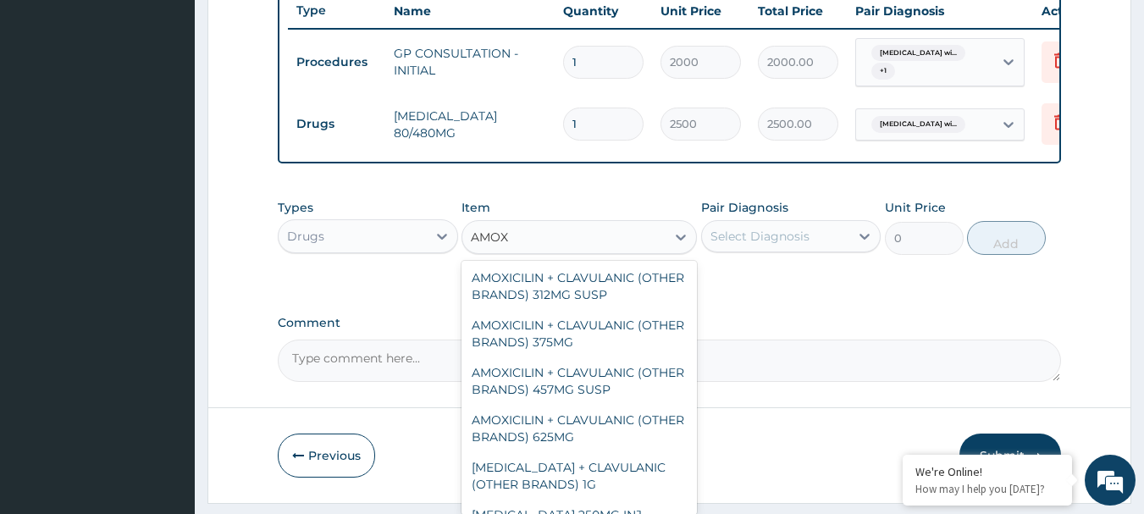
scroll to position [444, 0]
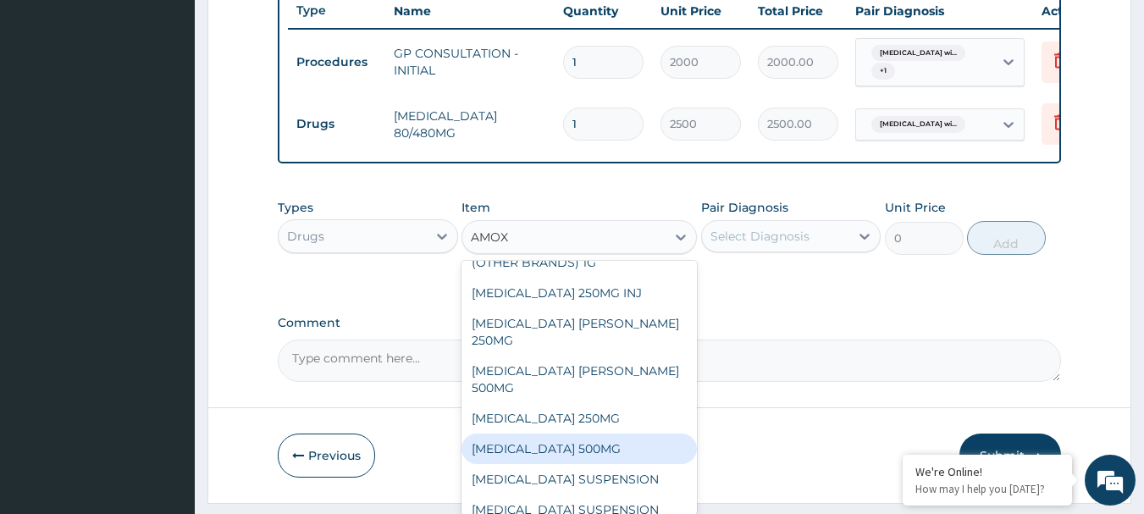
click at [637, 434] on div "AMOXYCILLIN 500MG" at bounding box center [579, 449] width 235 height 30
type input "60"
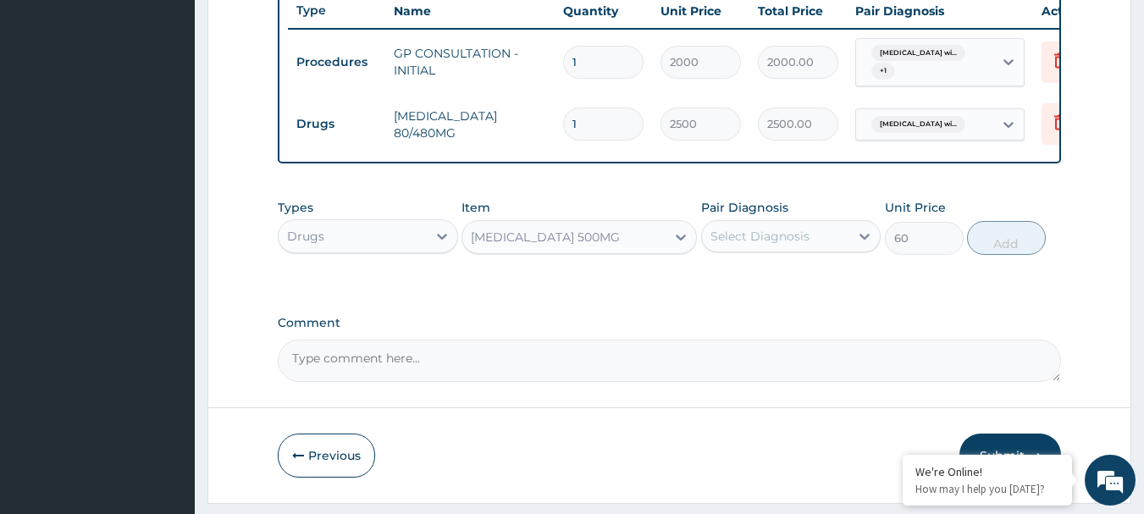
click at [761, 242] on div "Select Diagnosis" at bounding box center [760, 236] width 99 height 17
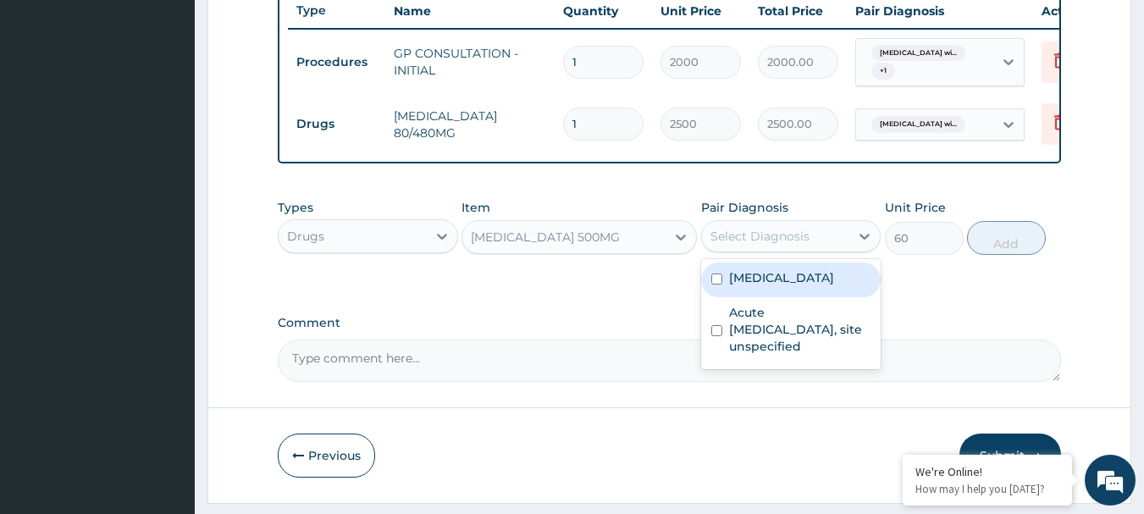
click at [777, 286] on label "Plasmodium malariae malaria without complication" at bounding box center [781, 277] width 105 height 17
checkbox input "true"
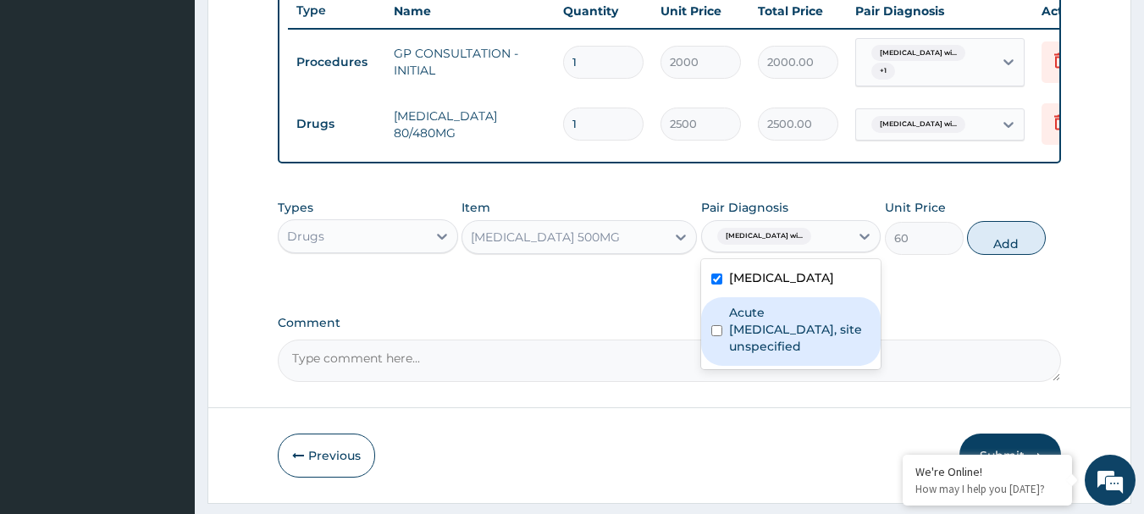
click at [772, 355] on label "Acute upper respiratory infection, site unspecified" at bounding box center [800, 329] width 142 height 51
checkbox input "true"
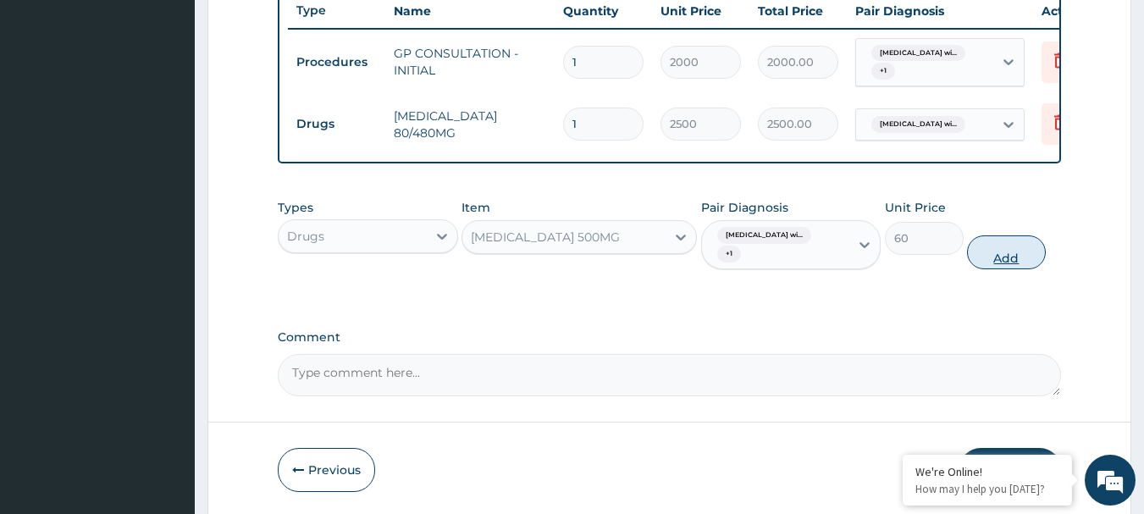
click at [998, 269] on button "Add" at bounding box center [1006, 252] width 79 height 34
type input "0"
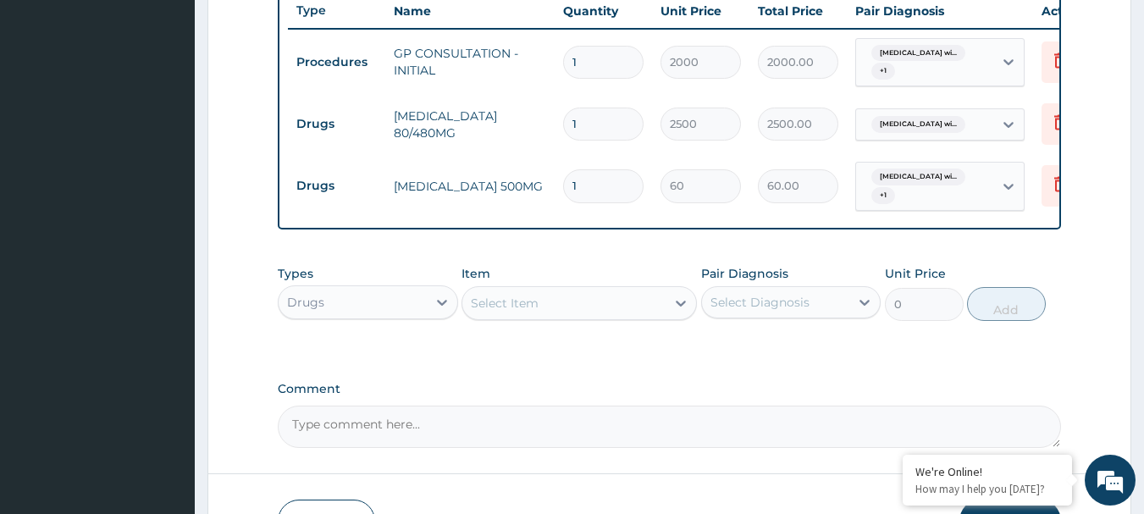
type input "15"
type input "900.00"
type input "15"
click at [582, 315] on div "Select Item" at bounding box center [563, 303] width 203 height 27
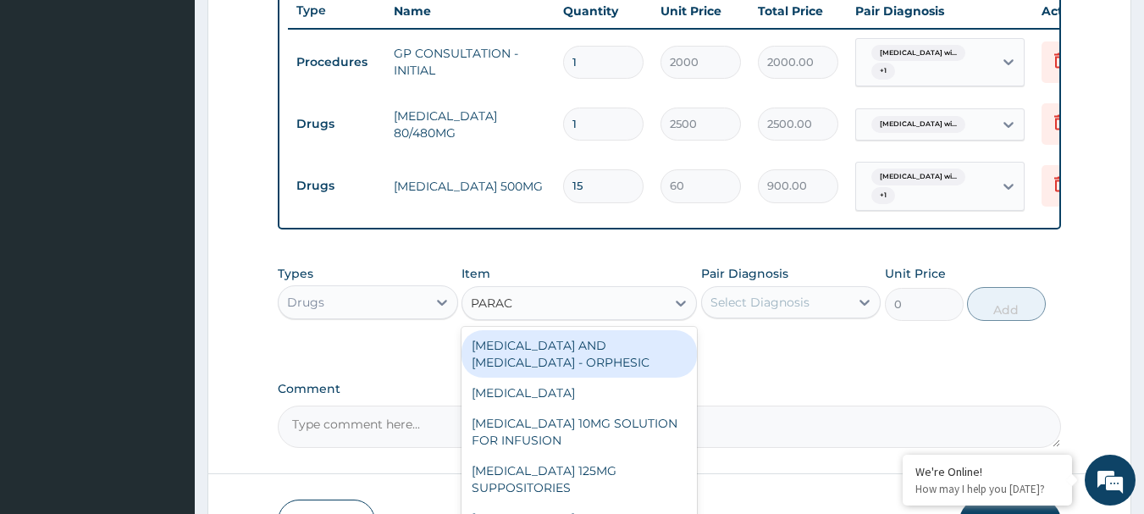
type input "PARACE"
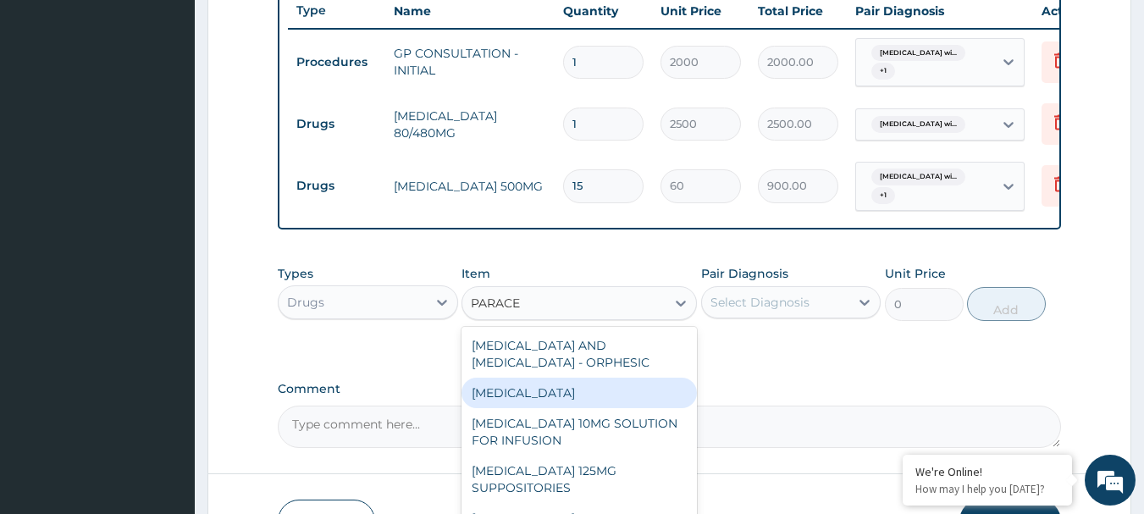
click at [602, 405] on div "PARACETAMOL" at bounding box center [579, 393] width 235 height 30
type input "15"
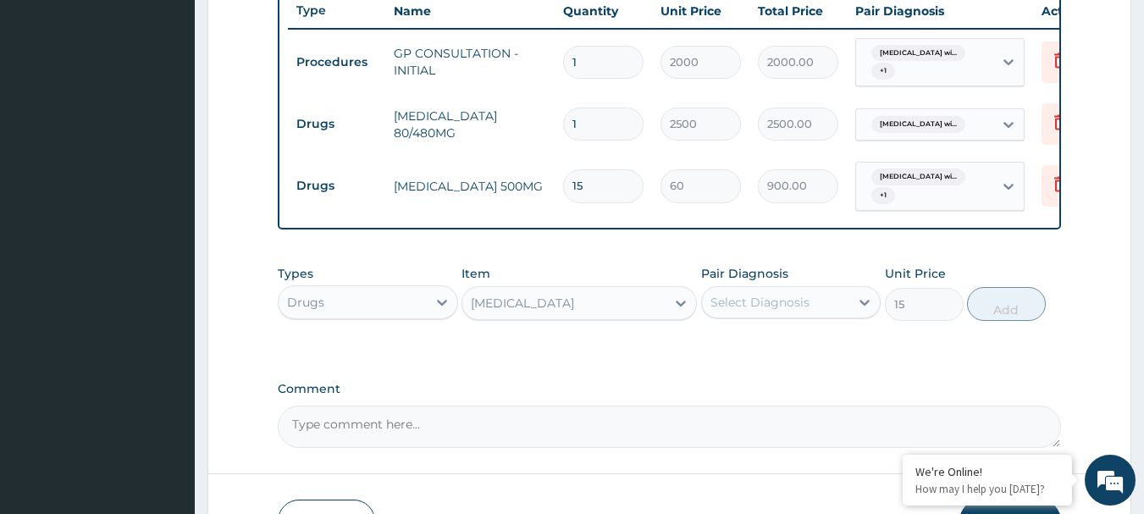
click at [799, 301] on div "Select Diagnosis" at bounding box center [776, 302] width 148 height 27
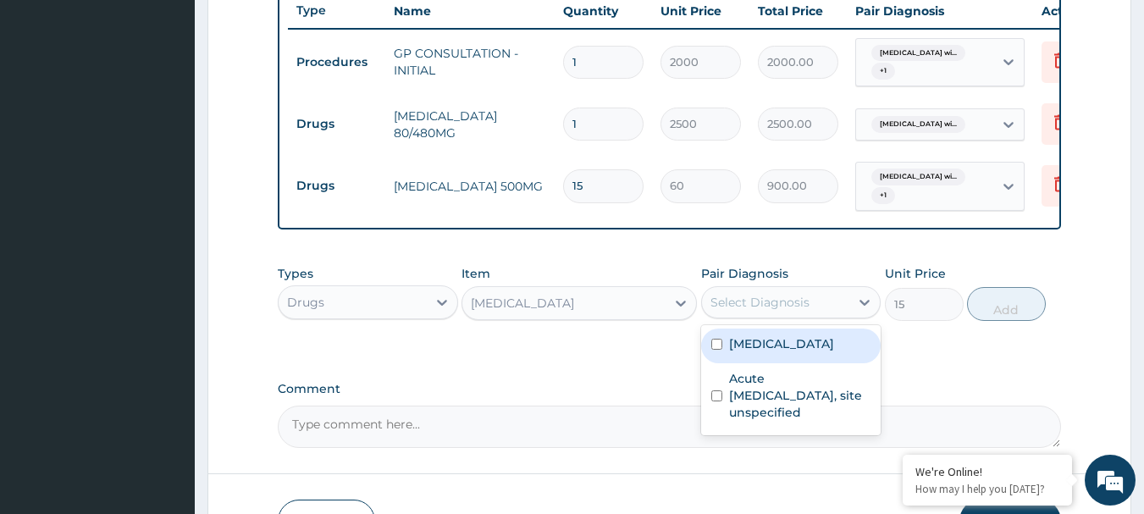
click at [800, 352] on label "Plasmodium malariae malaria without complication" at bounding box center [781, 343] width 105 height 17
checkbox input "true"
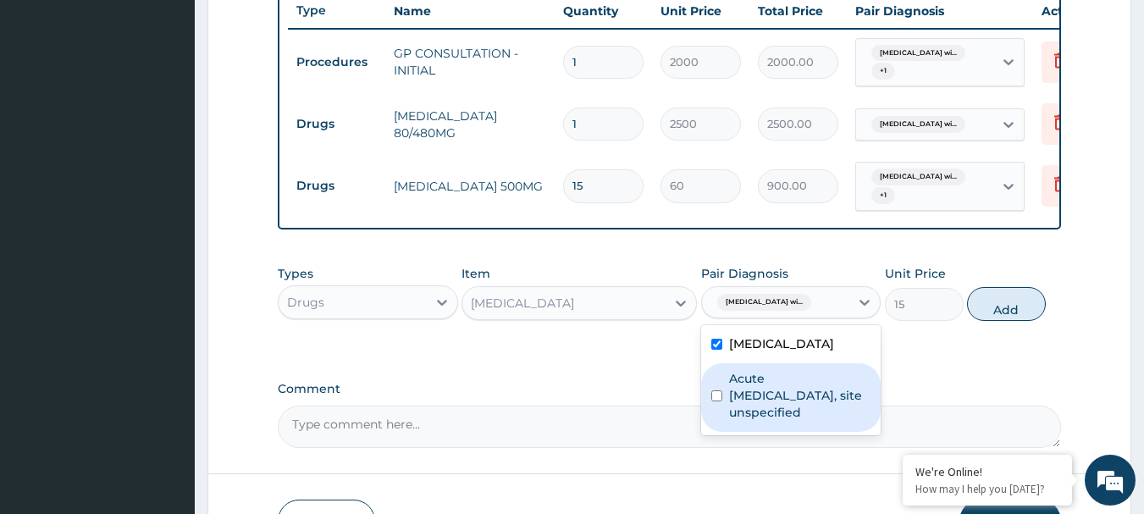
click at [811, 421] on label "Acute upper respiratory infection, site unspecified" at bounding box center [800, 395] width 142 height 51
checkbox input "true"
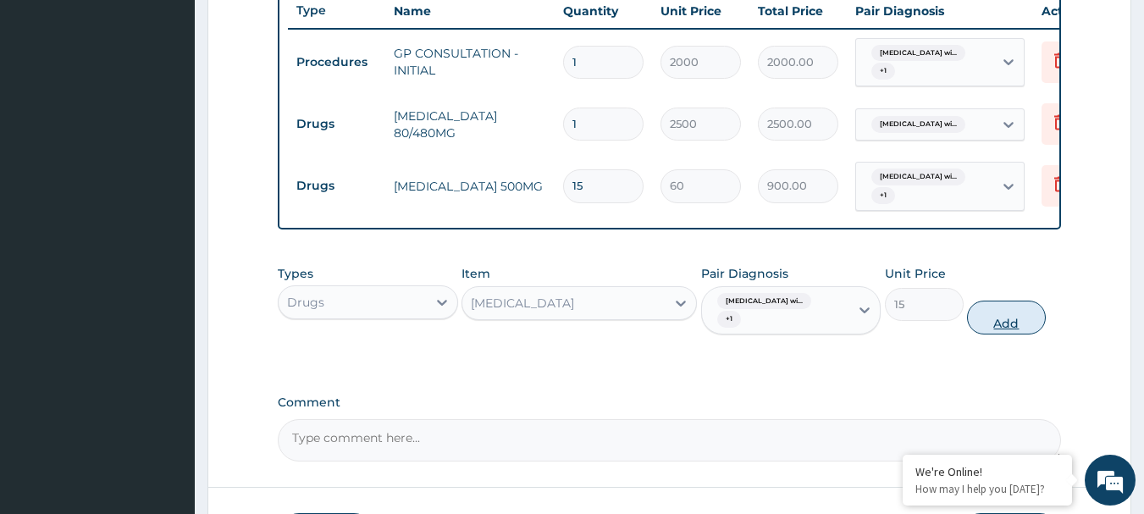
click at [1010, 335] on button "Add" at bounding box center [1006, 318] width 79 height 34
type input "0"
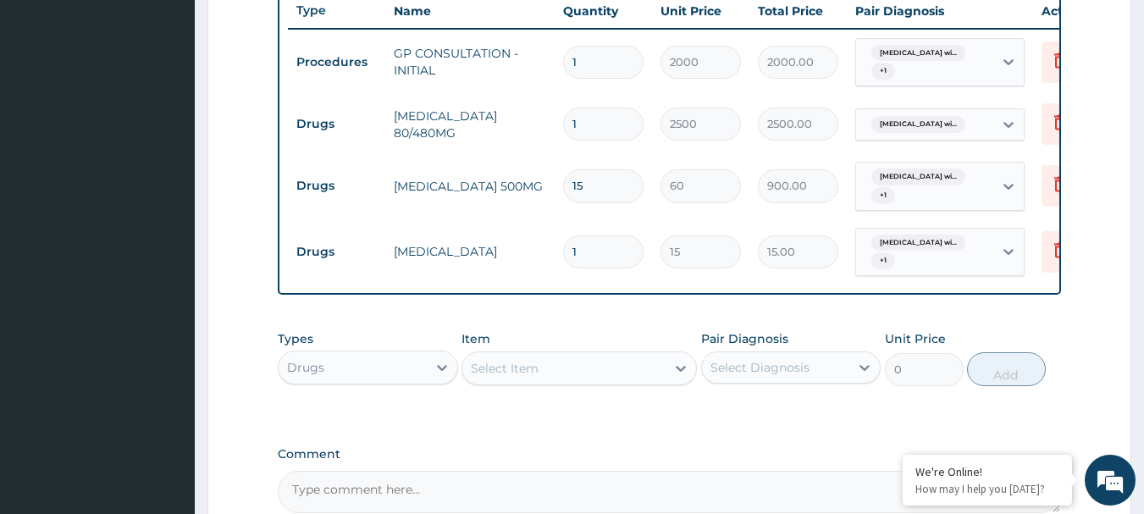
type input "18"
type input "270.00"
type input "18"
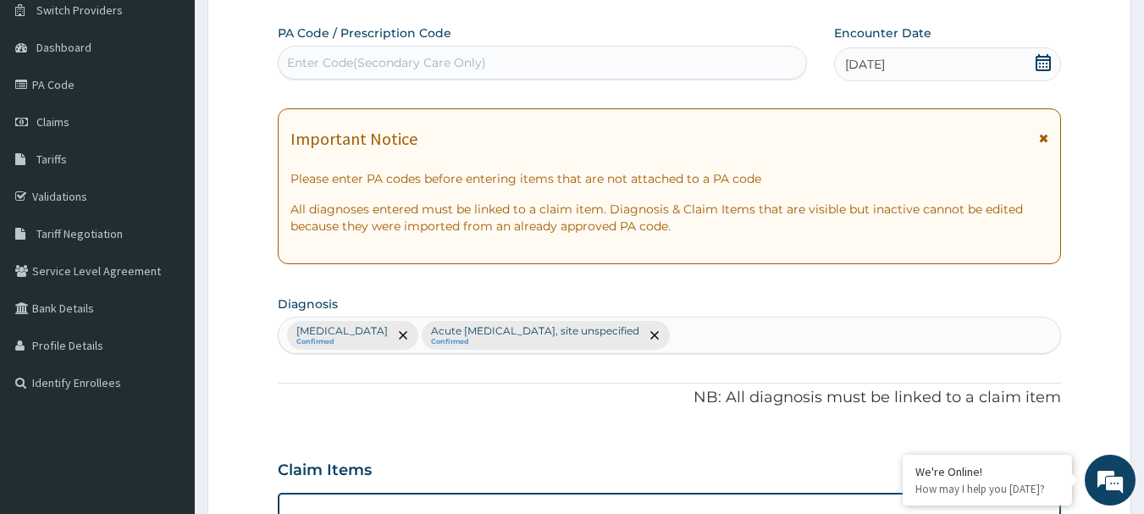
scroll to position [0, 0]
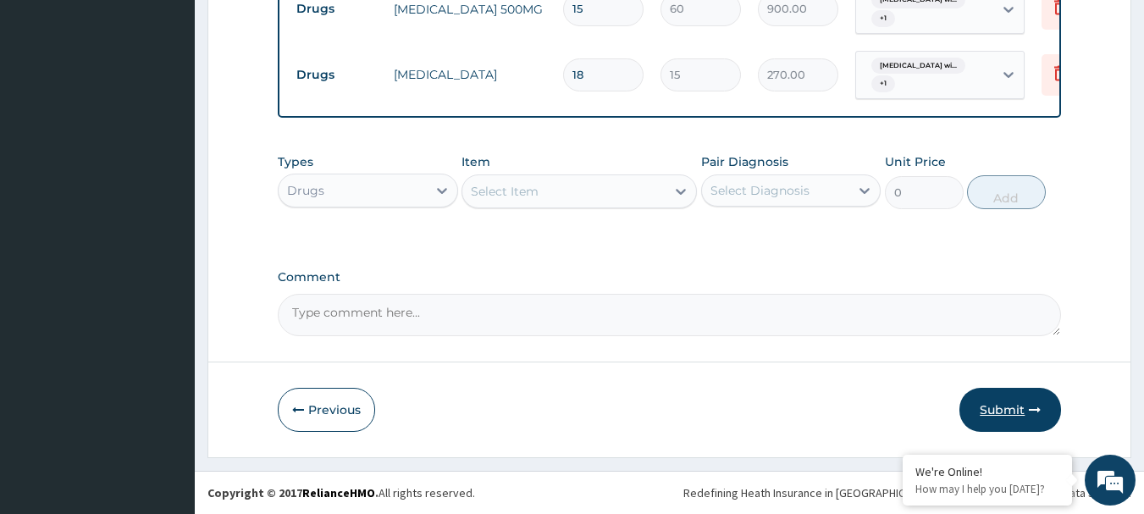
click at [1013, 419] on button "Submit" at bounding box center [1011, 410] width 102 height 44
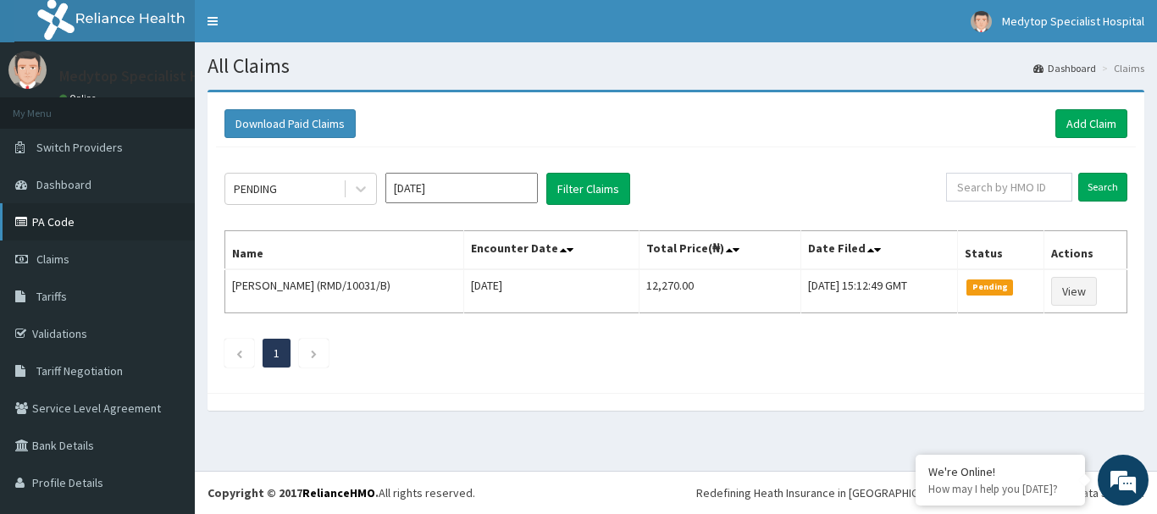
click at [75, 225] on link "PA Code" at bounding box center [97, 221] width 195 height 37
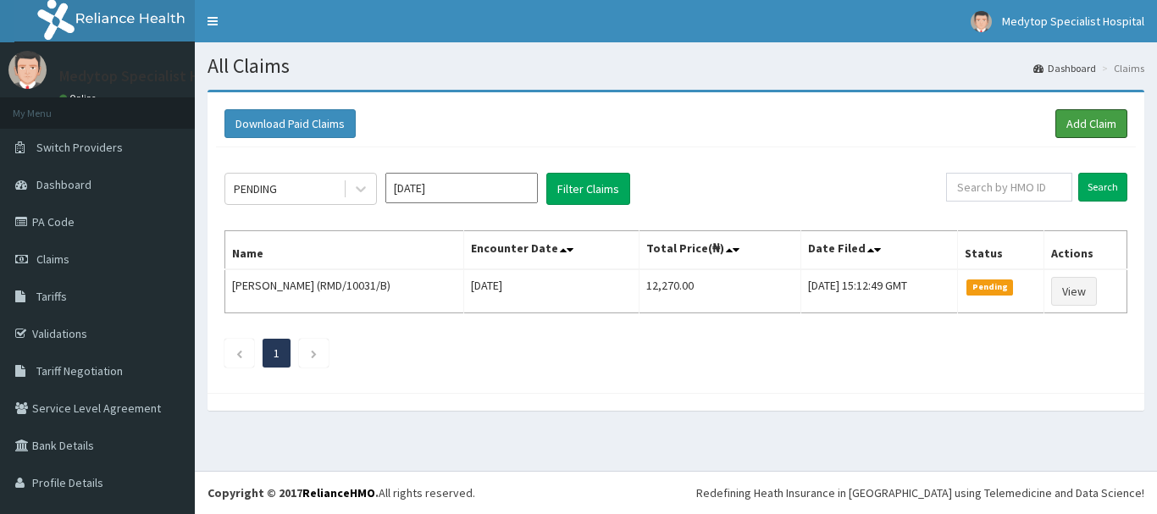
click at [1086, 124] on link "Add Claim" at bounding box center [1091, 123] width 72 height 29
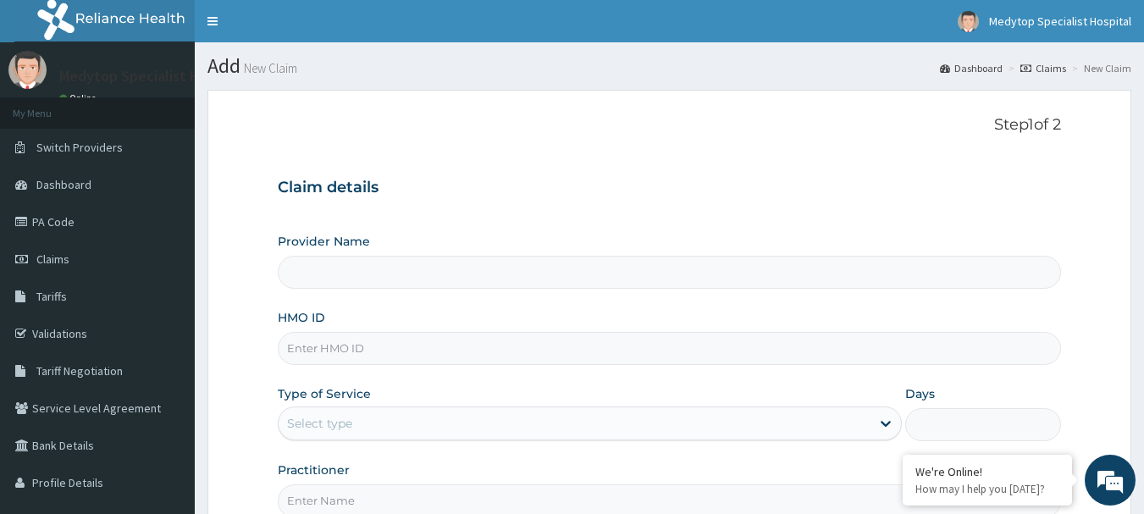
click at [345, 348] on input "HMO ID" at bounding box center [670, 348] width 784 height 33
paste input "RMD/10045/A"
type input "RMD/10045/A"
type input "MEDYTOP SPECIALIST HOSPITAL"
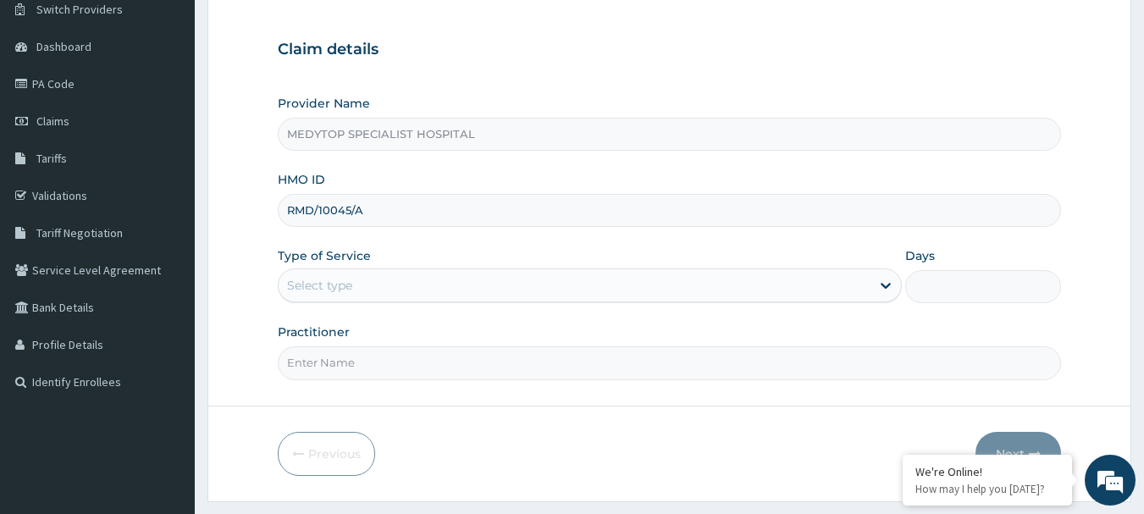
scroll to position [182, 0]
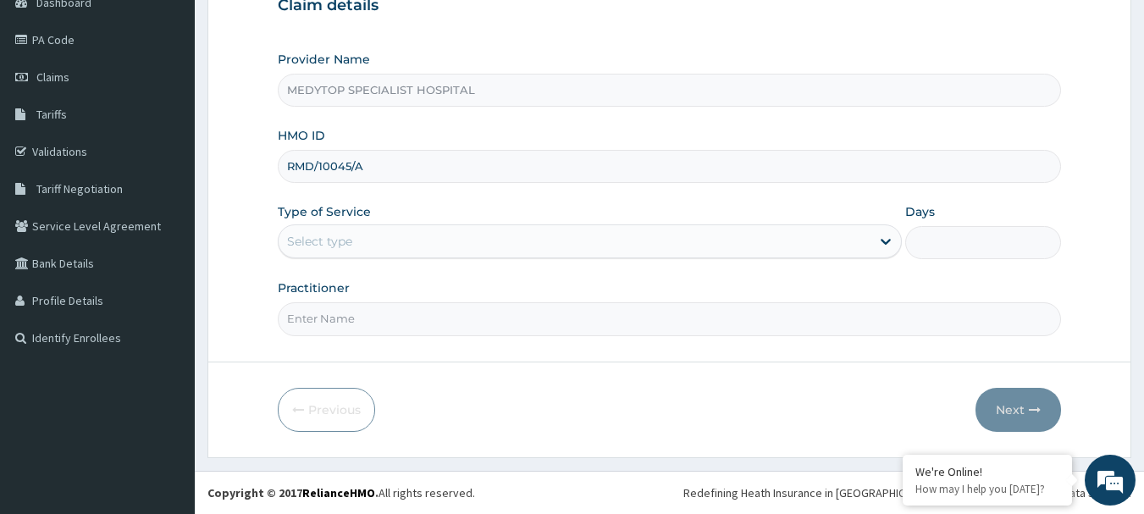
type input "RMD/10045/A"
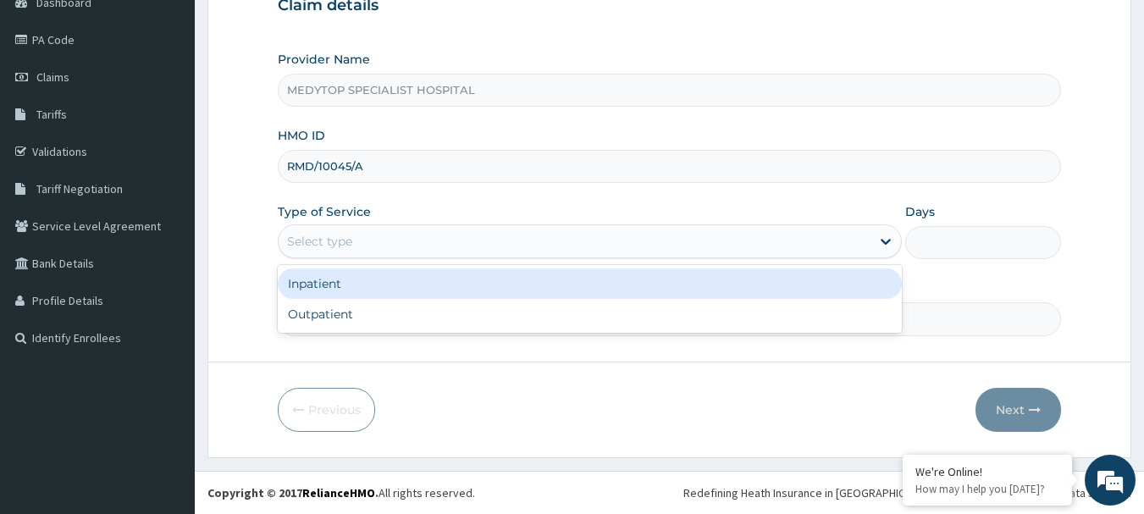
click at [409, 243] on div "Select type" at bounding box center [575, 241] width 592 height 27
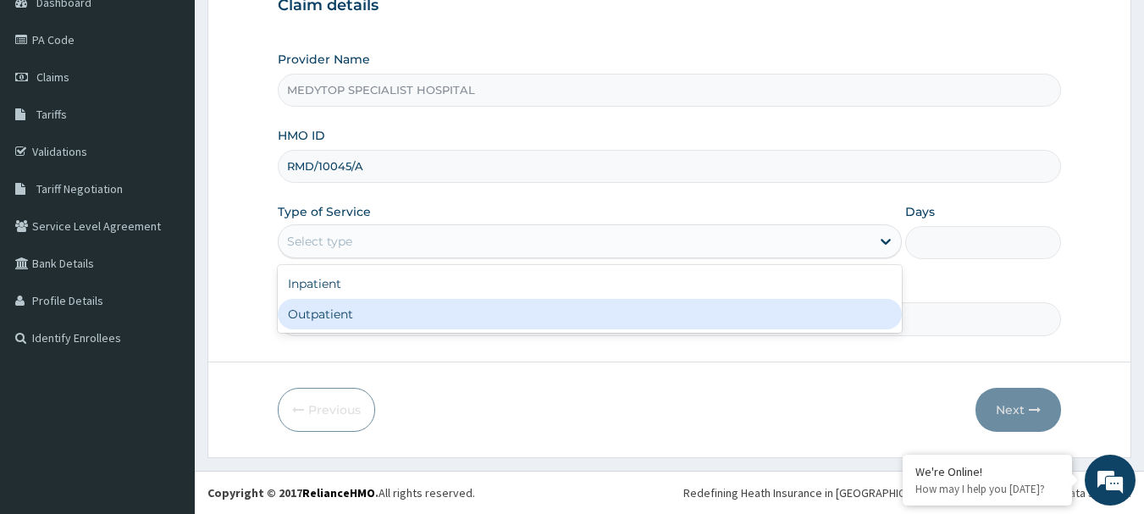
click at [391, 312] on div "Outpatient" at bounding box center [590, 314] width 624 height 30
type input "1"
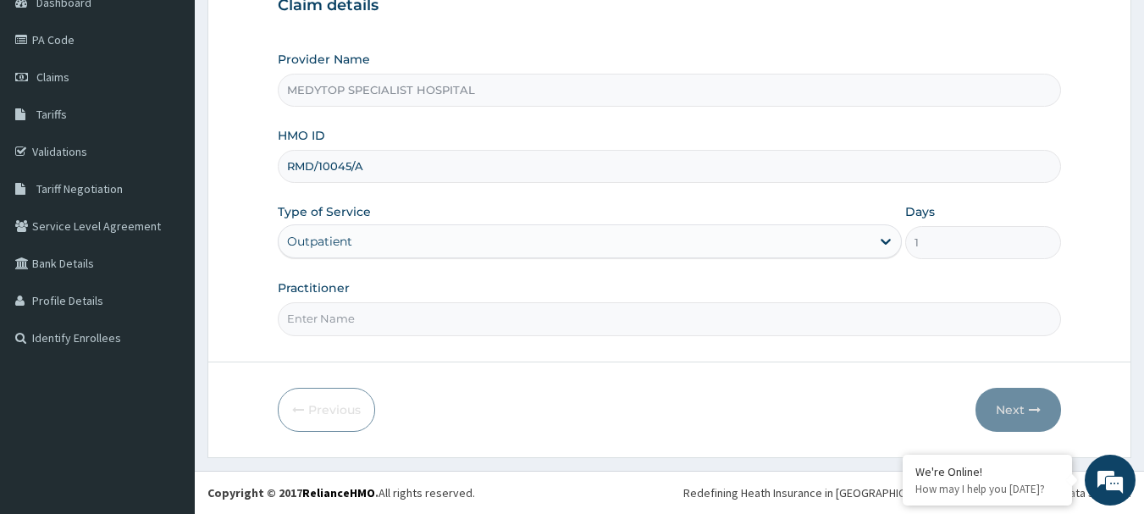
scroll to position [0, 0]
click at [417, 307] on input "Practitioner" at bounding box center [670, 318] width 784 height 33
type input "PROF ODUSOGA"
click at [1001, 413] on button "Next" at bounding box center [1019, 410] width 86 height 44
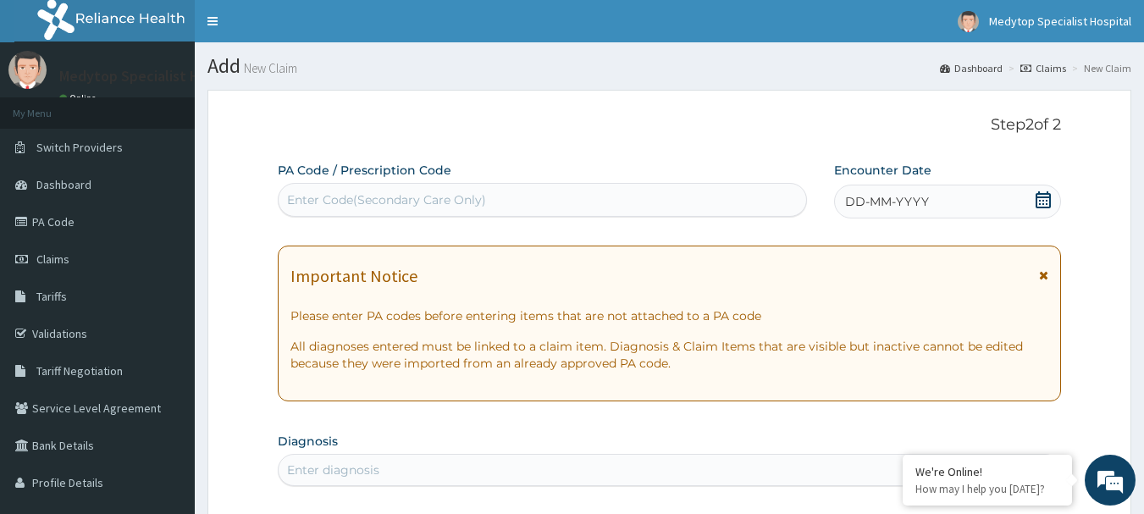
click at [417, 190] on div "Enter Code(Secondary Care Only)" at bounding box center [543, 199] width 528 height 27
paste input "PA/69E7AC"
type input "PA/69E7AC"
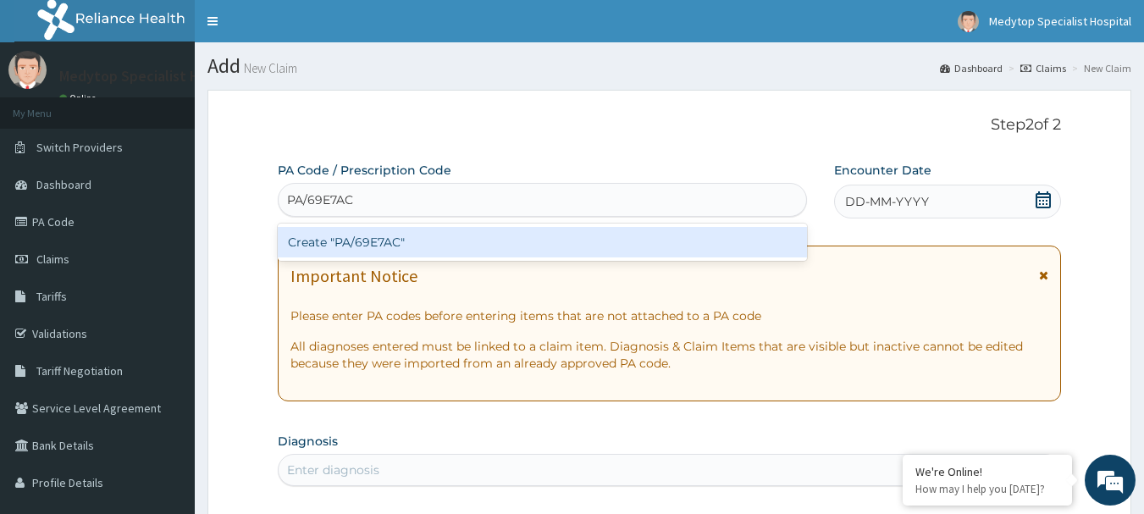
click at [426, 236] on div "Create "PA/69E7AC"" at bounding box center [543, 242] width 530 height 30
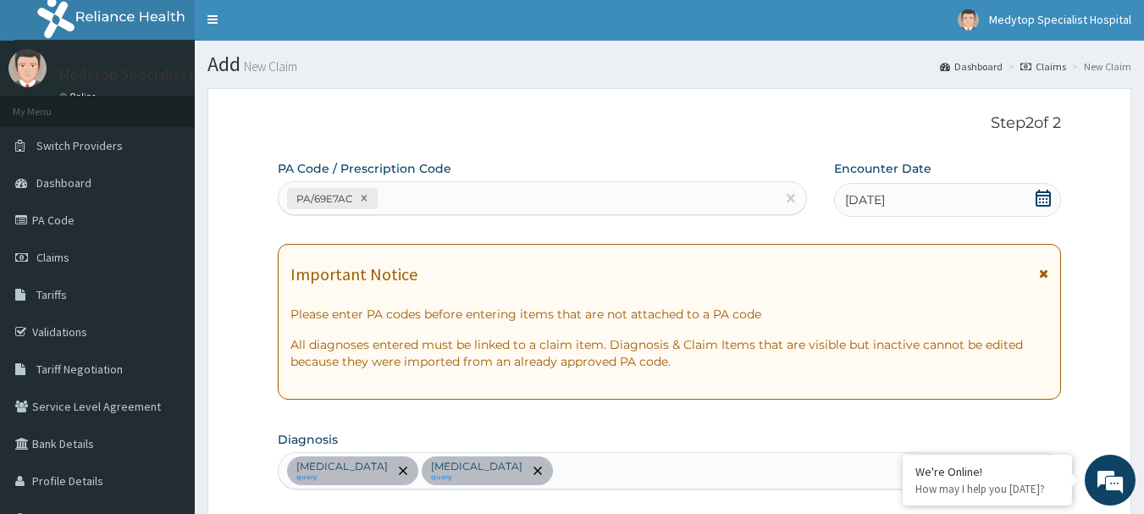
scroll to position [451, 0]
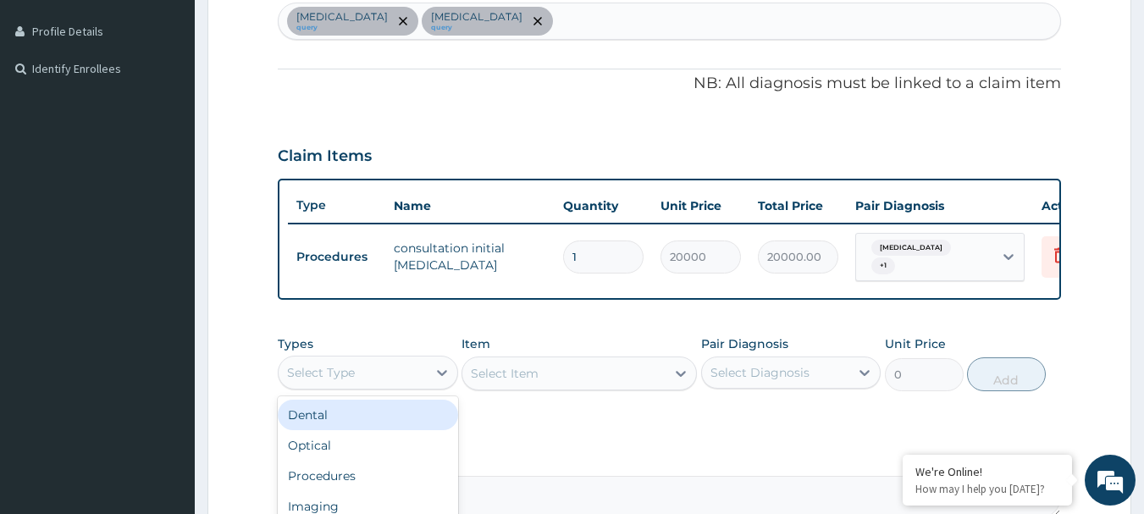
click at [389, 386] on div "Select Type" at bounding box center [353, 372] width 148 height 27
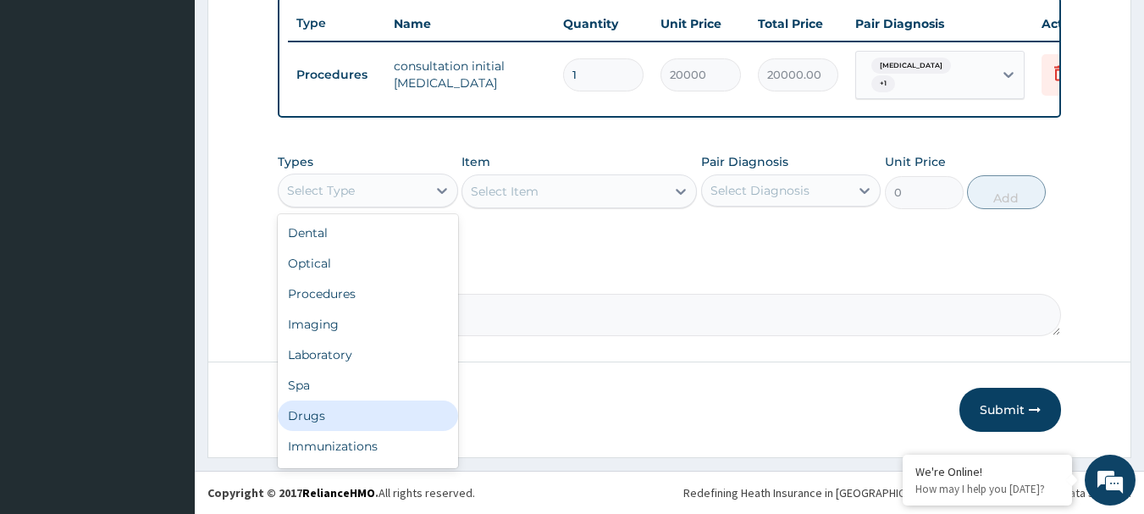
click at [346, 427] on div "Drugs" at bounding box center [368, 416] width 180 height 30
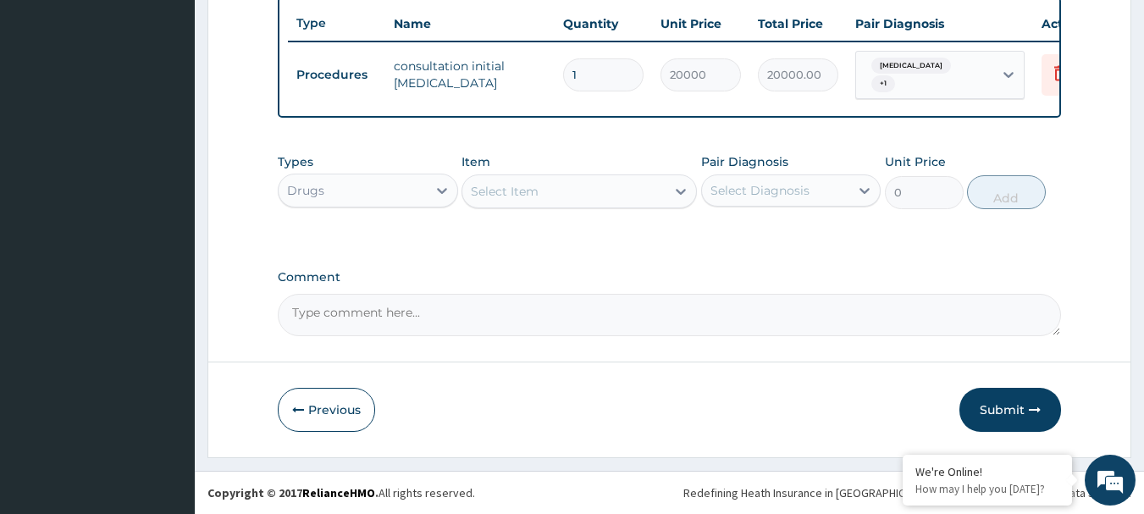
click at [563, 187] on div "Select Item" at bounding box center [563, 191] width 203 height 27
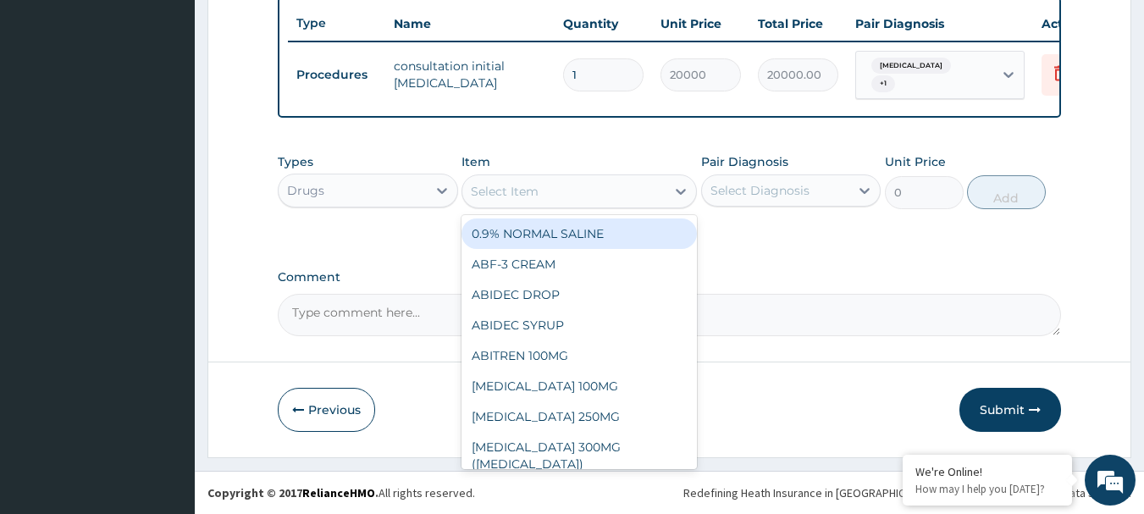
paste input "METRONIDAZOLE"
type input "METRONIDAZOLE"
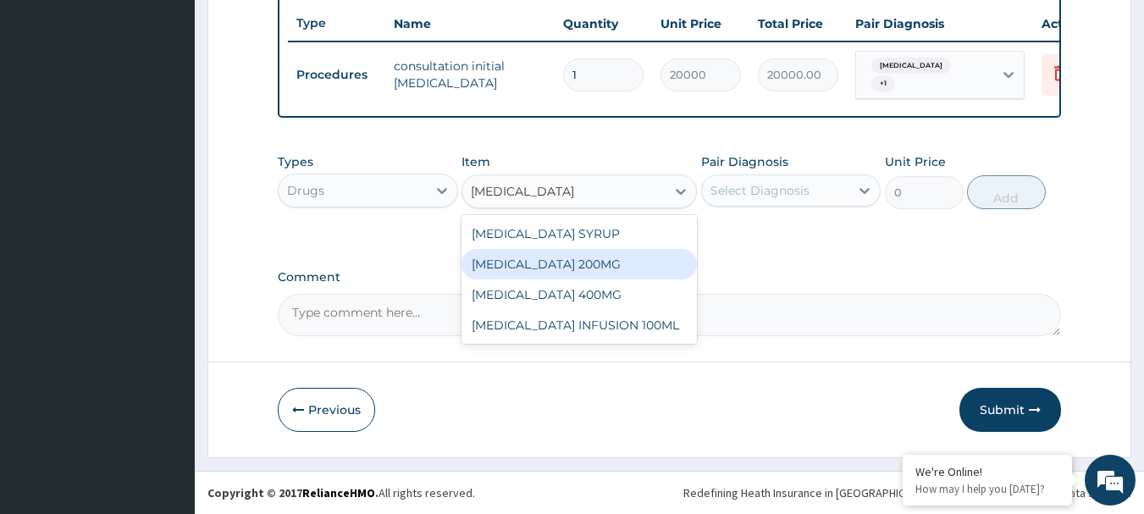
click at [552, 270] on div "METRONIDAZOLE 200MG" at bounding box center [579, 264] width 235 height 30
type input "30"
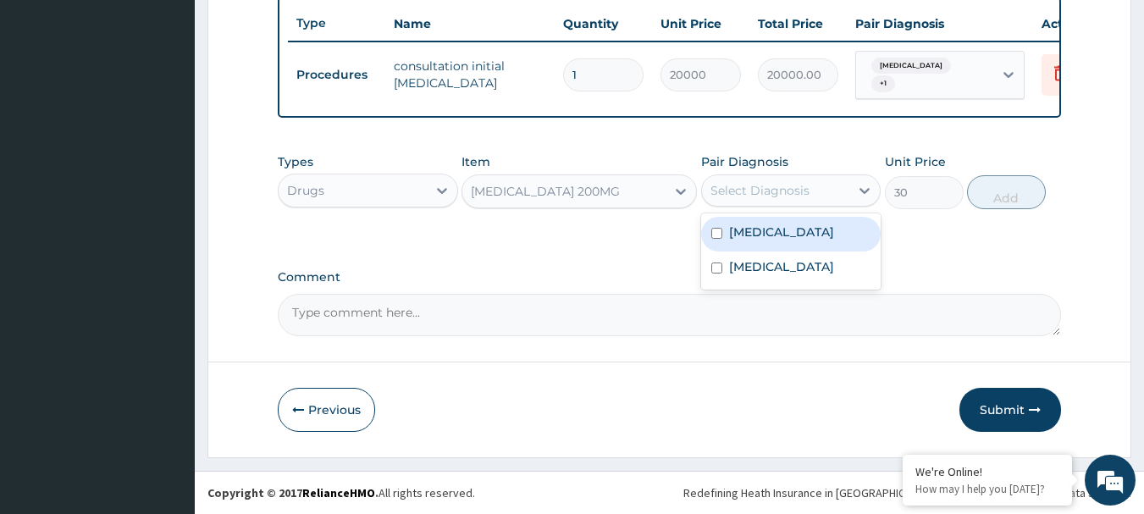
click at [815, 187] on div "Select Diagnosis" at bounding box center [776, 190] width 148 height 27
click at [815, 226] on label "Hyperplasia of prostate" at bounding box center [781, 232] width 105 height 17
checkbox input "true"
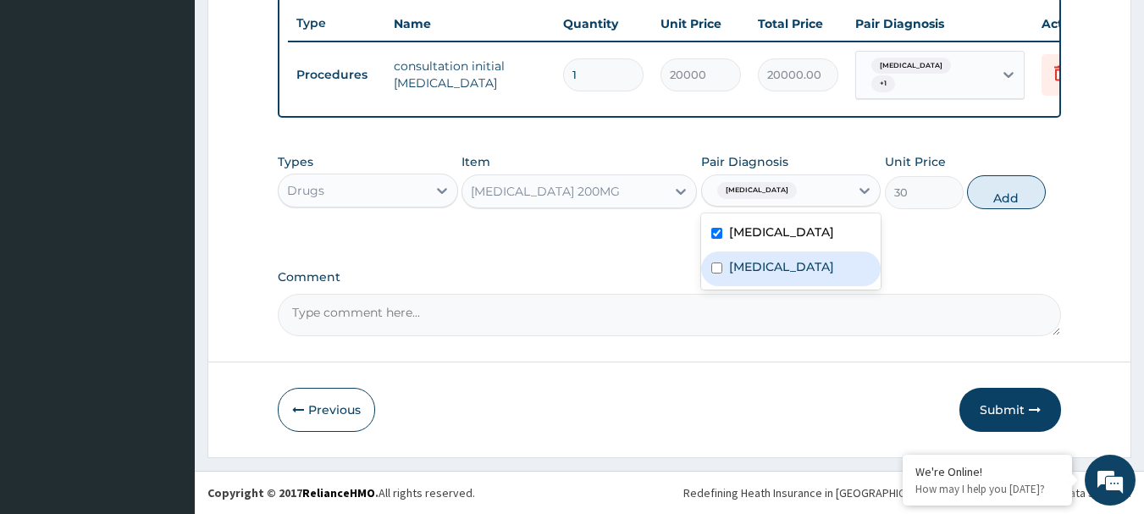
click at [816, 269] on label "Other chronic cystitis" at bounding box center [781, 266] width 105 height 17
checkbox input "true"
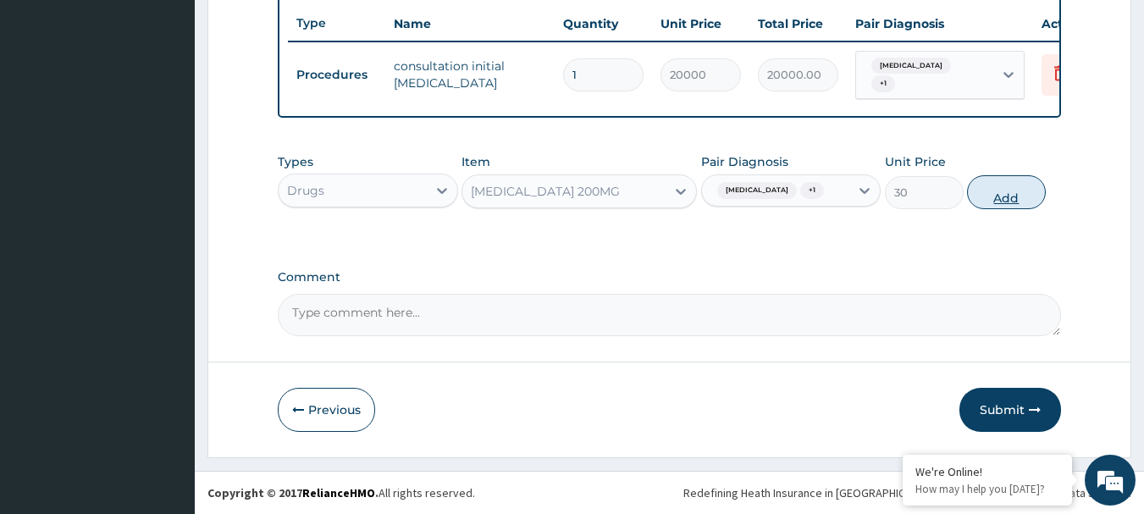
click at [1000, 209] on button "Add" at bounding box center [1006, 192] width 79 height 34
type input "0"
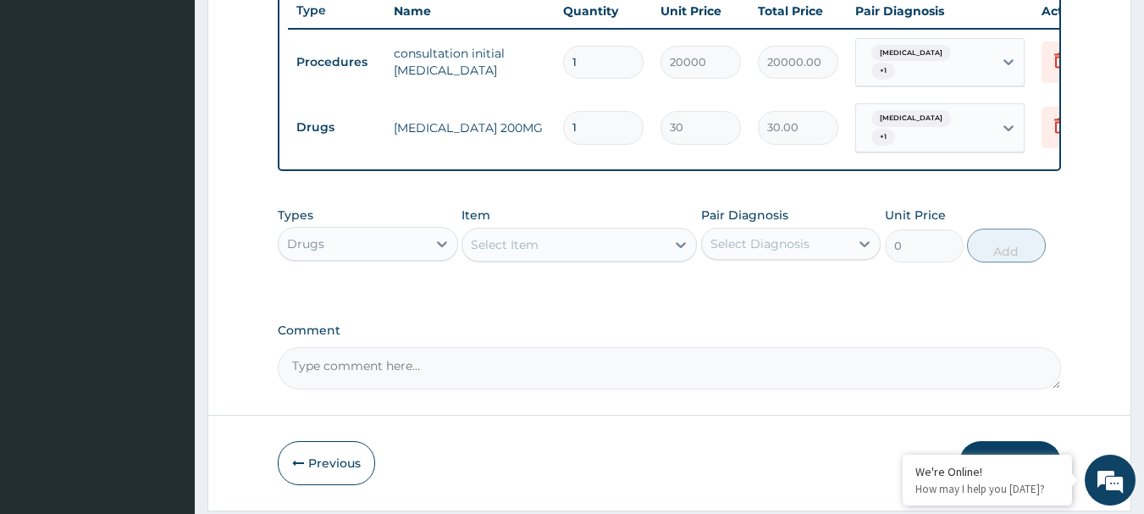
type input "0.00"
type input "3"
type input "90.00"
type input "30"
type input "900.00"
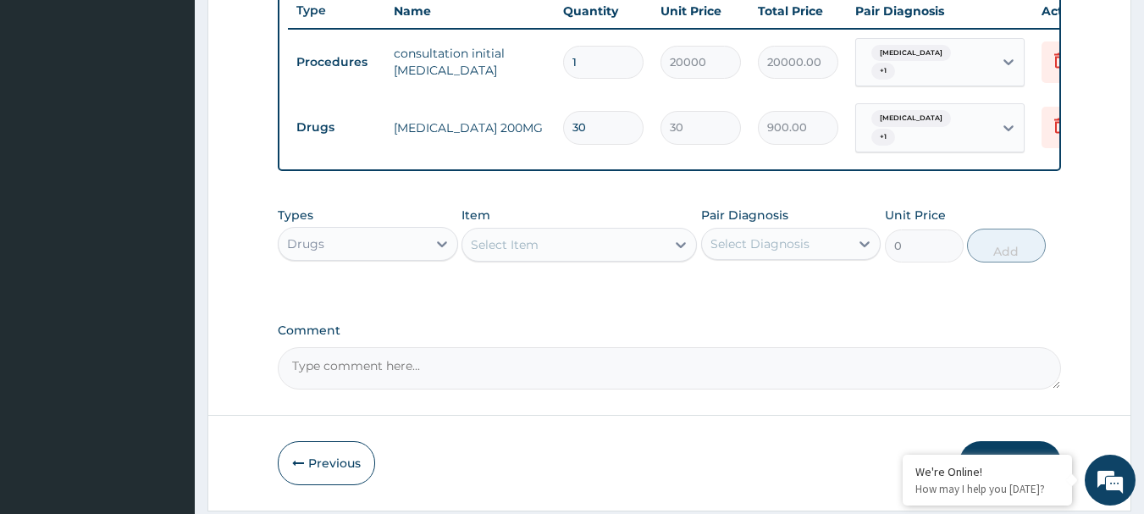
type input "30"
click at [572, 256] on div "Select Item" at bounding box center [563, 244] width 203 height 27
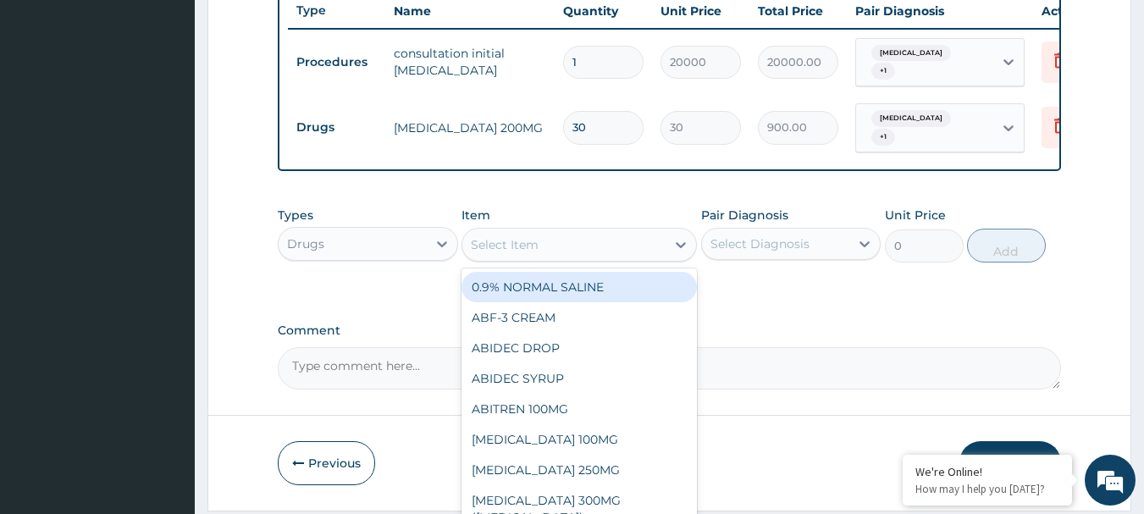
paste input "NITROFURANTOIN"
type input "NITROFURANTOIN"
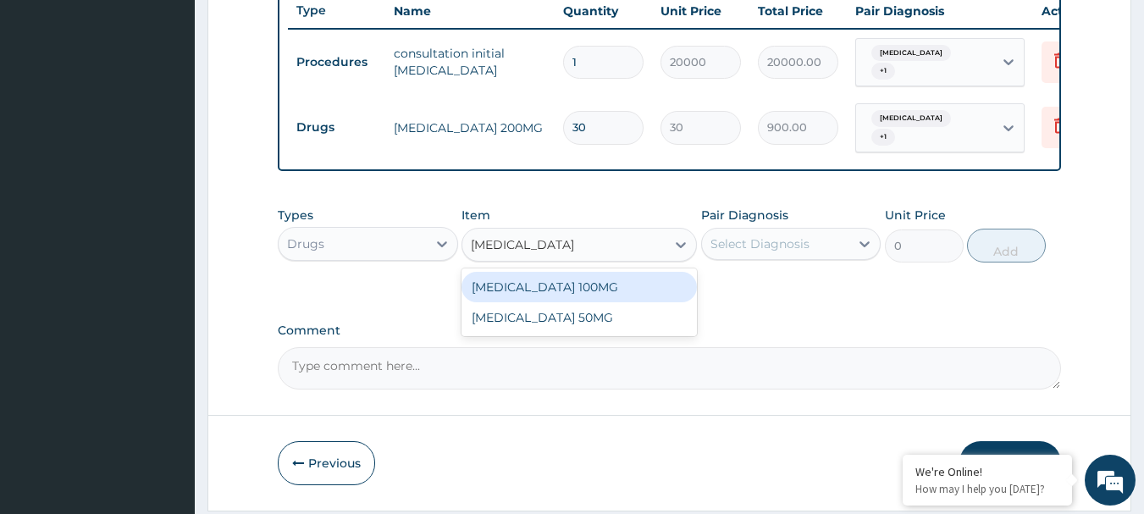
click at [601, 302] on div "NITROFURANTOIN 100MG" at bounding box center [579, 287] width 235 height 30
type input "120"
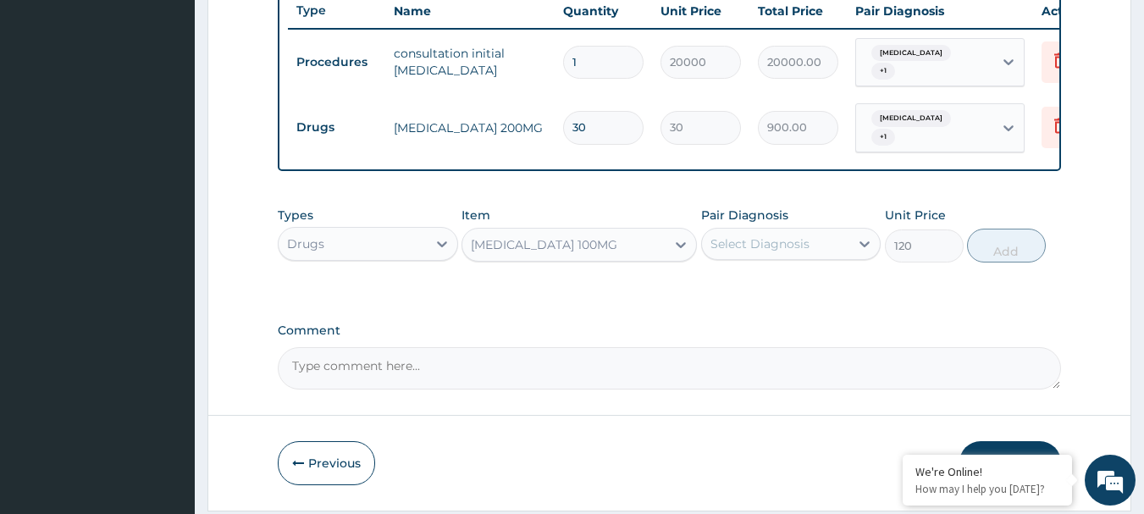
click at [767, 252] on div "Select Diagnosis" at bounding box center [760, 243] width 99 height 17
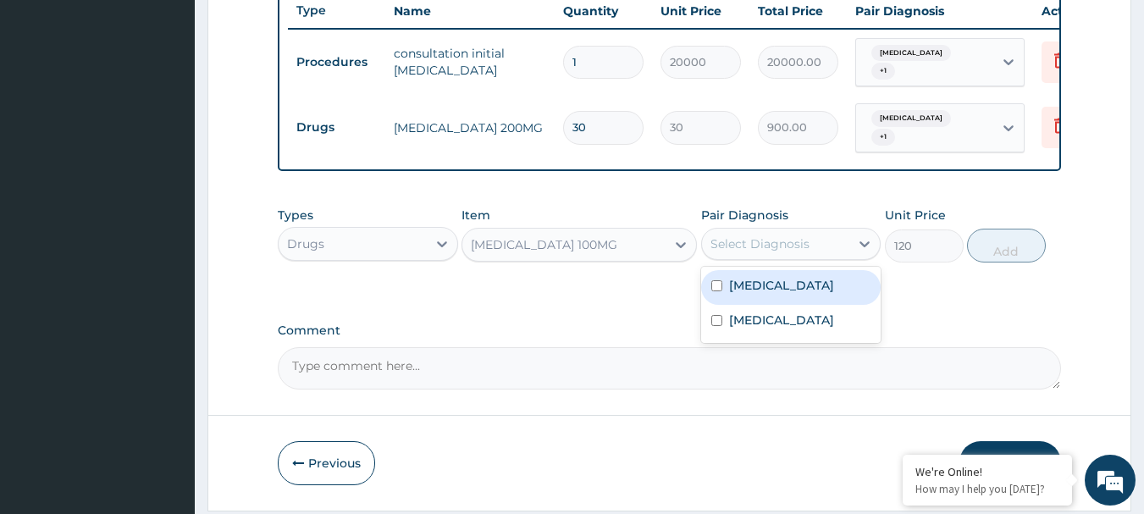
click at [783, 294] on label "Hyperplasia of prostate" at bounding box center [781, 285] width 105 height 17
checkbox input "true"
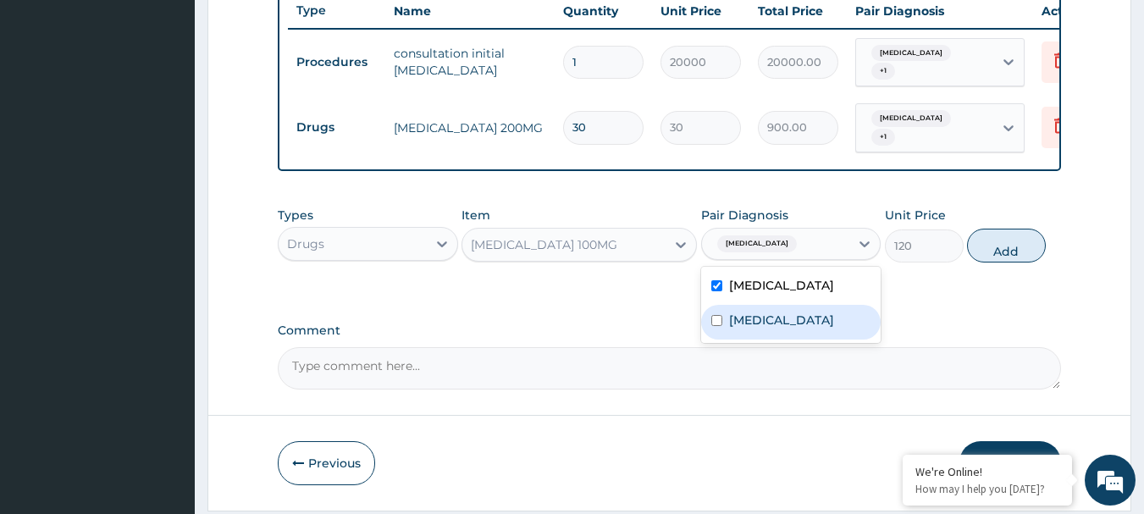
click at [788, 323] on div "Other chronic cystitis" at bounding box center [791, 322] width 180 height 35
checkbox input "true"
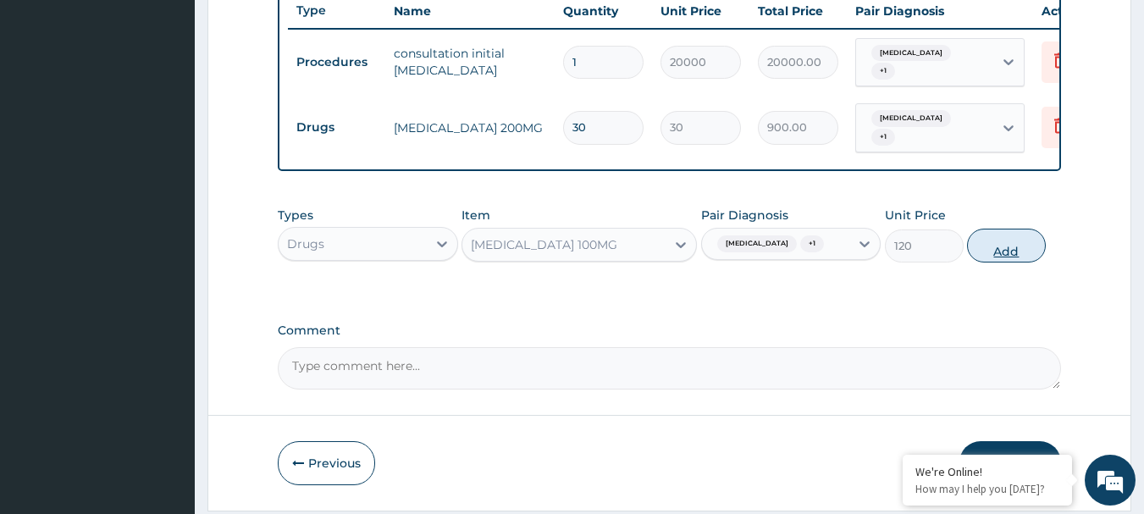
click at [1026, 263] on button "Add" at bounding box center [1006, 246] width 79 height 34
type input "0"
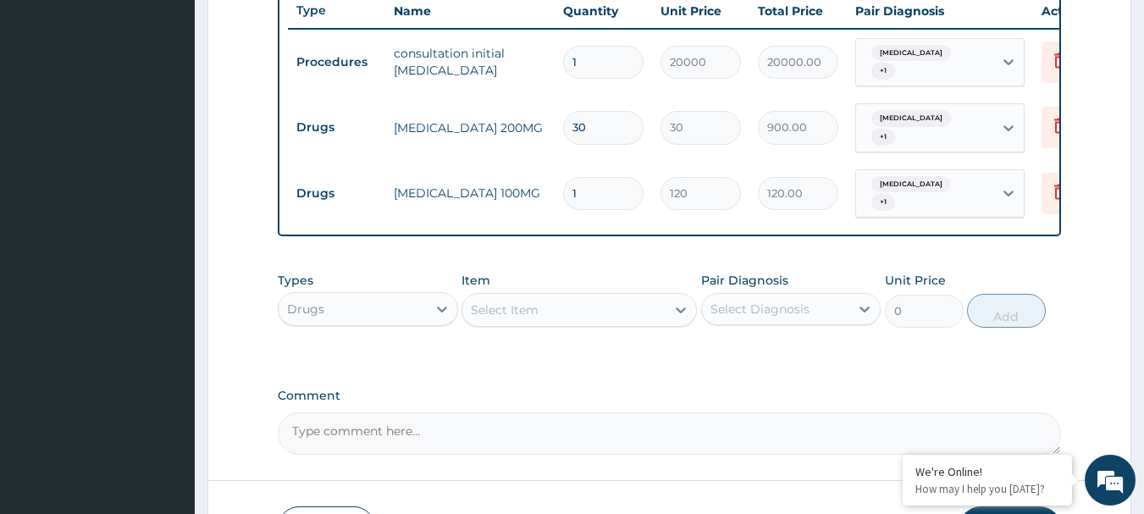
type input "14"
type input "1680.00"
type input "14"
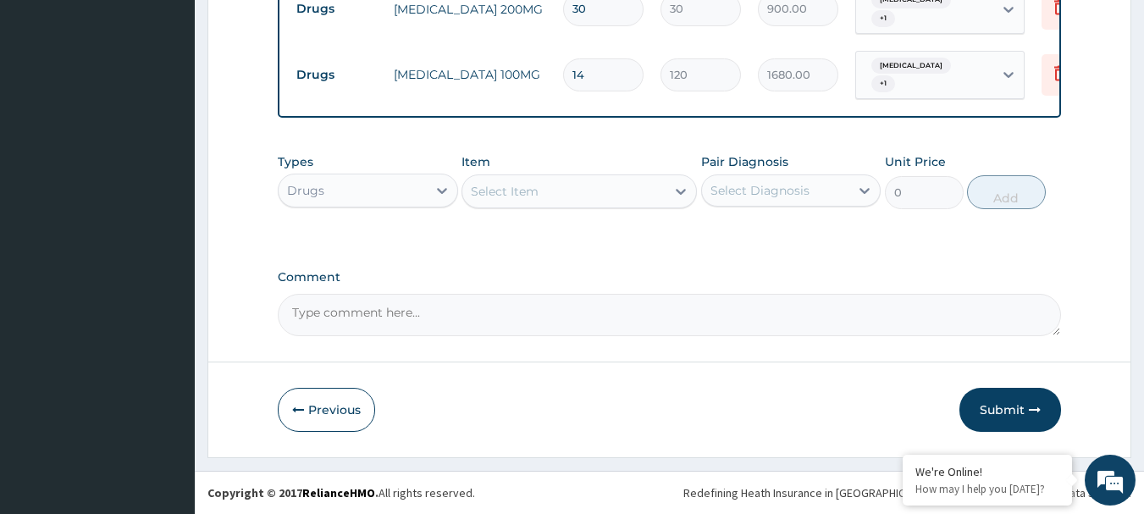
scroll to position [777, 0]
click at [1010, 415] on button "Submit" at bounding box center [1011, 410] width 102 height 44
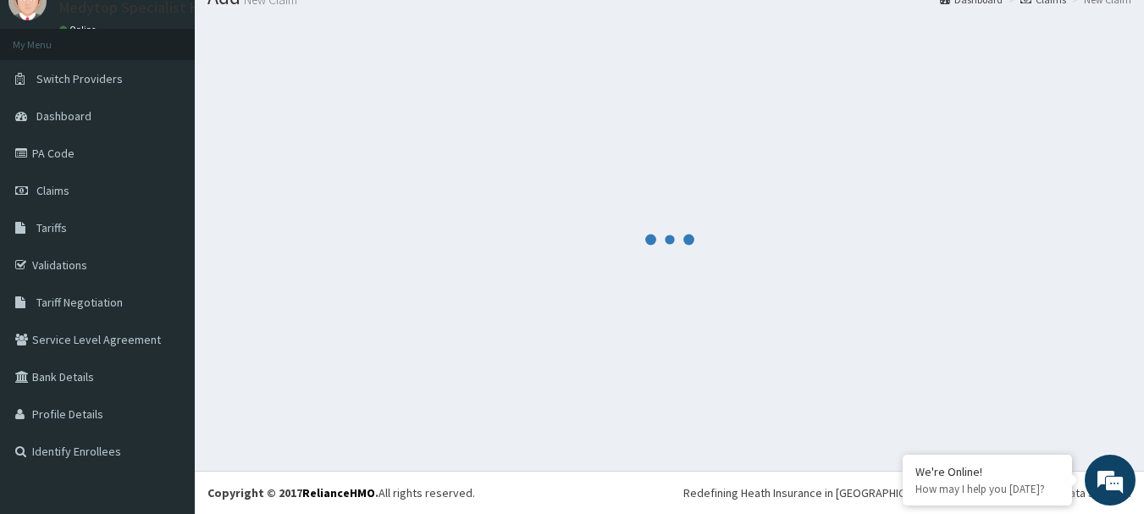
scroll to position [69, 0]
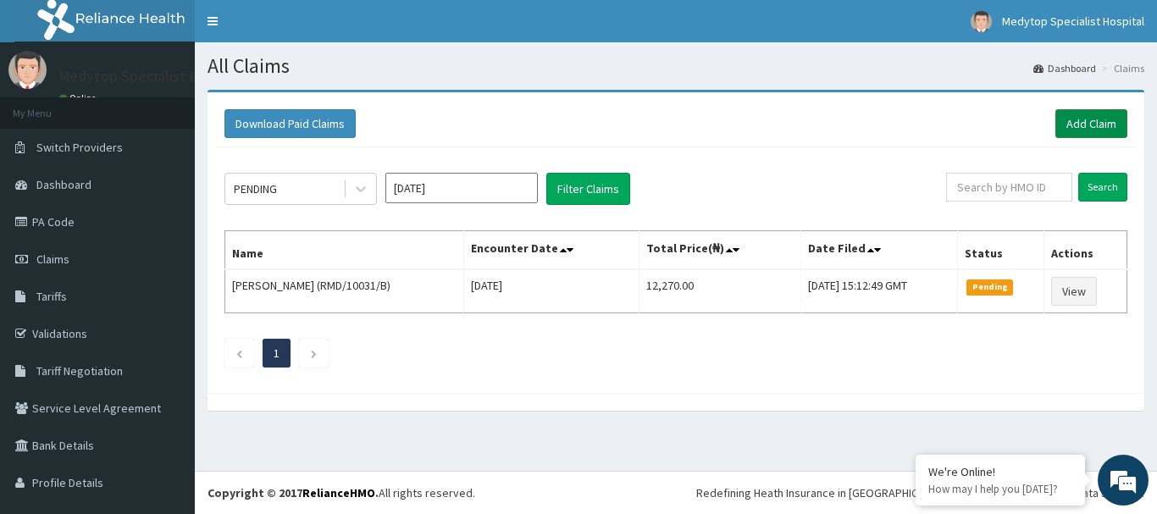
click at [1077, 127] on link "Add Claim" at bounding box center [1091, 123] width 72 height 29
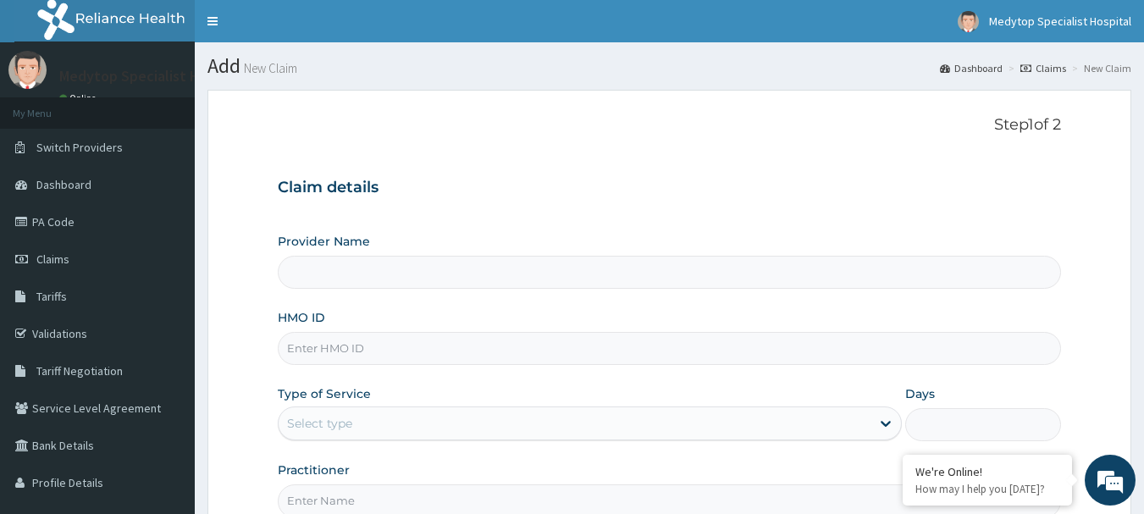
type input "MEDYTOP SPECIALIST HOSPITAL"
click at [474, 355] on input "HMO ID" at bounding box center [670, 348] width 784 height 33
paste input "RMD/10045/A"
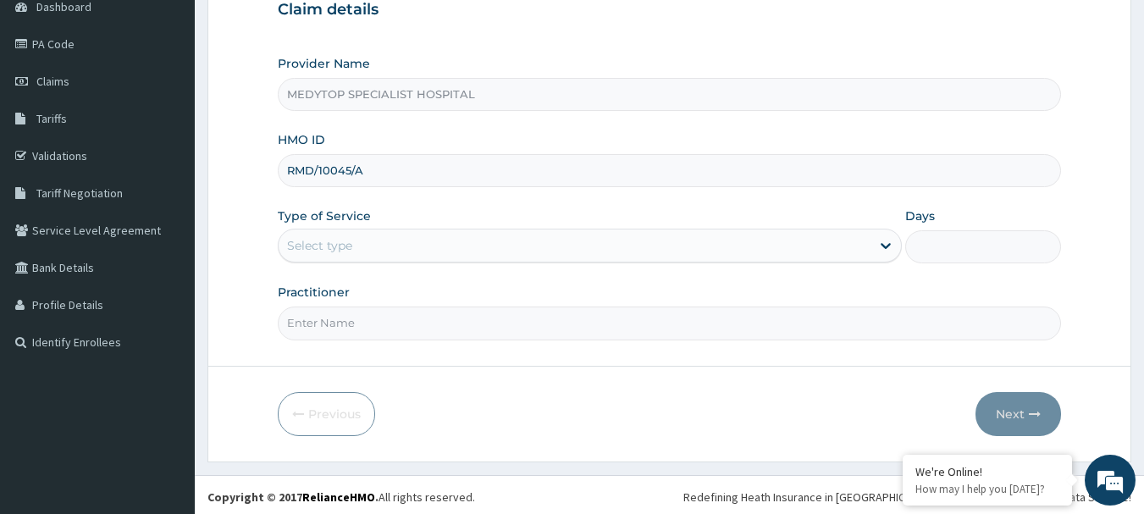
scroll to position [182, 0]
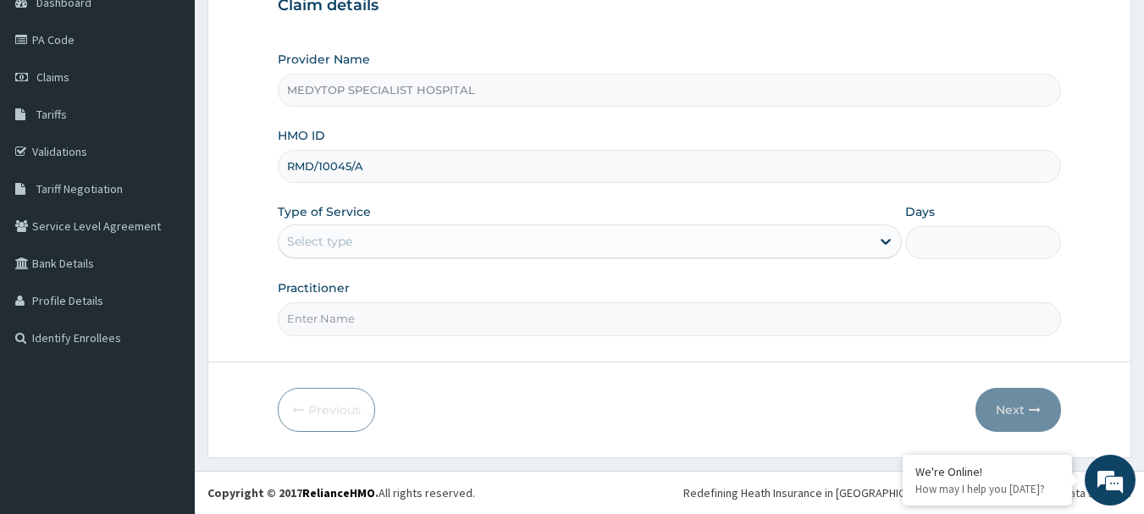
type input "RMD/10045/A"
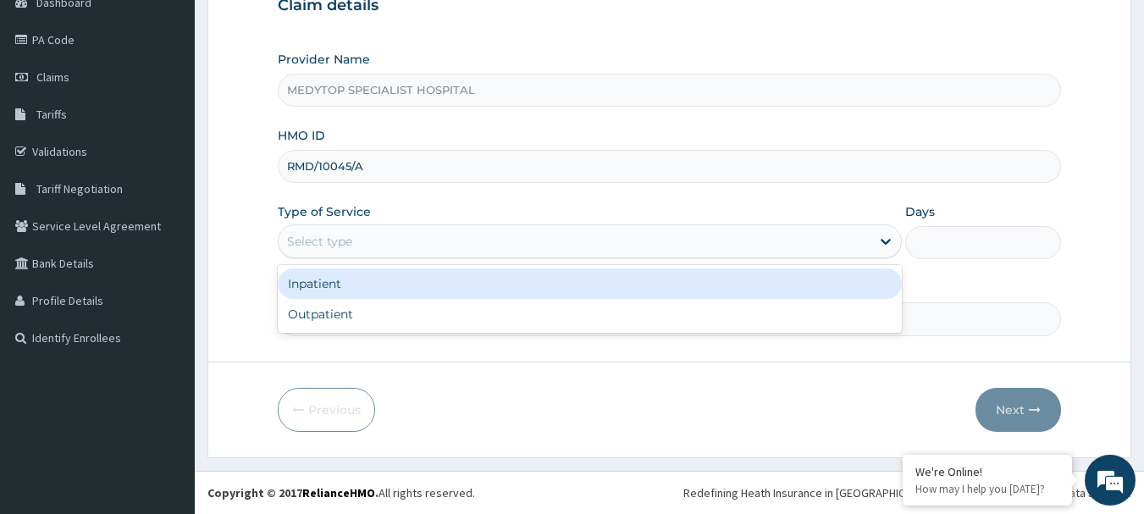
click at [312, 238] on div "Select type" at bounding box center [319, 241] width 65 height 17
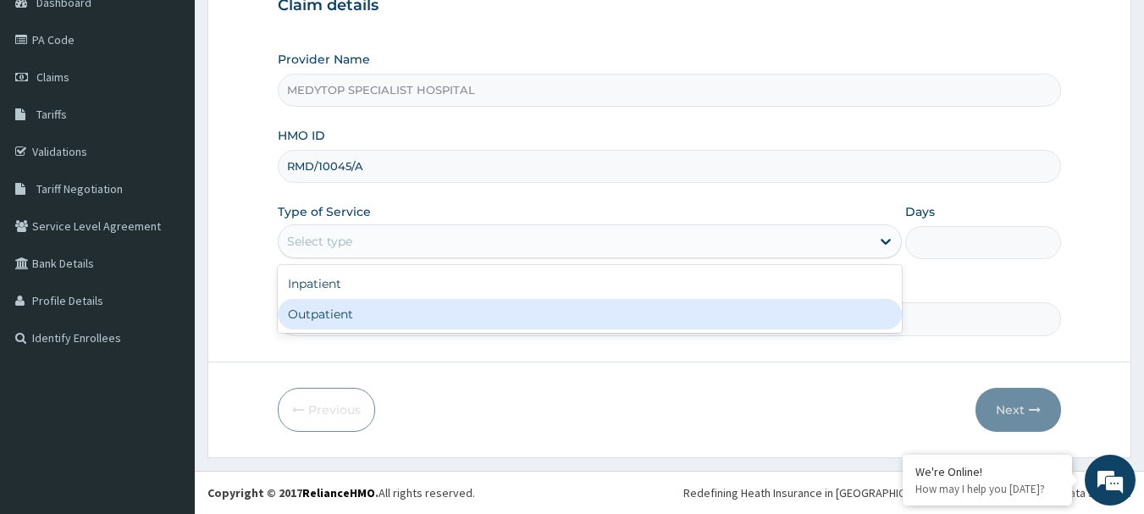
click at [353, 317] on div "Outpatient" at bounding box center [590, 314] width 624 height 30
type input "1"
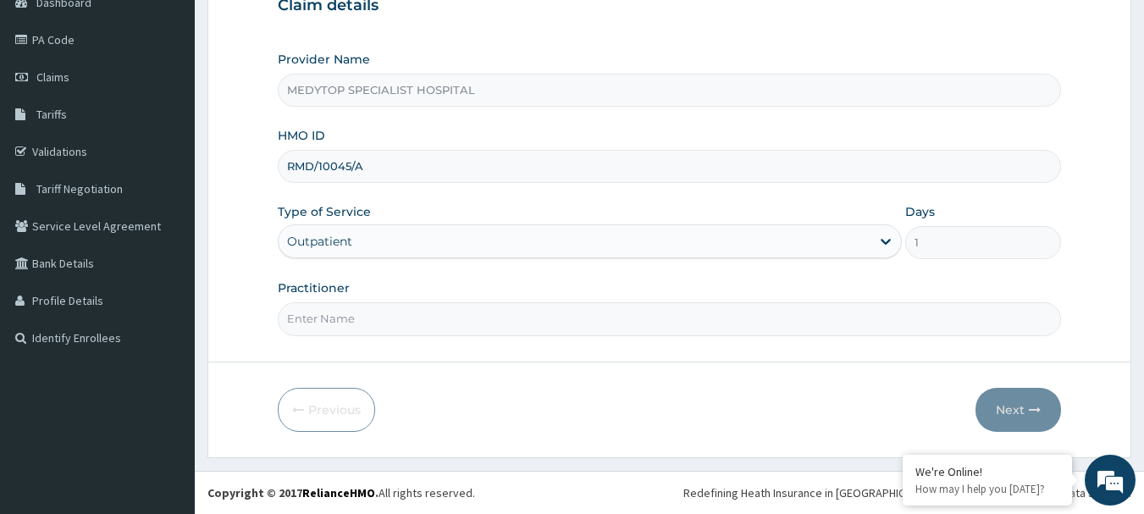
click at [349, 317] on input "Practitioner" at bounding box center [670, 318] width 784 height 33
type input "DR [PERSON_NAME]"
click at [1013, 404] on button "Next" at bounding box center [1019, 410] width 86 height 44
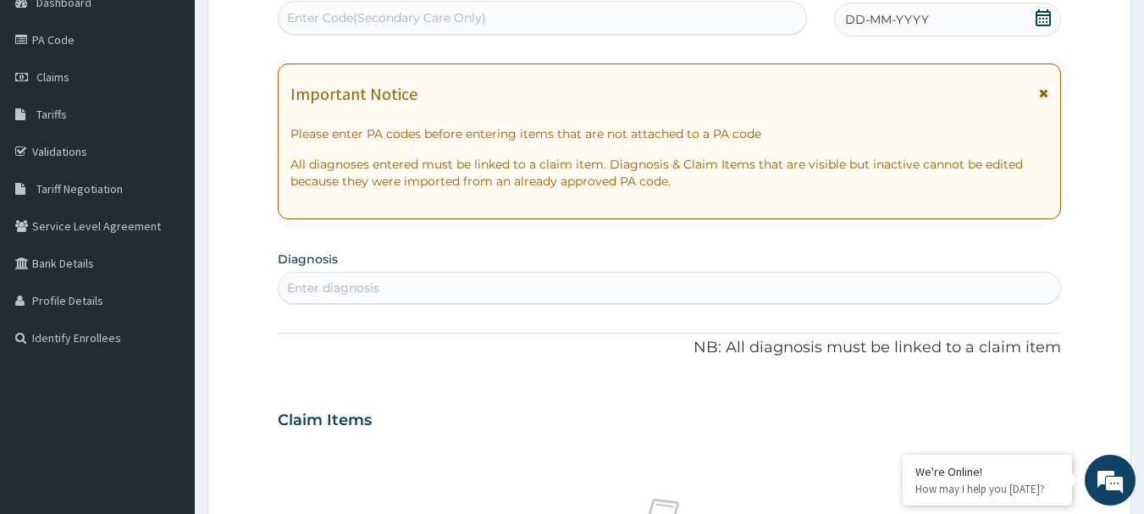
click at [896, 11] on span "DD-MM-YYYY" at bounding box center [887, 19] width 84 height 17
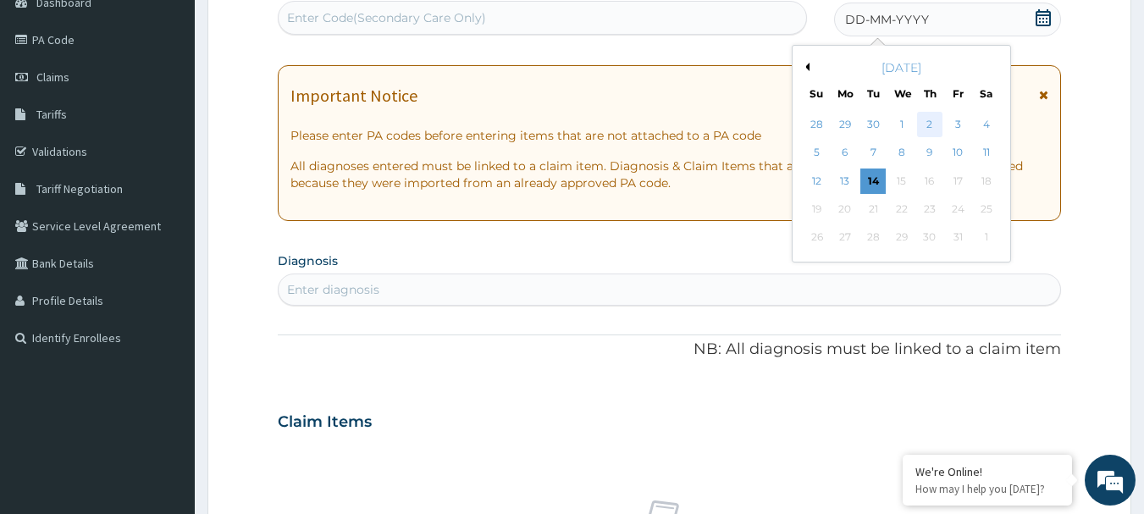
click at [930, 124] on div "2" at bounding box center [929, 124] width 25 height 25
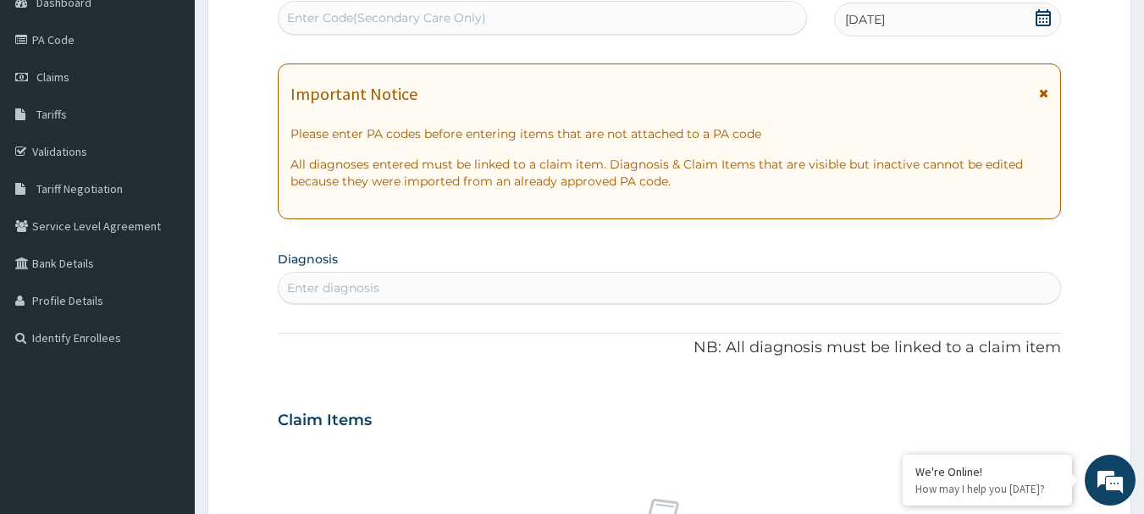
click at [466, 288] on div "Enter diagnosis" at bounding box center [670, 287] width 783 height 27
type input "S"
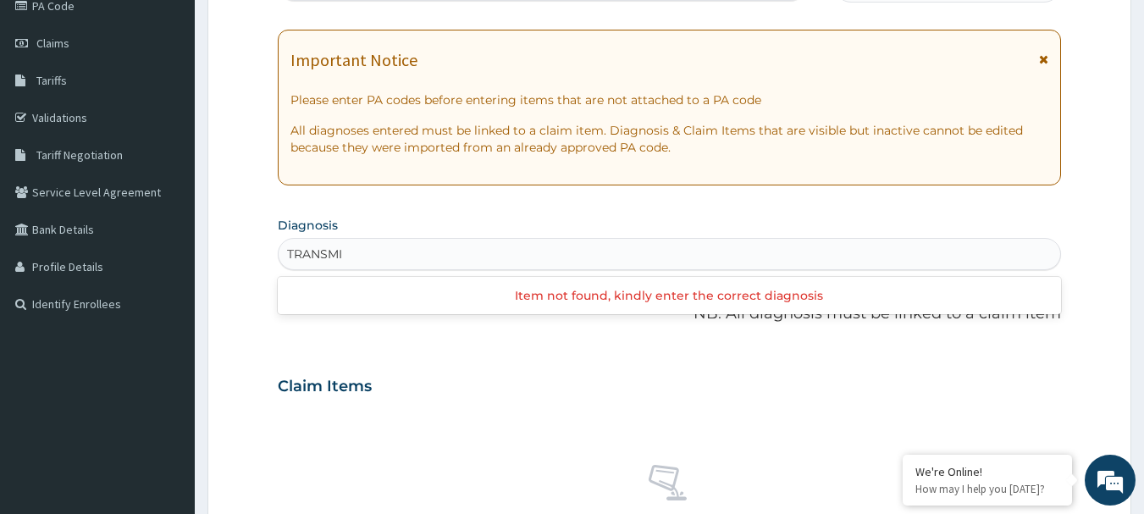
scroll to position [306, 0]
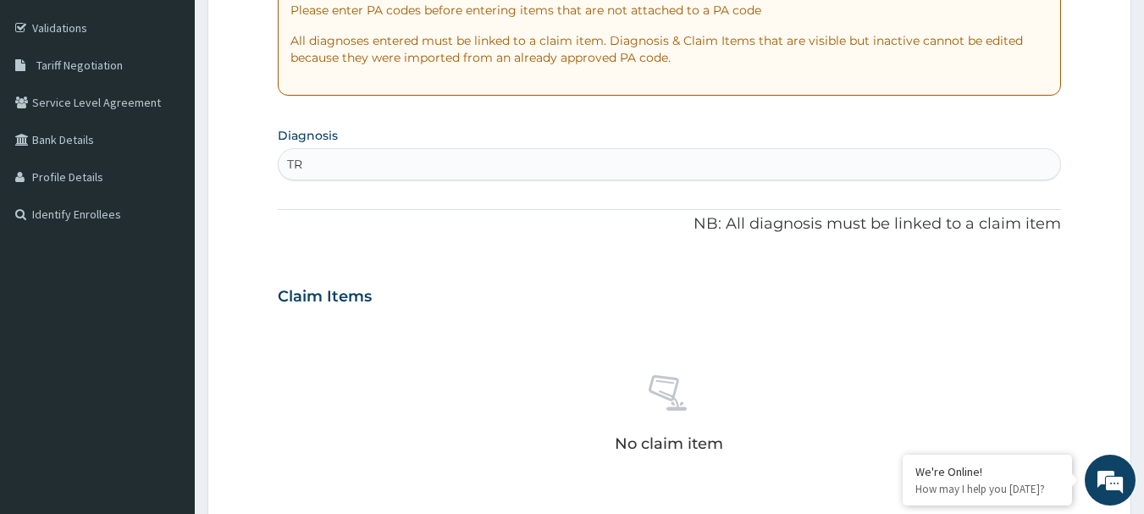
type input "T"
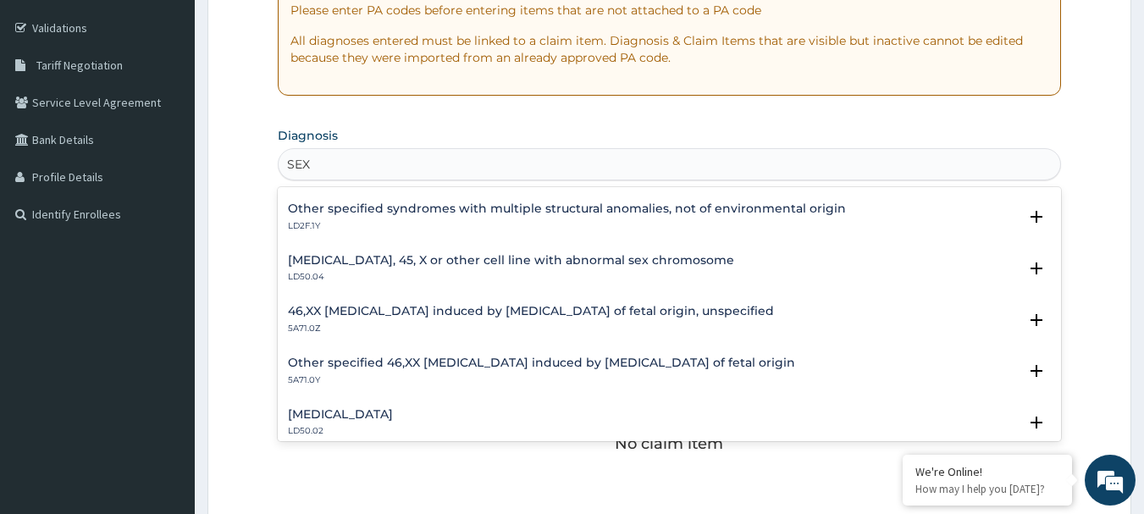
scroll to position [1448, 0]
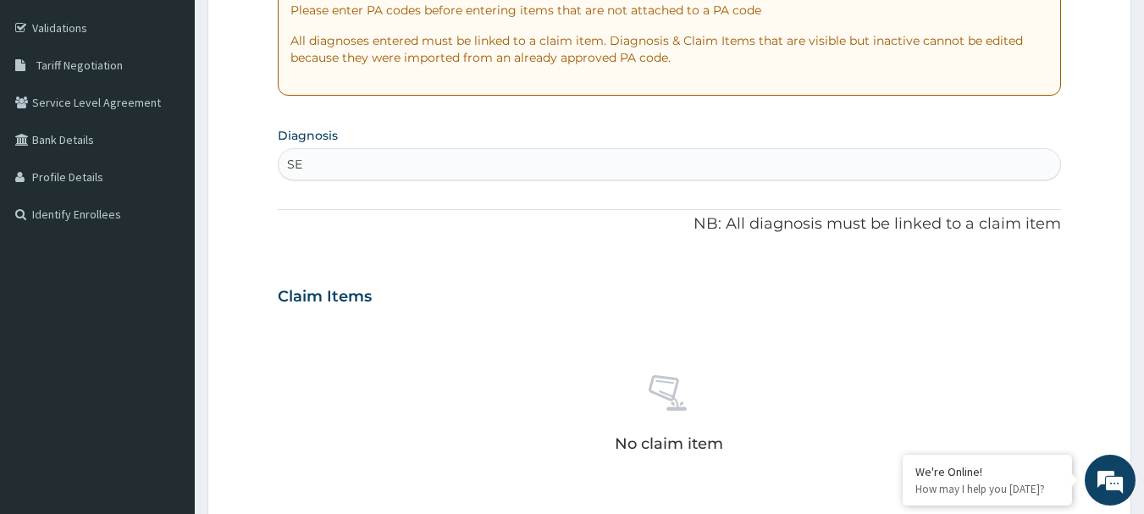
type input "S"
type input "T"
type input "SEXUALLY"
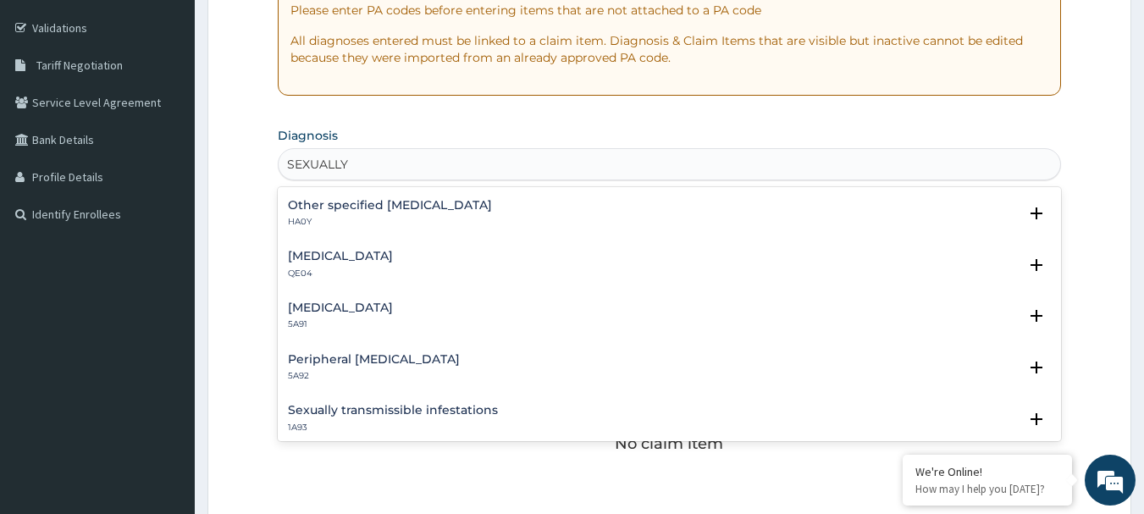
scroll to position [124, 0]
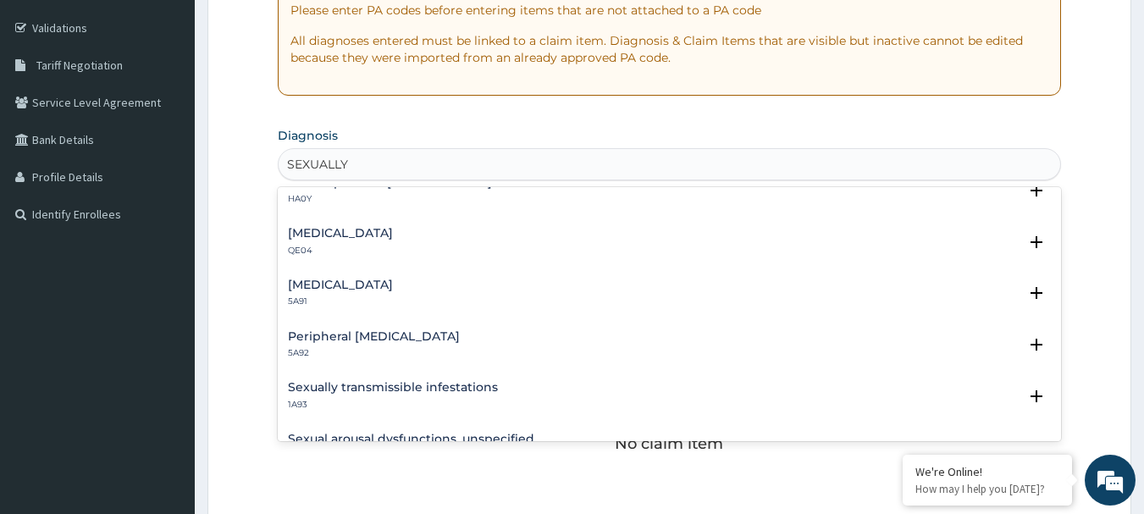
click at [465, 391] on h4 "Sexually transmissible infestations" at bounding box center [393, 387] width 210 height 13
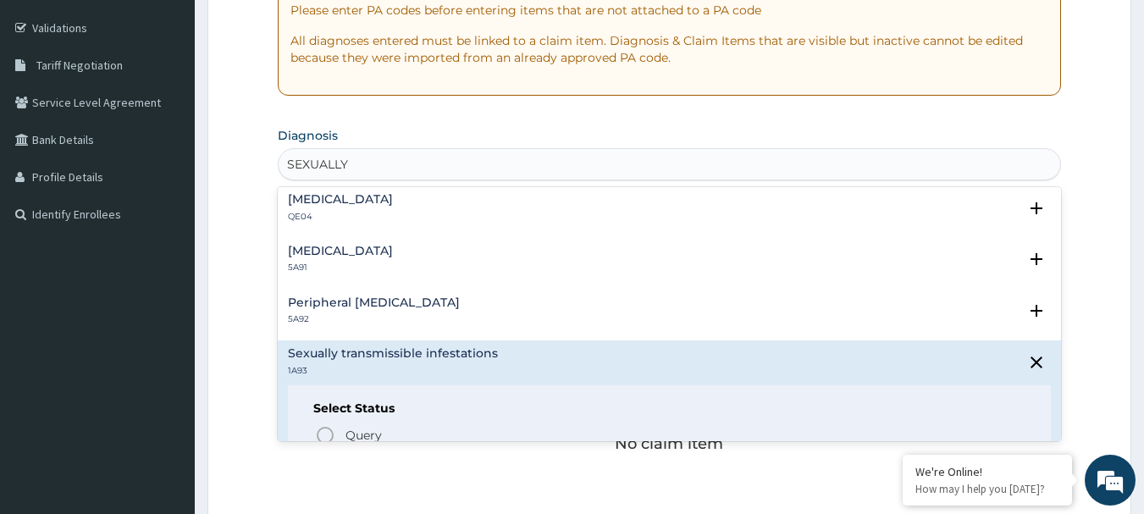
scroll to position [271, 0]
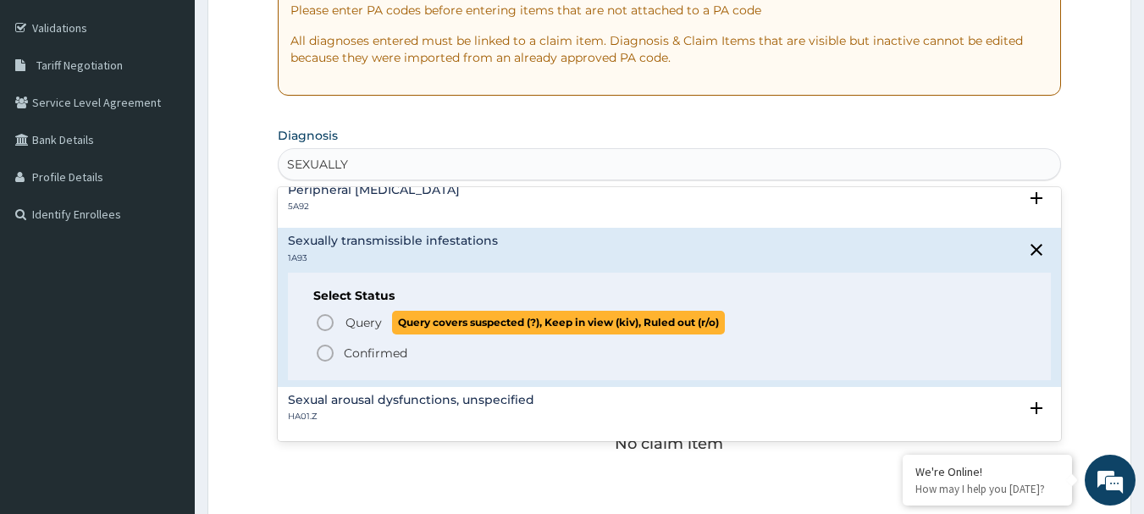
click at [328, 323] on icon "status option query" at bounding box center [325, 323] width 20 height 20
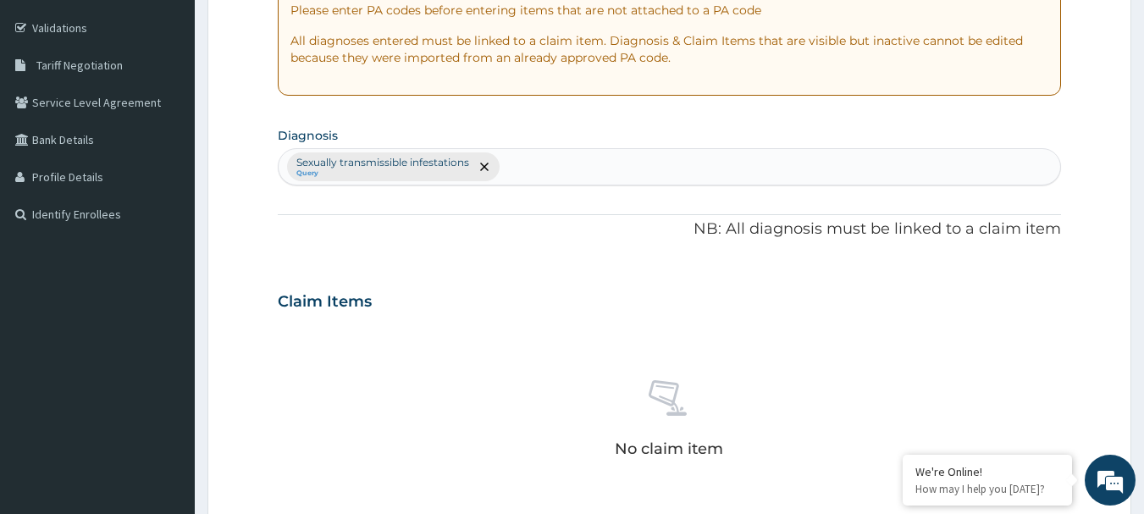
scroll to position [707, 0]
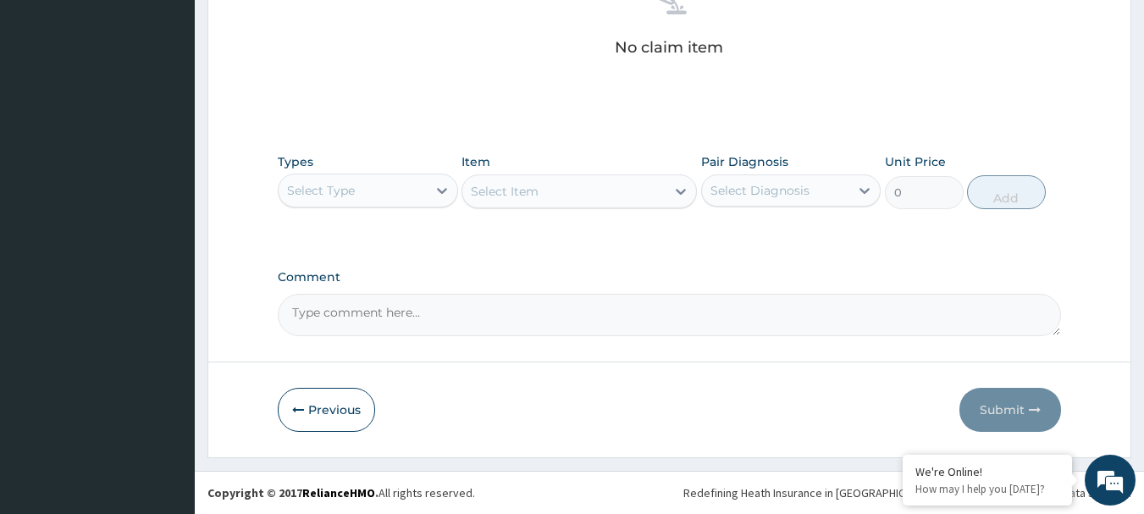
click at [370, 198] on div "Select Type" at bounding box center [353, 190] width 148 height 27
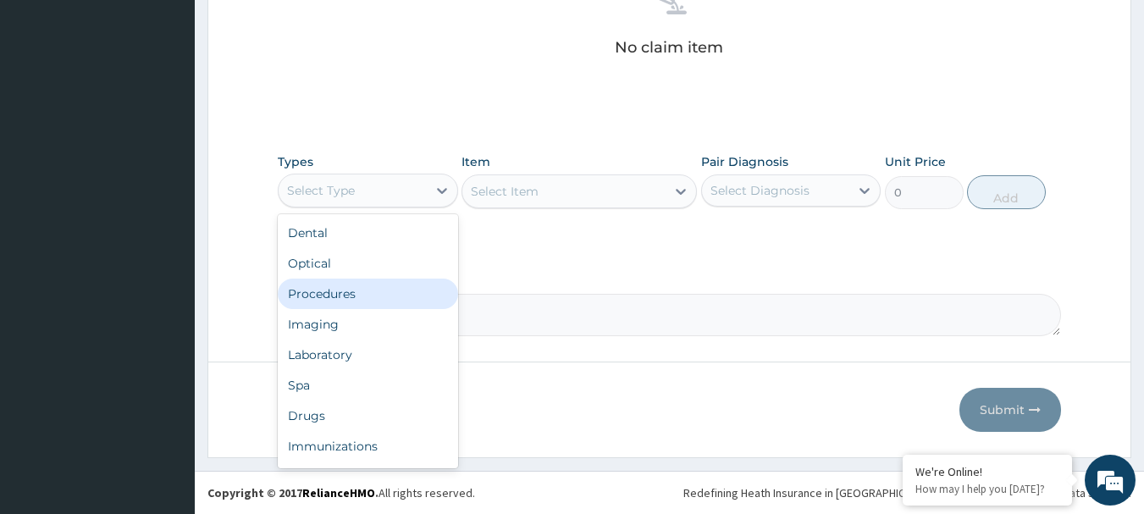
click at [372, 289] on div "Procedures" at bounding box center [368, 294] width 180 height 30
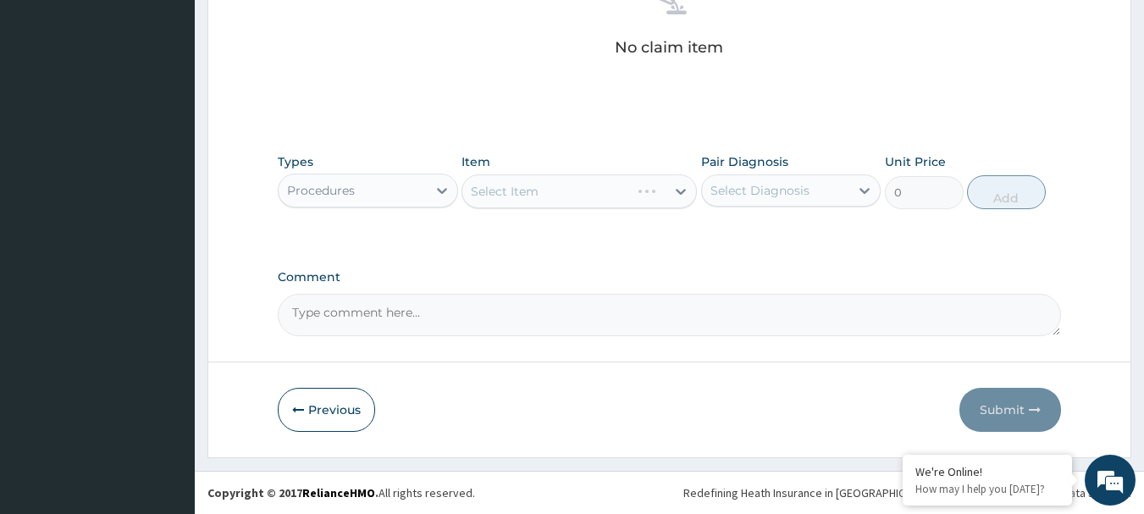
click at [516, 200] on div "Select Item" at bounding box center [579, 191] width 235 height 34
click at [589, 182] on div "Select Item" at bounding box center [579, 191] width 235 height 34
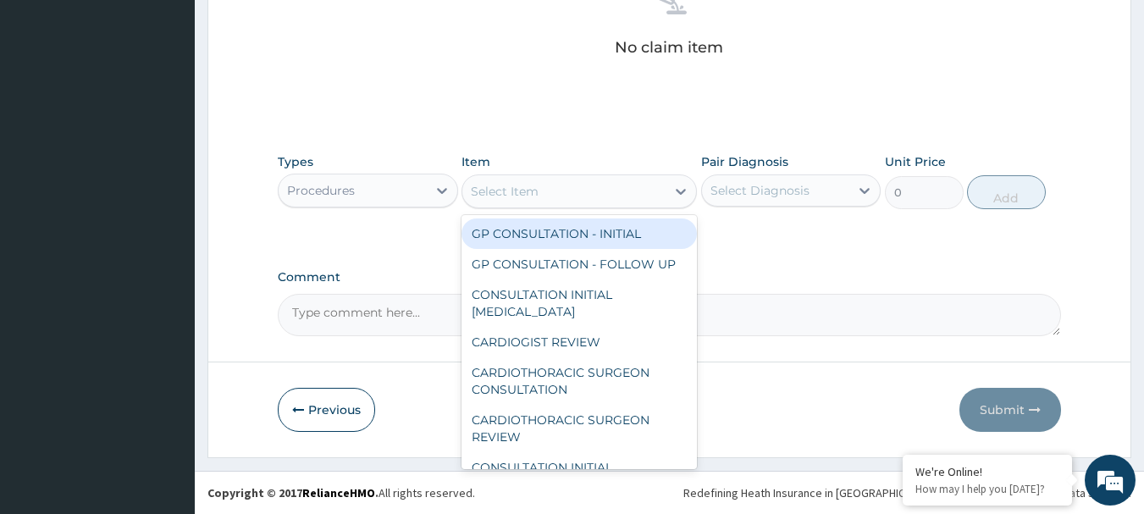
click at [589, 182] on div "Select Item" at bounding box center [563, 191] width 203 height 27
click at [600, 232] on div "GP CONSULTATION - INITIAL" at bounding box center [579, 234] width 235 height 30
type input "2000"
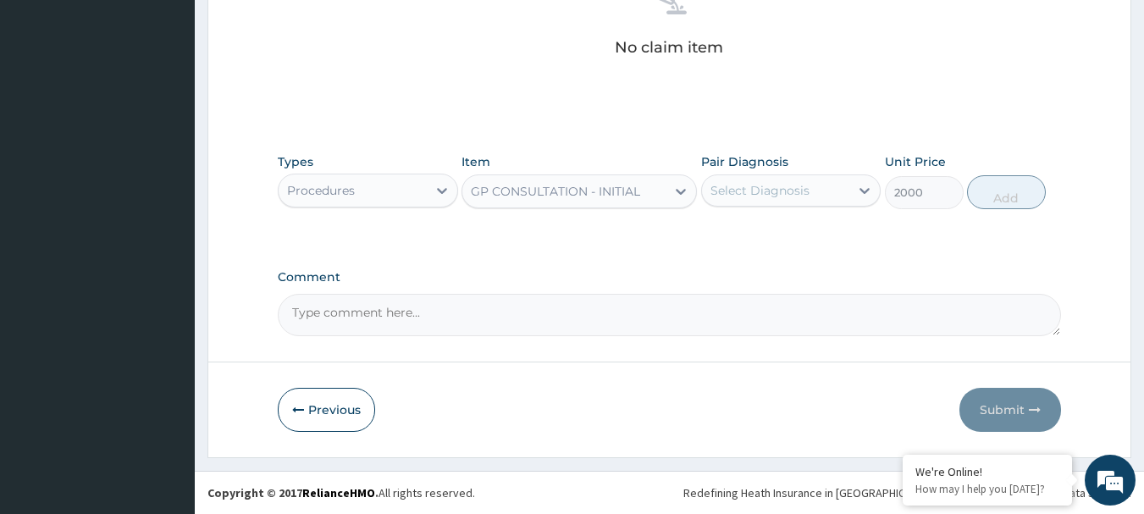
click at [784, 183] on div "Select Diagnosis" at bounding box center [760, 190] width 99 height 17
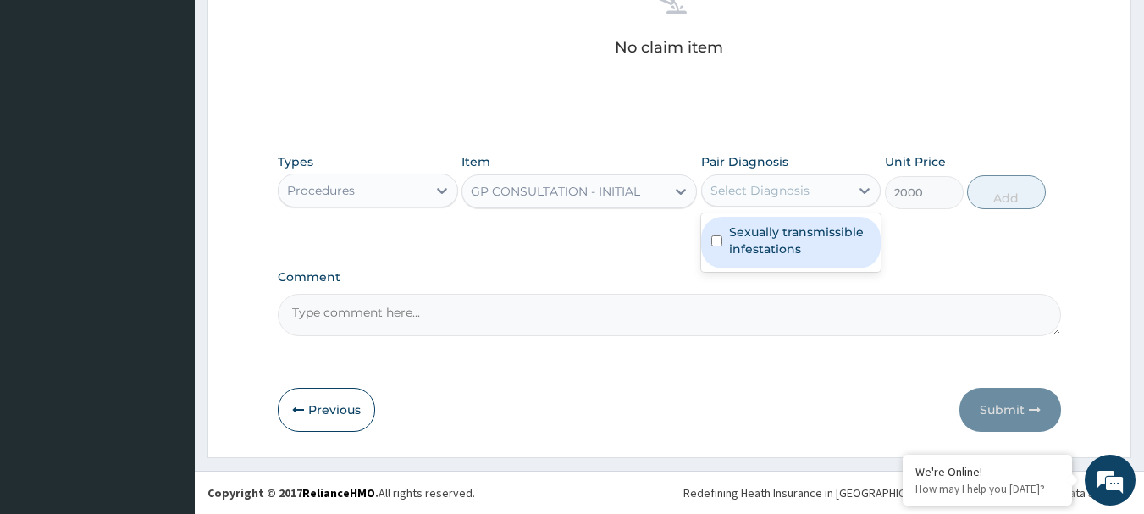
click at [797, 224] on label "Sexually transmissible infestations" at bounding box center [800, 241] width 142 height 34
checkbox input "true"
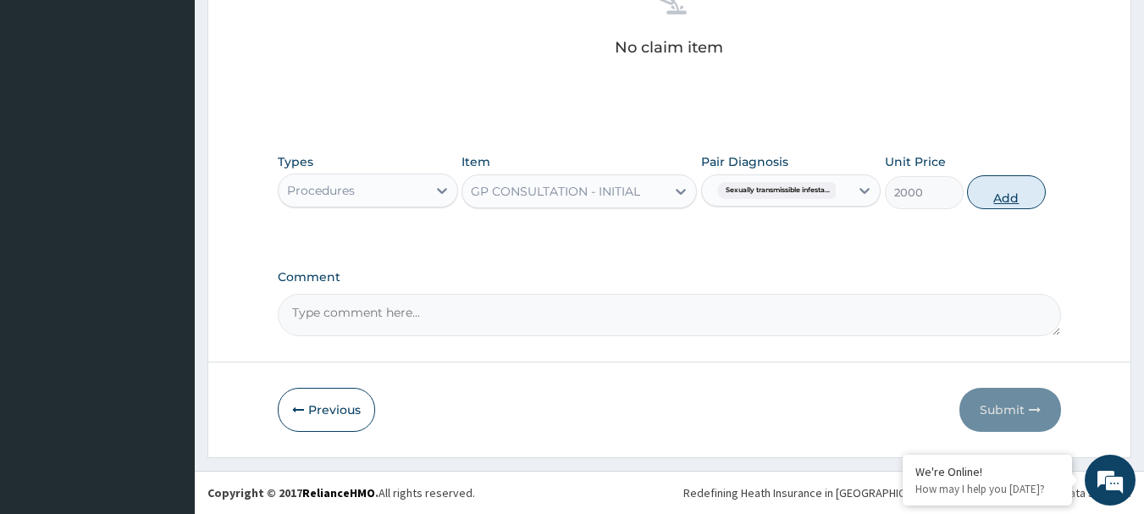
click at [971, 202] on button "Add" at bounding box center [1006, 192] width 79 height 34
type input "0"
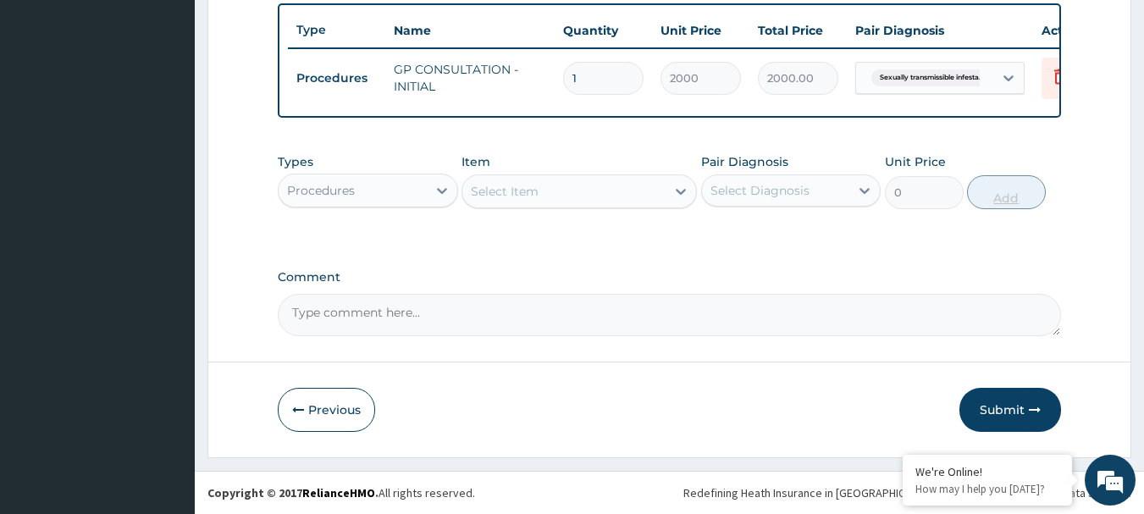
scroll to position [639, 0]
click at [362, 191] on div "Procedures" at bounding box center [353, 190] width 148 height 27
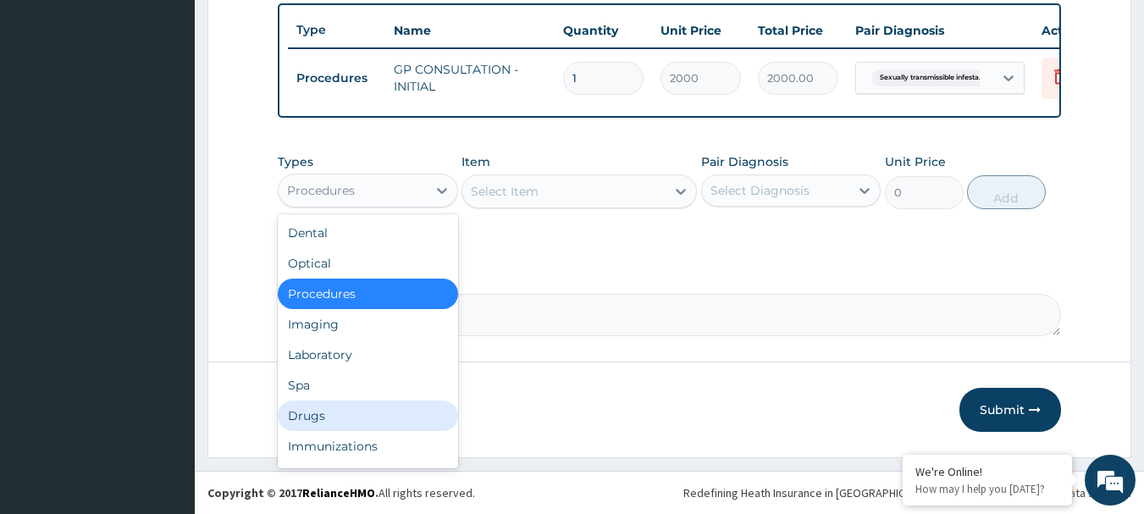
click at [381, 410] on div "Drugs" at bounding box center [368, 416] width 180 height 30
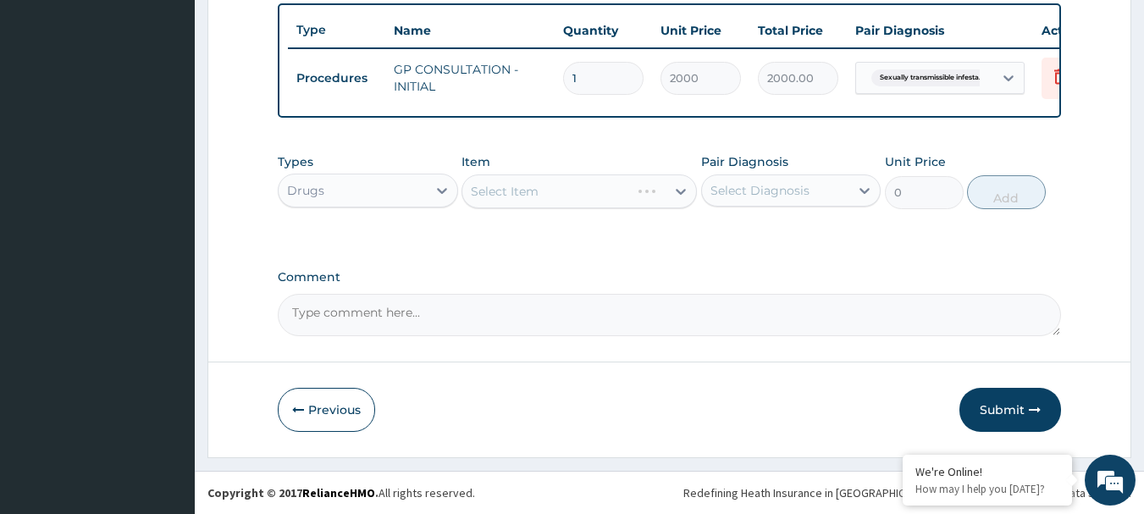
click at [551, 201] on div "Select Item" at bounding box center [579, 191] width 235 height 34
click at [556, 198] on div "Select Item" at bounding box center [563, 191] width 203 height 27
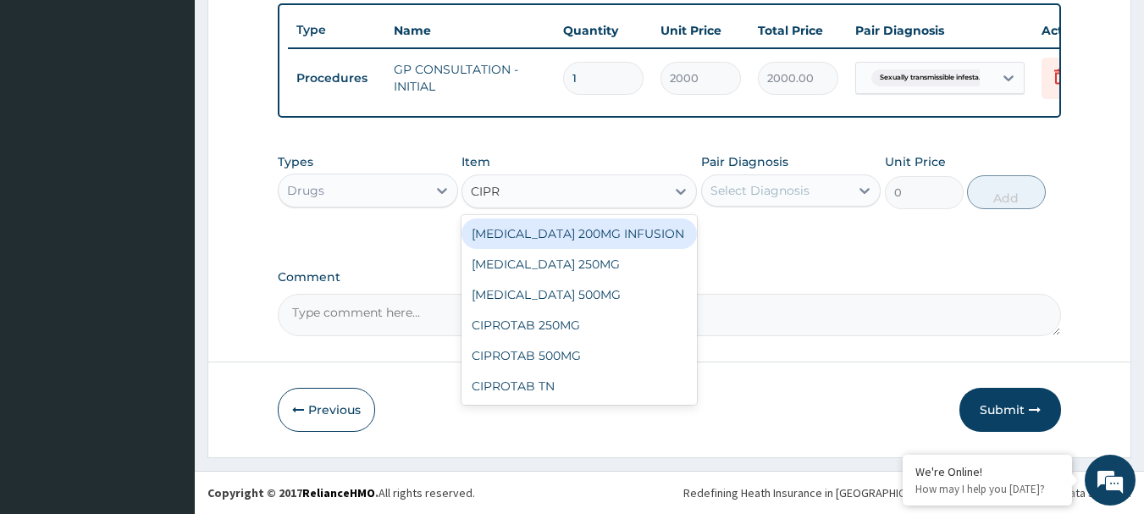
type input "CIPRO"
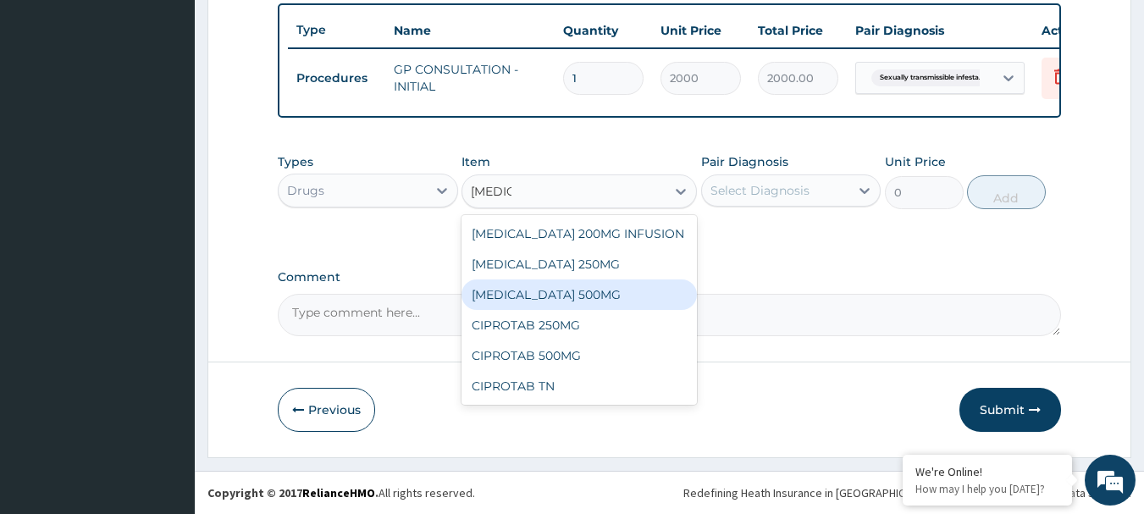
drag, startPoint x: 595, startPoint y: 297, endPoint x: 668, endPoint y: 239, distance: 94.0
click at [595, 296] on div "CIPROFLOXACIN 500MG" at bounding box center [579, 294] width 235 height 30
type input "180"
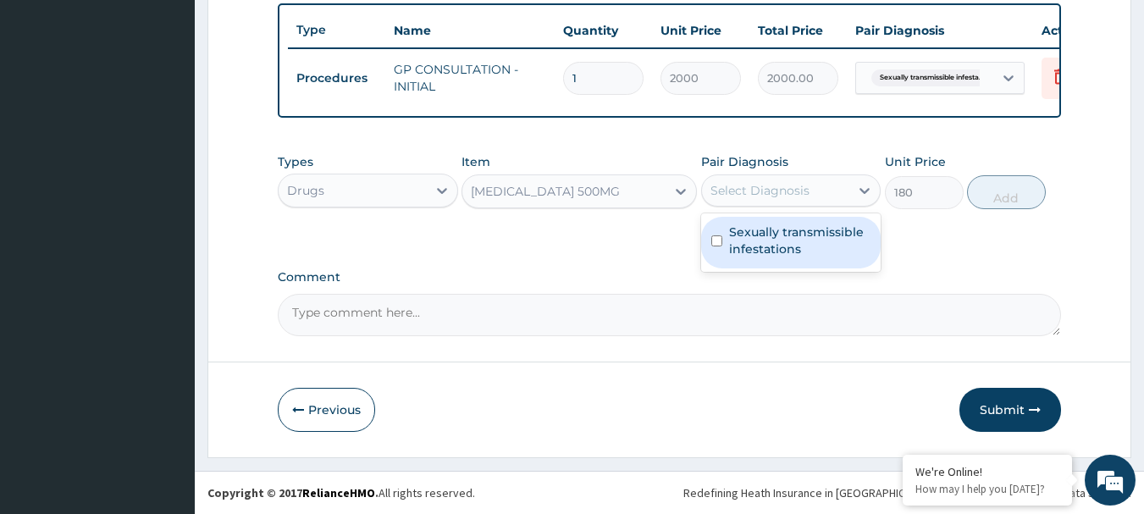
click at [758, 186] on div "Select Diagnosis" at bounding box center [760, 190] width 99 height 17
click at [779, 240] on label "Sexually transmissible infestations" at bounding box center [800, 241] width 142 height 34
checkbox input "true"
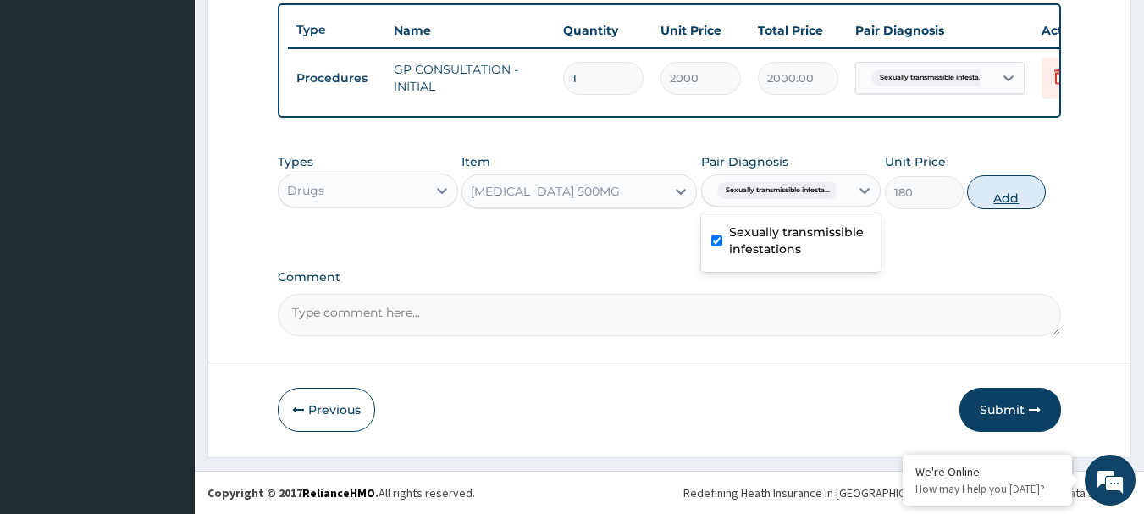
click at [989, 196] on button "Add" at bounding box center [1006, 192] width 79 height 34
type input "0"
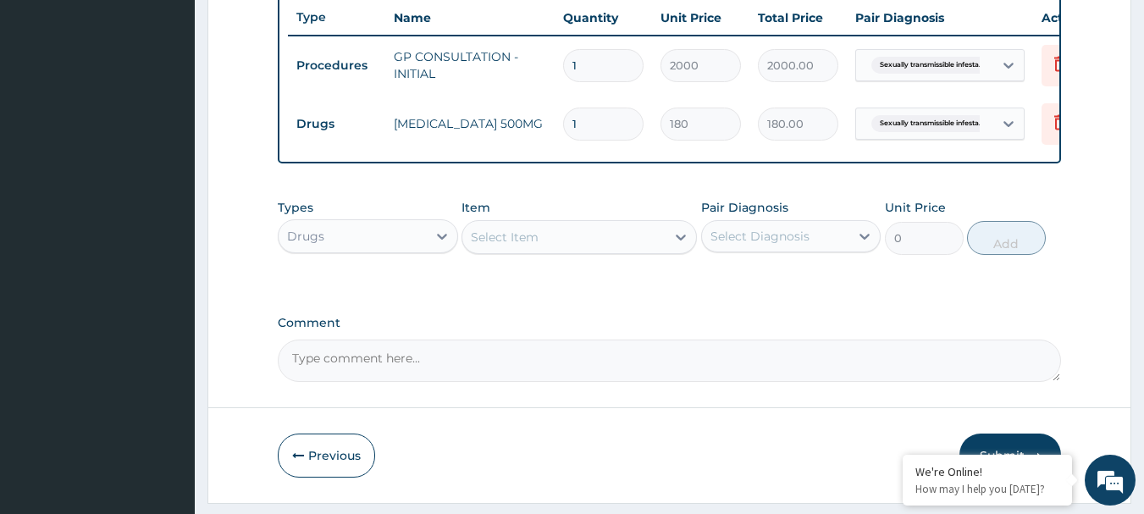
type input "10"
type input "1800.00"
type input "10"
click at [563, 247] on div "Select Item" at bounding box center [563, 237] width 203 height 27
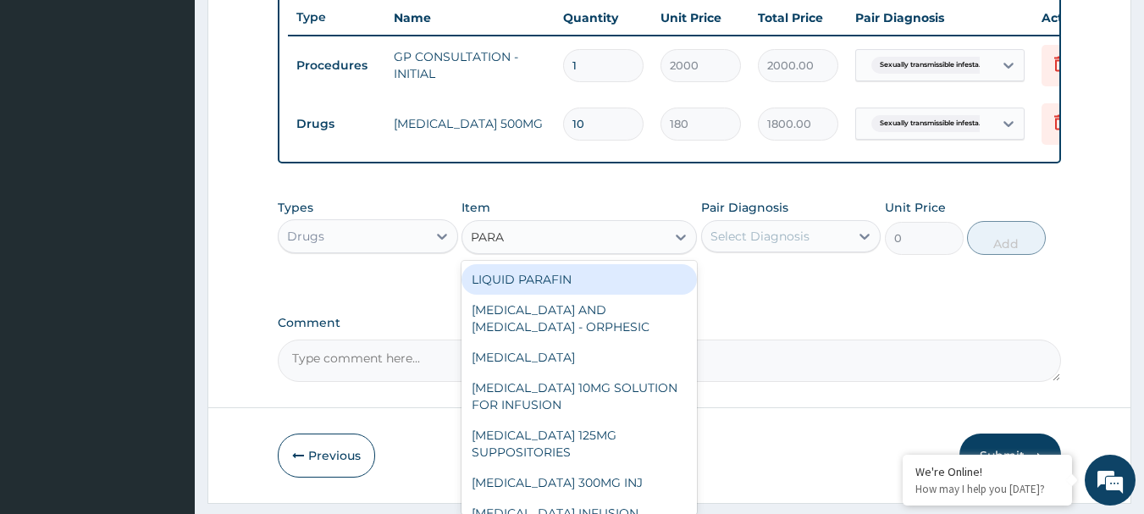
type input "PARAC"
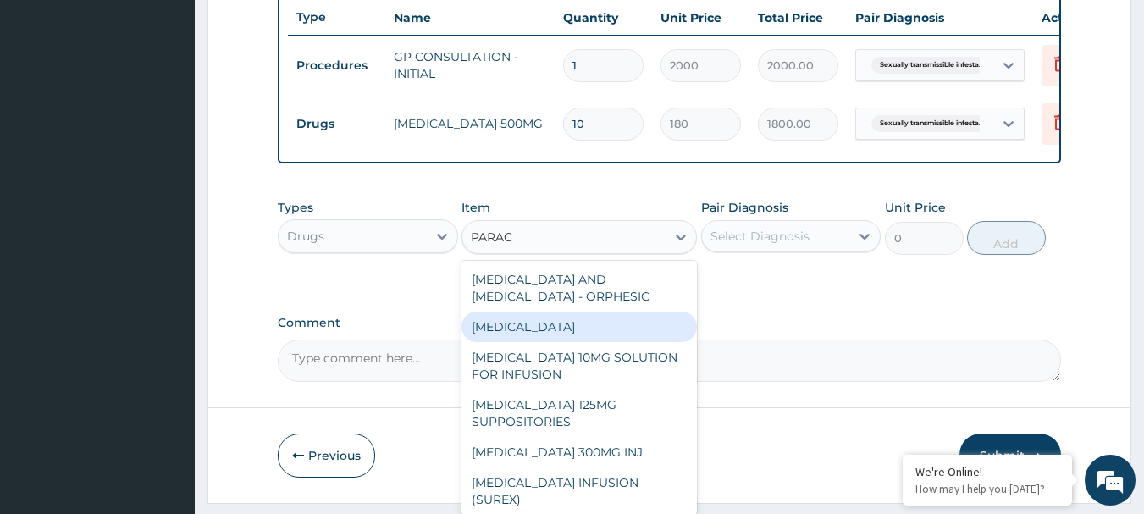
click at [566, 335] on div "PARACETAMOL" at bounding box center [579, 327] width 235 height 30
type input "15"
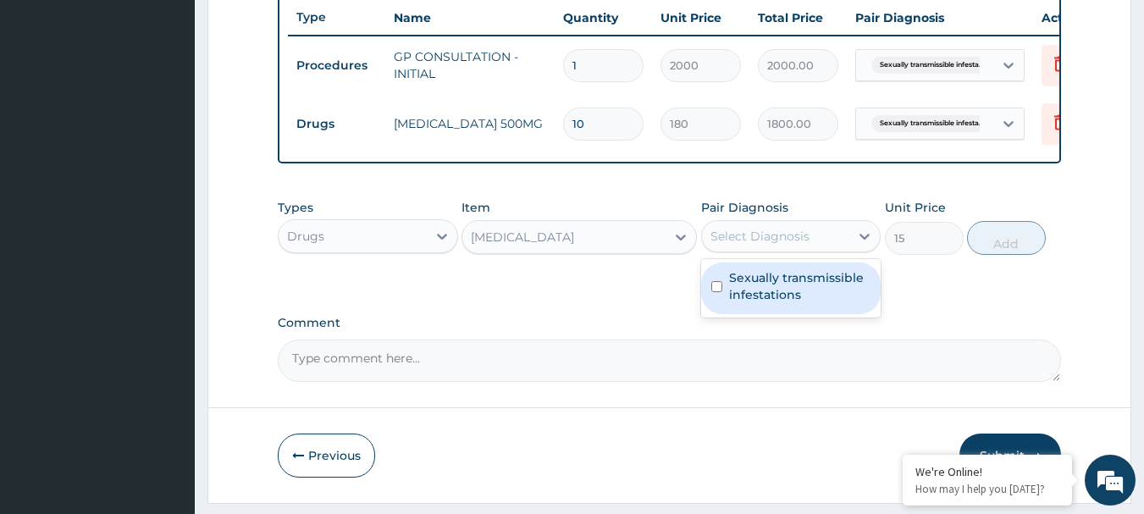
click at [751, 245] on div "Select Diagnosis" at bounding box center [760, 236] width 99 height 17
click at [772, 293] on label "Sexually transmissible infestations" at bounding box center [800, 286] width 142 height 34
checkbox input "true"
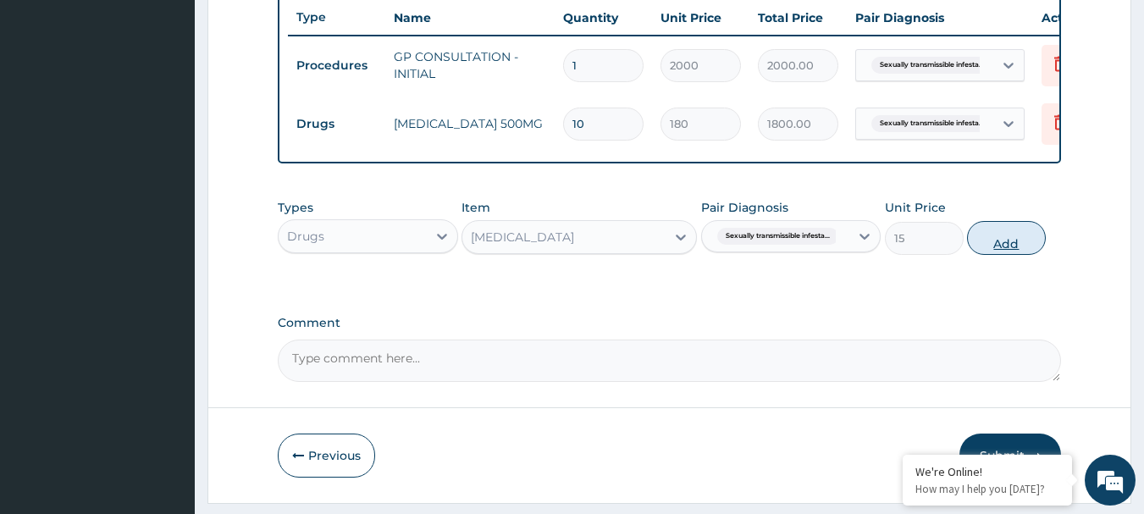
click at [992, 248] on button "Add" at bounding box center [1006, 238] width 79 height 34
type input "0"
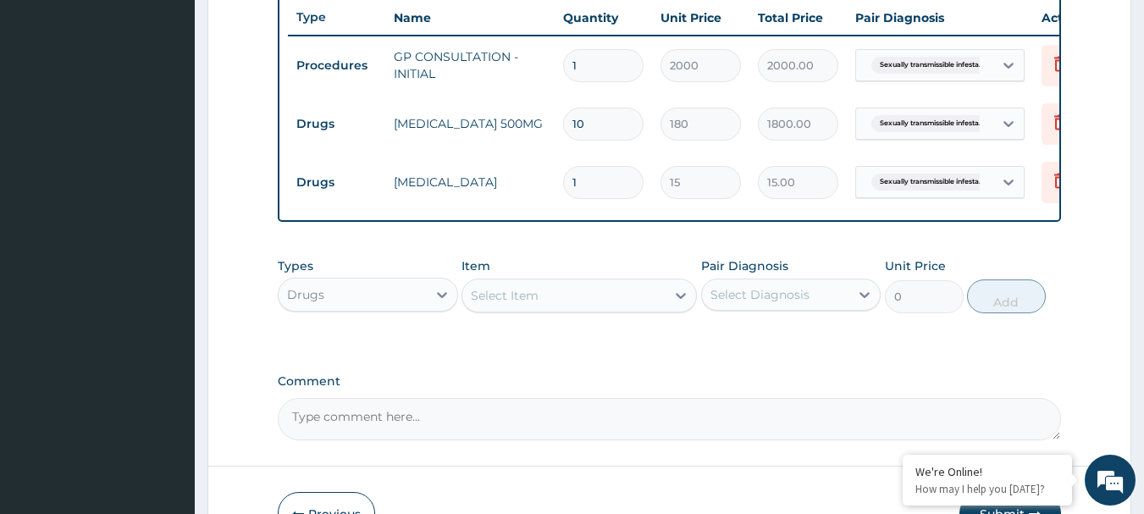
type input "18"
type input "270.00"
type input "18"
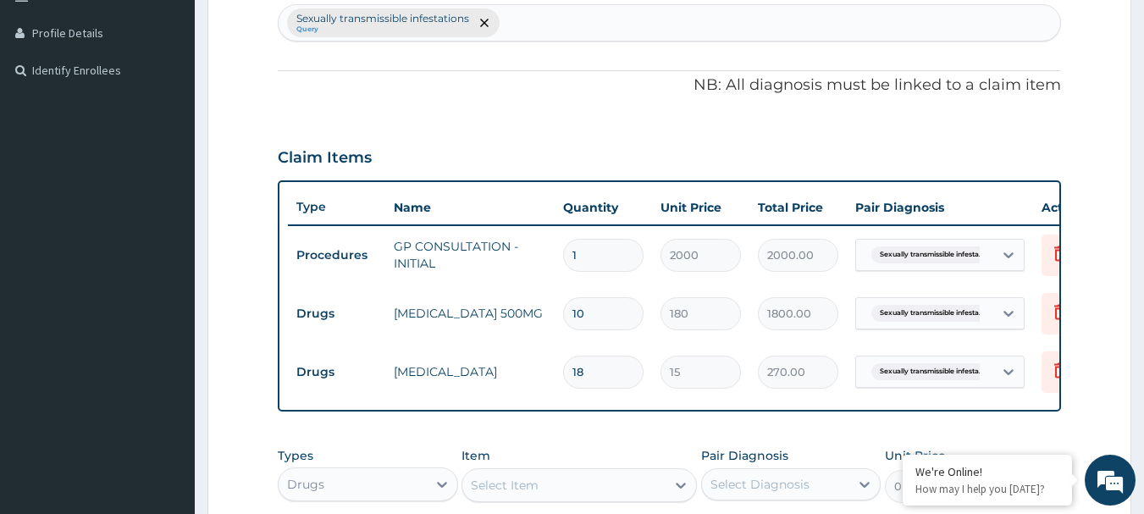
scroll to position [756, 0]
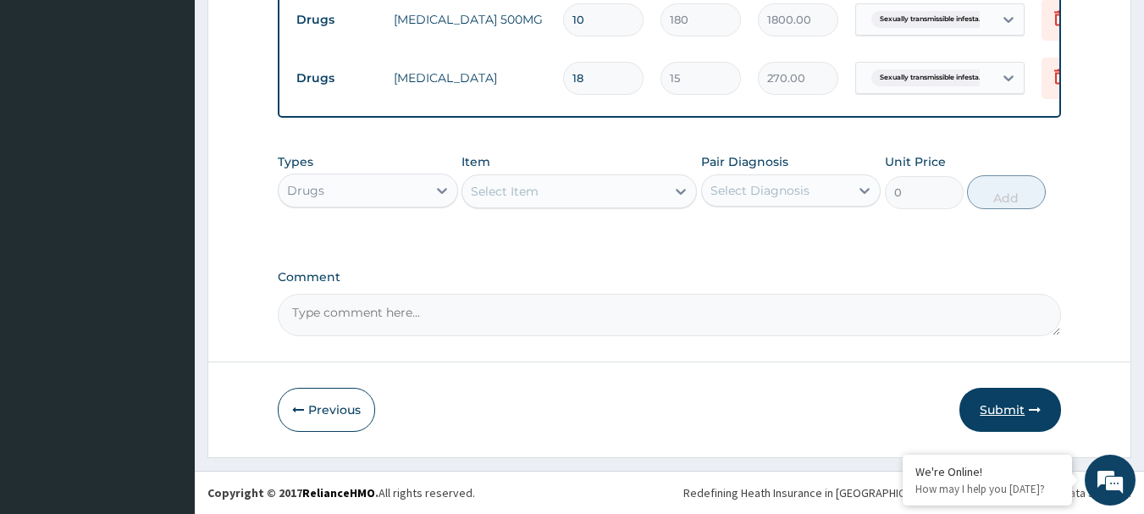
click at [1015, 416] on button "Submit" at bounding box center [1011, 410] width 102 height 44
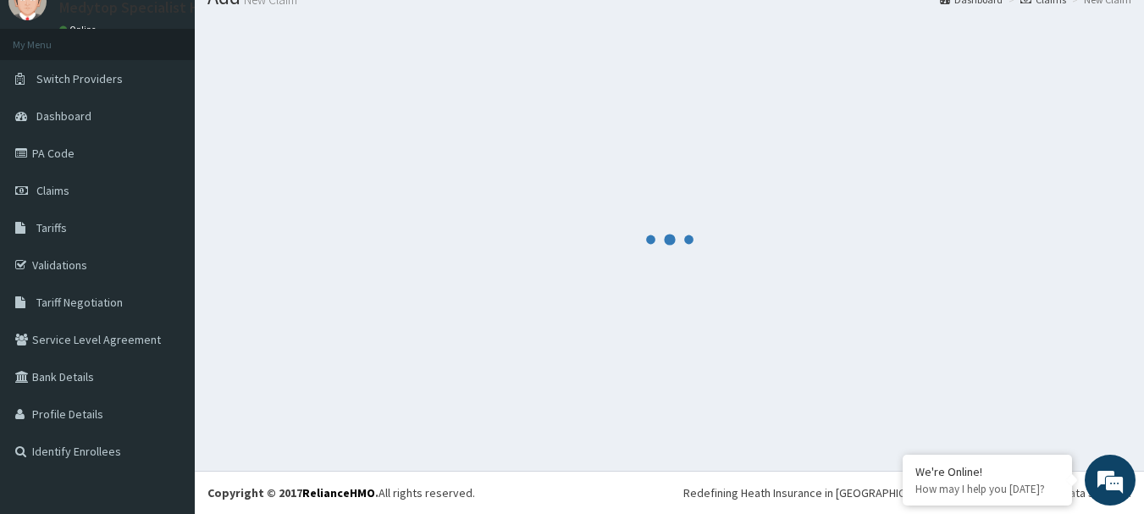
scroll to position [69, 0]
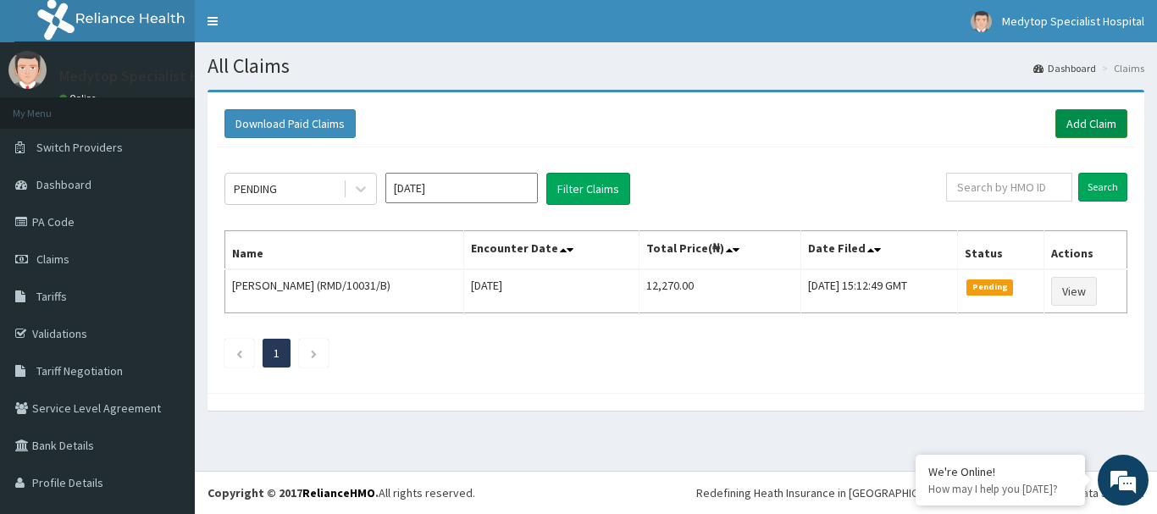
click at [1071, 123] on link "Add Claim" at bounding box center [1091, 123] width 72 height 29
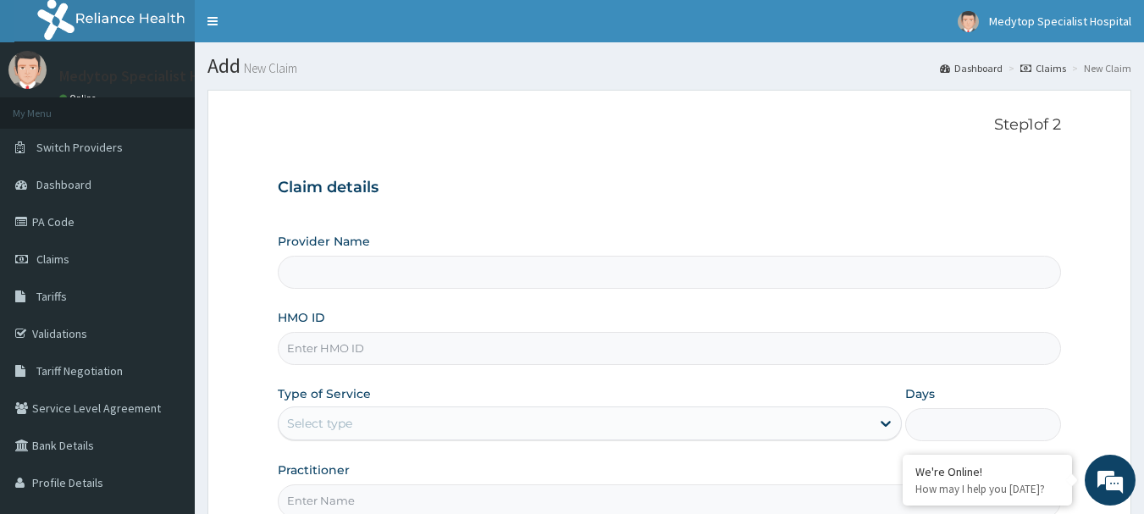
type input "MEDYTOP SPECIALIST HOSPITAL"
click at [395, 357] on input "HMO ID" at bounding box center [670, 348] width 784 height 33
paste input "RMD/10045/A"
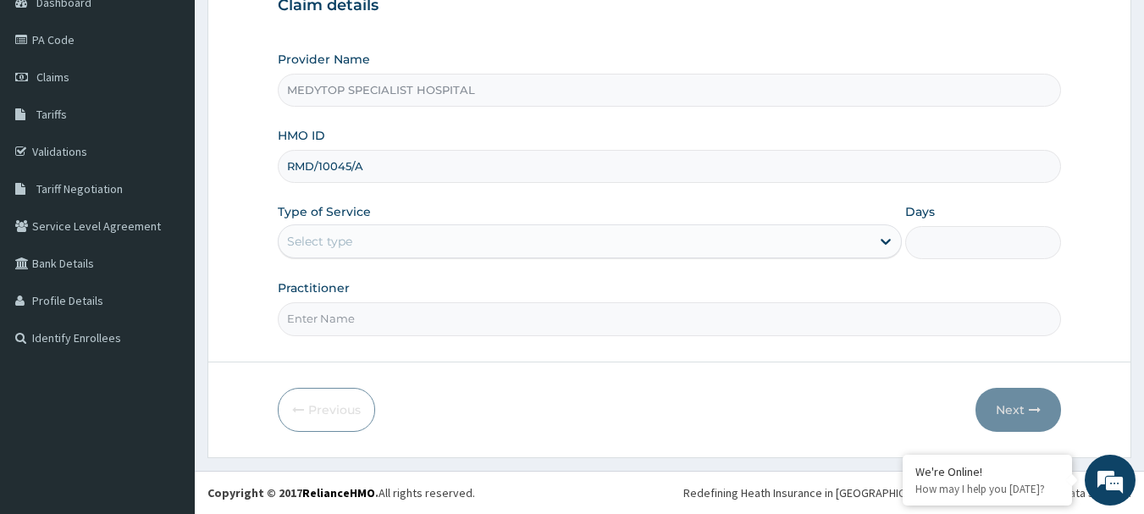
type input "RMD/10045/A"
click at [391, 244] on div "Select type" at bounding box center [575, 241] width 592 height 27
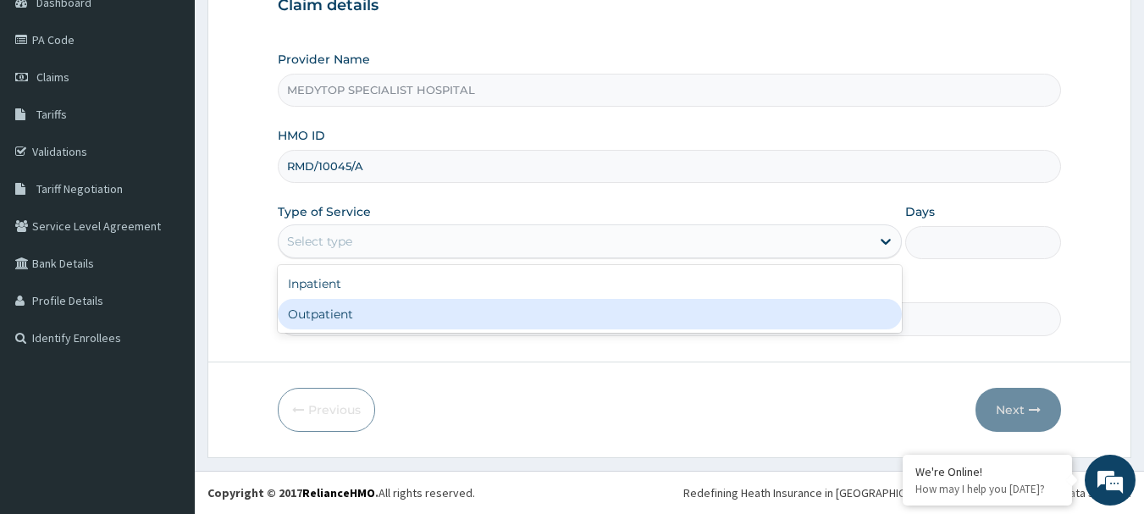
click at [388, 321] on div "Outpatient" at bounding box center [590, 314] width 624 height 30
type input "1"
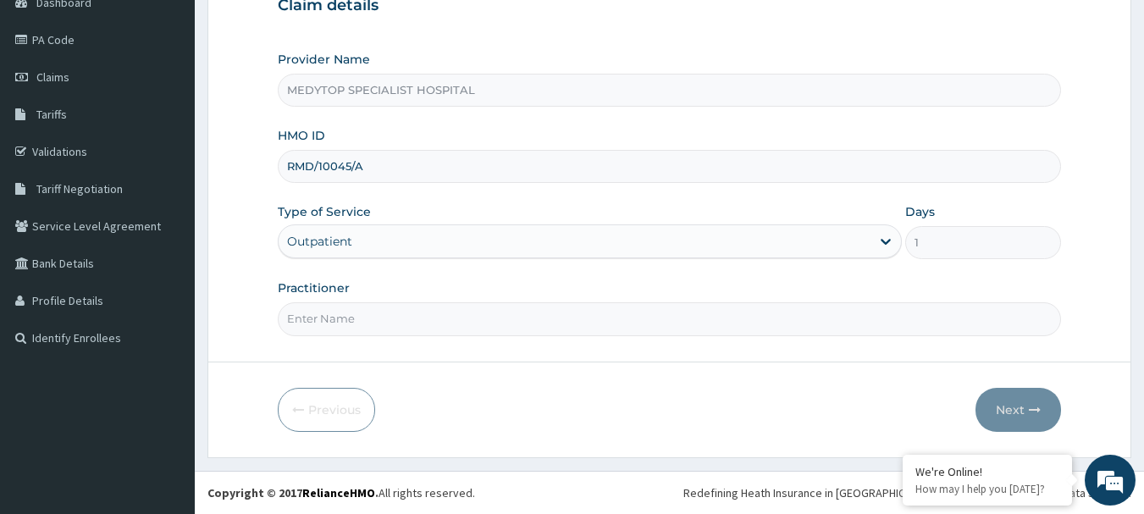
click at [354, 321] on input "Practitioner" at bounding box center [670, 318] width 784 height 33
type input "DR NONSO"
click at [1001, 397] on button "Next" at bounding box center [1019, 410] width 86 height 44
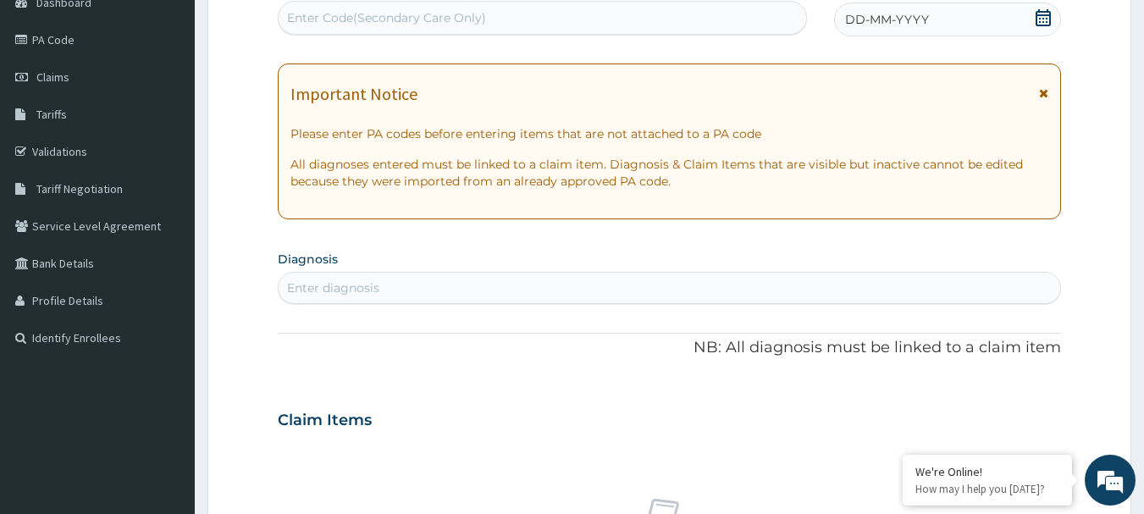
scroll to position [0, 0]
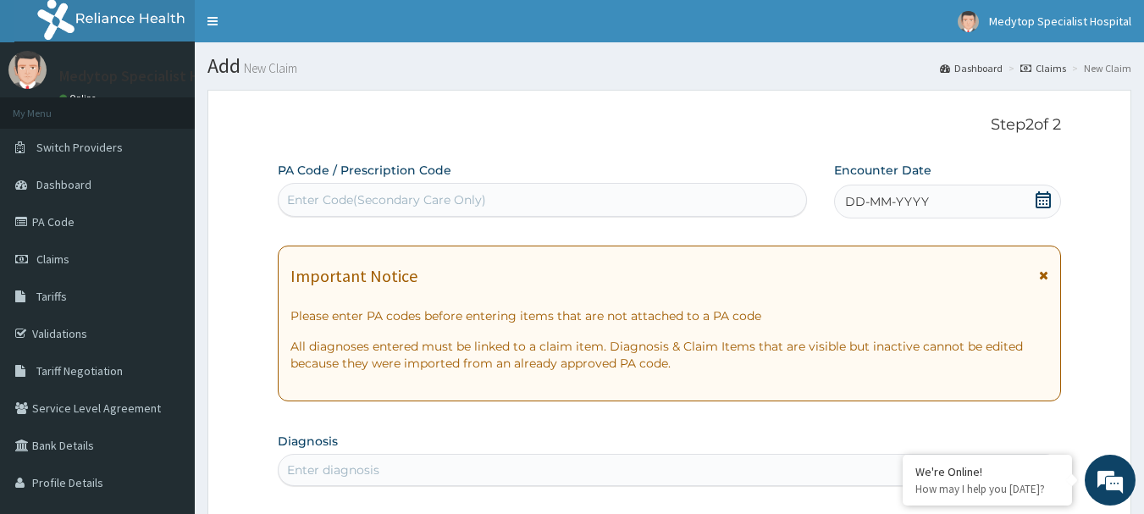
click at [890, 196] on span "DD-MM-YYYY" at bounding box center [887, 201] width 84 height 17
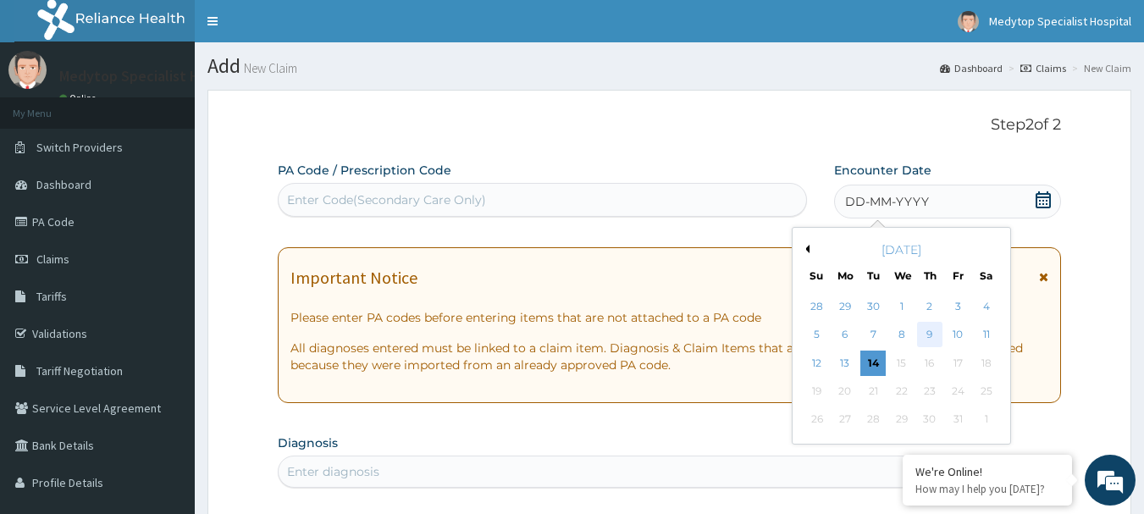
click at [933, 340] on div "9" at bounding box center [929, 335] width 25 height 25
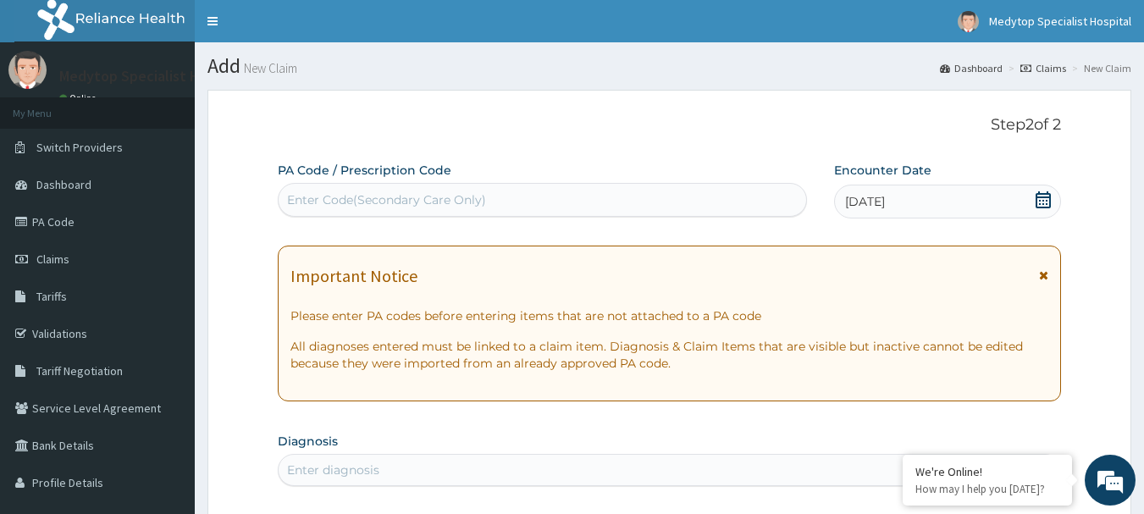
scroll to position [450, 0]
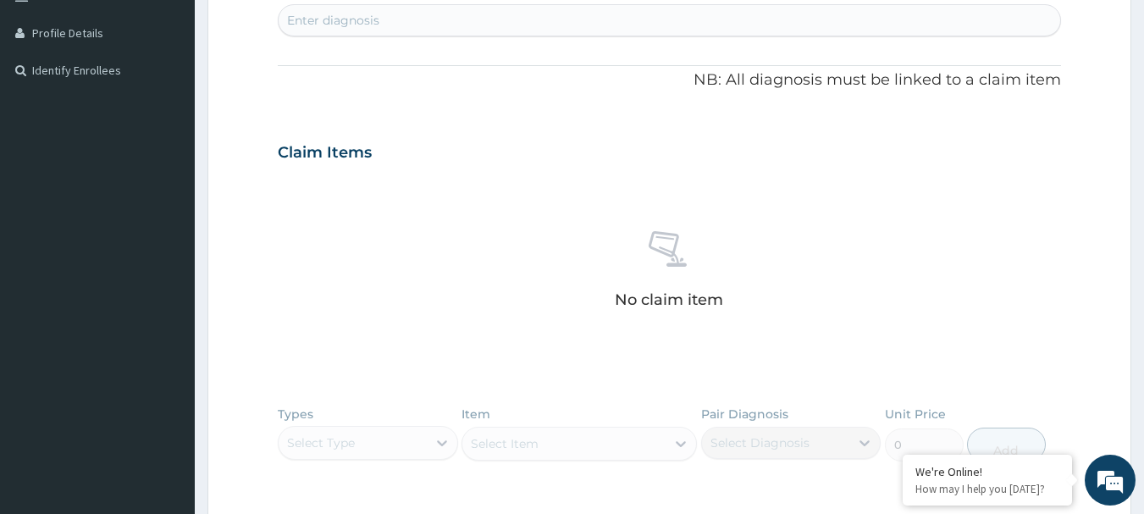
click at [468, 16] on div "Enter diagnosis" at bounding box center [670, 20] width 783 height 27
paste input "C"
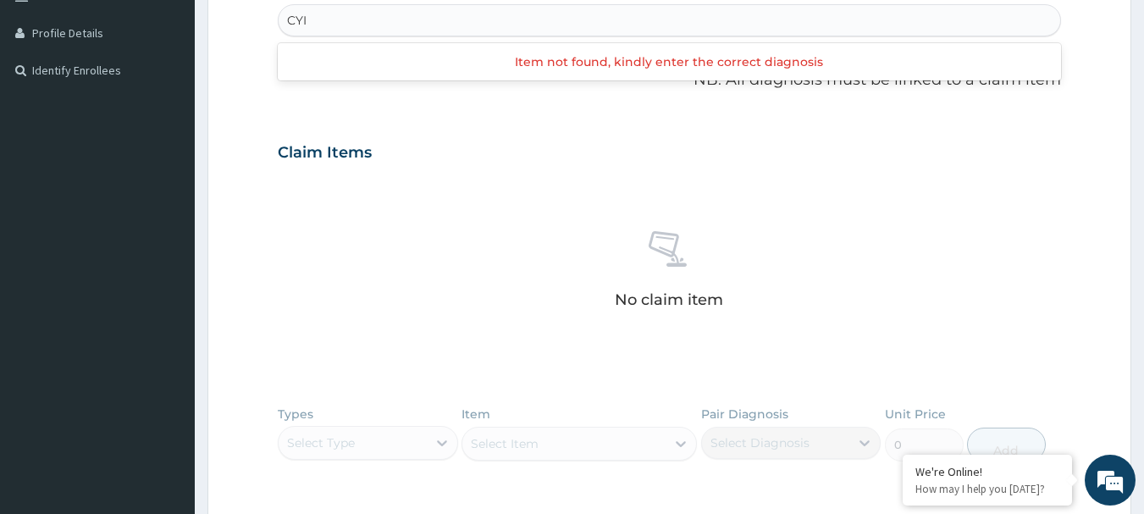
type input "CYI"
type input "CYSI"
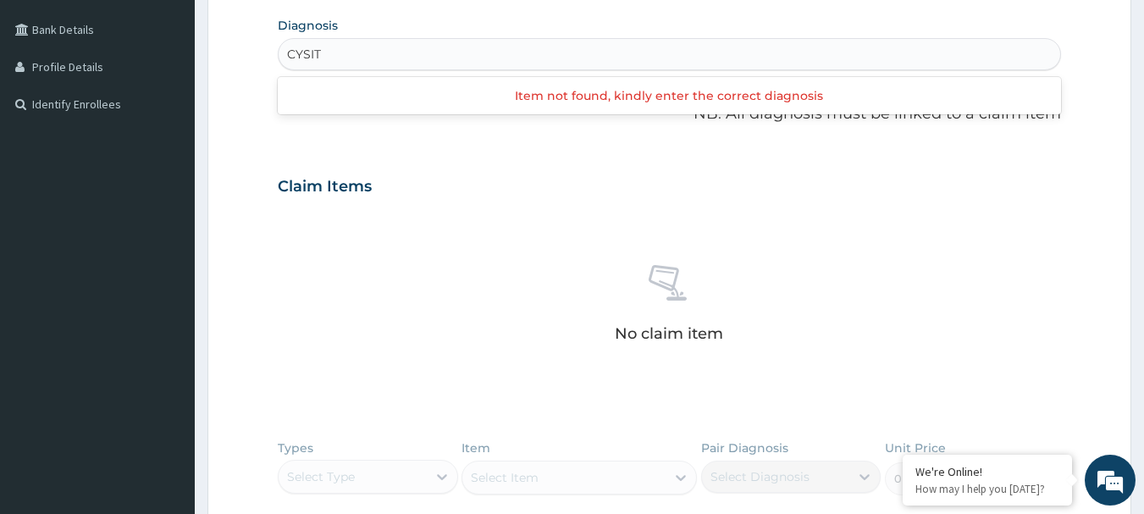
scroll to position [302, 0]
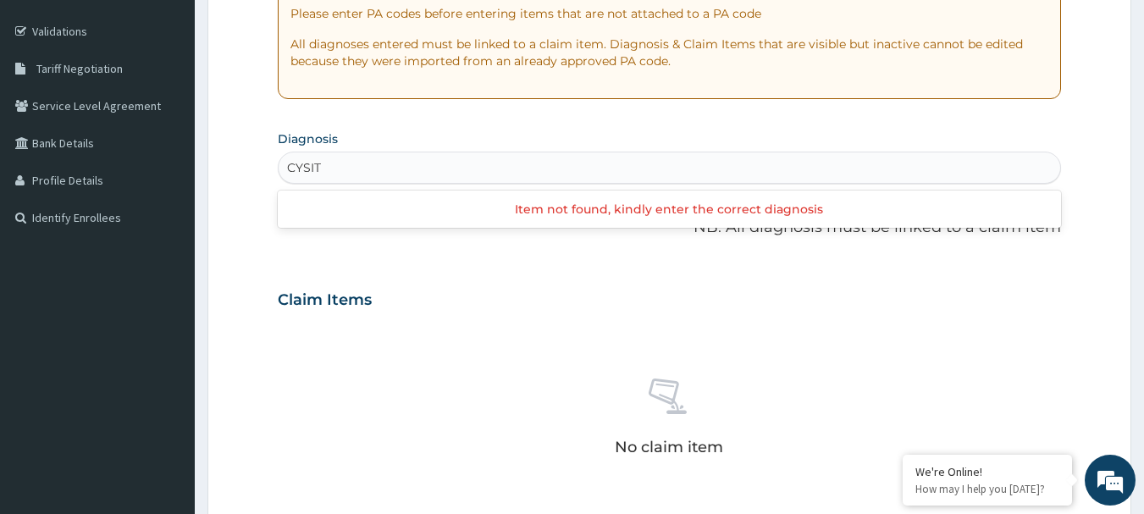
type input "CYSIT"
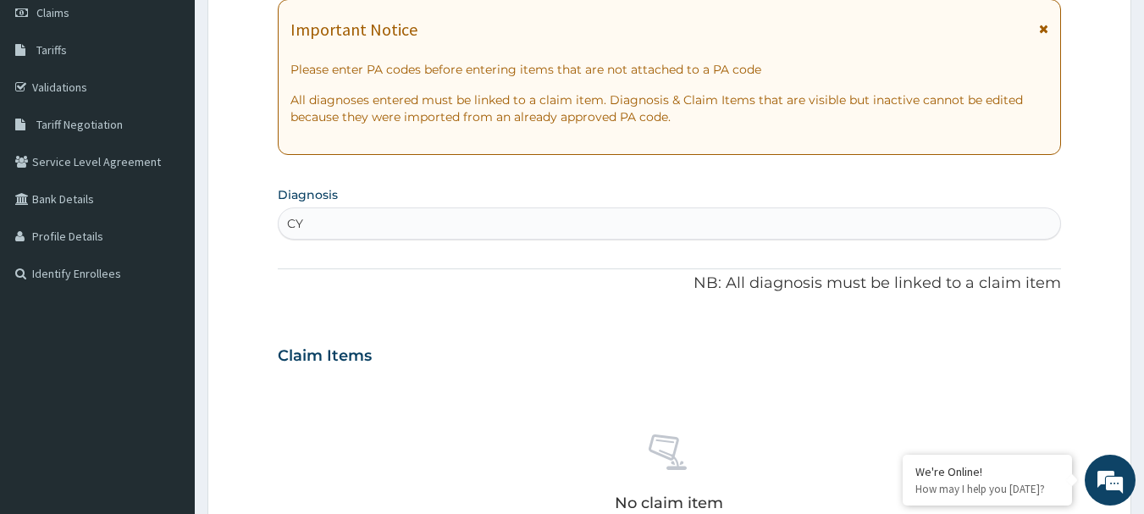
scroll to position [134, 0]
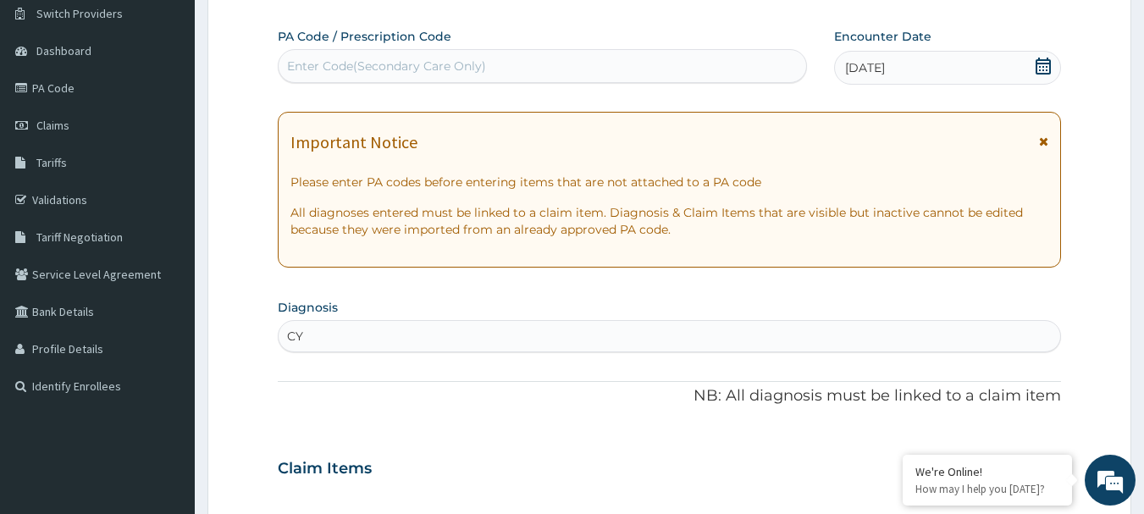
type input "CY"
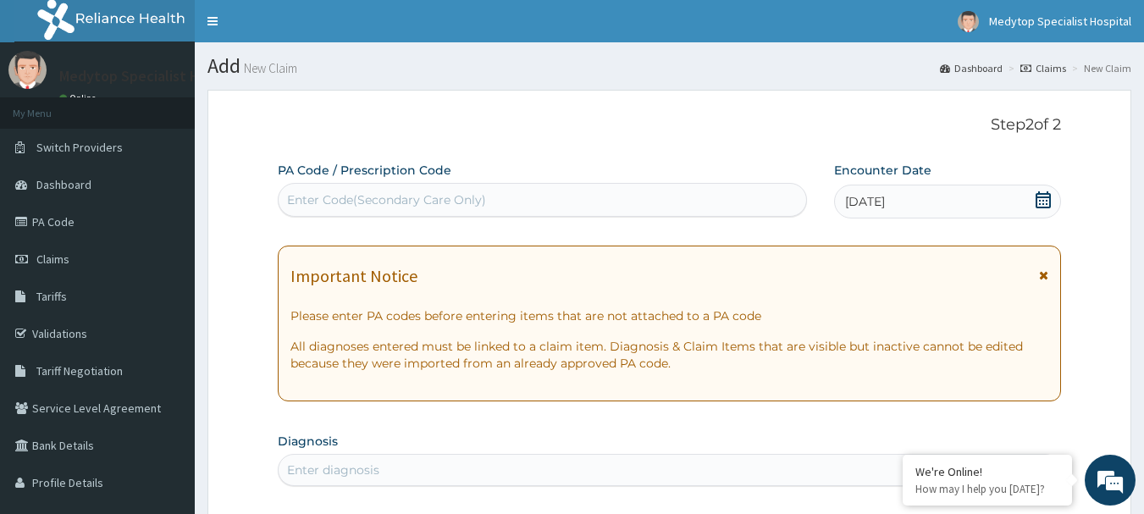
scroll to position [450, 0]
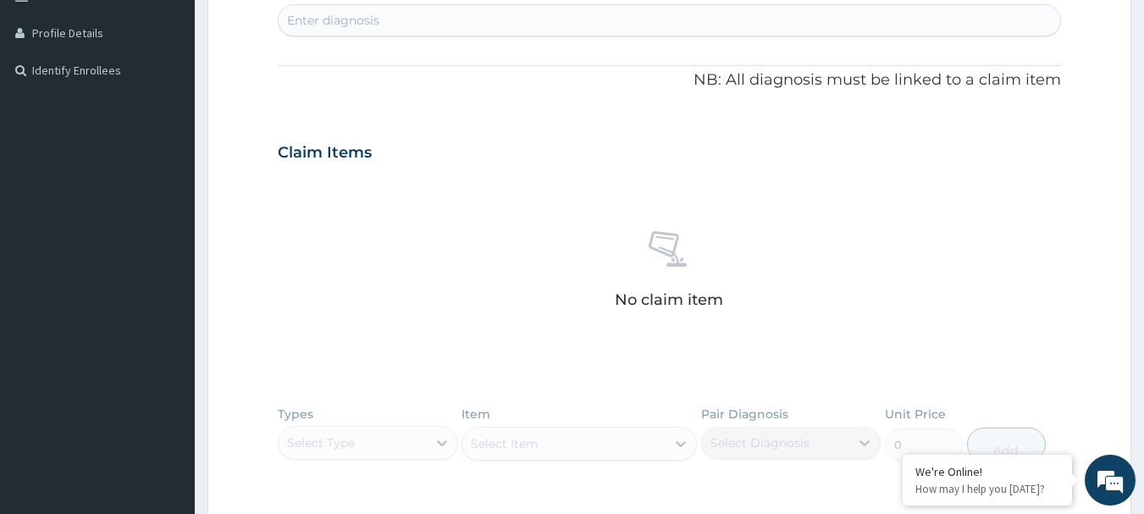
paste input "C"
type input "C"
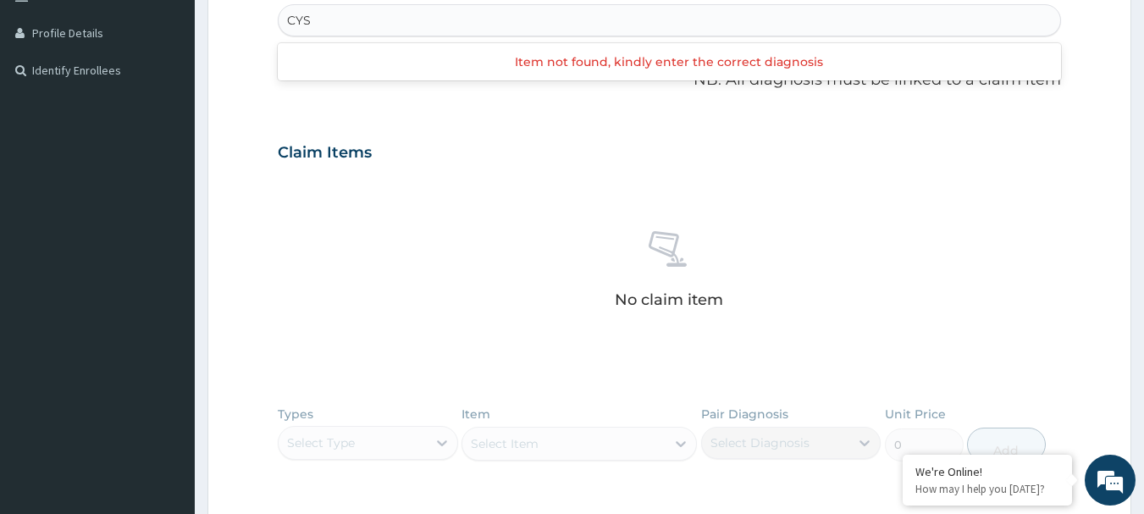
type input "CYS"
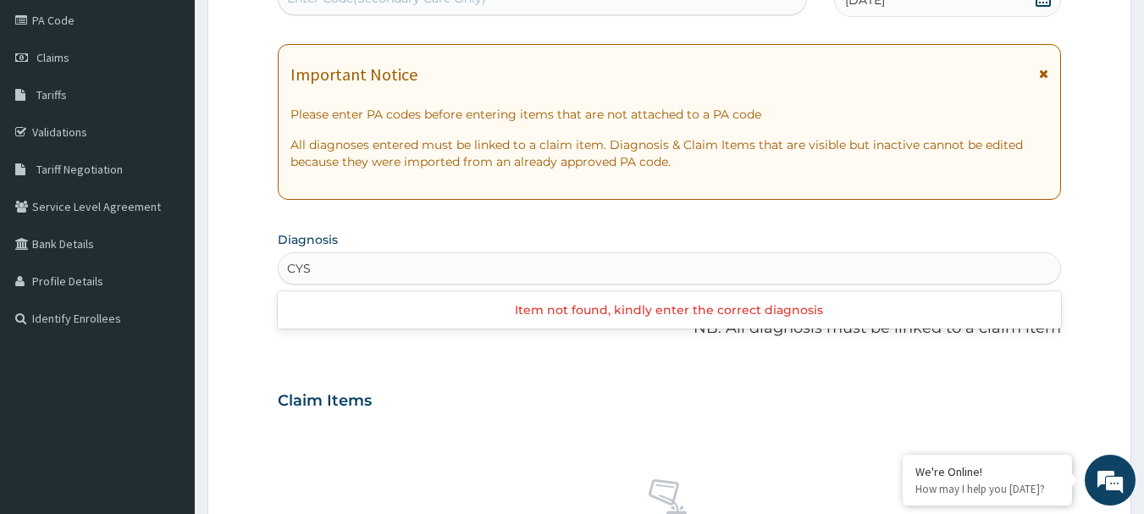
scroll to position [157, 0]
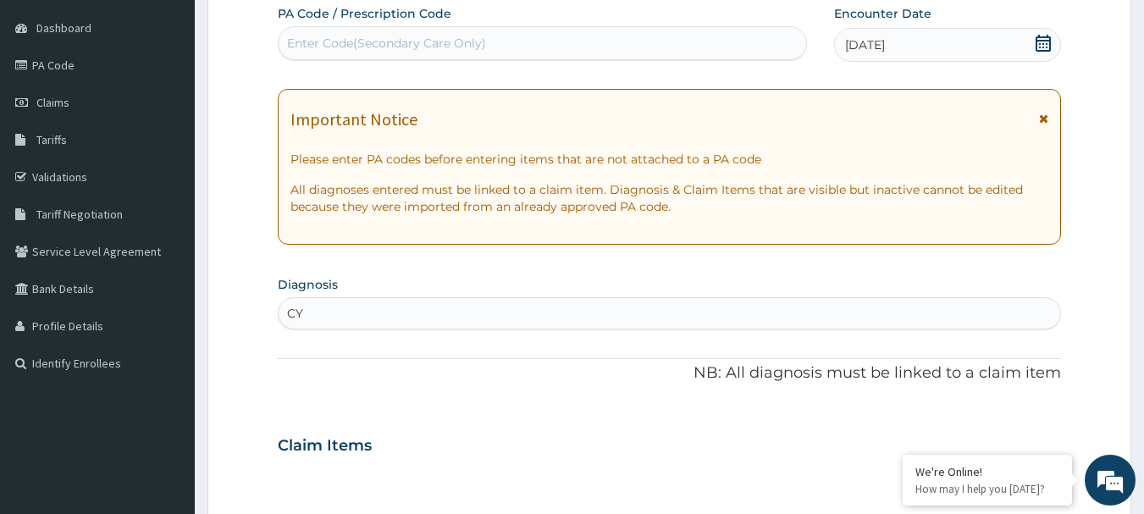
type input "C"
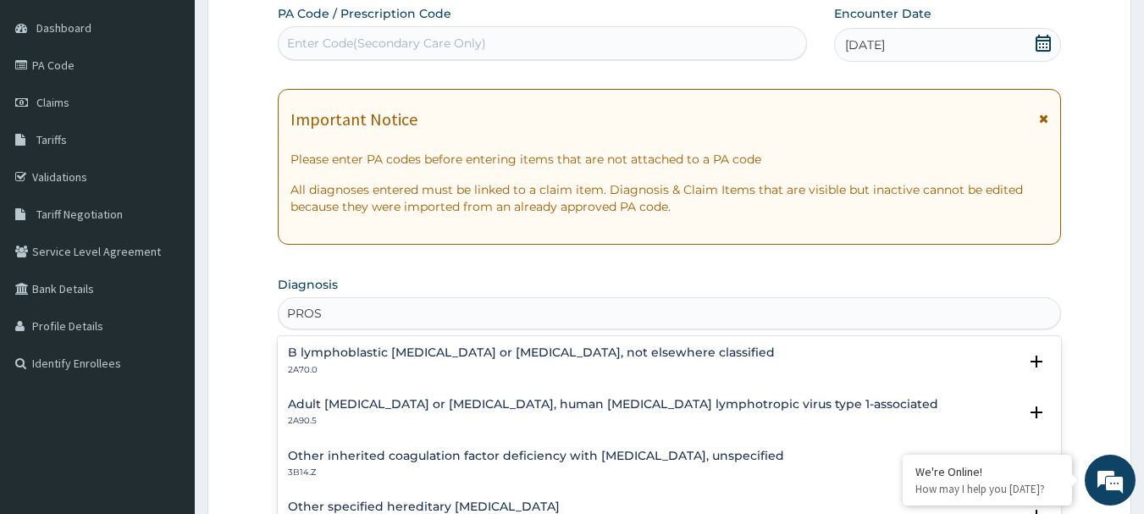
type input "PROS"
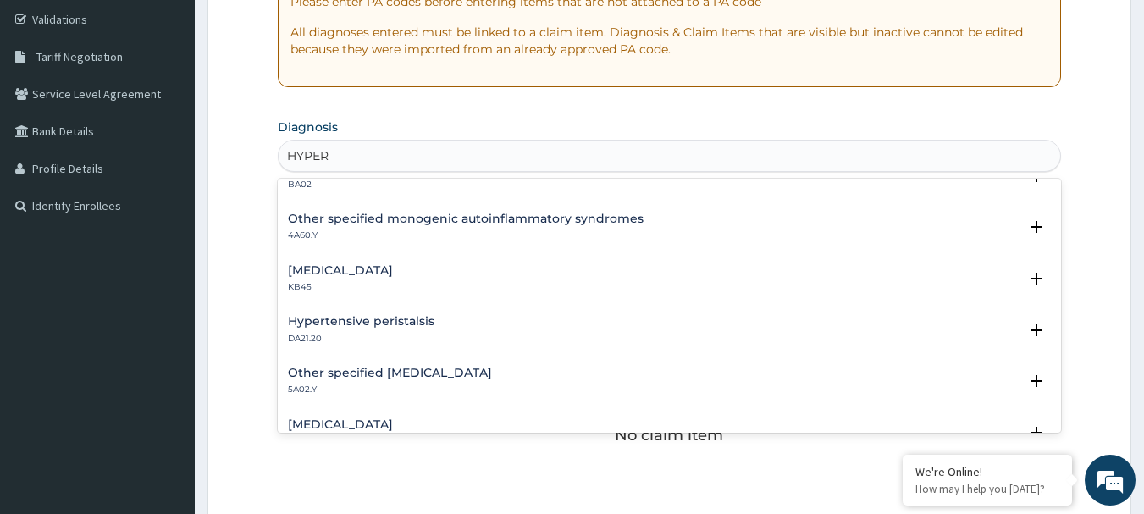
scroll to position [2335, 0]
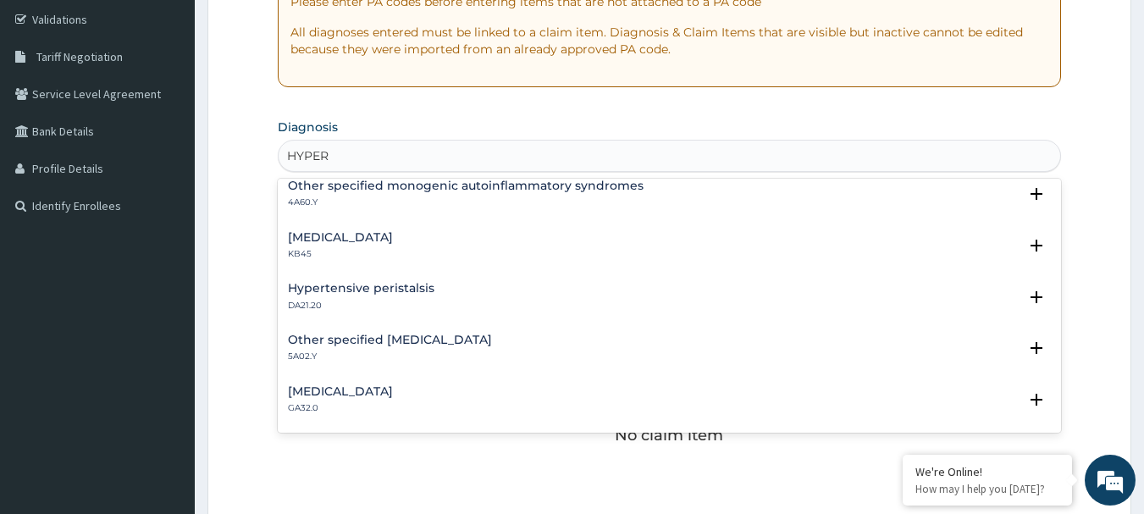
type input "HYPER"
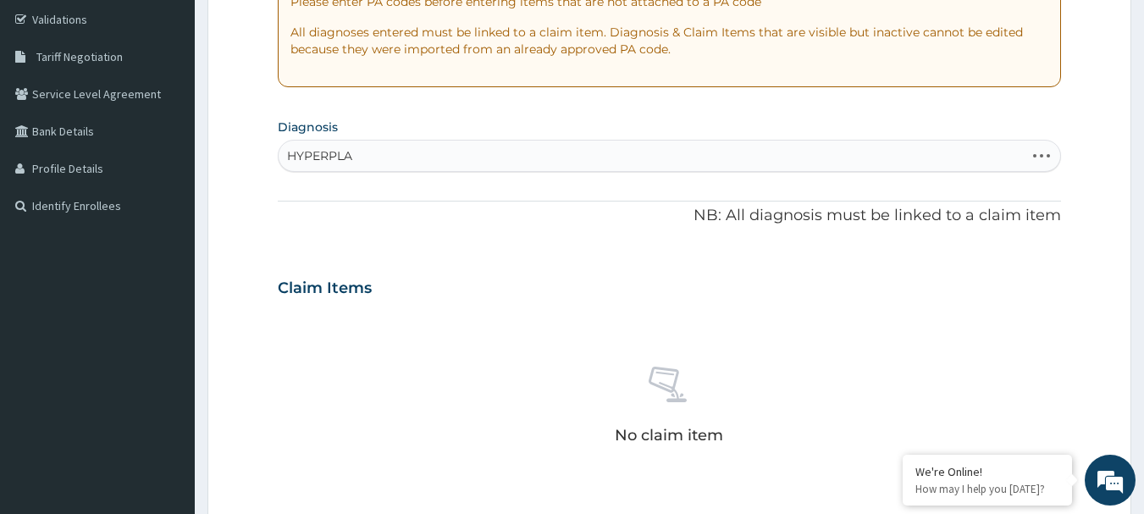
type input "HYPERPLA"
type input "HYPER"
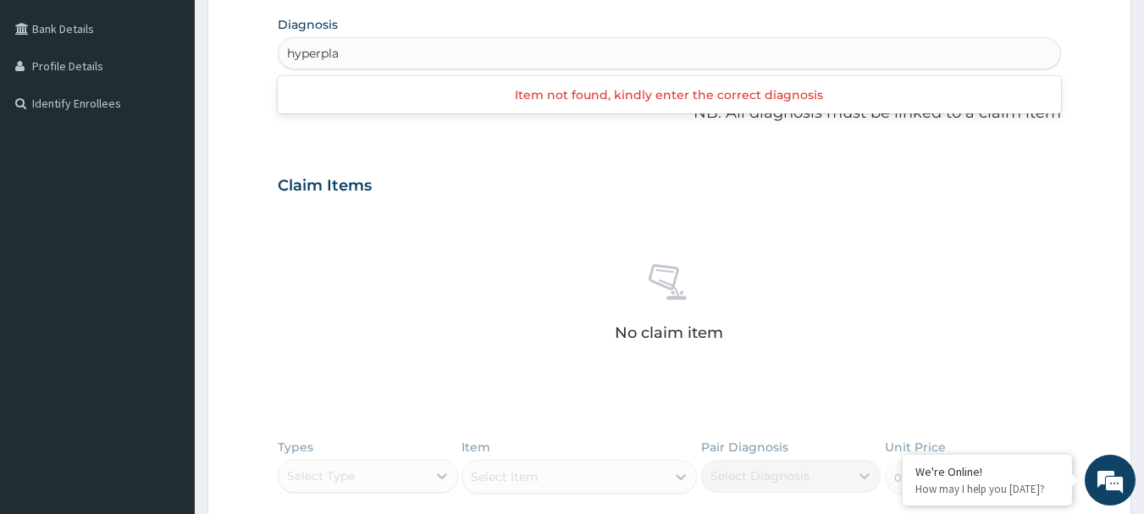
scroll to position [416, 0]
type input "h"
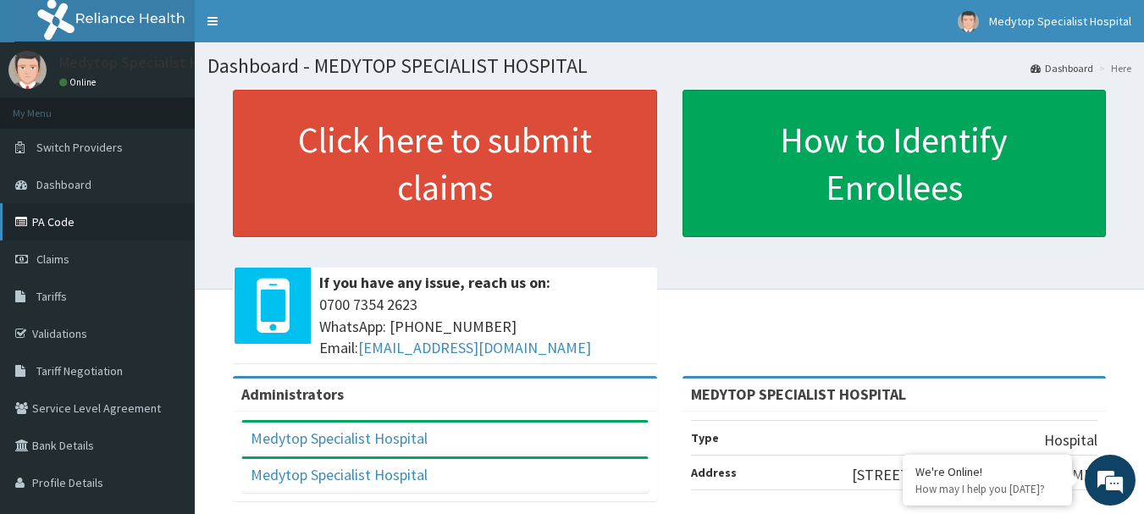
click at [84, 225] on link "PA Code" at bounding box center [97, 221] width 195 height 37
